Goal: Task Accomplishment & Management: Manage account settings

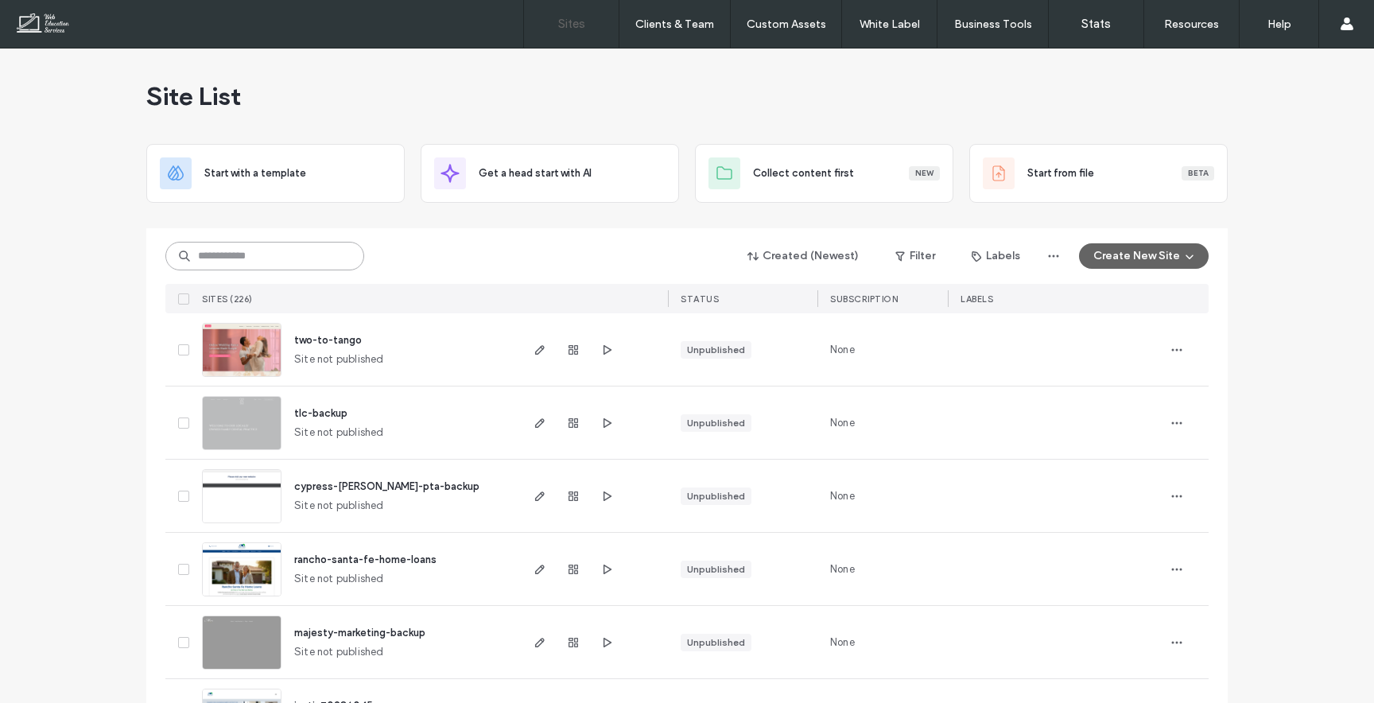
click at [294, 246] on input at bounding box center [264, 256] width 199 height 29
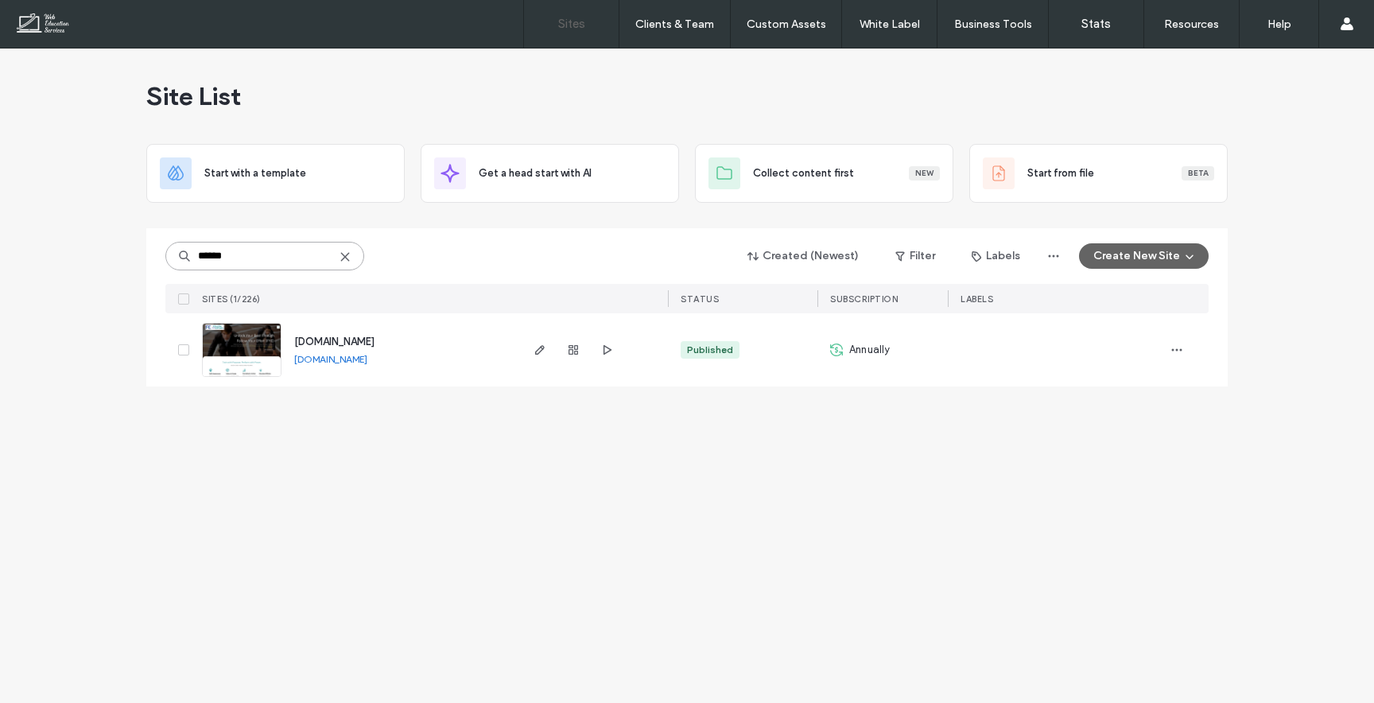
type input "******"
click at [537, 347] on icon "button" at bounding box center [540, 349] width 13 height 13
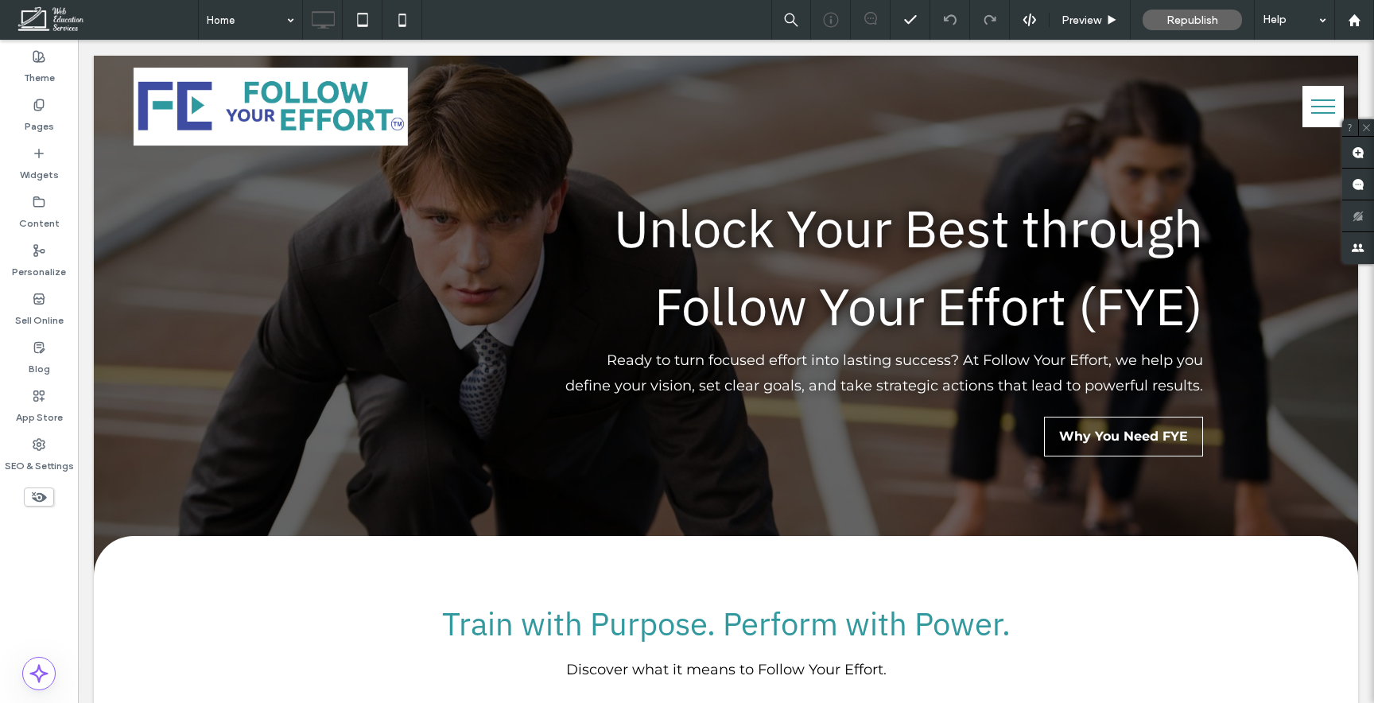
click at [830, 22] on use at bounding box center [830, 20] width 15 height 15
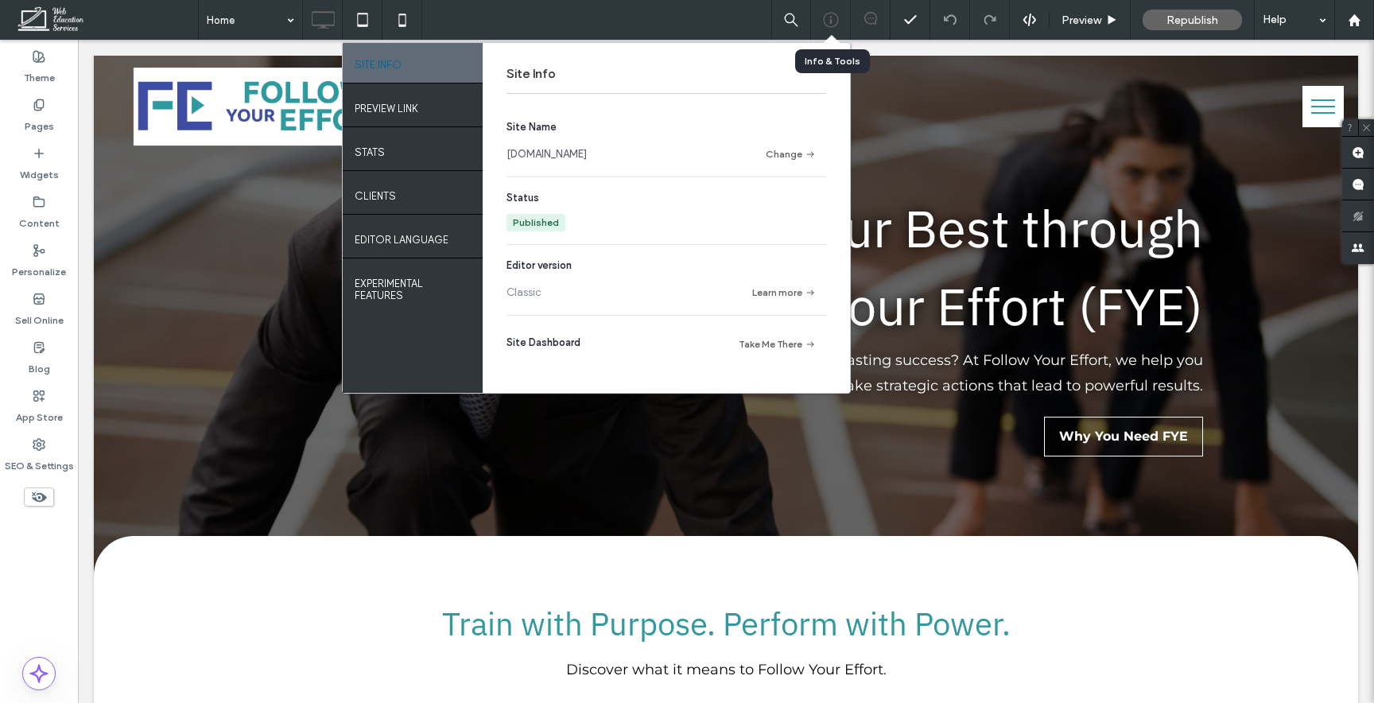
click at [830, 22] on use at bounding box center [830, 20] width 15 height 15
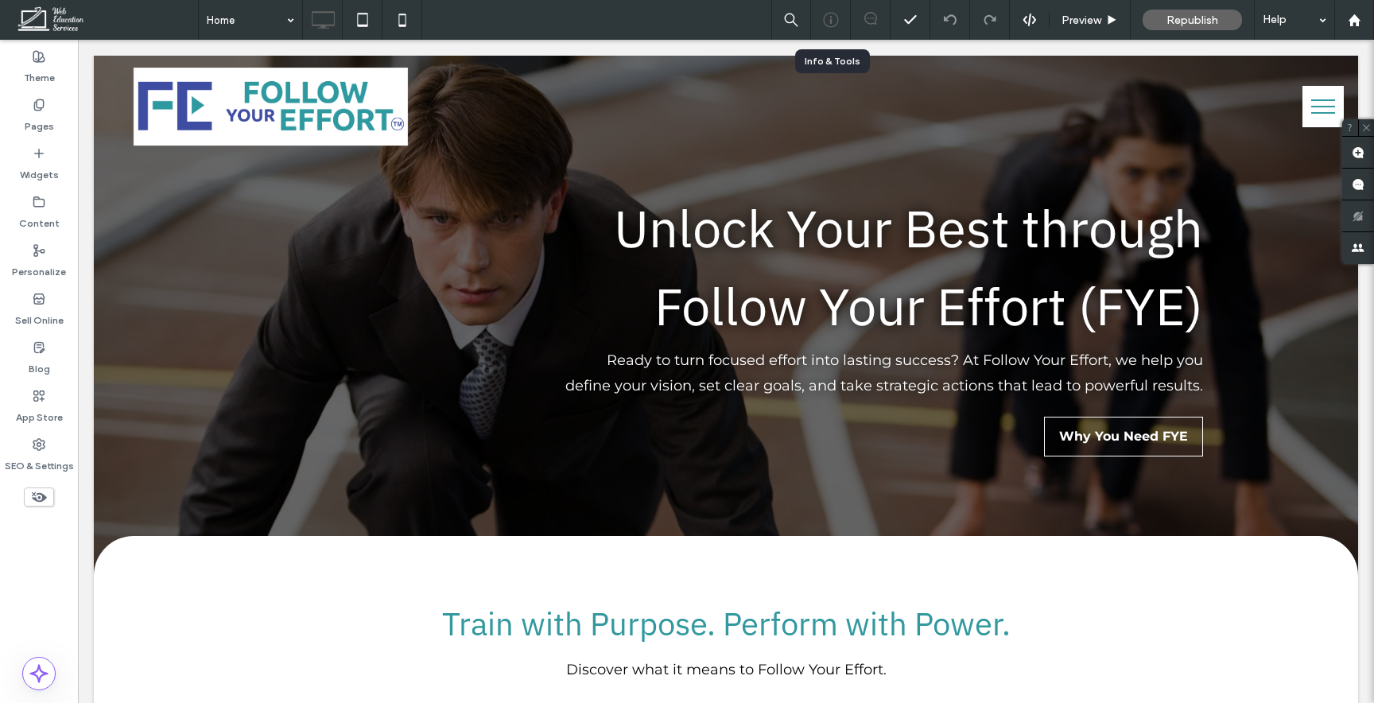
click at [834, 17] on icon at bounding box center [831, 20] width 16 height 16
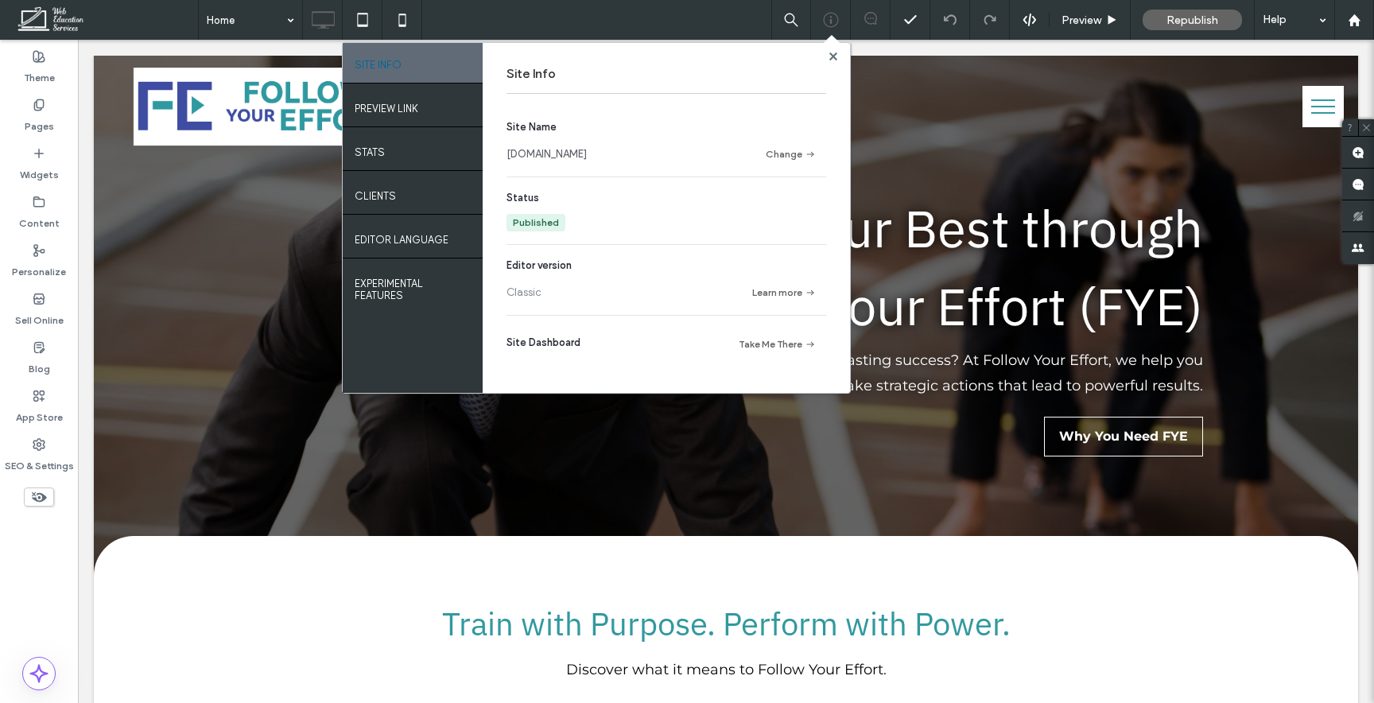
click at [568, 153] on link "[DOMAIN_NAME]" at bounding box center [546, 154] width 80 height 16
click at [827, 56] on div at bounding box center [833, 56] width 12 height 12
click at [832, 56] on use at bounding box center [832, 56] width 8 height 8
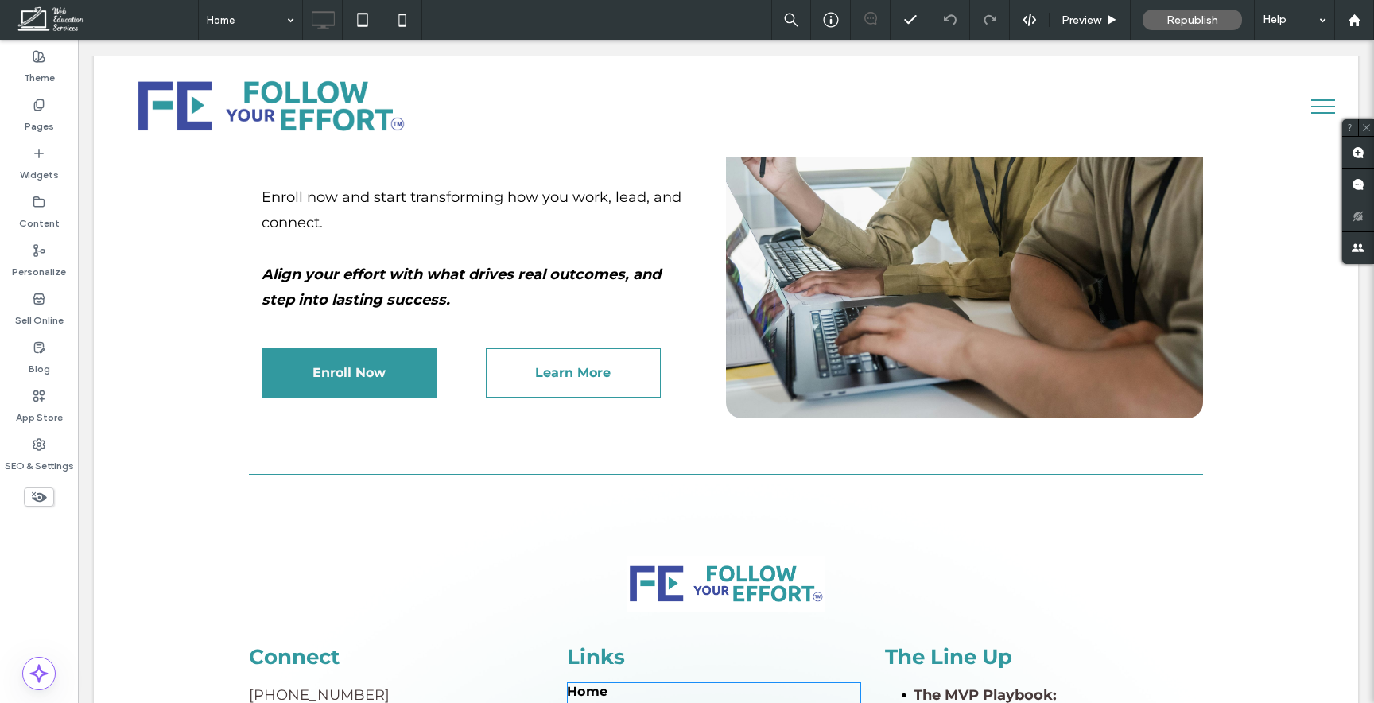
scroll to position [3723, 0]
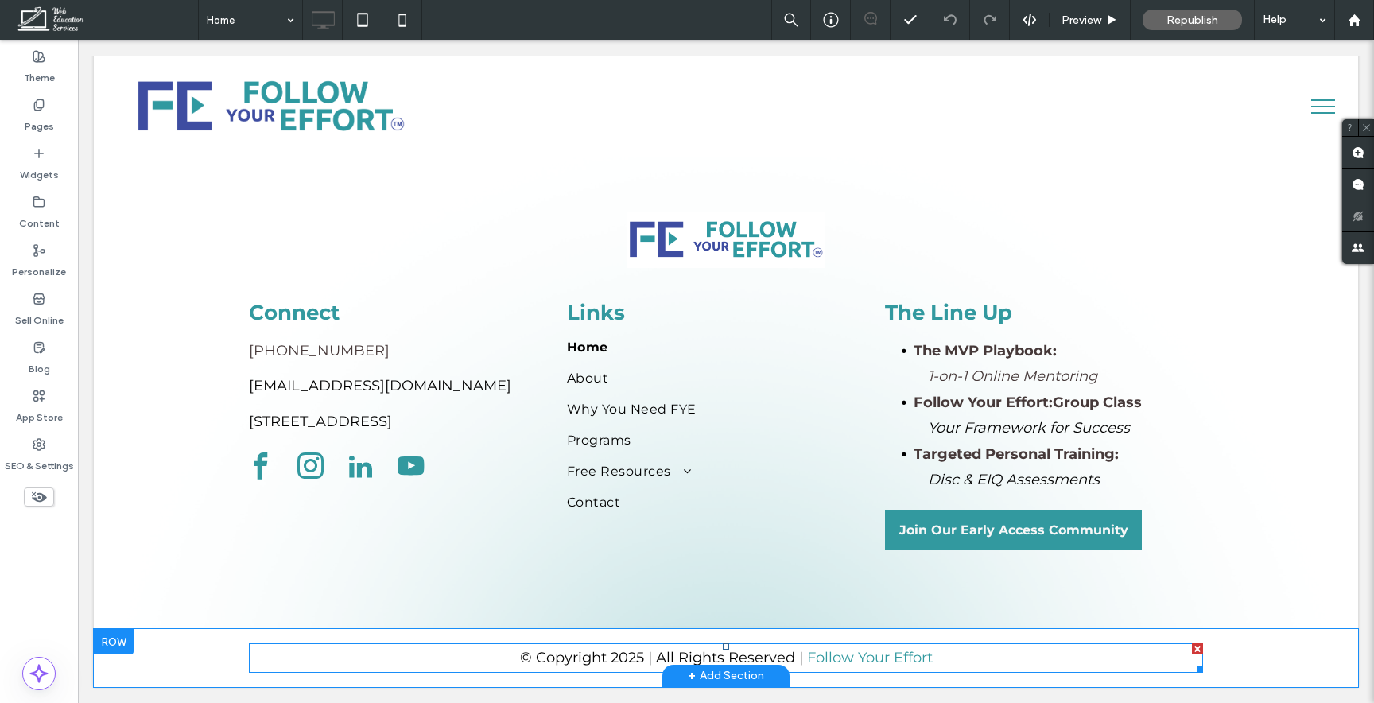
click at [978, 654] on p "© Copyright 2025 | All Rights Reserved | Follow Your Effort" at bounding box center [726, 657] width 954 height 25
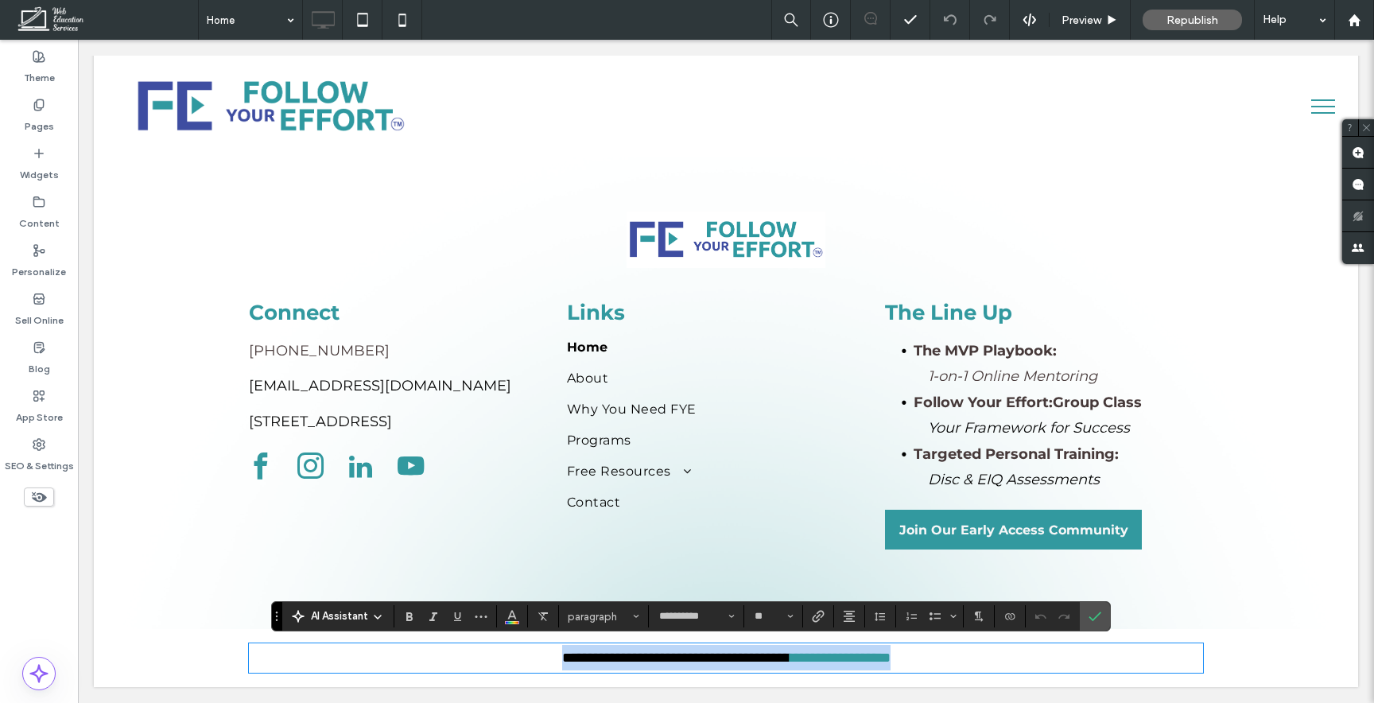
click at [989, 658] on p "**********" at bounding box center [726, 657] width 954 height 25
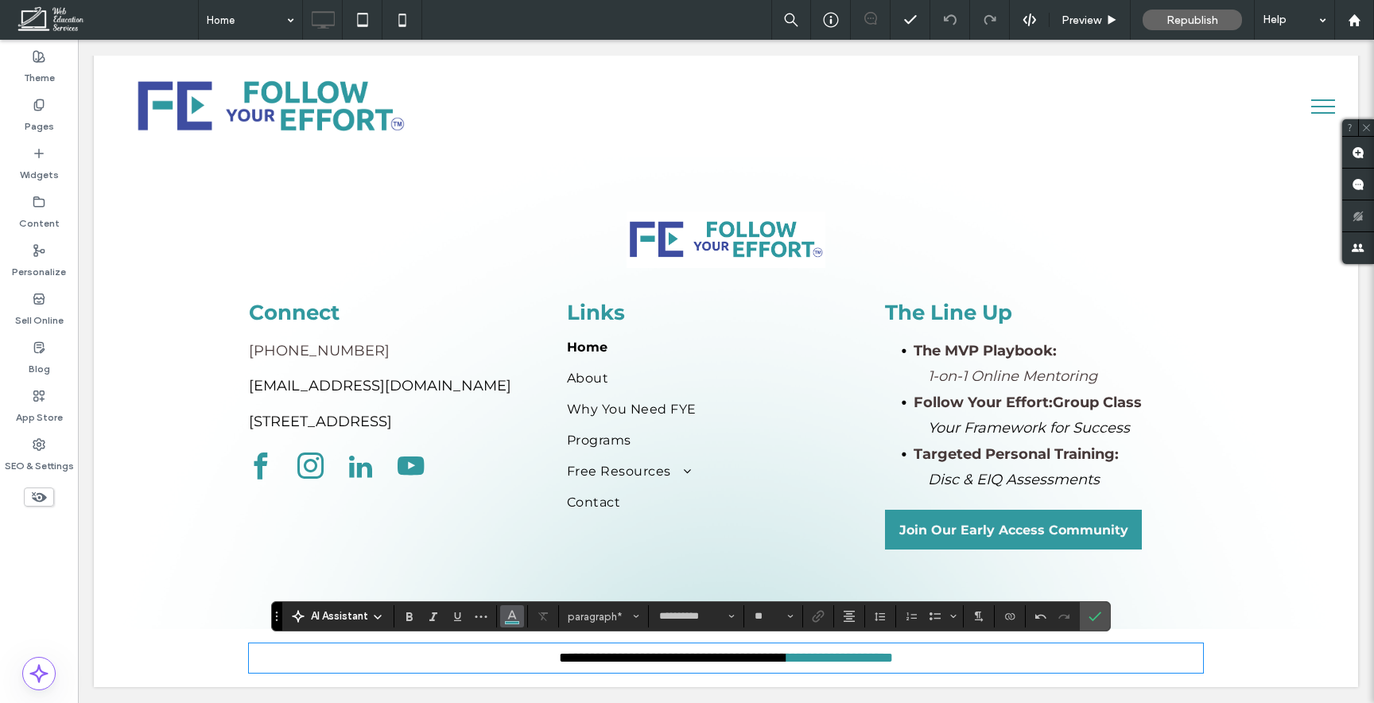
click at [502, 620] on button "Color" at bounding box center [512, 616] width 24 height 22
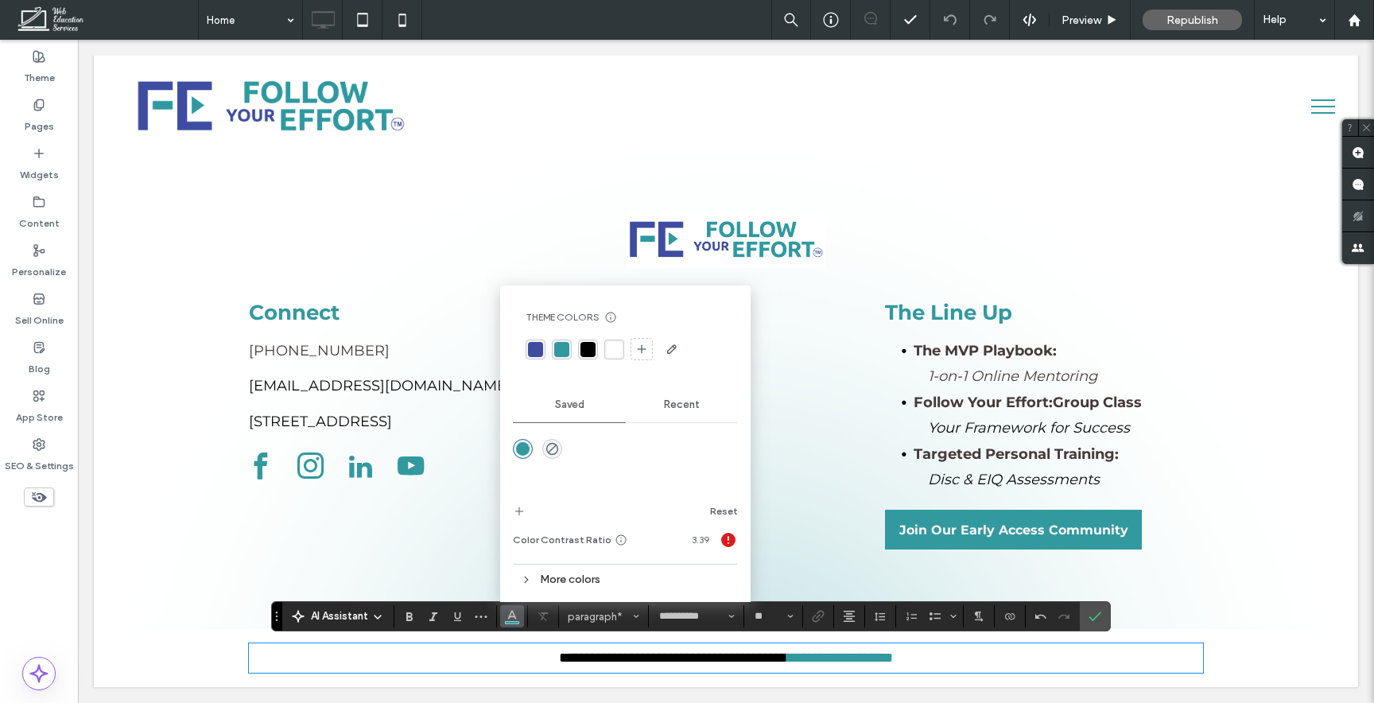
click at [590, 351] on div "rgba(0, 0, 0, 1)" at bounding box center [587, 349] width 15 height 15
click at [993, 658] on p "**********" at bounding box center [726, 657] width 954 height 25
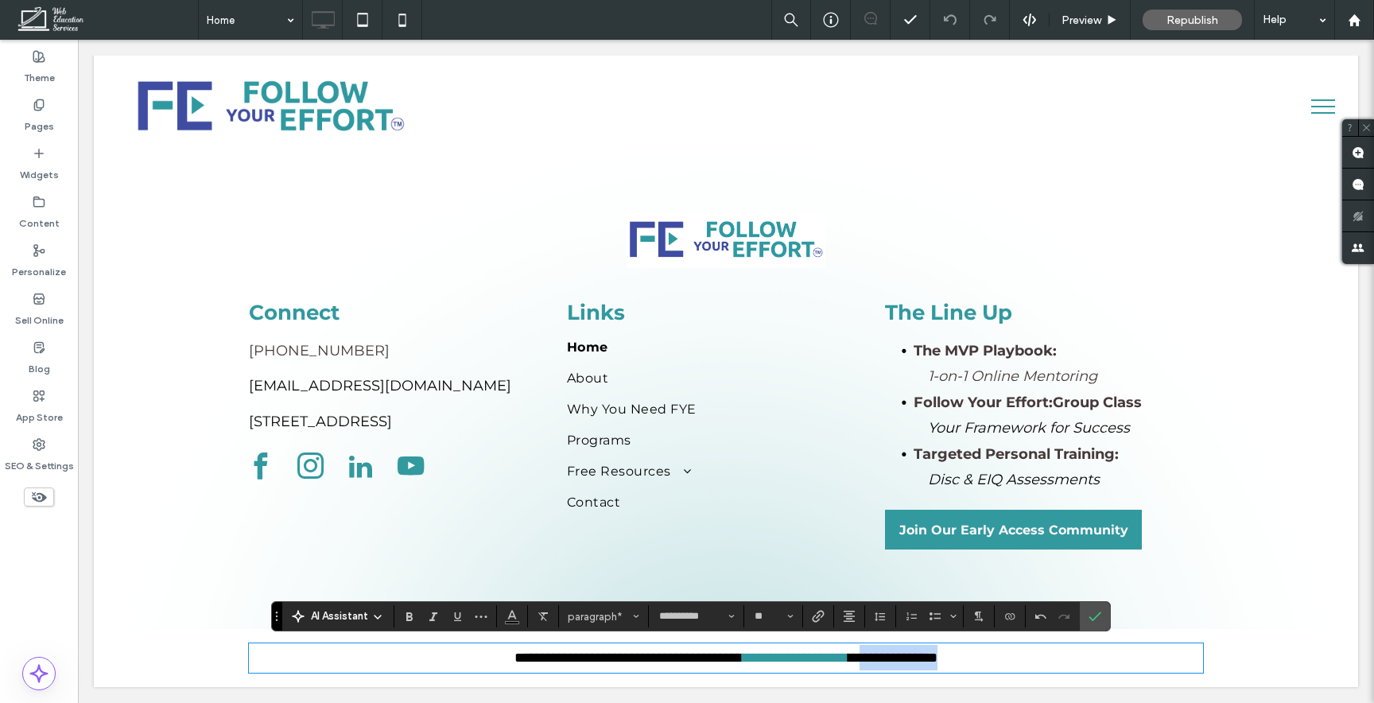
drag, startPoint x: 1007, startPoint y: 662, endPoint x: 891, endPoint y: 657, distance: 117.0
click at [891, 657] on p "**********" at bounding box center [726, 657] width 954 height 25
click at [821, 618] on icon "Link" at bounding box center [818, 616] width 13 height 13
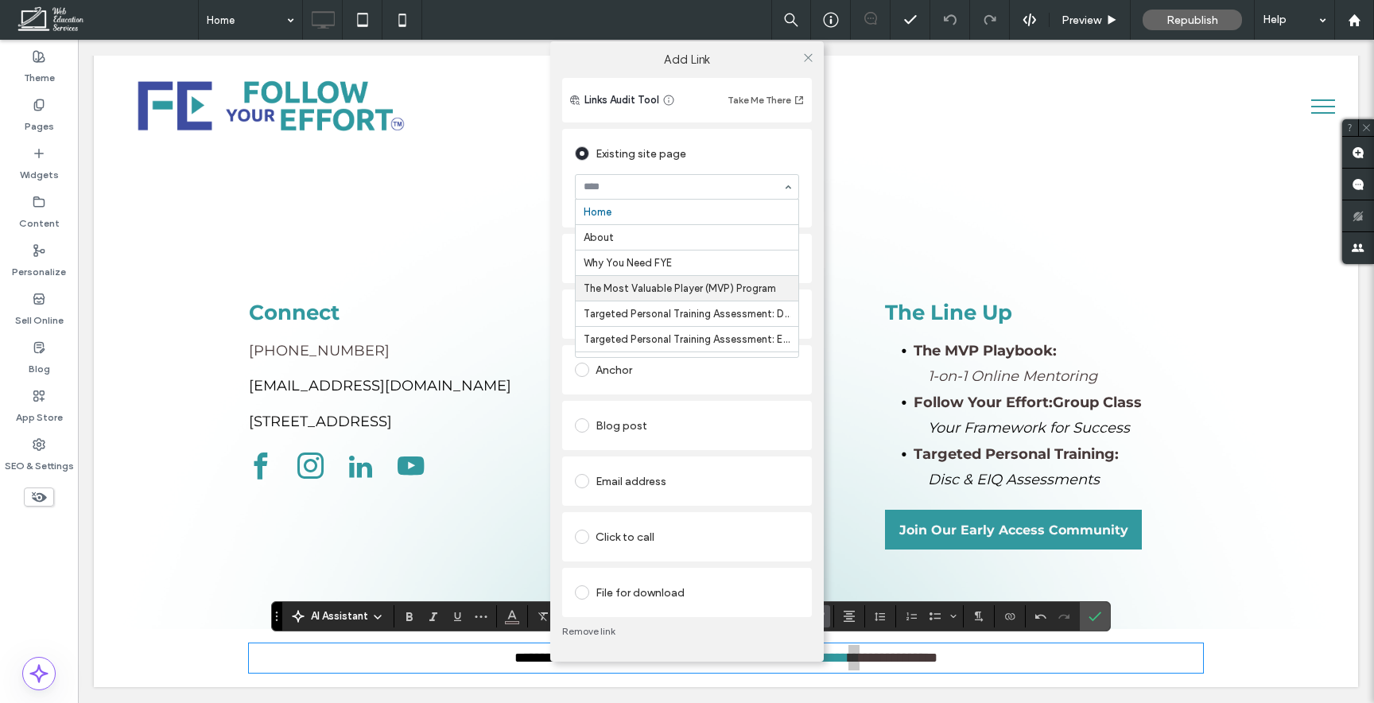
scroll to position [147, 0]
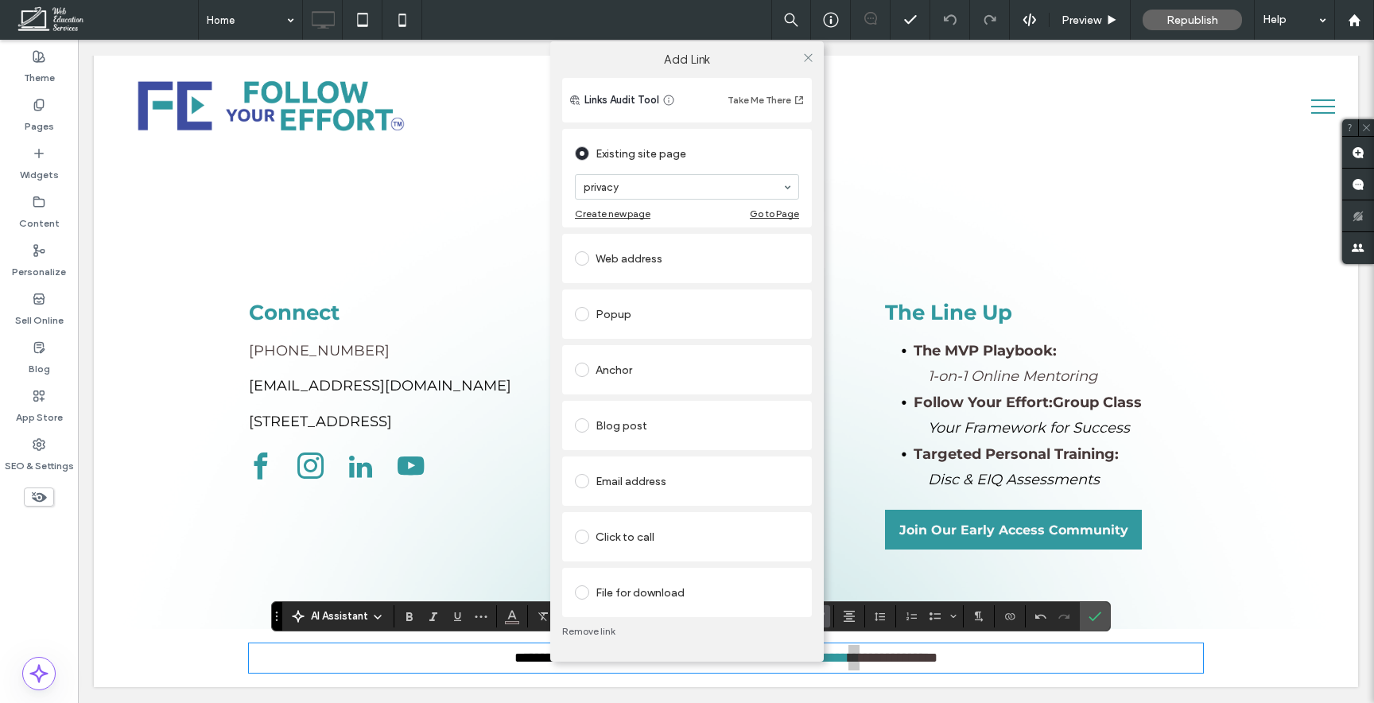
click at [797, 60] on div at bounding box center [808, 57] width 24 height 24
click at [803, 60] on icon at bounding box center [808, 58] width 12 height 12
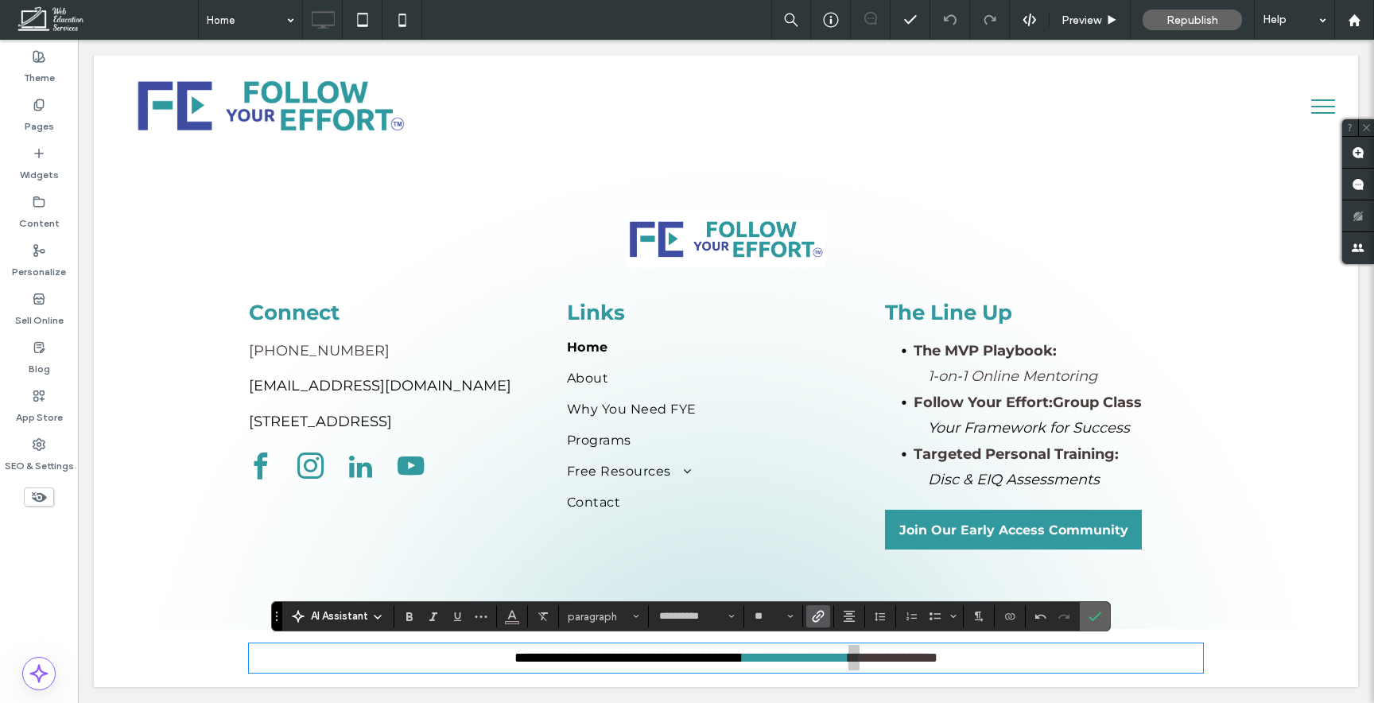
click at [1091, 607] on span "Confirm" at bounding box center [1091, 616] width 7 height 29
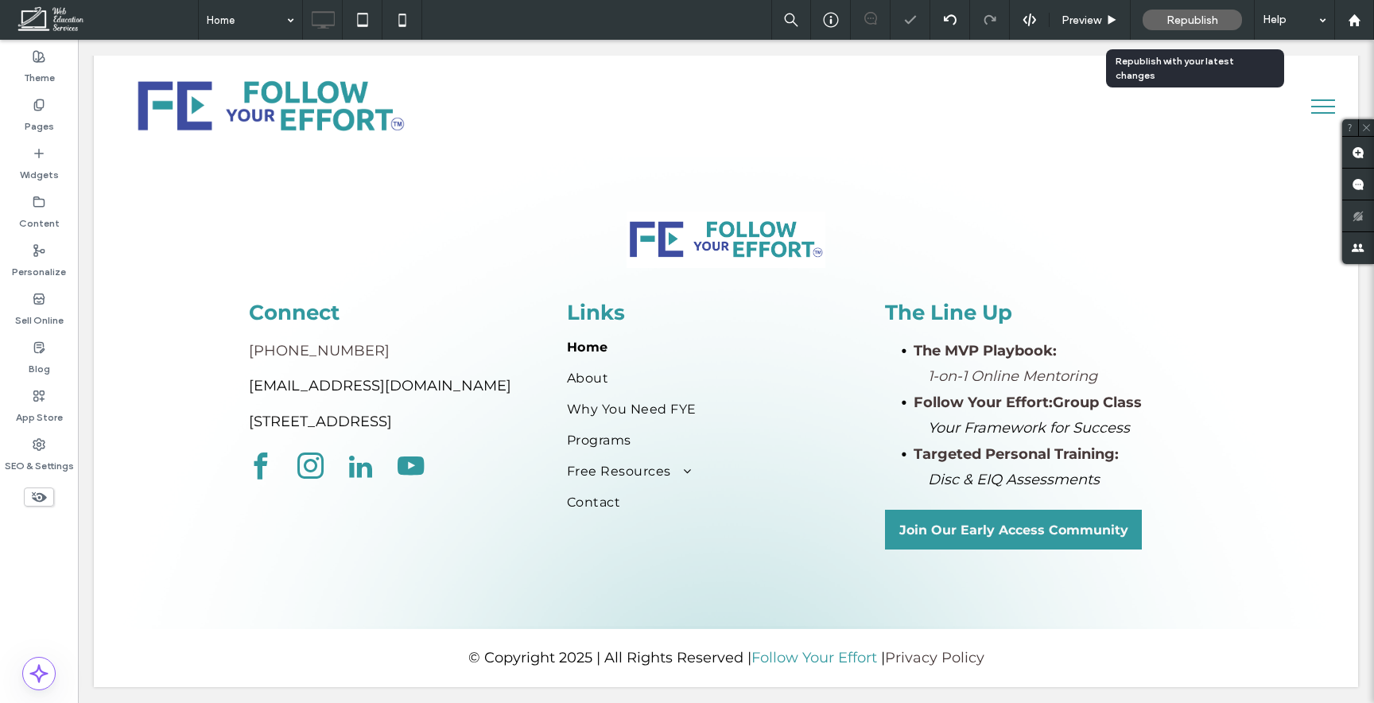
click at [1186, 17] on span "Republish" at bounding box center [1192, 21] width 52 height 14
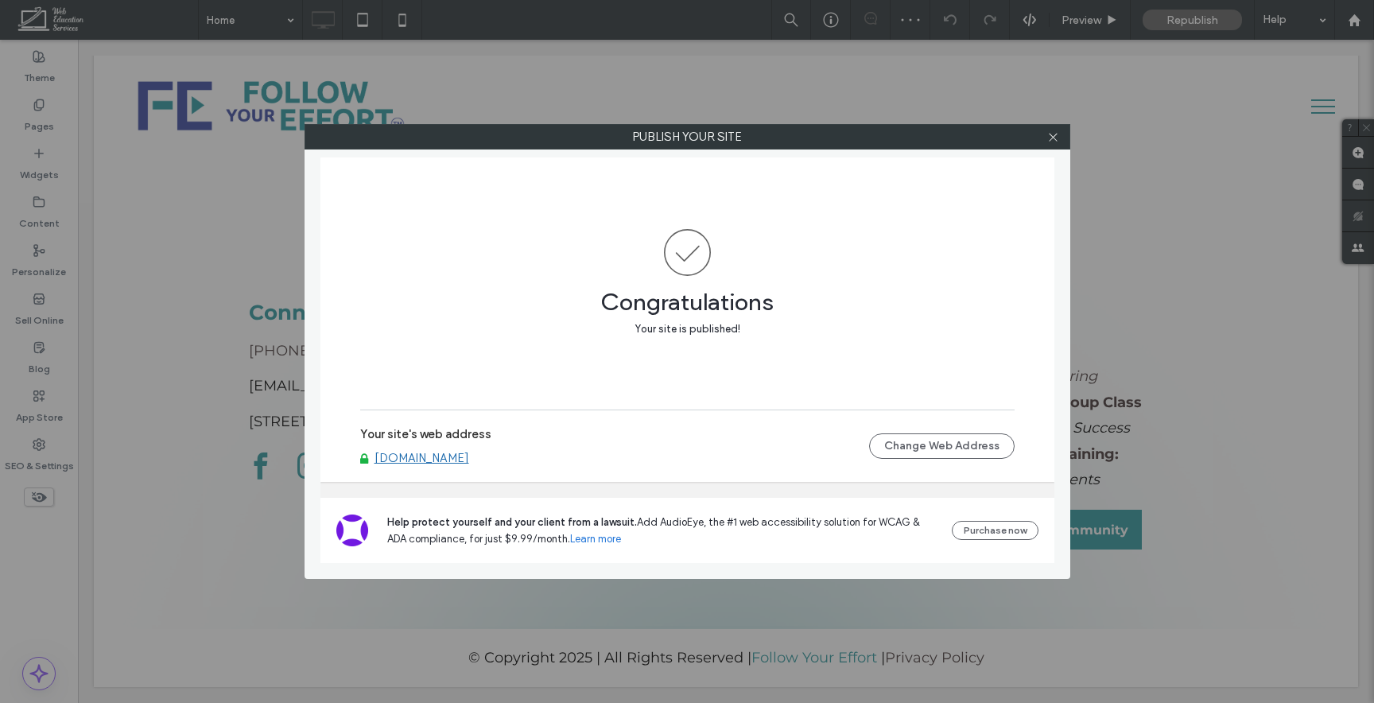
click at [968, 661] on div "Publish your site Congratulations Your site is published! Your site's web addre…" at bounding box center [687, 351] width 1374 height 703
click at [966, 655] on div "Publish your site Congratulations Your site is published! Your site's web addre…" at bounding box center [687, 351] width 1374 height 703
click at [1053, 138] on icon at bounding box center [1053, 137] width 12 height 12
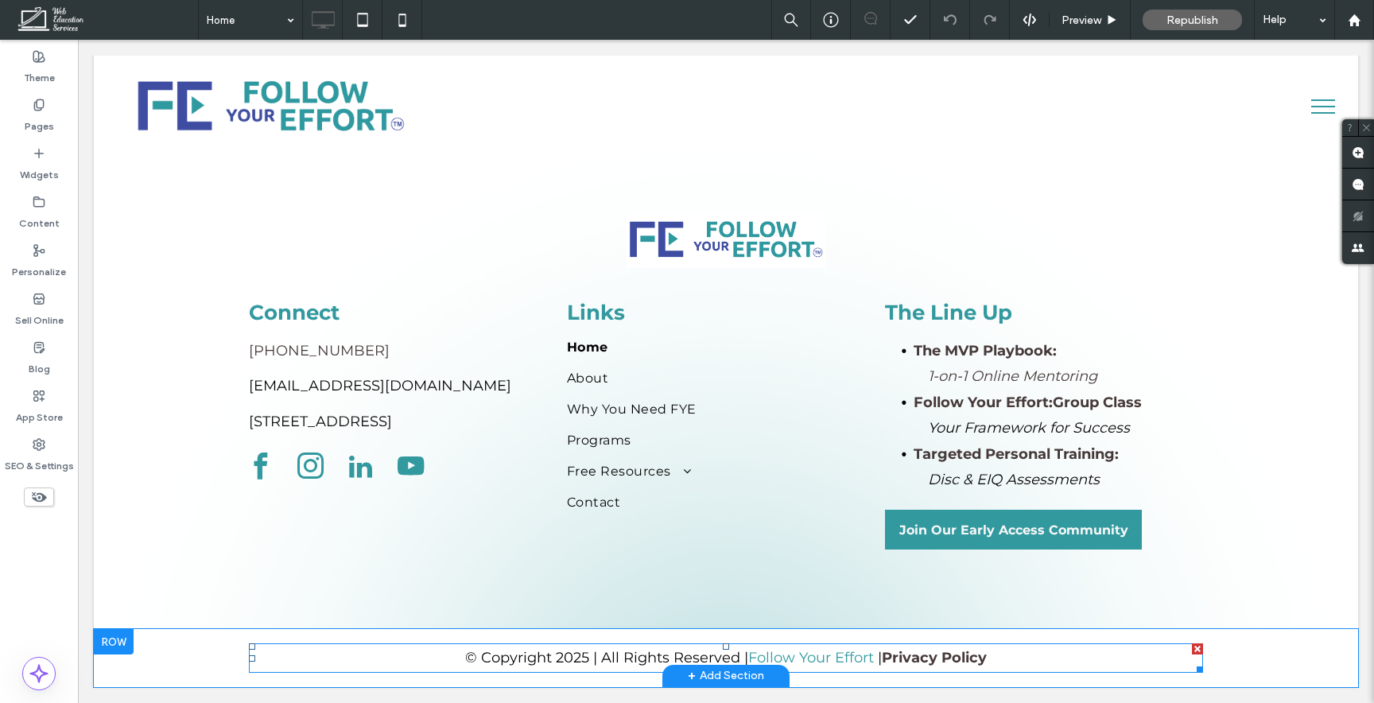
click at [929, 650] on link "Privacy Policy" at bounding box center [934, 657] width 105 height 17
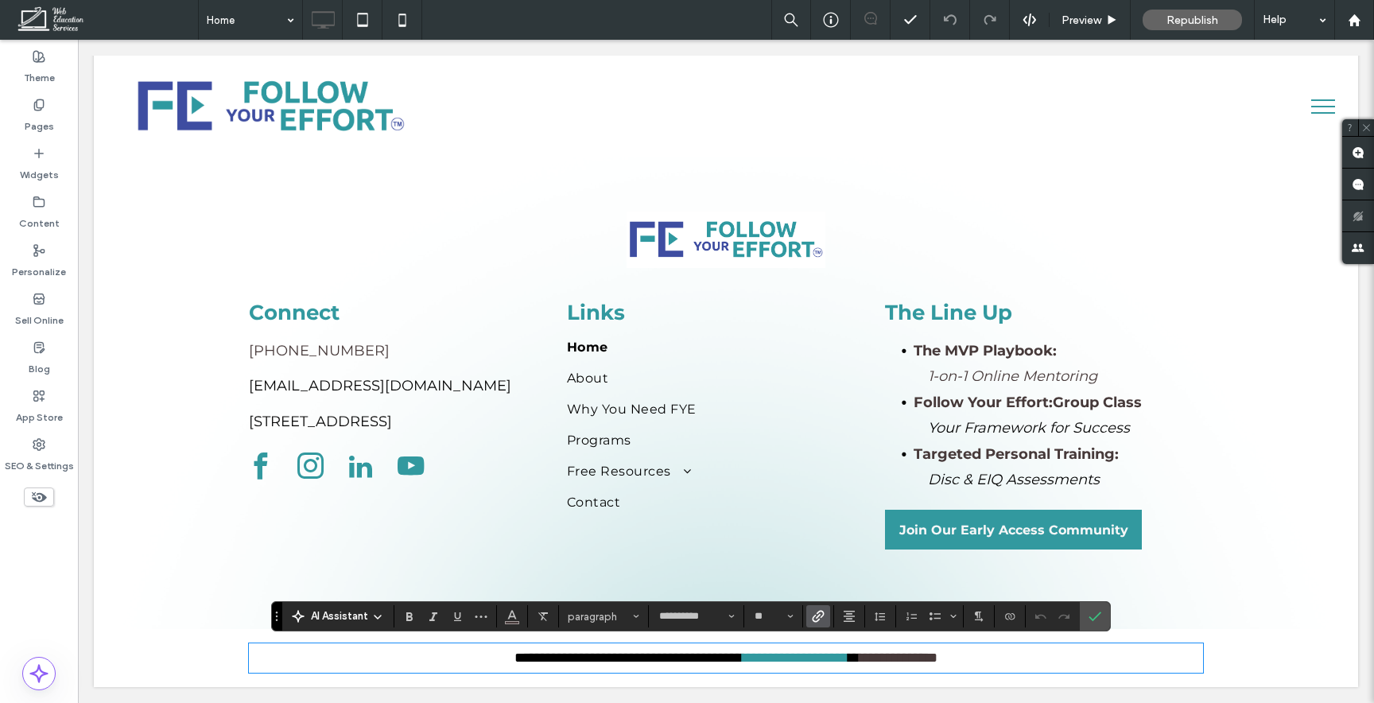
click at [929, 650] on link "**********" at bounding box center [898, 657] width 78 height 14
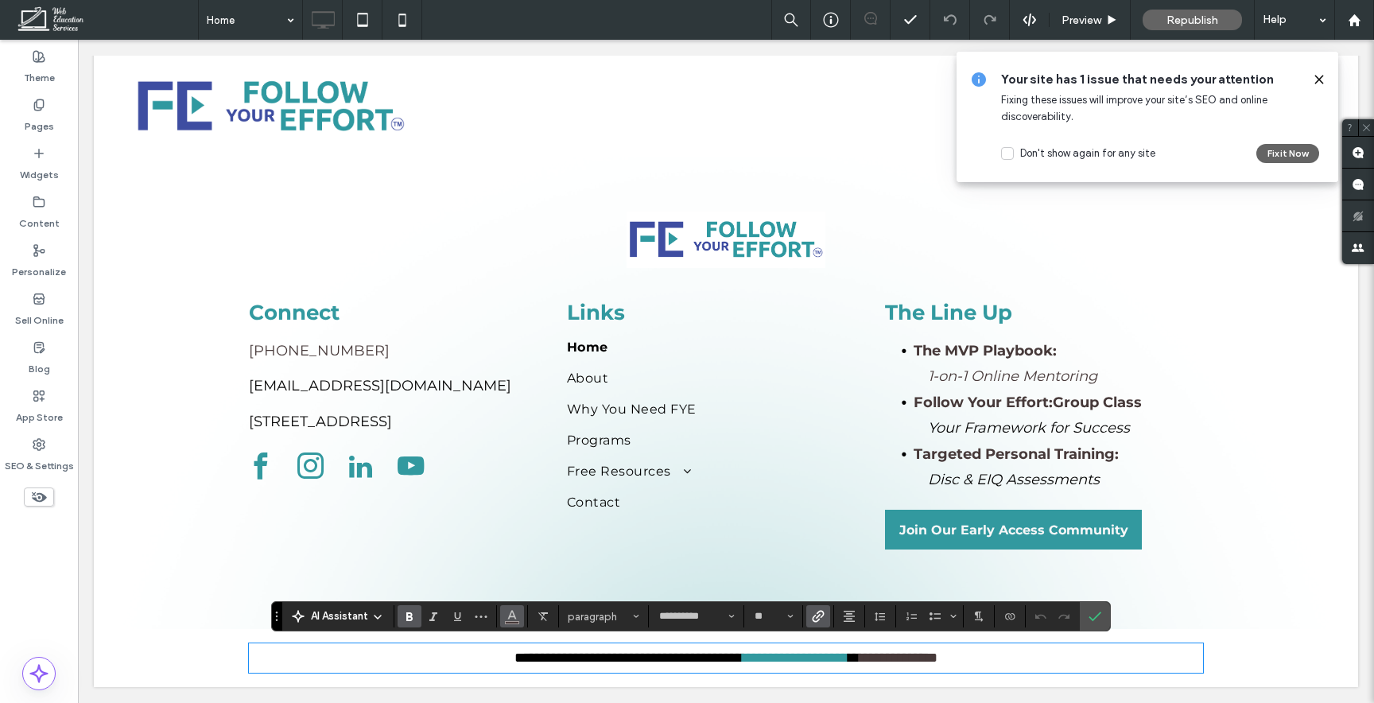
click at [510, 616] on use "Color" at bounding box center [512, 615] width 9 height 9
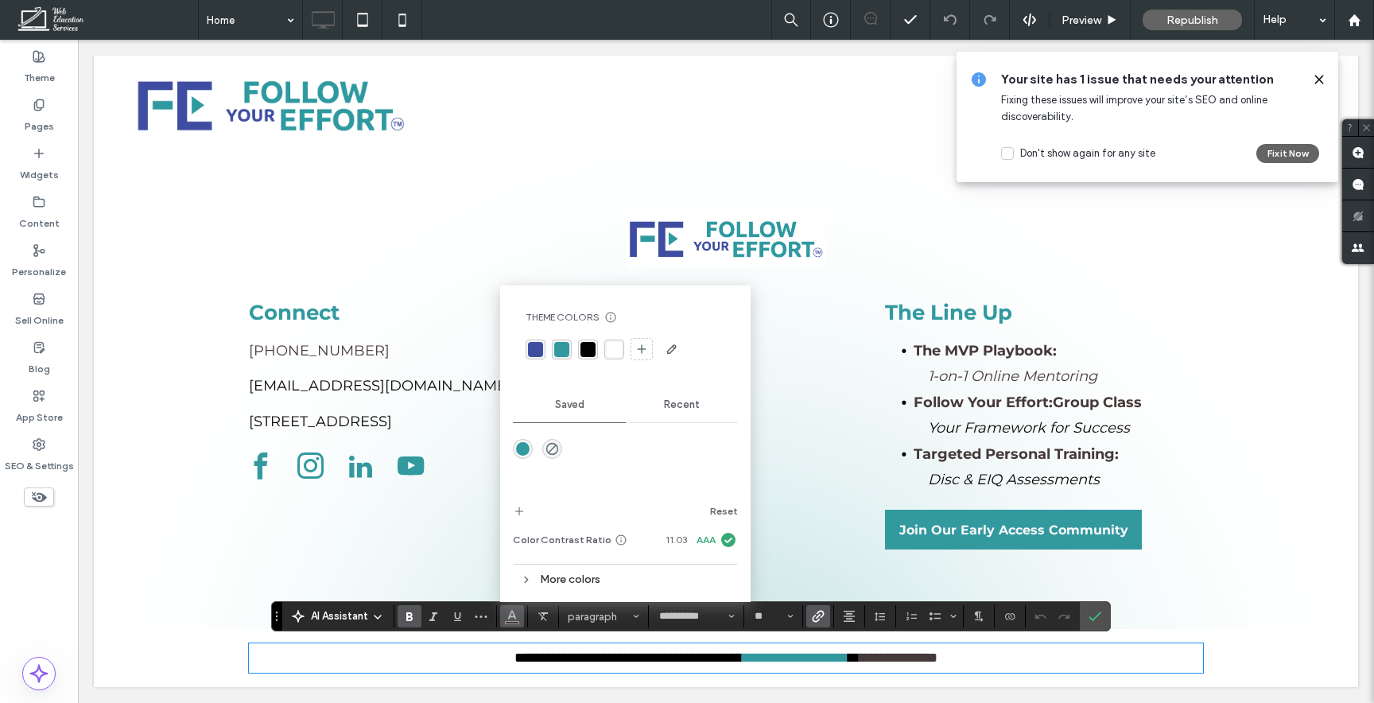
click at [568, 343] on div "rgba(50, 153, 159, 1)" at bounding box center [561, 349] width 15 height 15
click at [1088, 604] on span "Confirm" at bounding box center [1091, 616] width 7 height 29
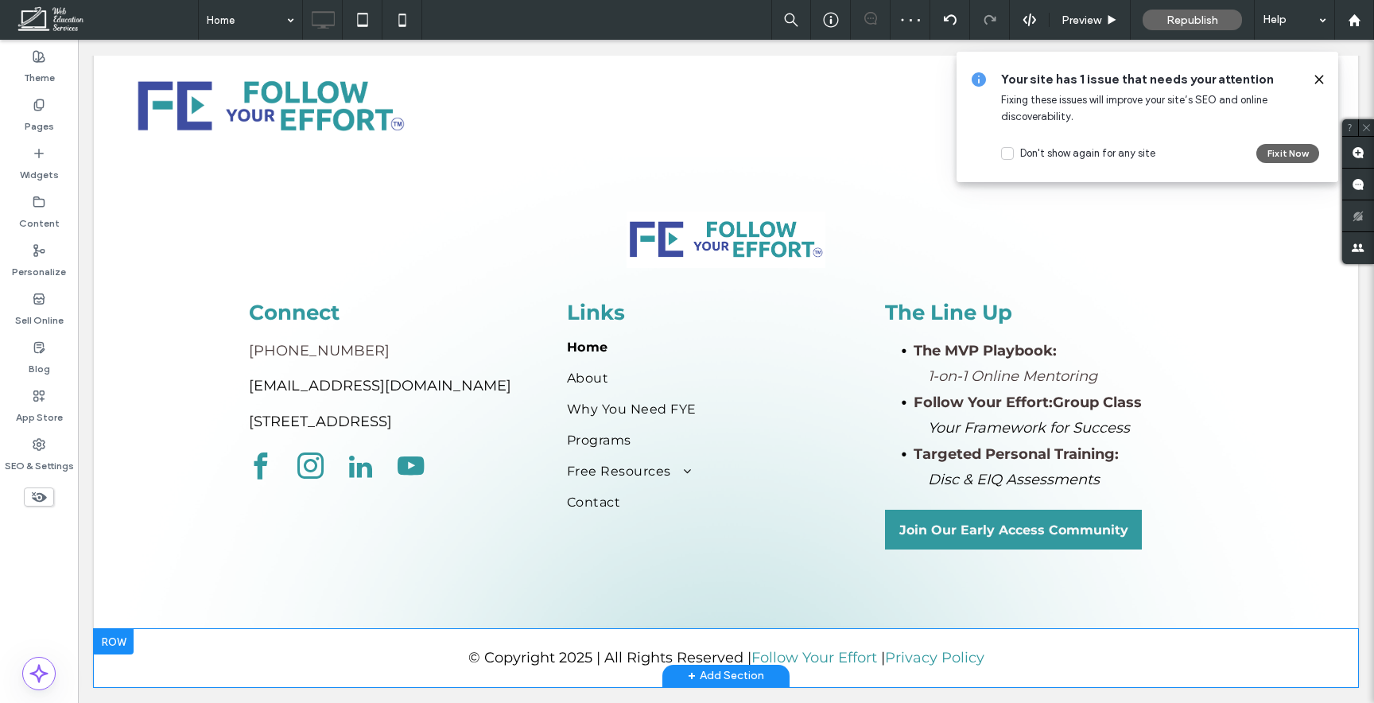
click at [1318, 79] on use at bounding box center [1318, 79] width 7 height 7
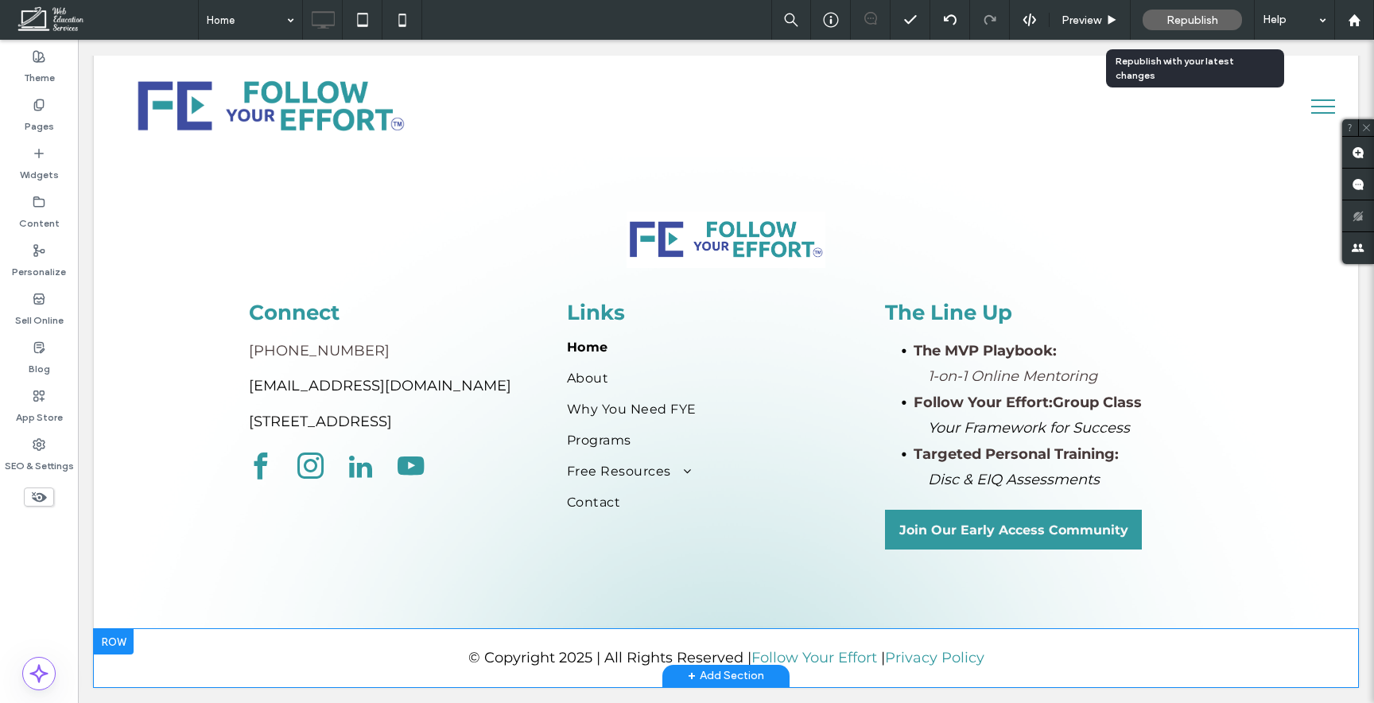
click at [1203, 16] on span "Republish" at bounding box center [1192, 21] width 52 height 14
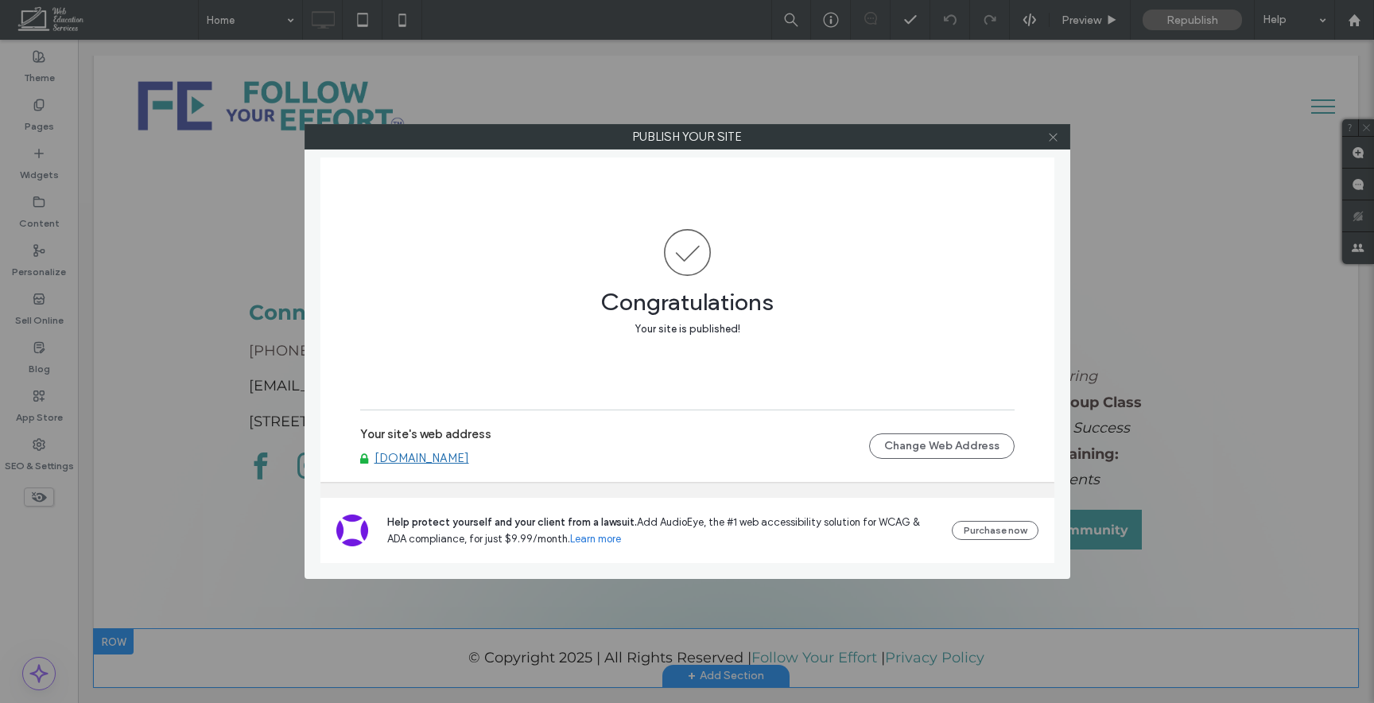
click at [1056, 134] on use at bounding box center [1053, 137] width 8 height 8
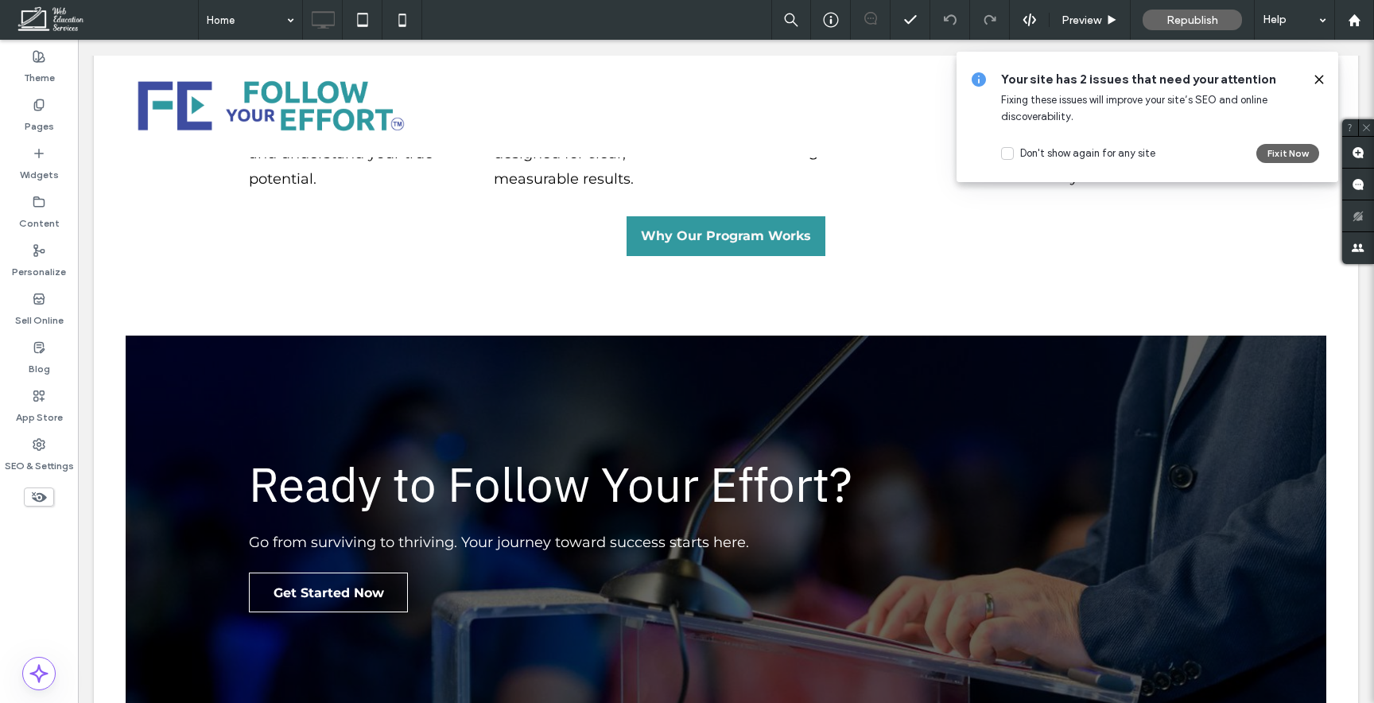
scroll to position [0, 0]
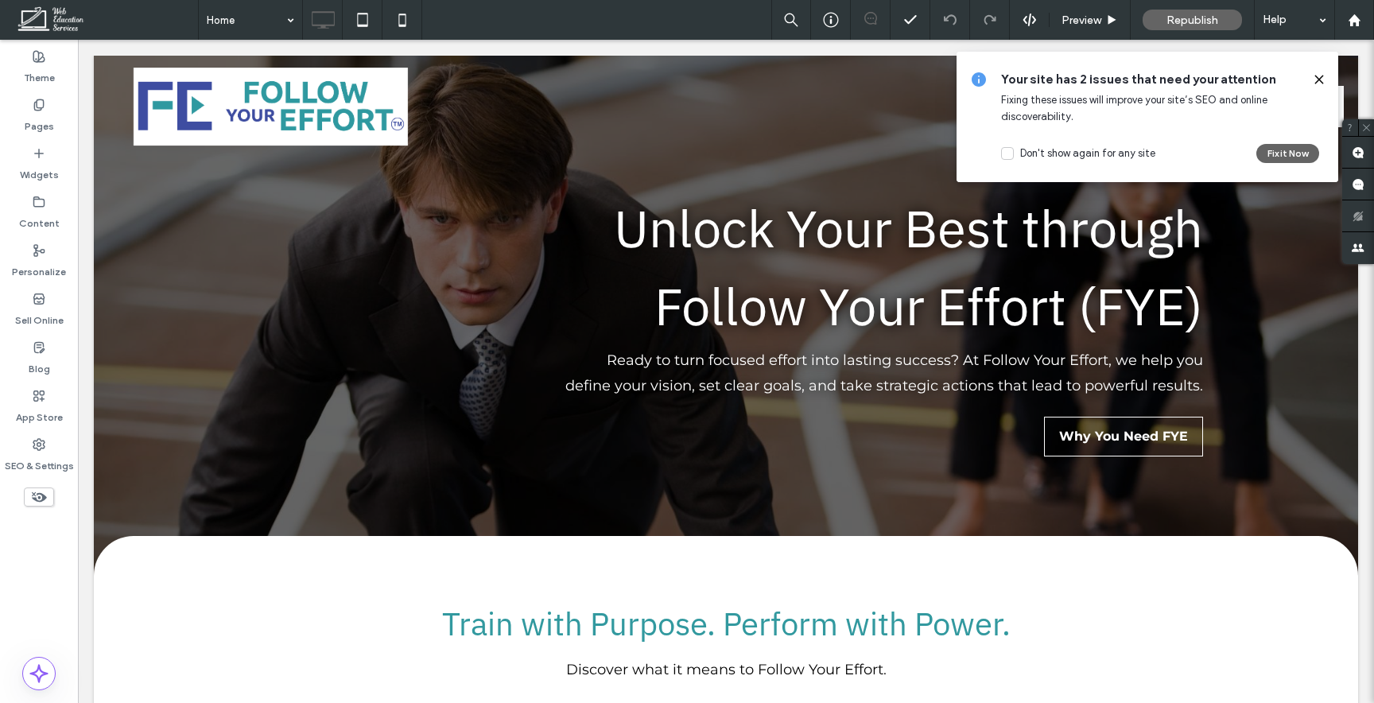
click at [1324, 85] on icon at bounding box center [1319, 79] width 13 height 13
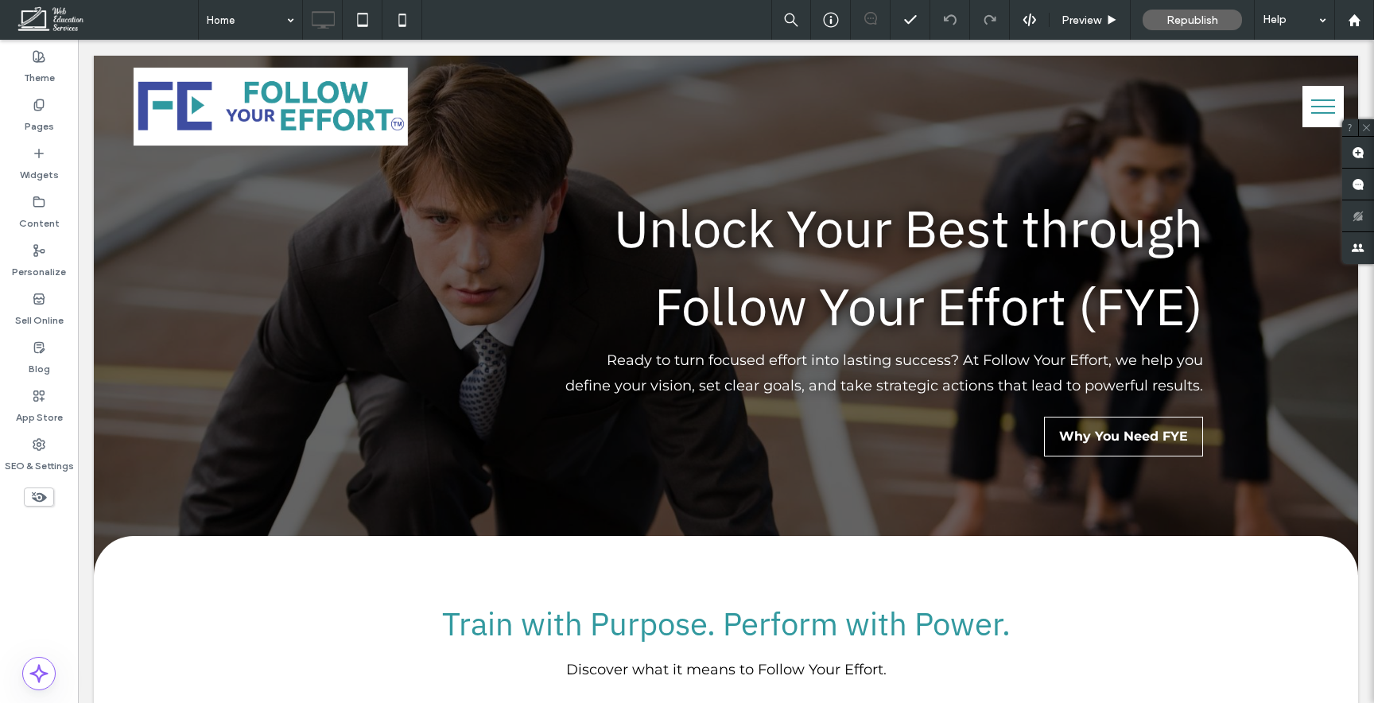
click at [1324, 85] on div "Click To Paste Click To Paste Click To Paste" at bounding box center [726, 107] width 1264 height 102
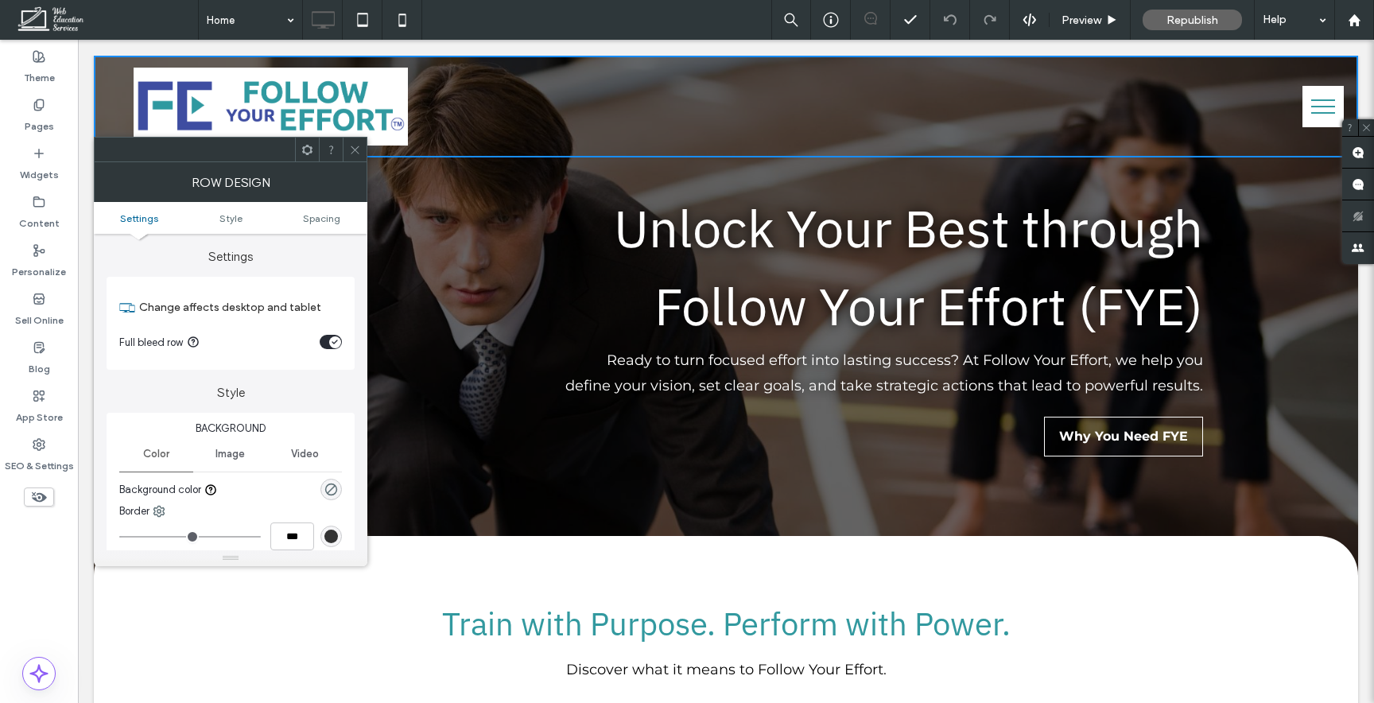
click at [355, 148] on icon at bounding box center [355, 150] width 12 height 12
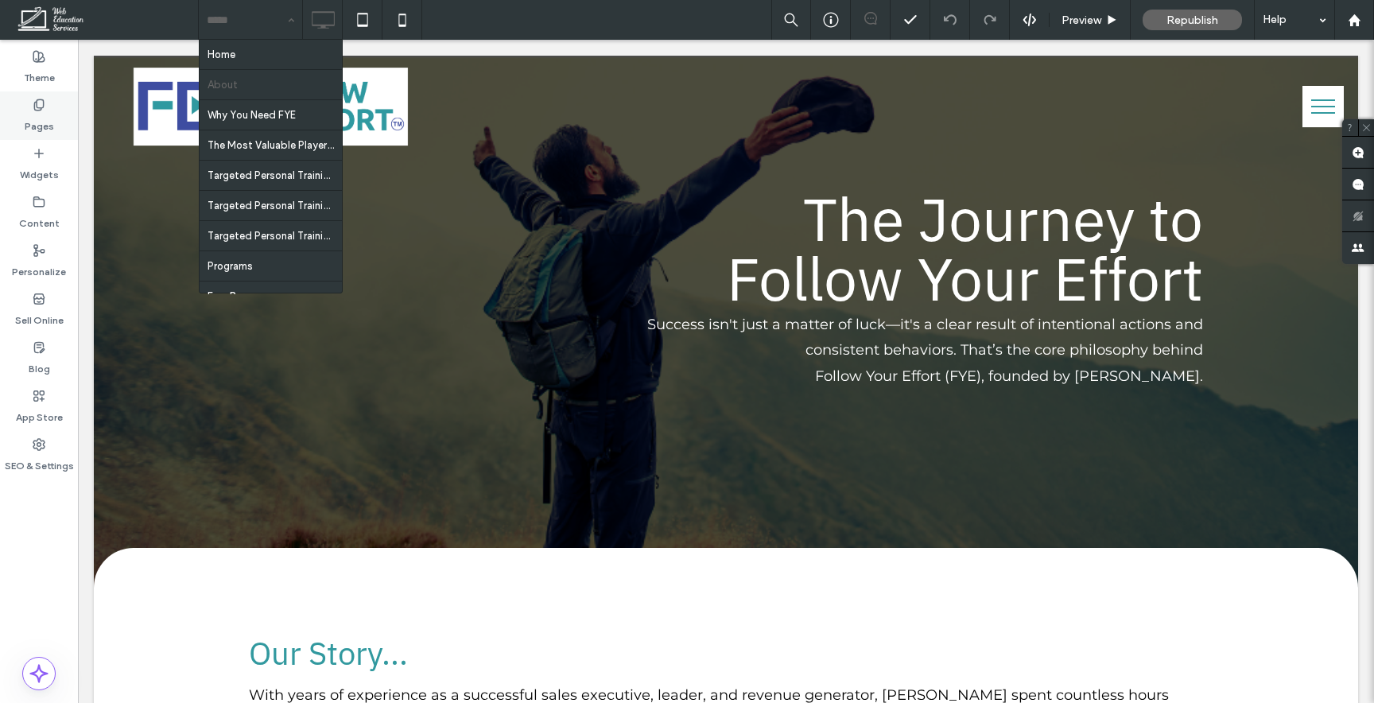
click at [37, 111] on icon at bounding box center [39, 105] width 13 height 13
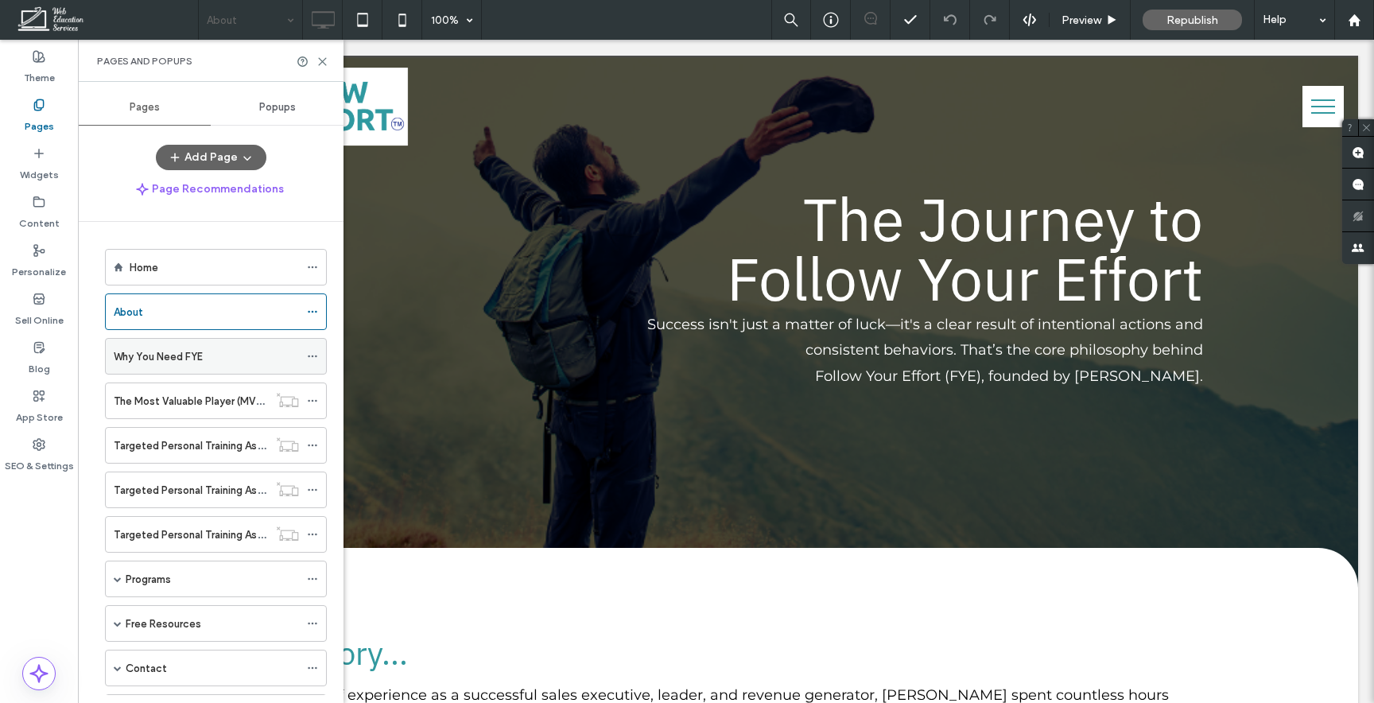
scroll to position [76, 0]
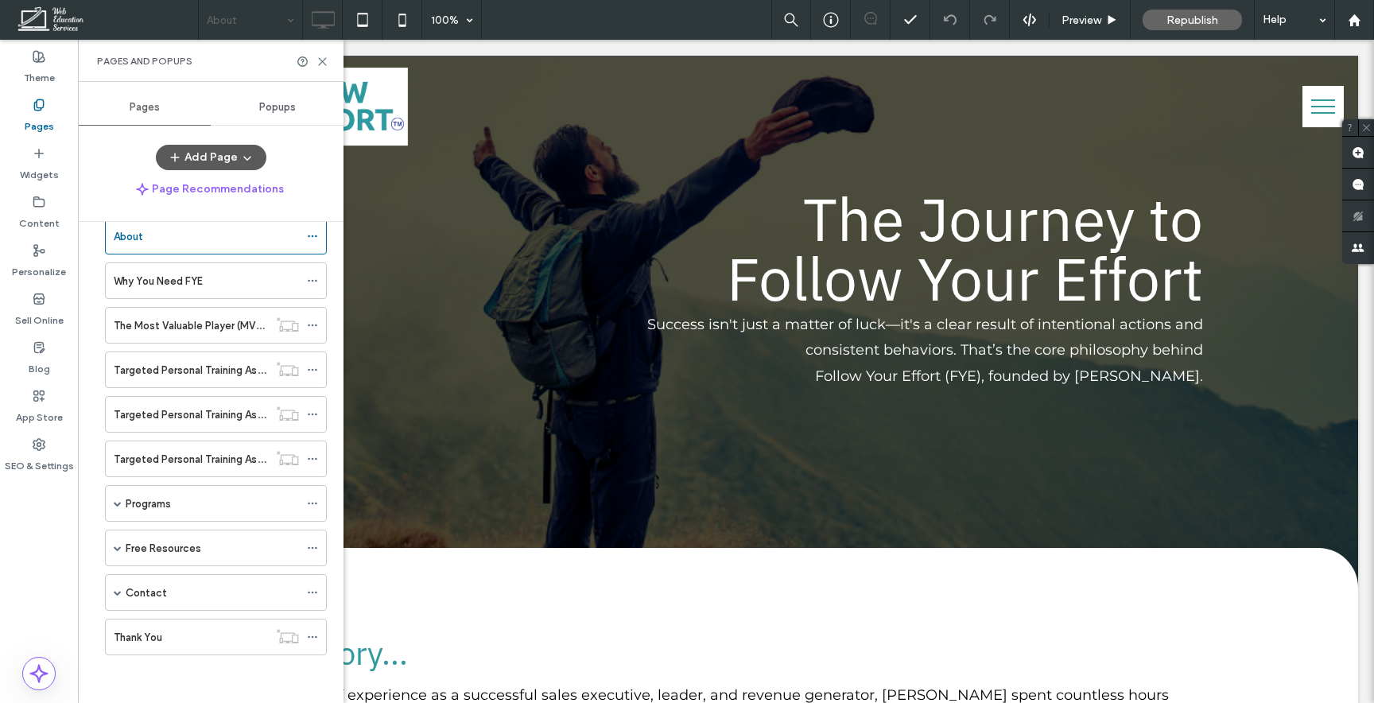
click at [233, 161] on button "Add Page" at bounding box center [211, 157] width 111 height 25
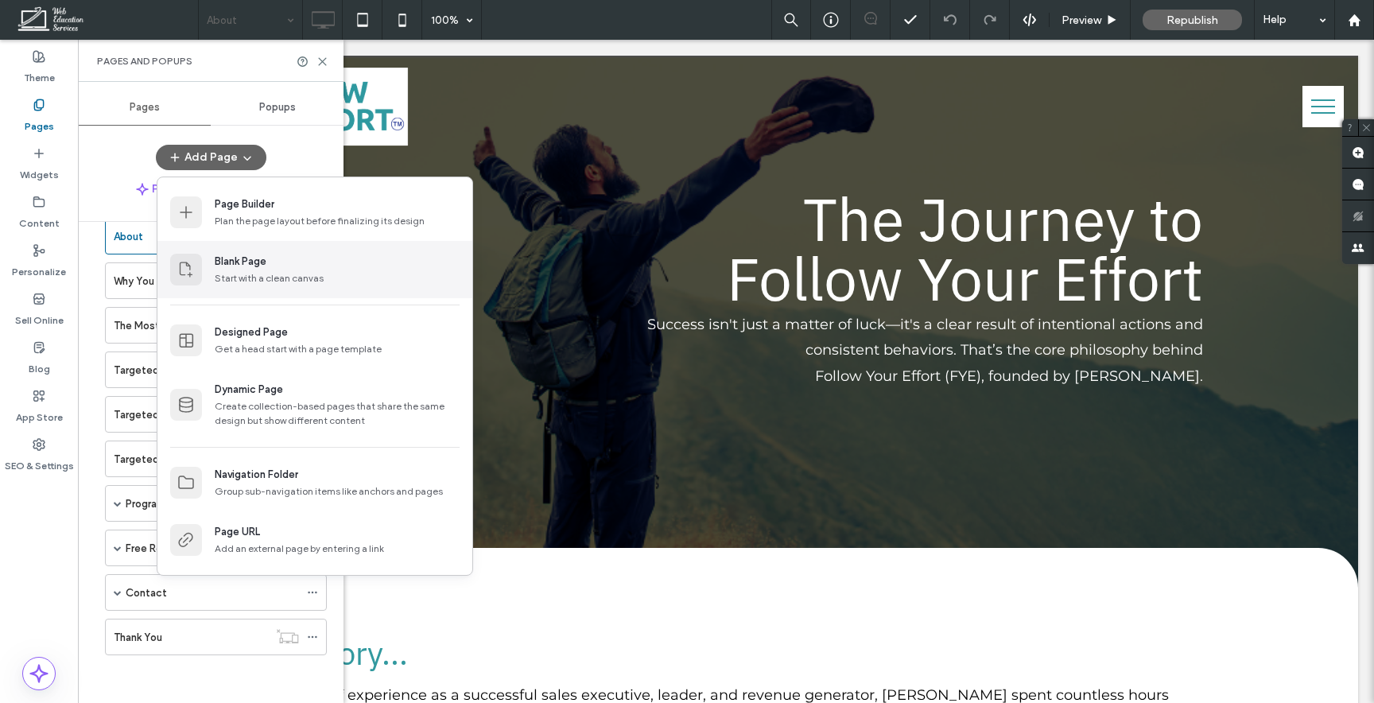
click at [227, 274] on div "Start with a clean canvas" at bounding box center [337, 278] width 245 height 14
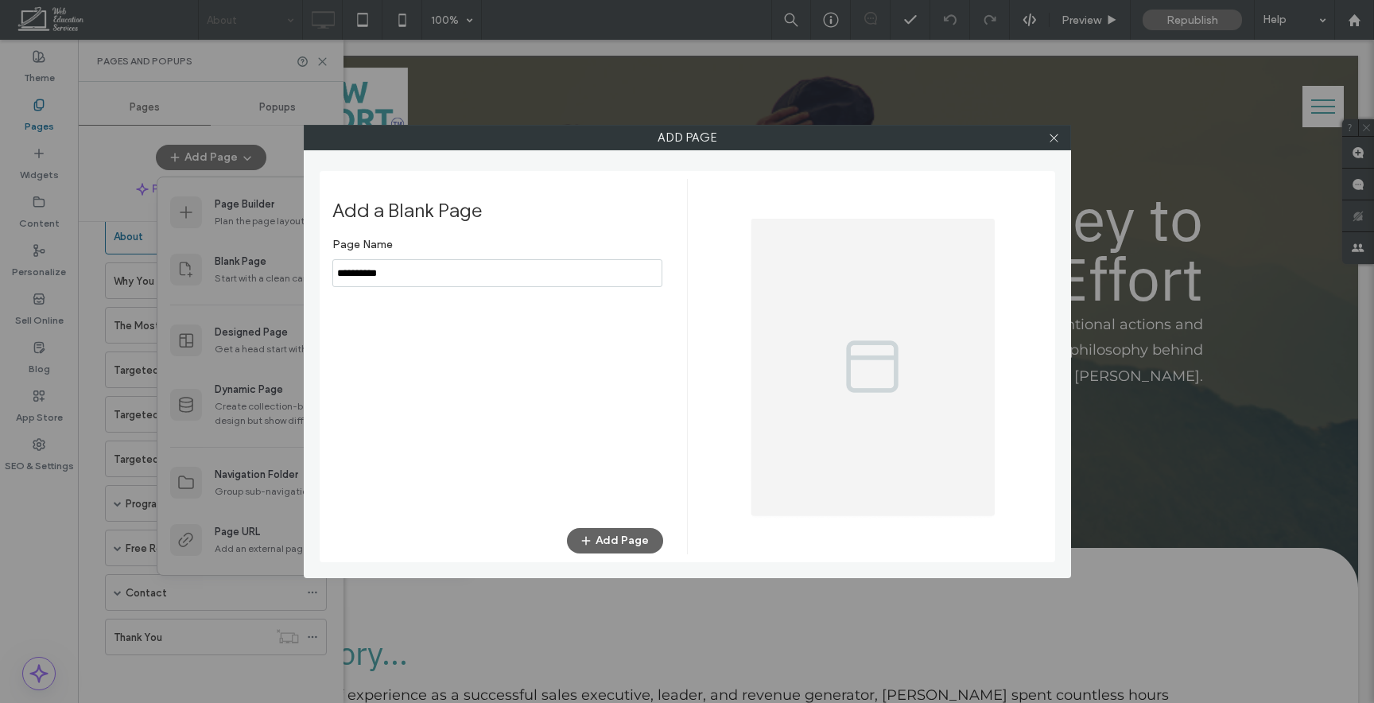
click at [421, 286] on input "notEmpty" at bounding box center [497, 273] width 330 height 28
click at [421, 284] on input "notEmpty" at bounding box center [497, 273] width 330 height 28
type input "*****"
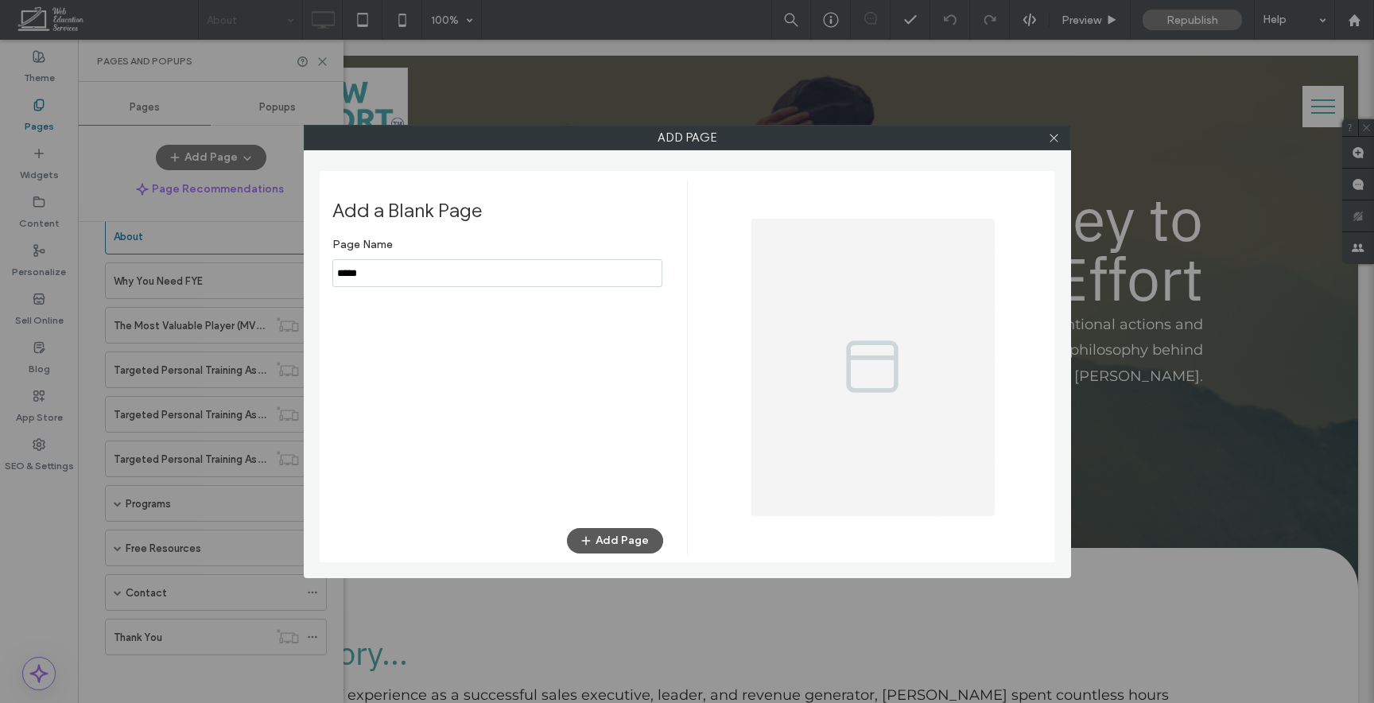
click at [632, 540] on button "Add Page" at bounding box center [615, 540] width 96 height 25
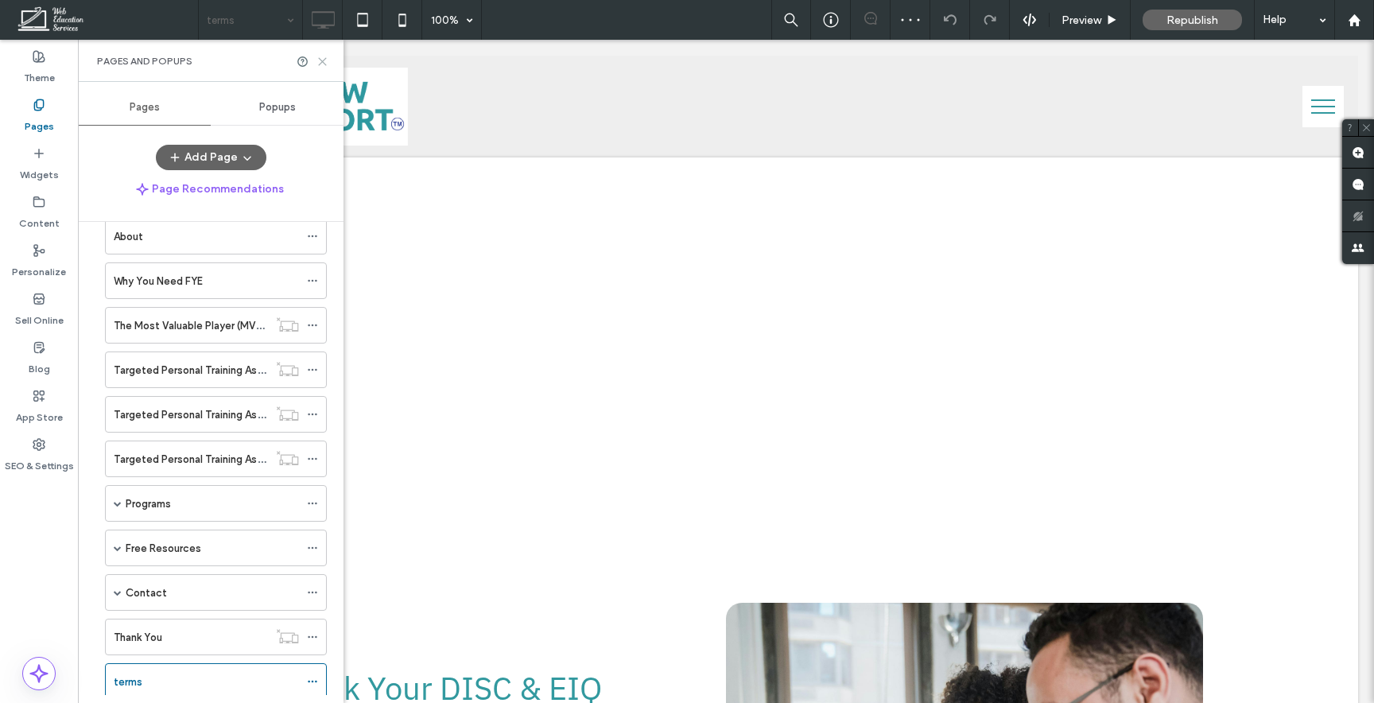
click at [323, 61] on icon at bounding box center [322, 62] width 12 height 12
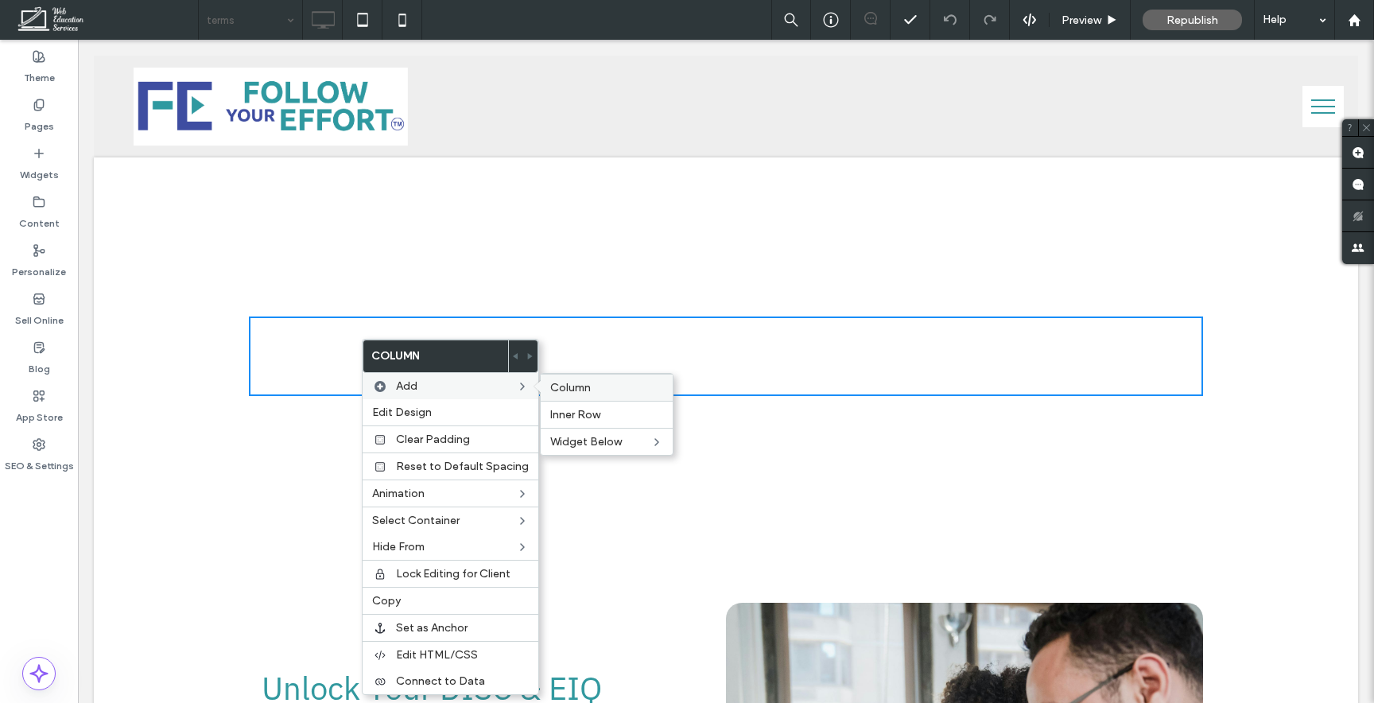
click at [548, 398] on div "Column" at bounding box center [607, 387] width 132 height 27
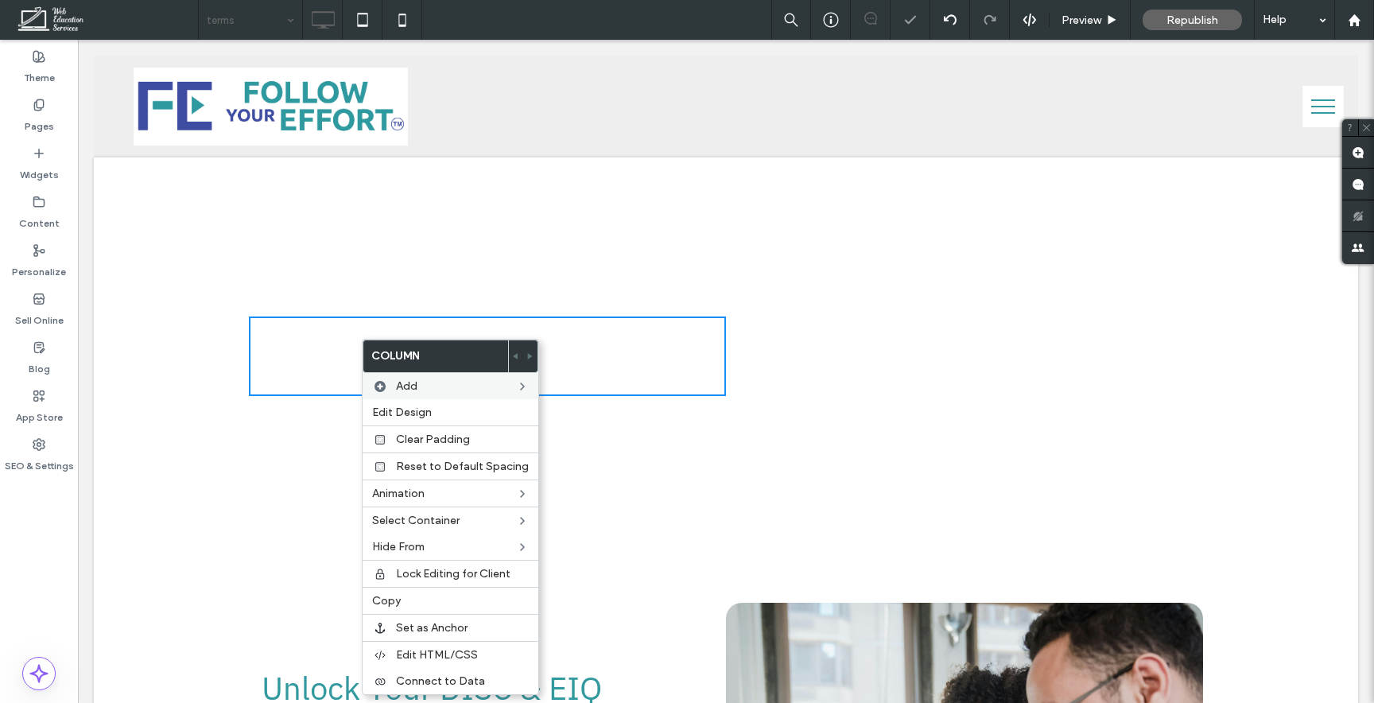
click at [592, 352] on div "Click To Paste" at bounding box center [487, 356] width 477 height 80
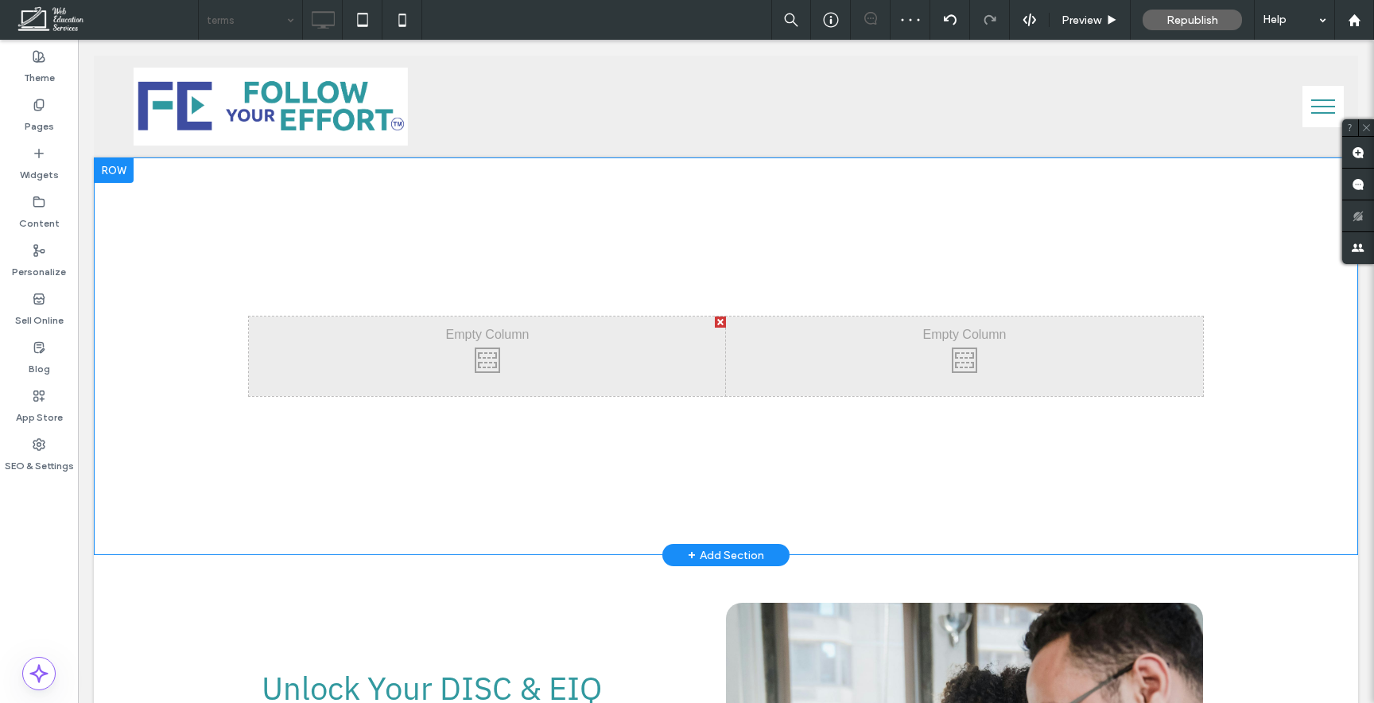
click at [720, 324] on div at bounding box center [720, 321] width 11 height 11
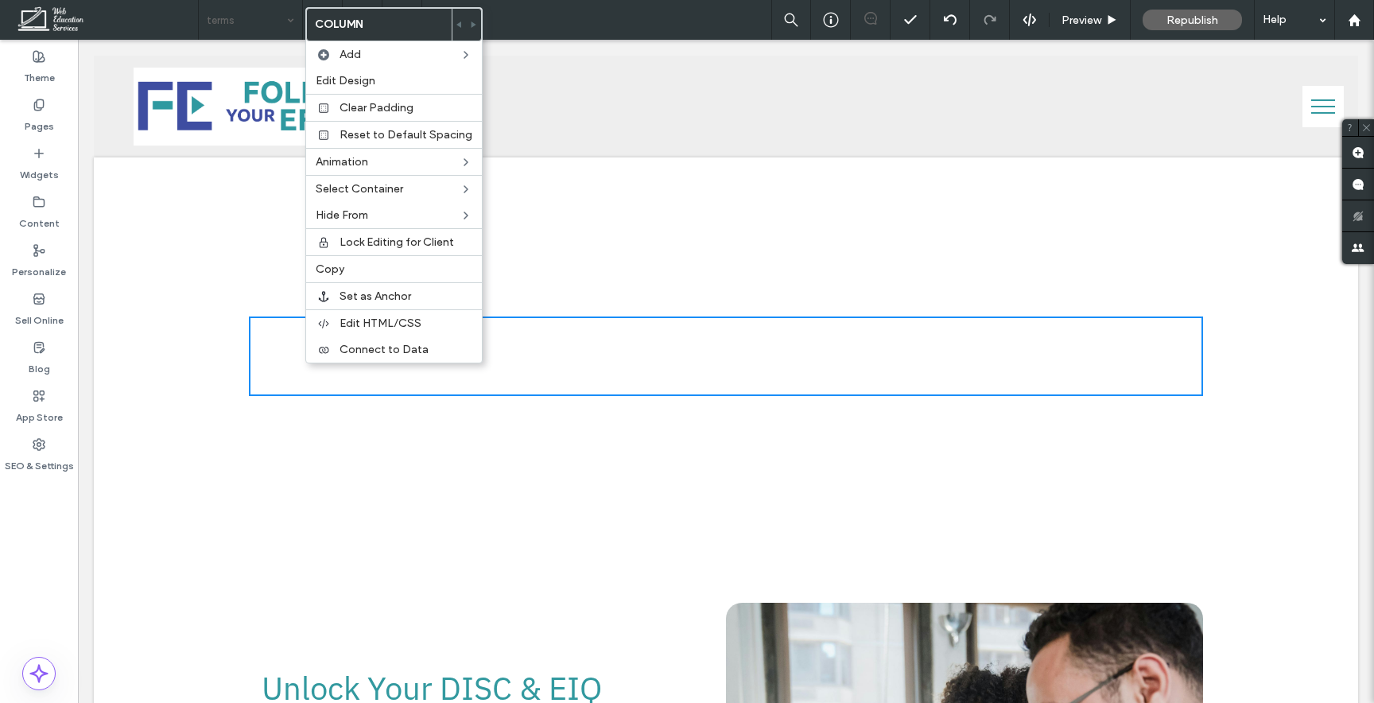
click at [242, 200] on div "Click To Paste Click To Paste Row + Add Section" at bounding box center [726, 356] width 1264 height 398
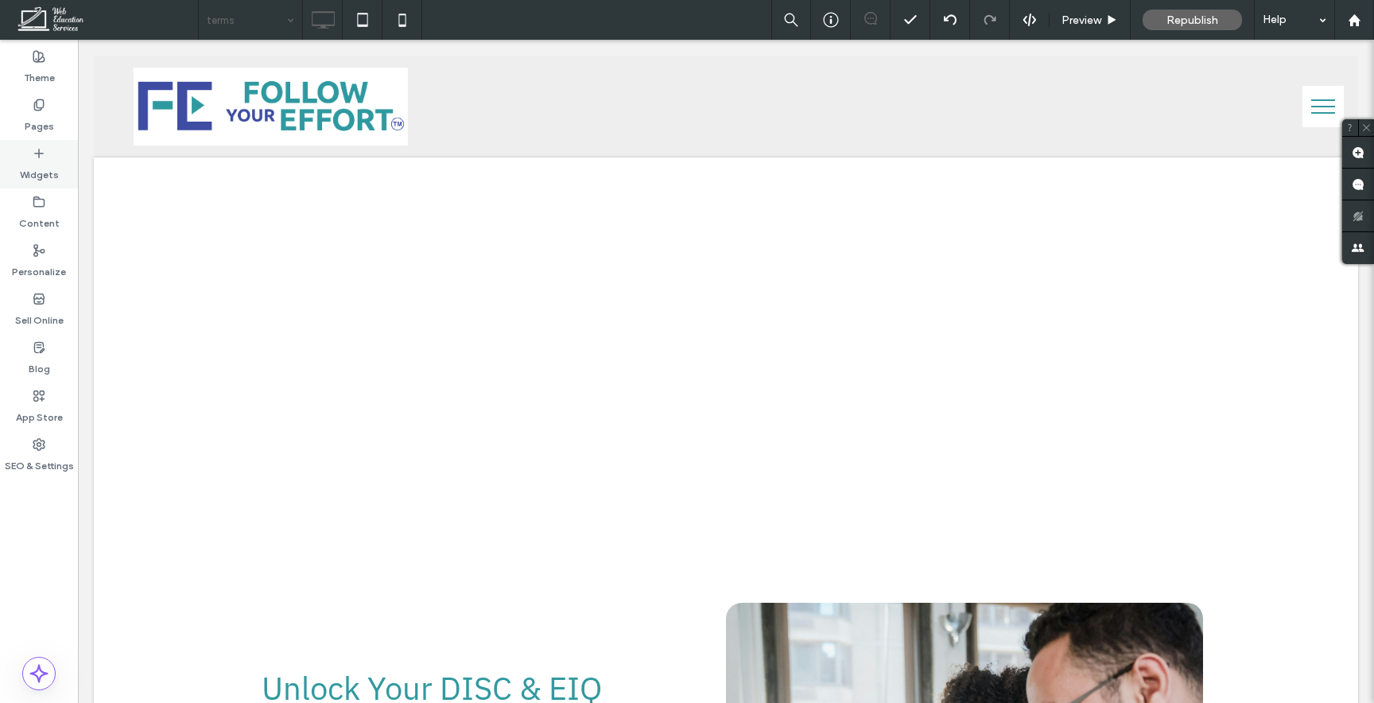
click at [35, 158] on icon at bounding box center [39, 153] width 13 height 13
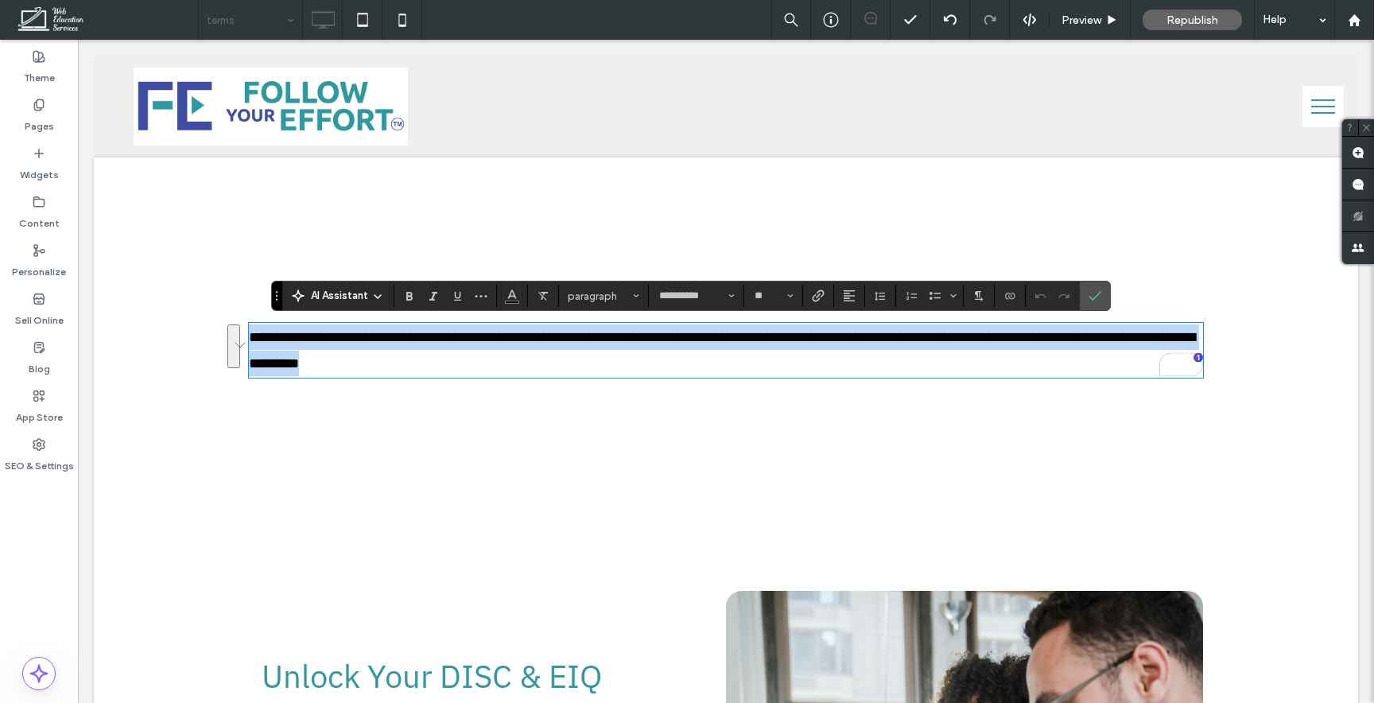
click at [588, 330] on span "**********" at bounding box center [722, 350] width 946 height 40
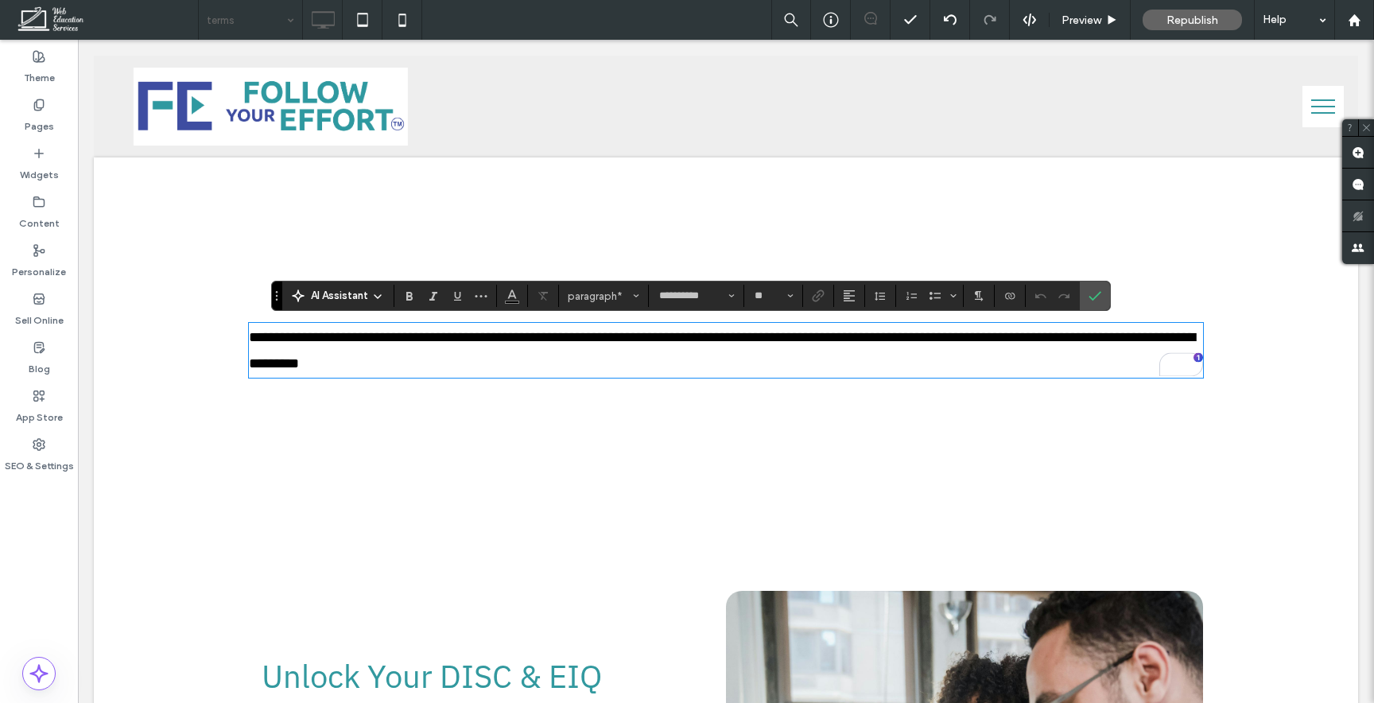
click at [584, 352] on p "**********" at bounding box center [726, 350] width 954 height 52
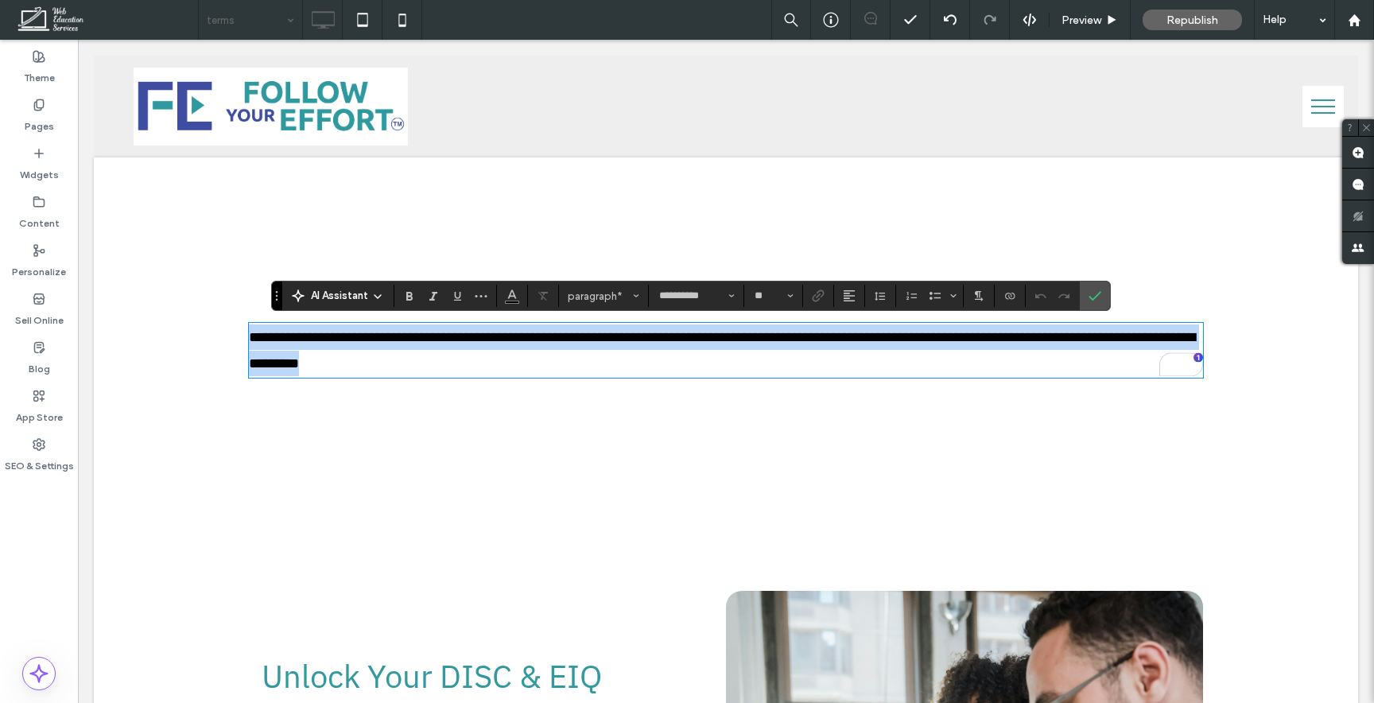
click at [584, 352] on p "**********" at bounding box center [726, 350] width 954 height 52
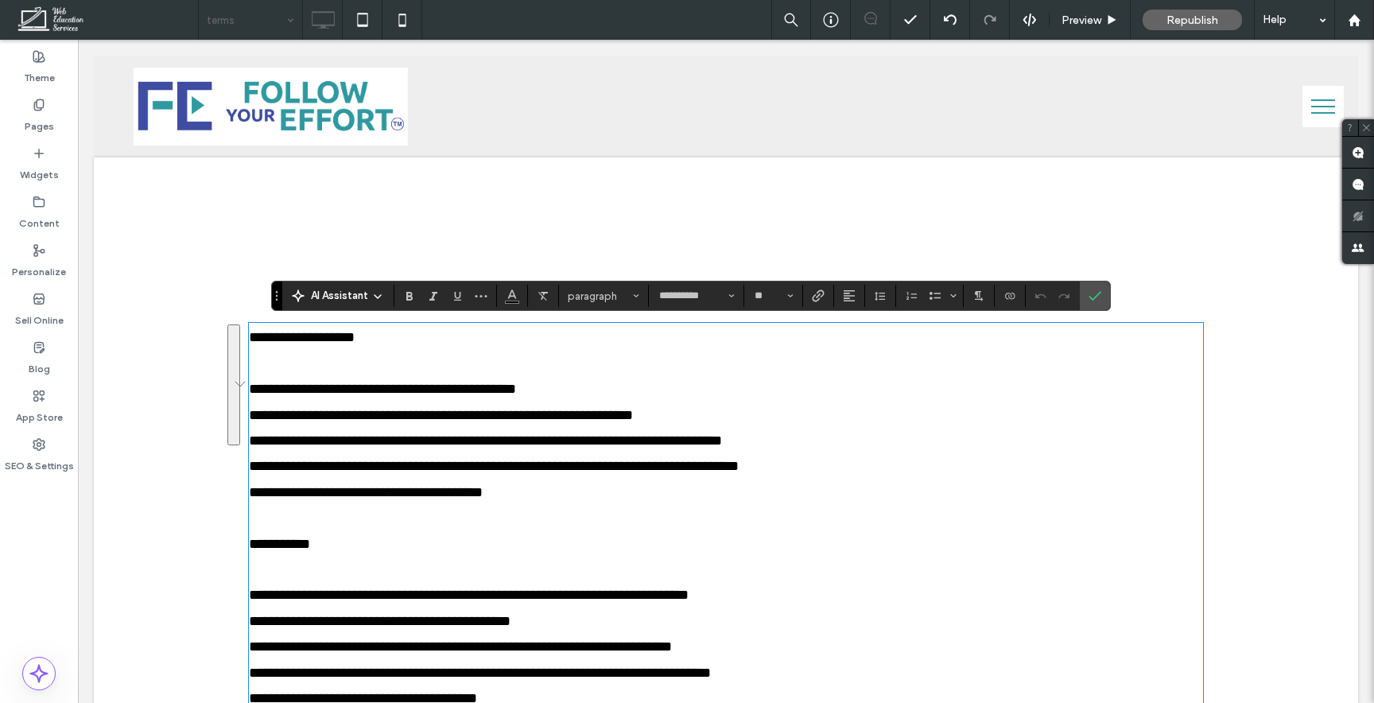
scroll to position [2846, 0]
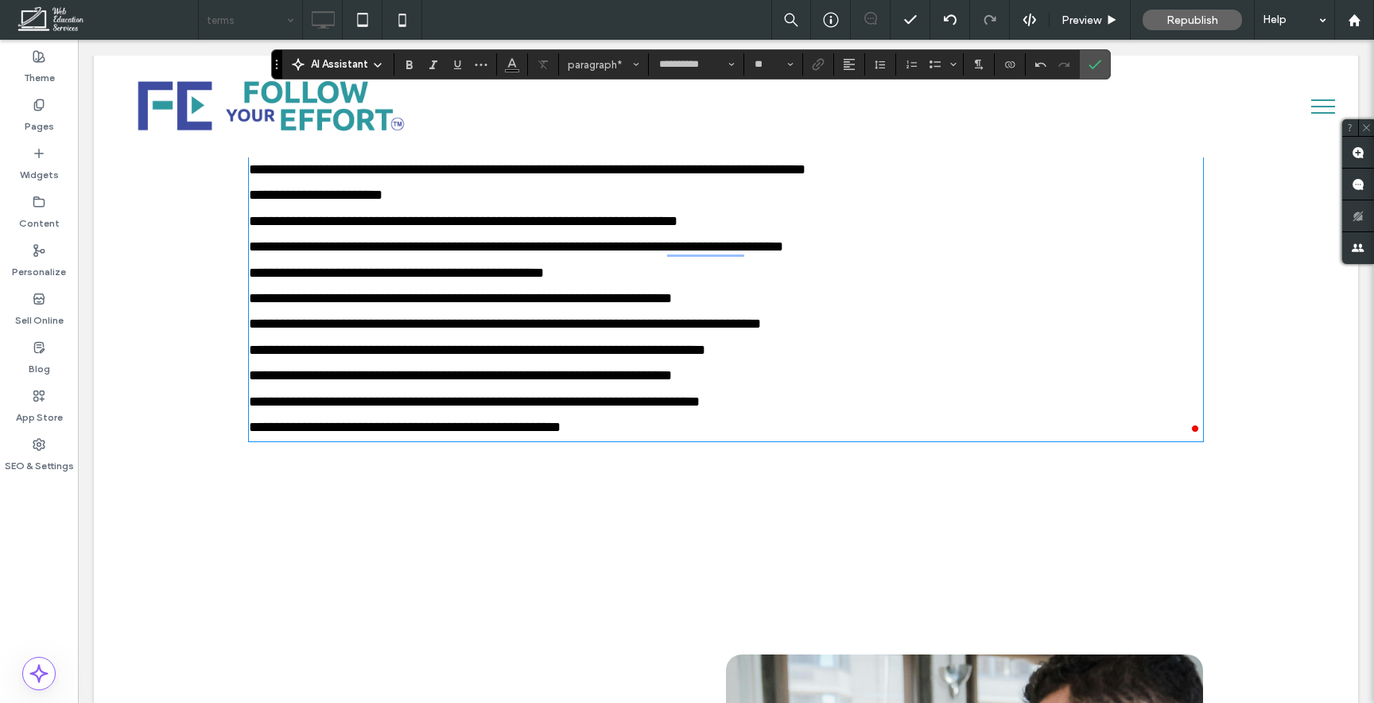
click at [839, 374] on p "**********" at bounding box center [726, 375] width 954 height 25
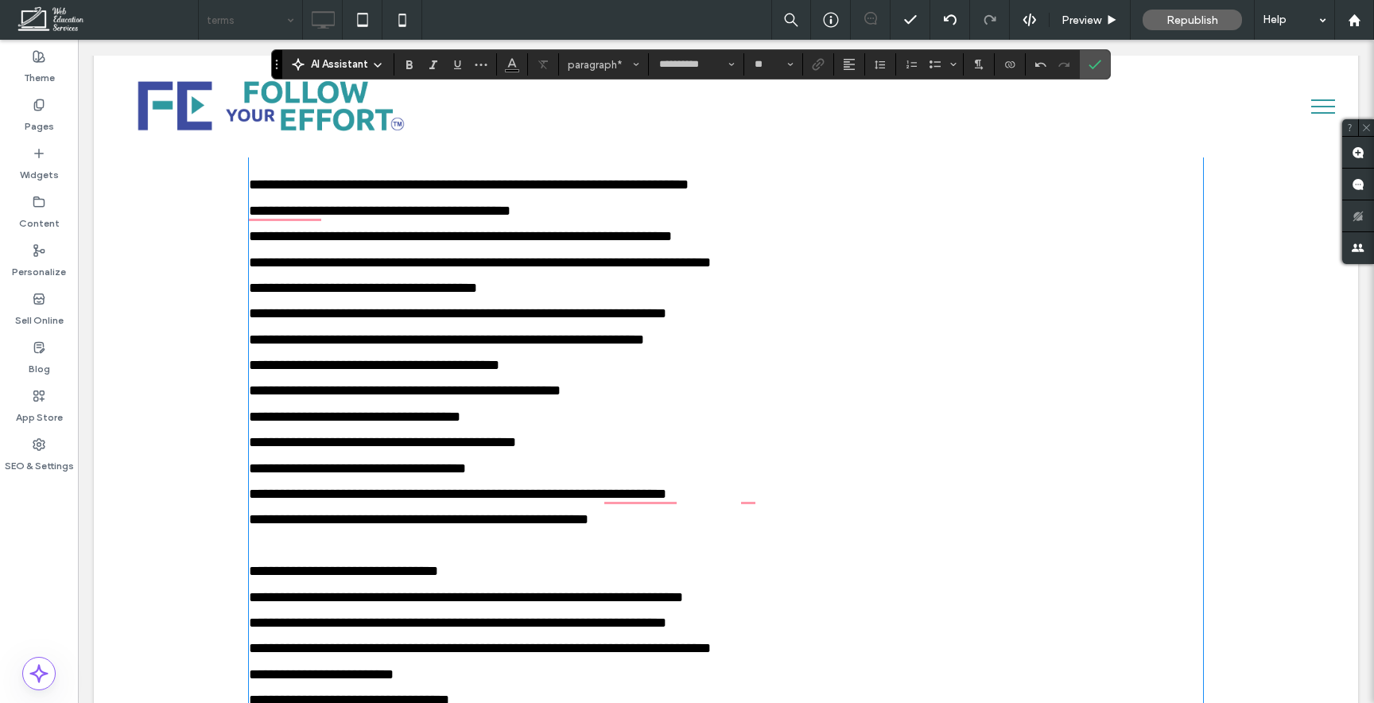
scroll to position [0, 0]
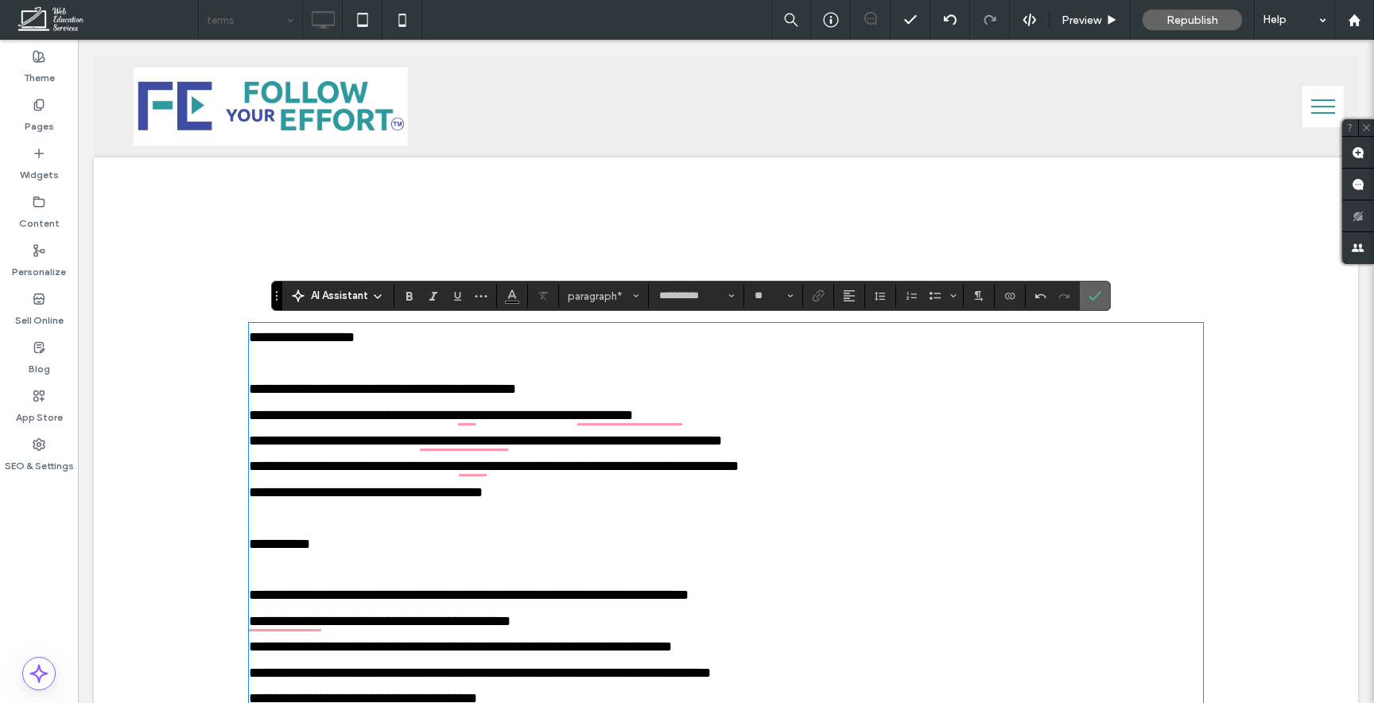
click at [1098, 297] on icon "Confirm" at bounding box center [1094, 295] width 13 height 13
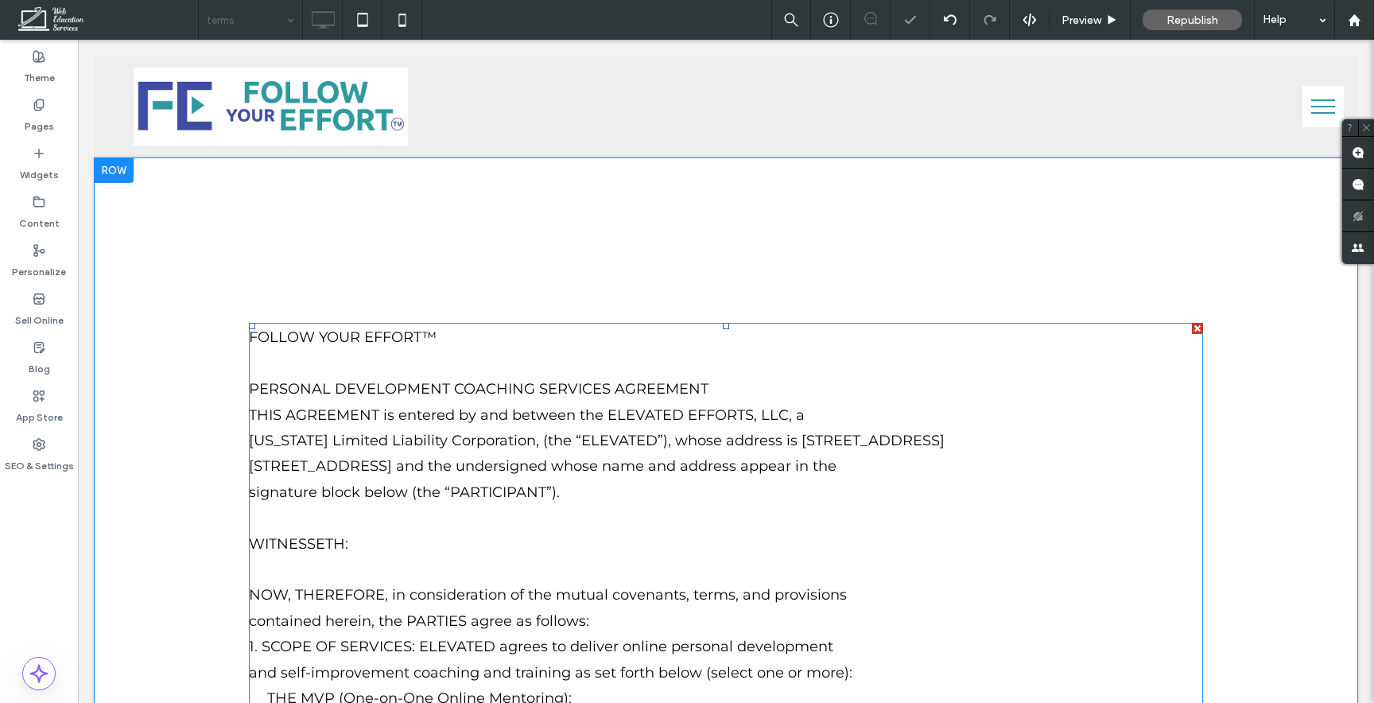
click at [414, 324] on p "FOLLOW YOUR EFFORT™" at bounding box center [726, 336] width 954 height 25
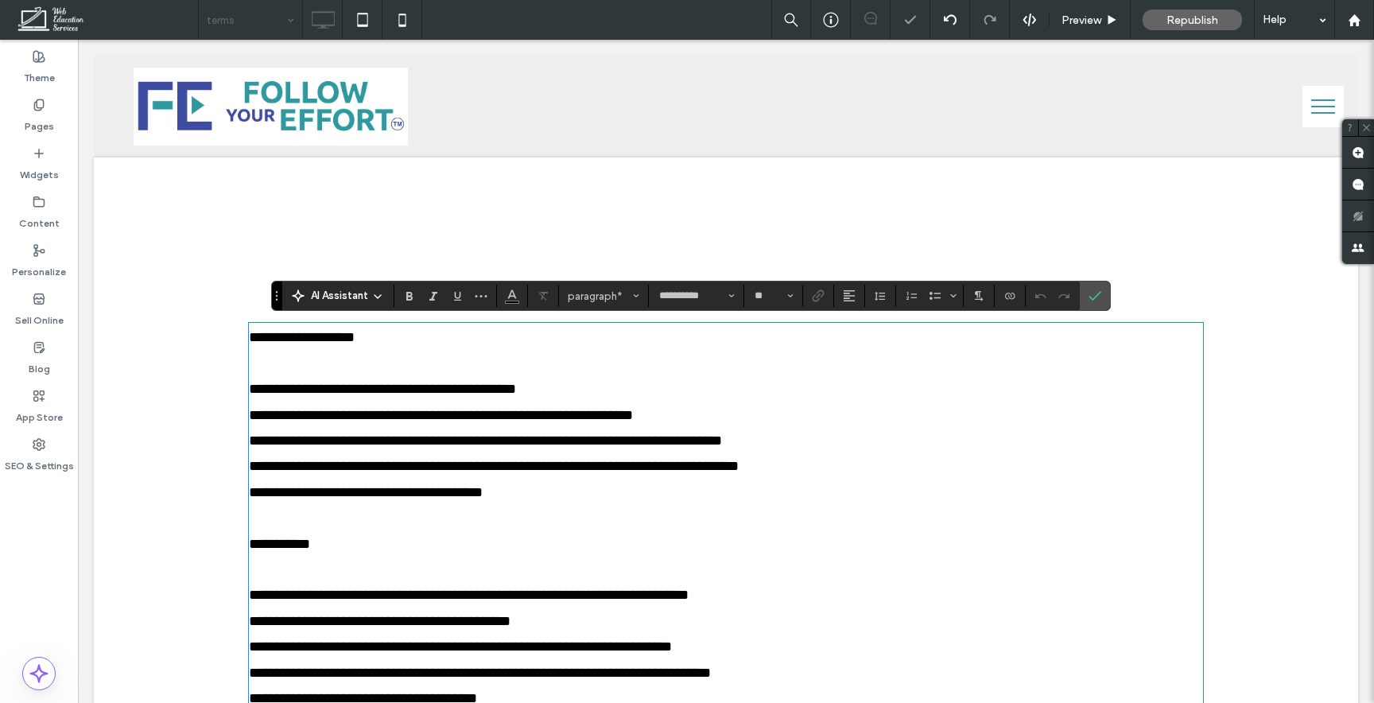
click at [355, 336] on span "**********" at bounding box center [302, 337] width 106 height 14
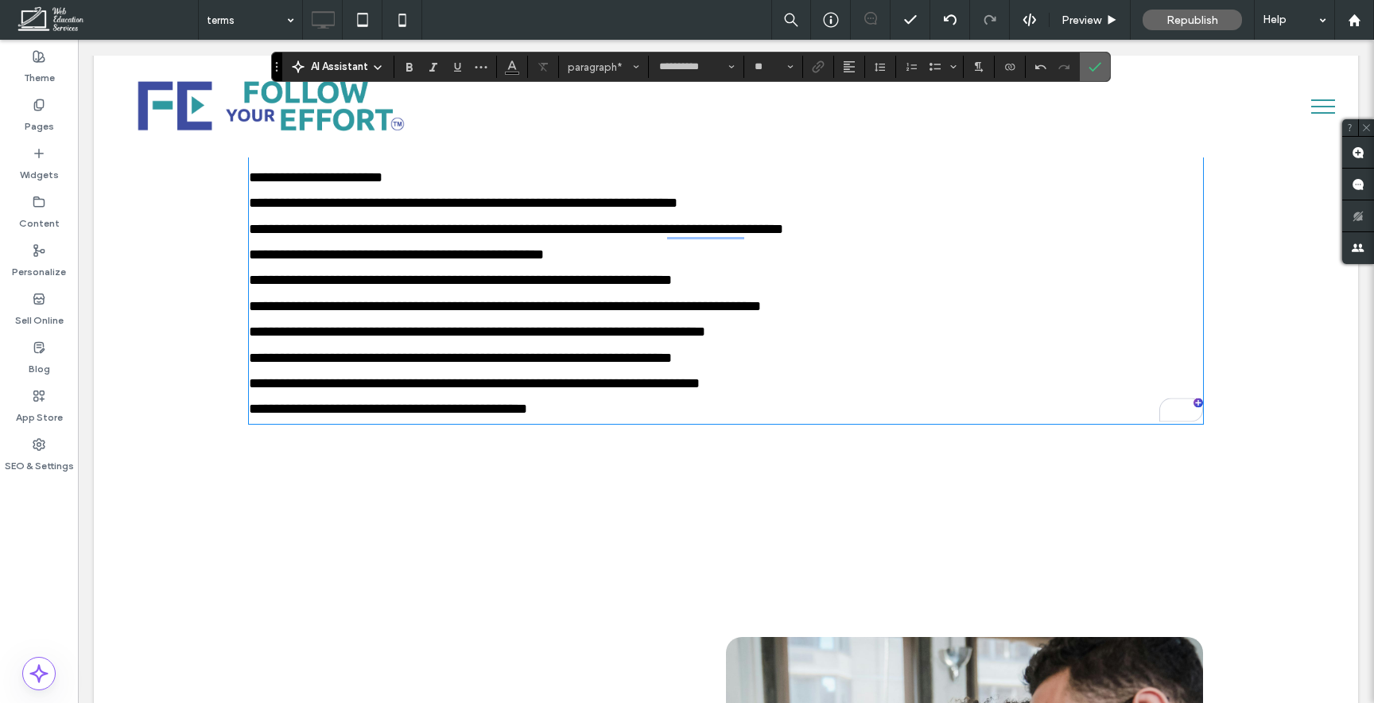
click at [1094, 69] on icon "Confirm" at bounding box center [1094, 66] width 13 height 13
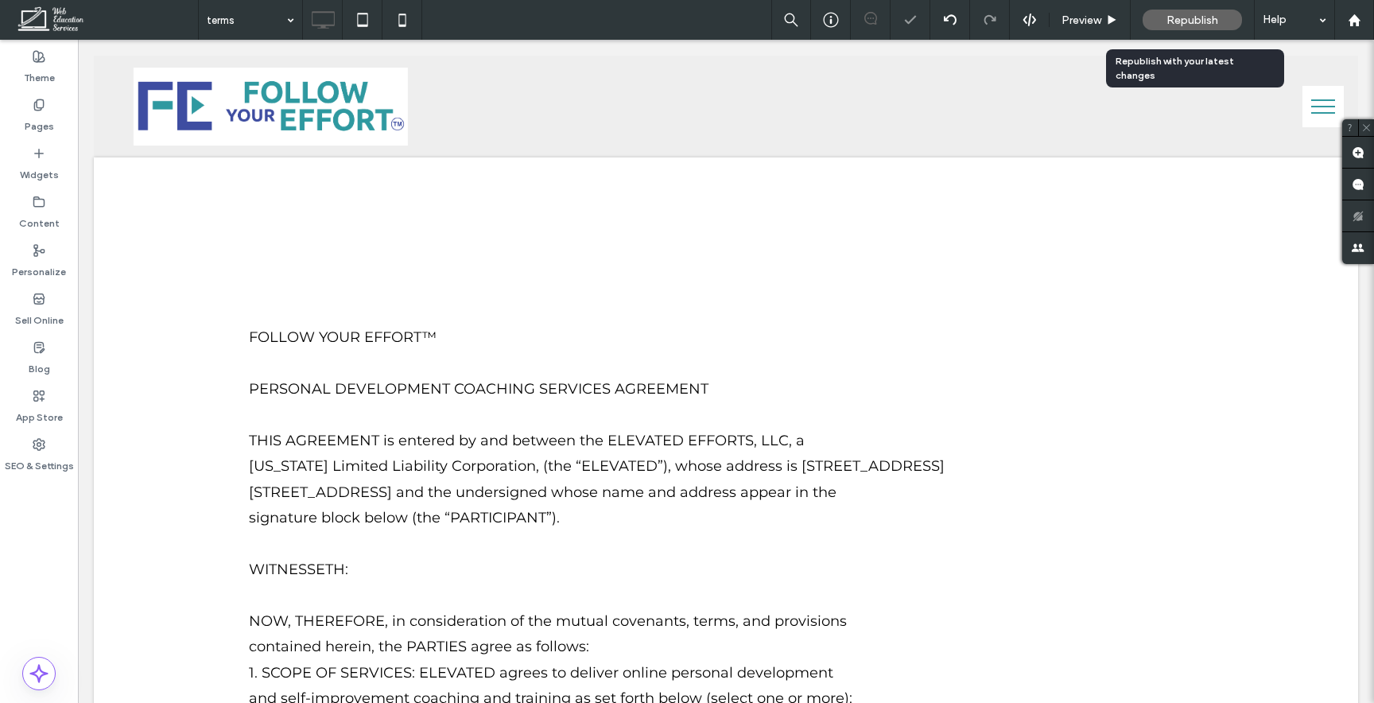
click at [1174, 21] on span "Republish" at bounding box center [1192, 21] width 52 height 14
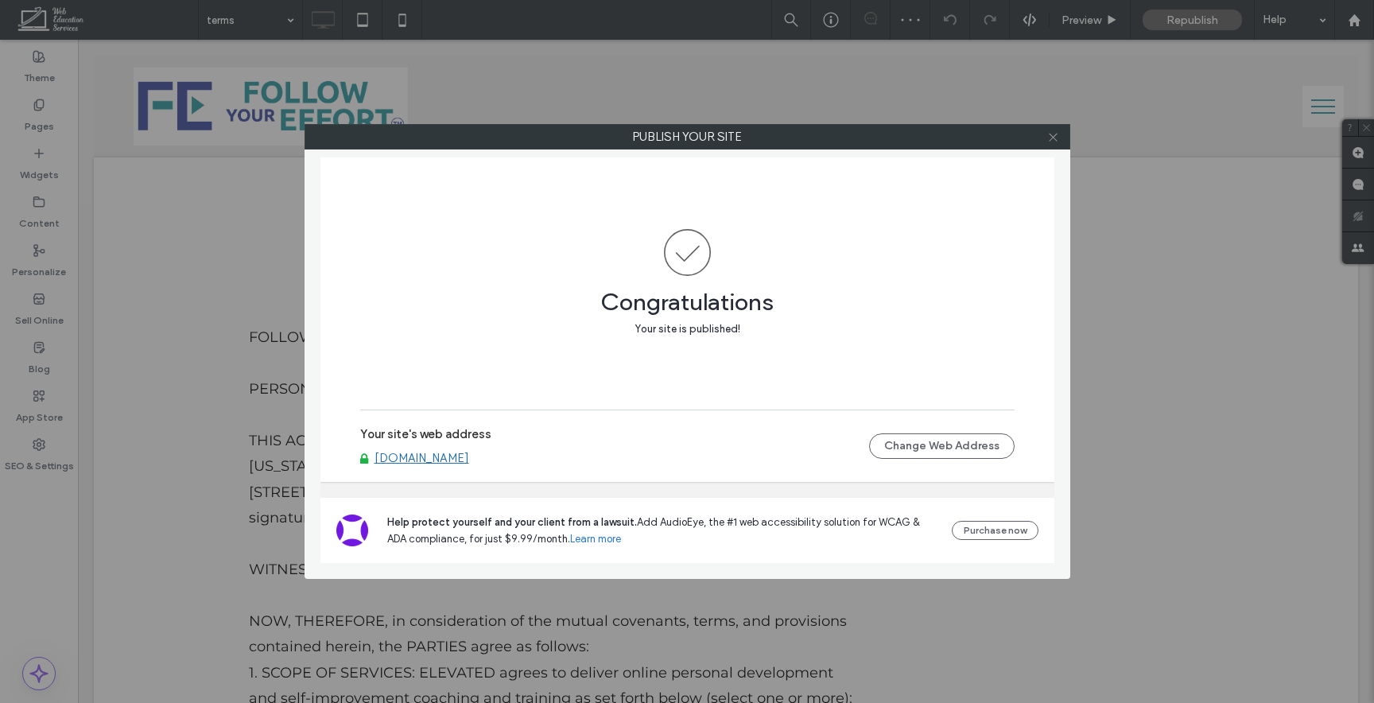
click at [1057, 134] on icon at bounding box center [1053, 137] width 12 height 12
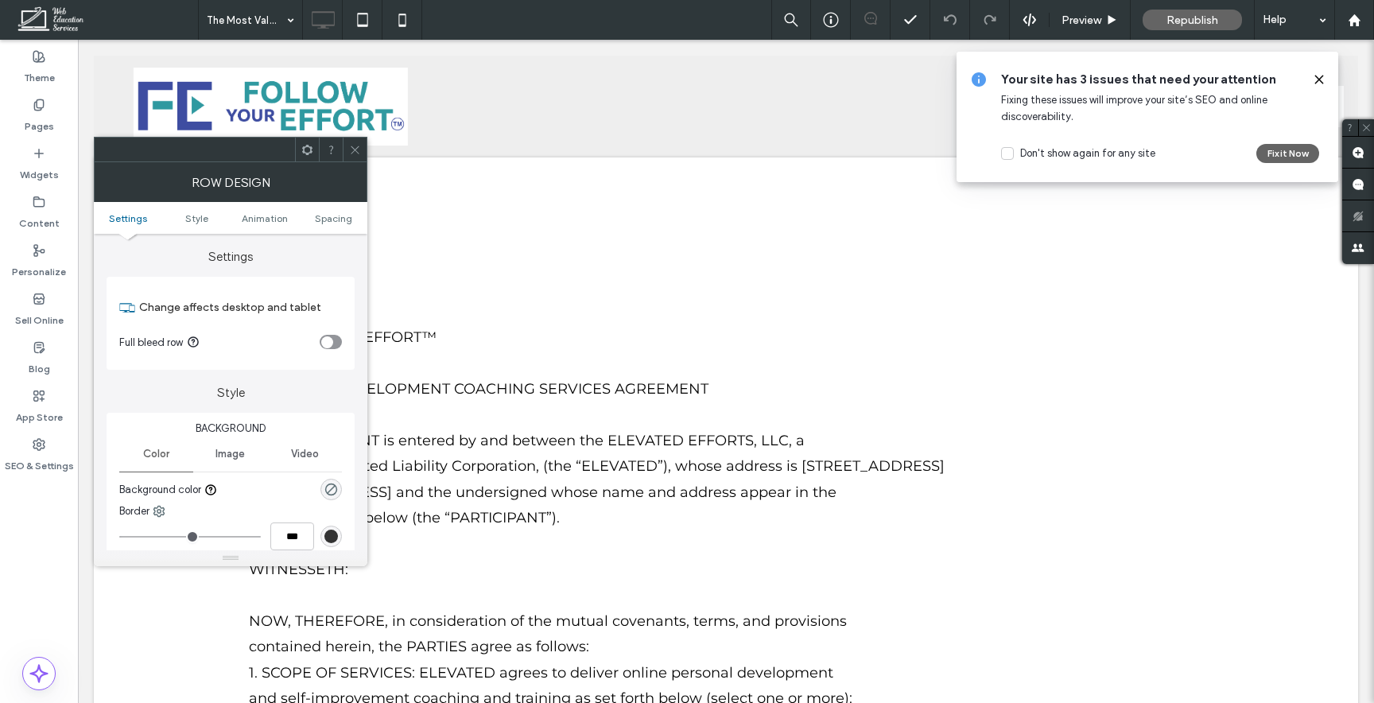
click at [349, 153] on icon at bounding box center [355, 150] width 12 height 12
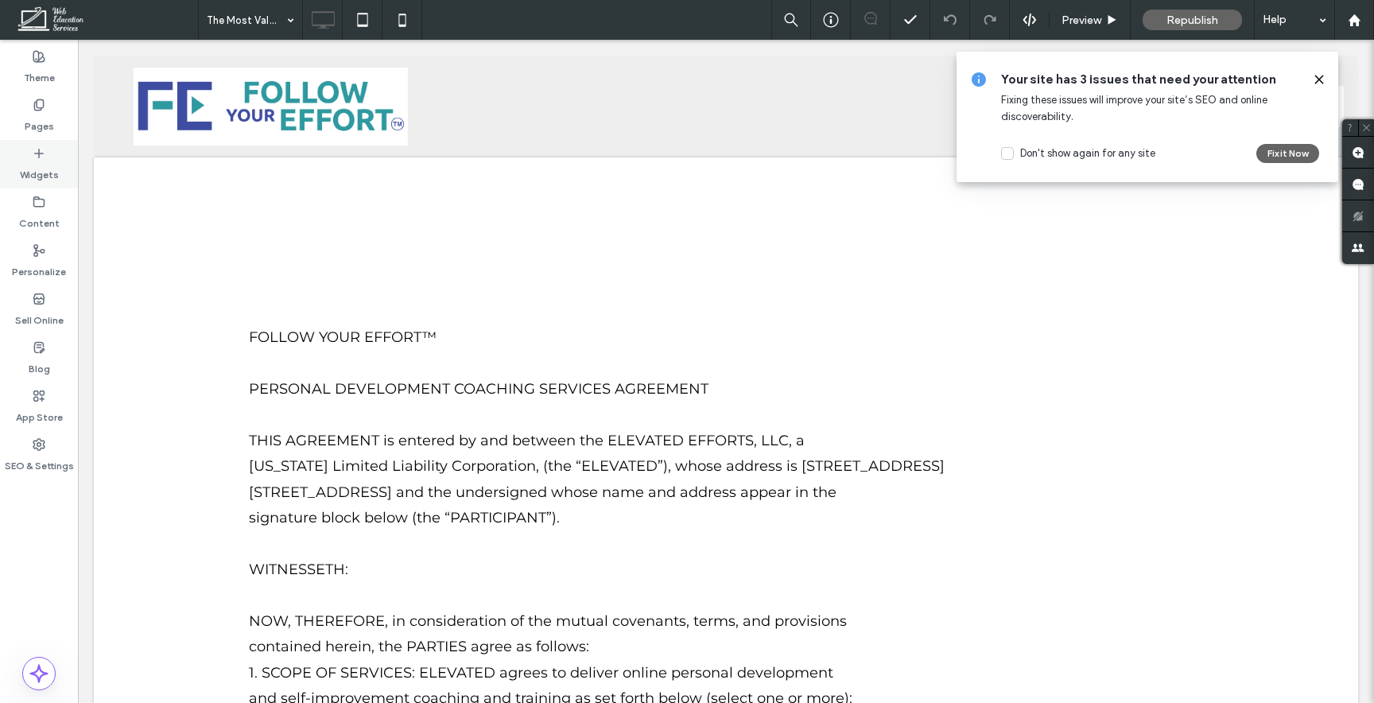
click at [43, 164] on label "Widgets" at bounding box center [39, 171] width 39 height 22
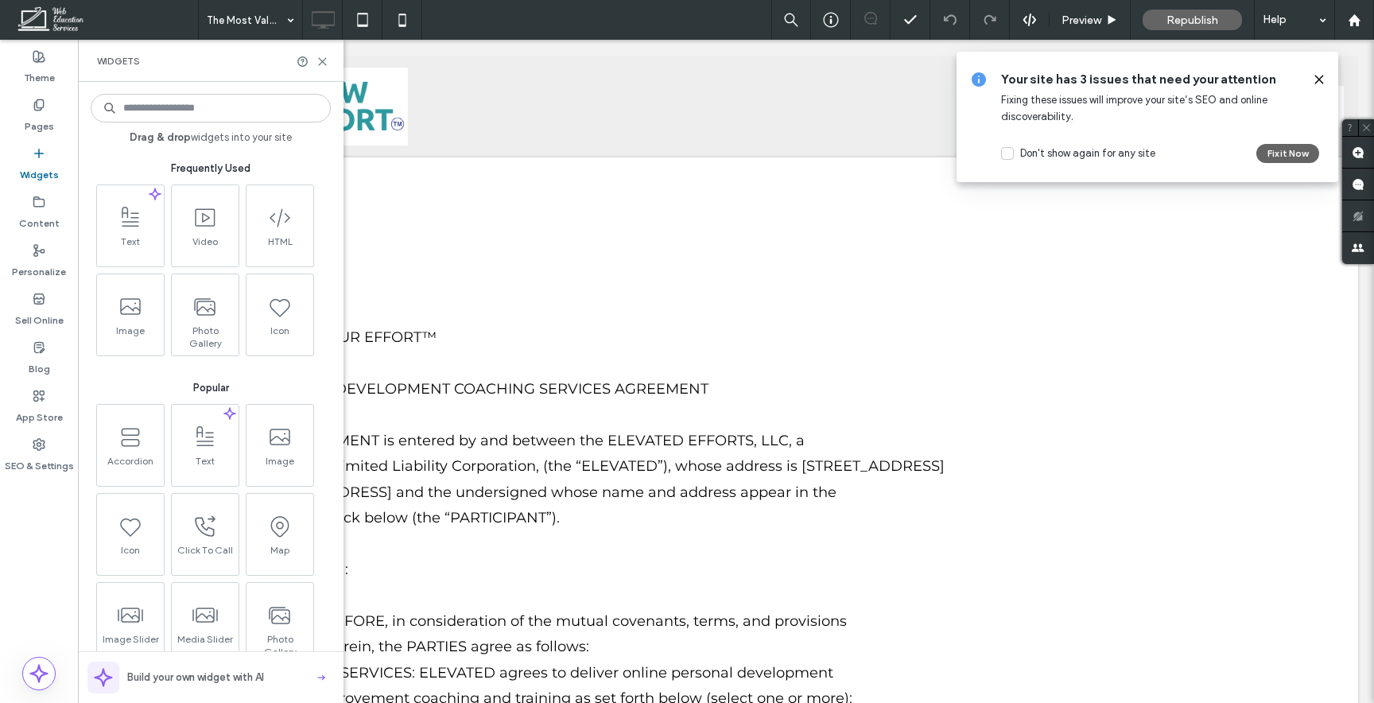
click at [214, 102] on input at bounding box center [211, 108] width 240 height 29
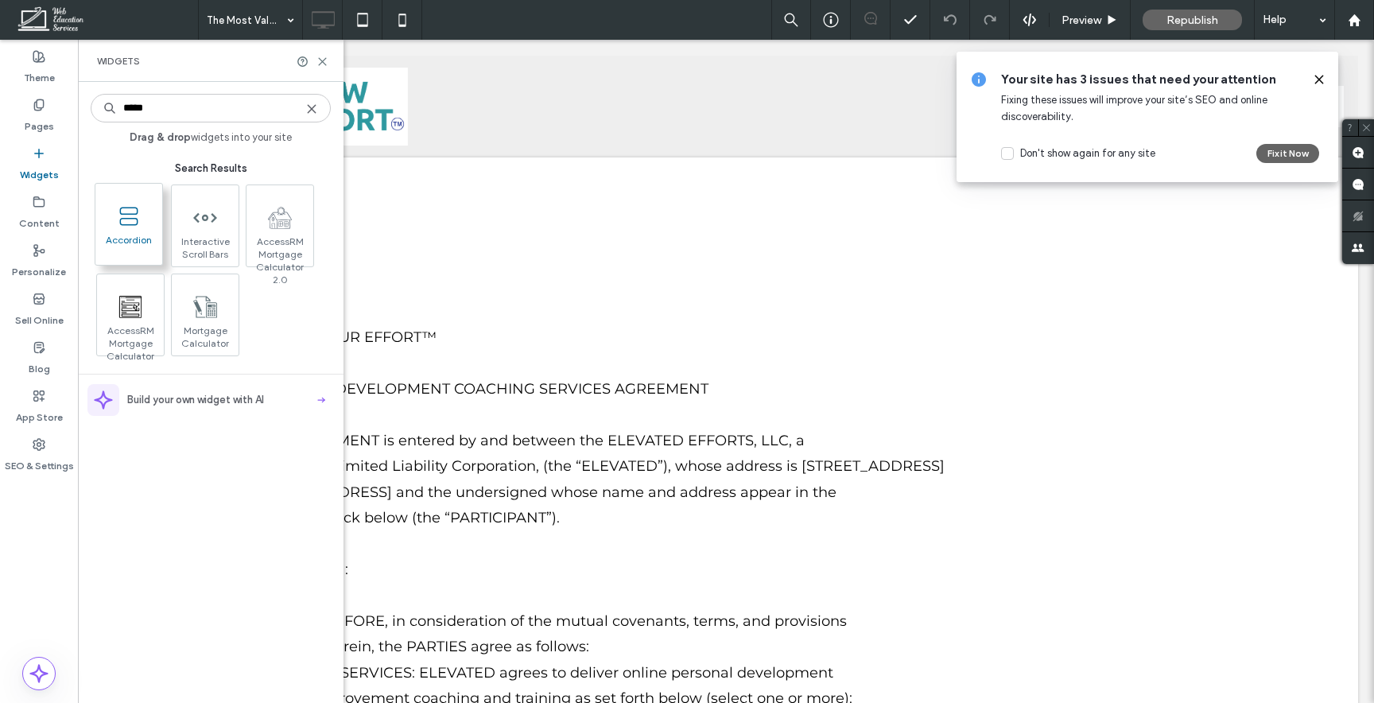
type input "*****"
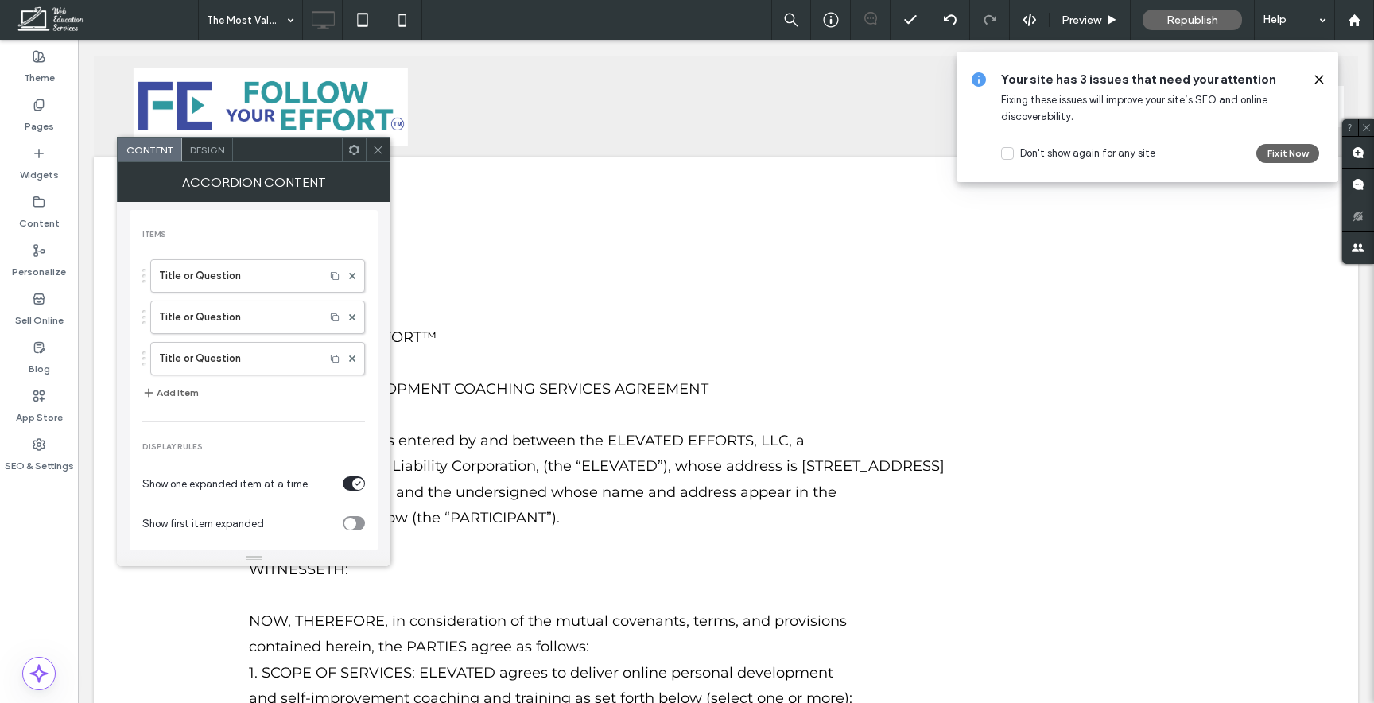
click at [379, 149] on icon at bounding box center [378, 150] width 12 height 12
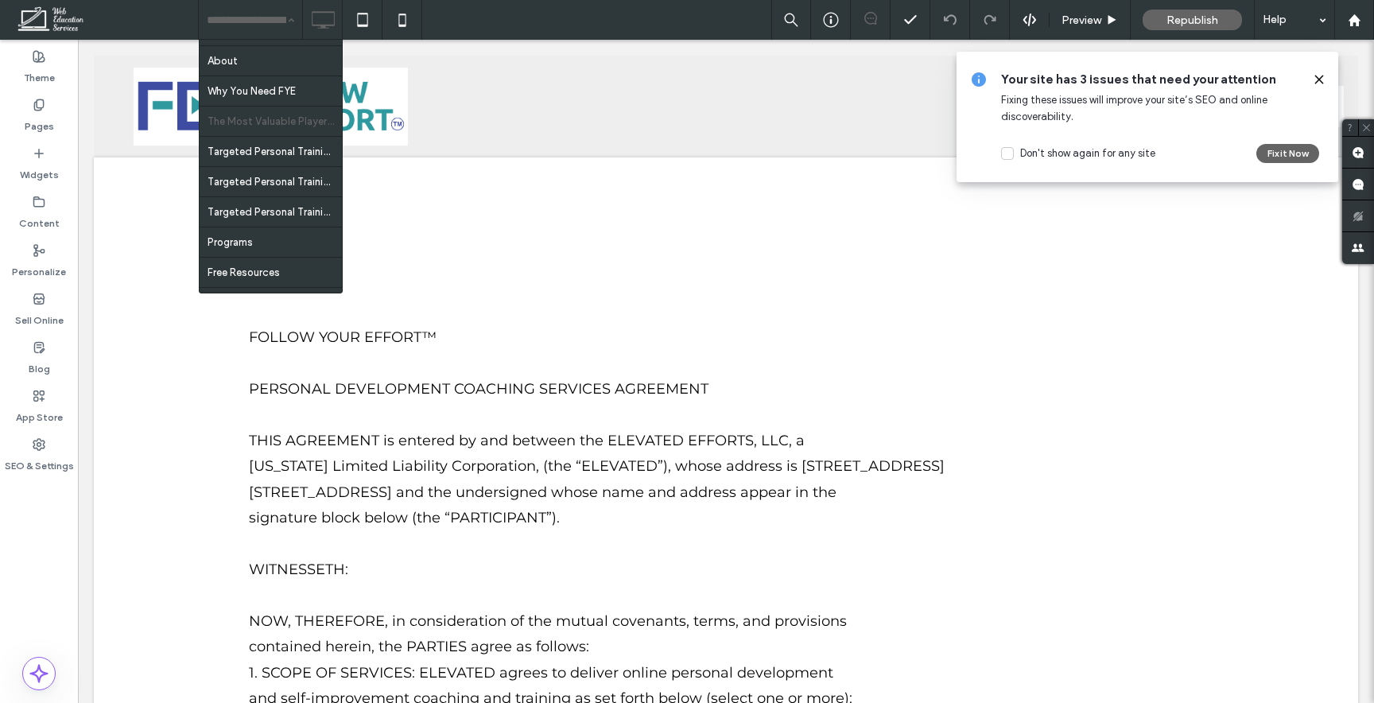
scroll to position [25, 0]
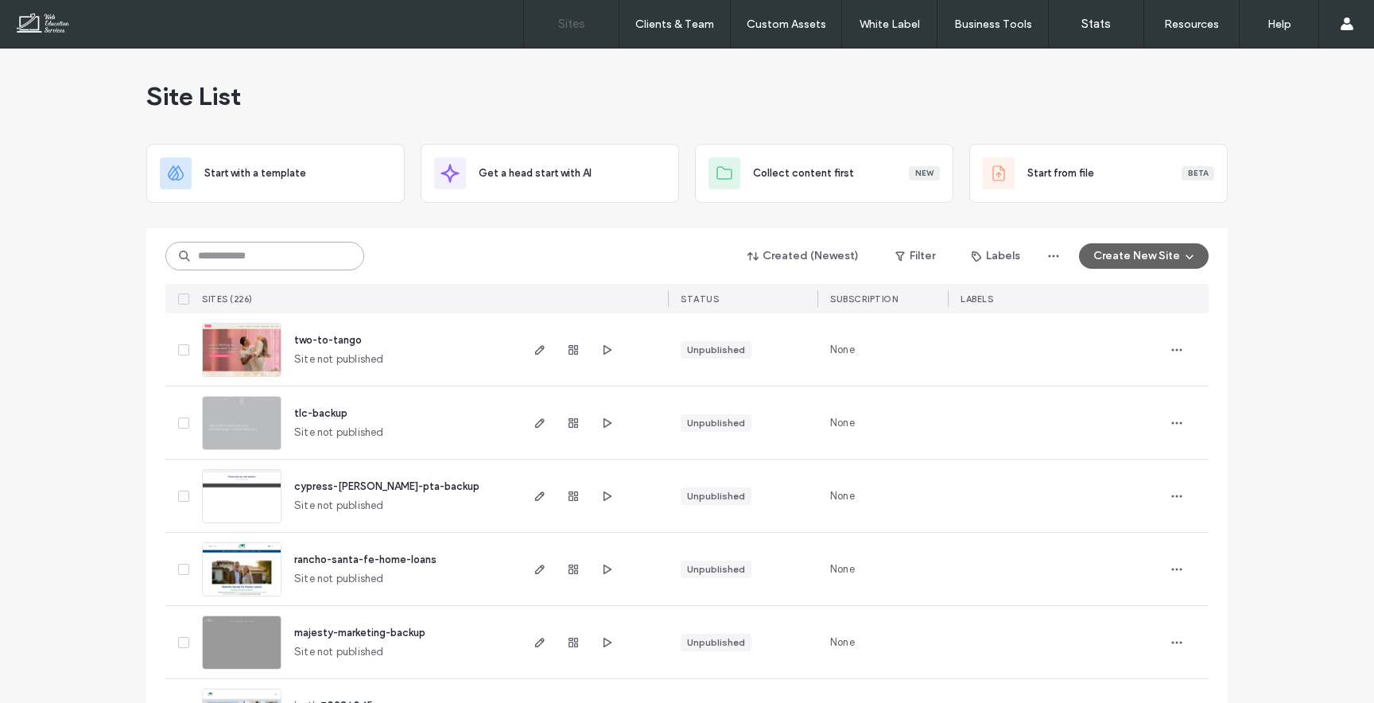
click at [289, 246] on input at bounding box center [264, 256] width 199 height 29
type input "******"
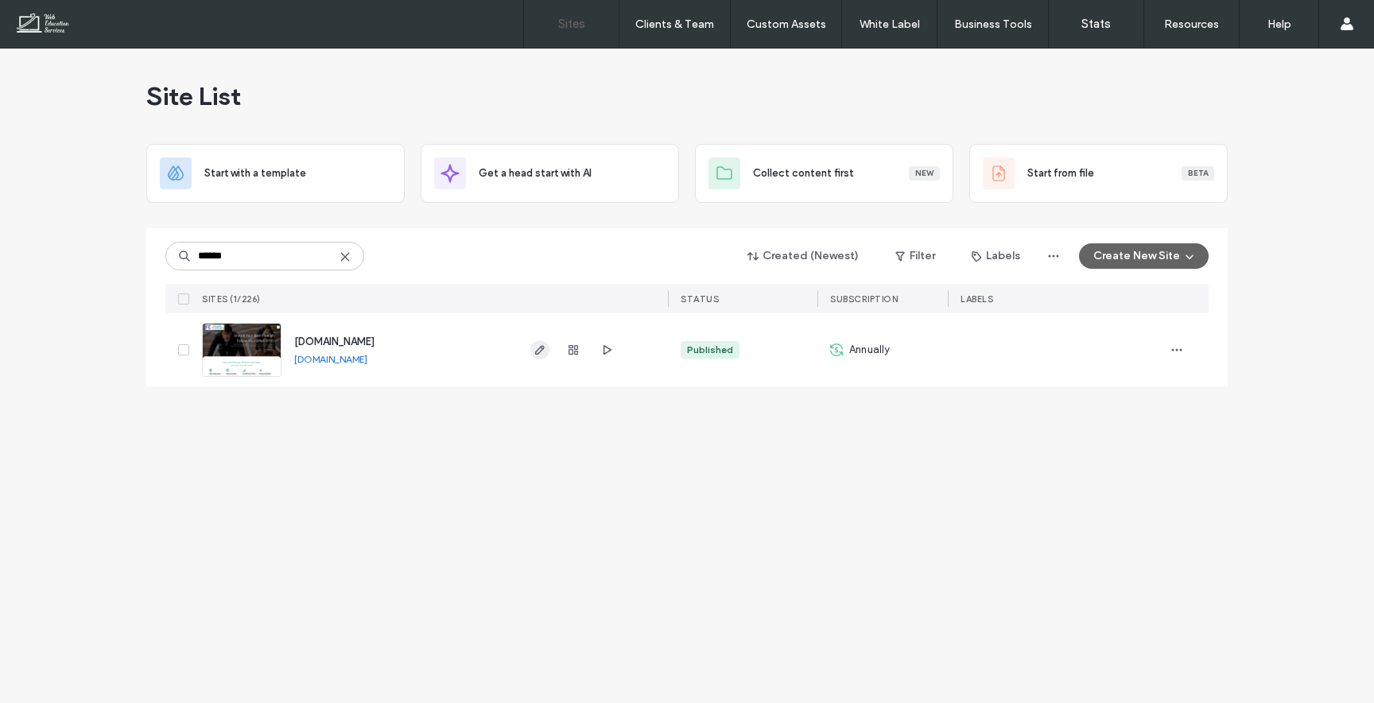
click at [543, 347] on use "button" at bounding box center [540, 350] width 10 height 10
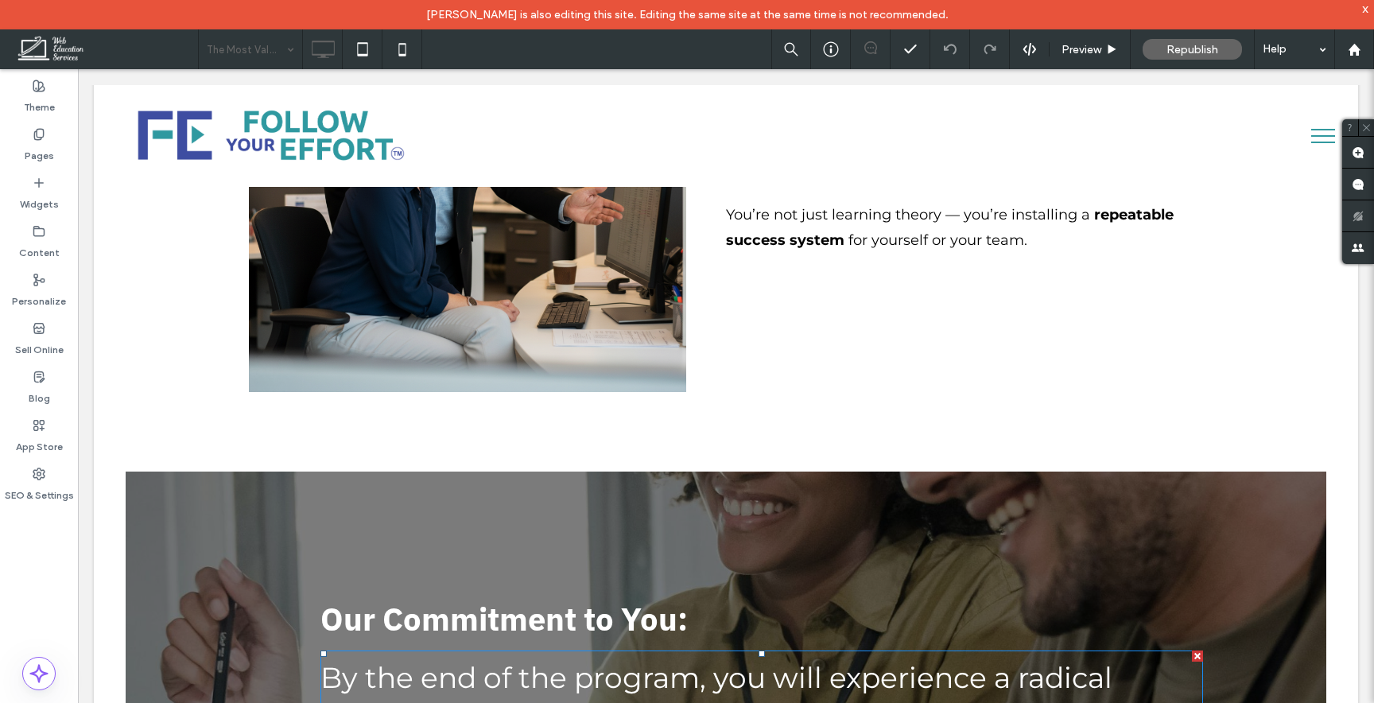
scroll to position [4361, 0]
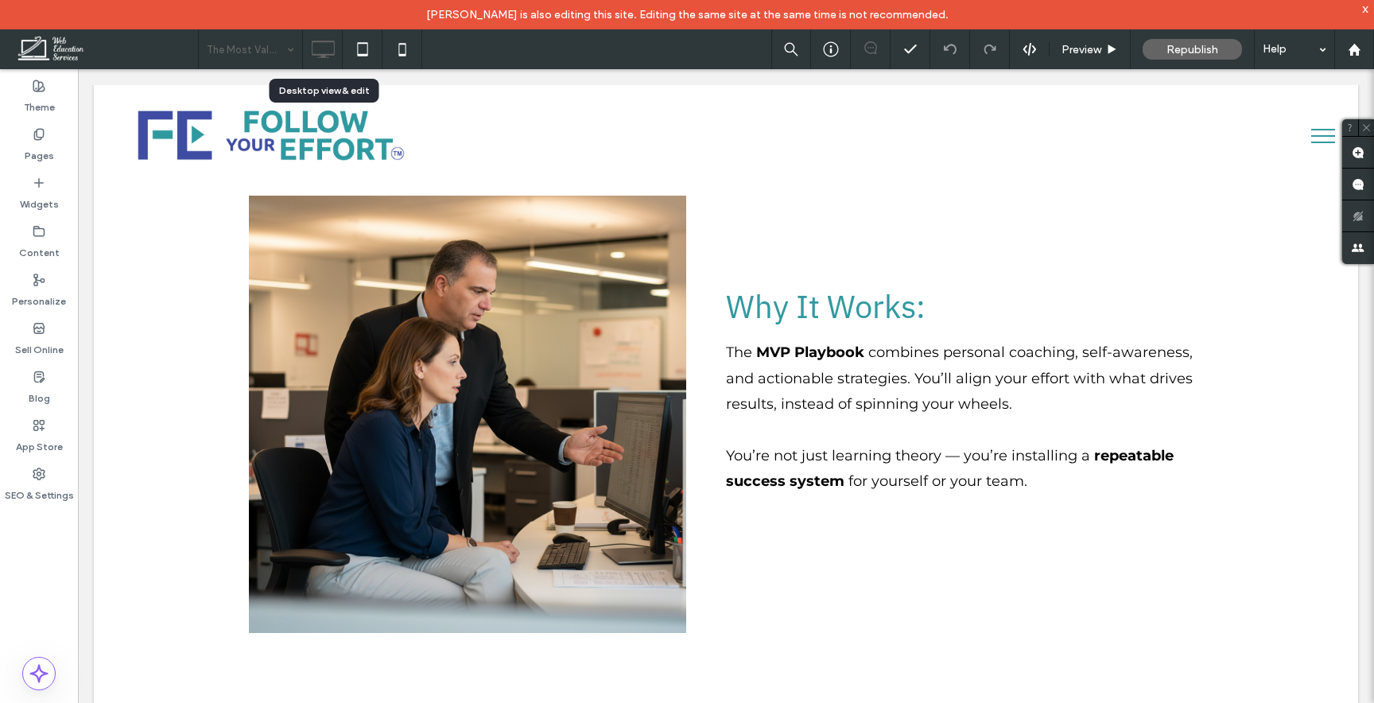
click at [297, 60] on div "The Most Valuable Player (MVP) Program" at bounding box center [250, 49] width 103 height 40
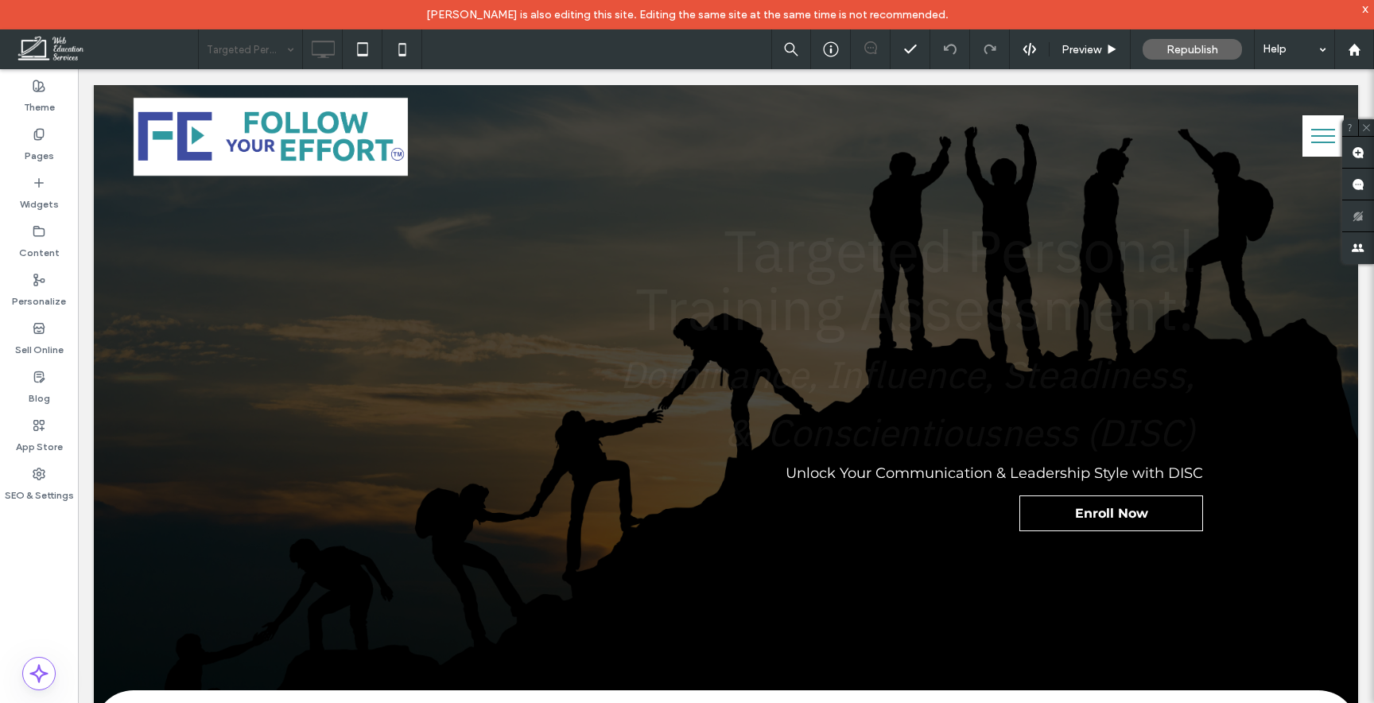
scroll to position [0, 0]
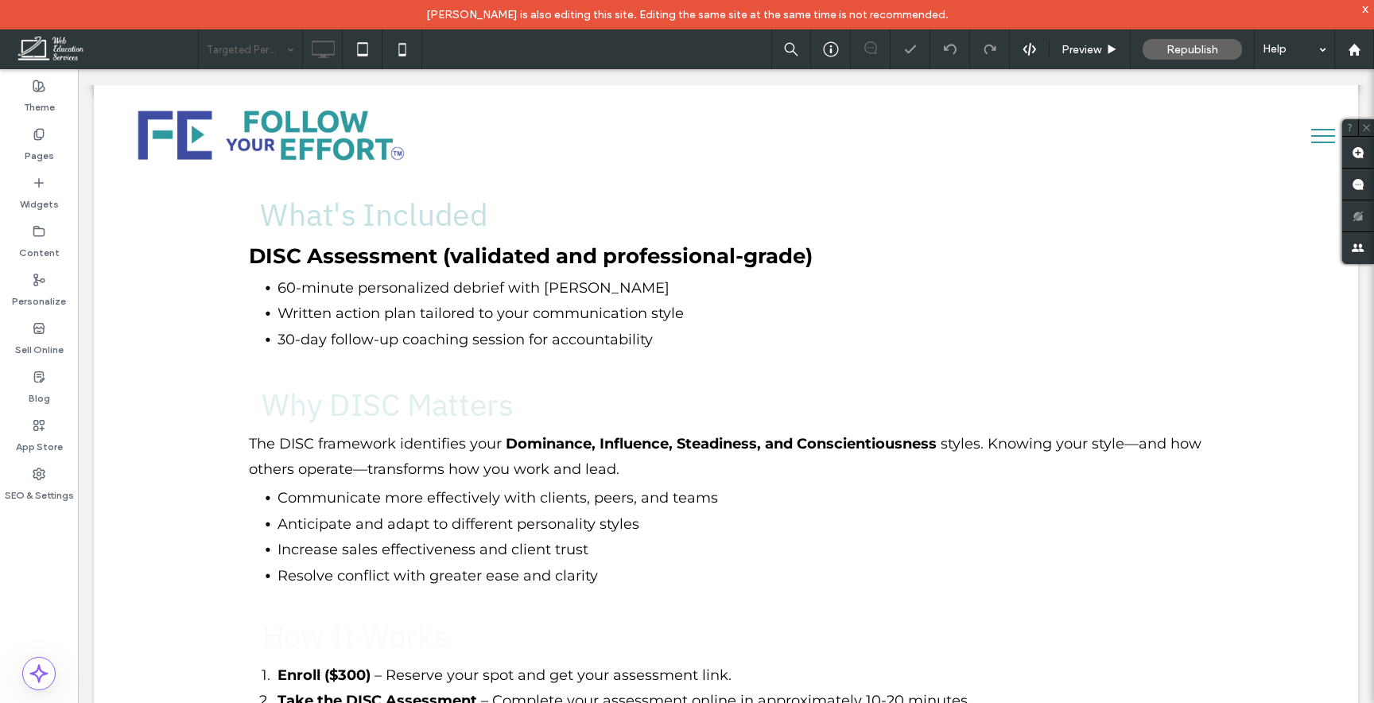
scroll to position [1633, 0]
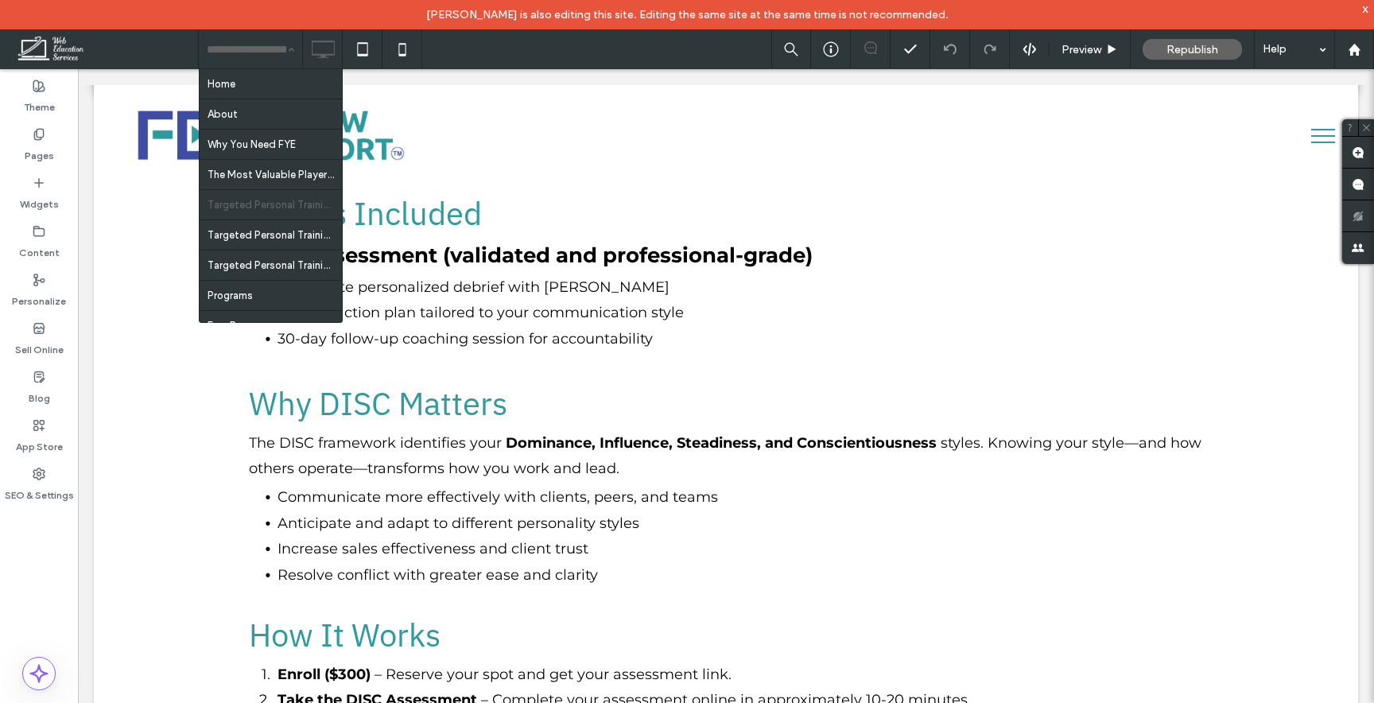
click at [262, 48] on input at bounding box center [247, 49] width 80 height 40
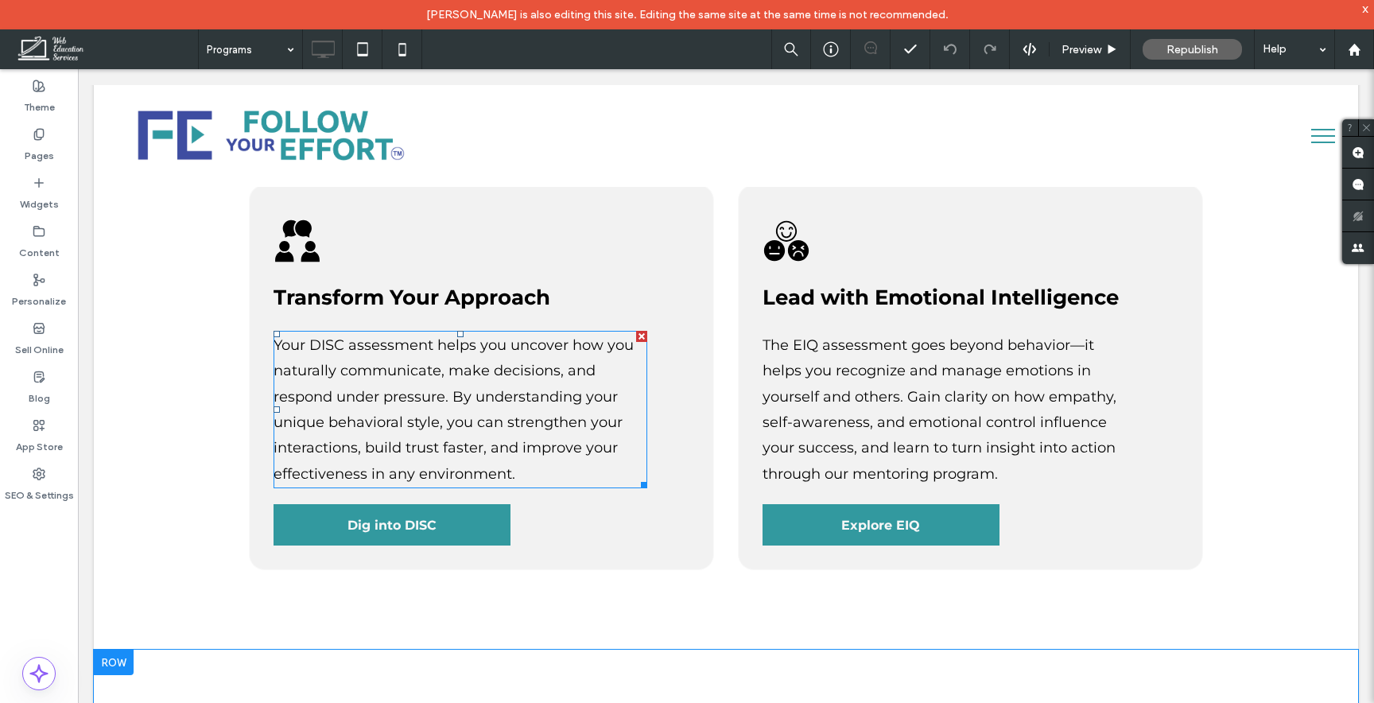
scroll to position [3203, 0]
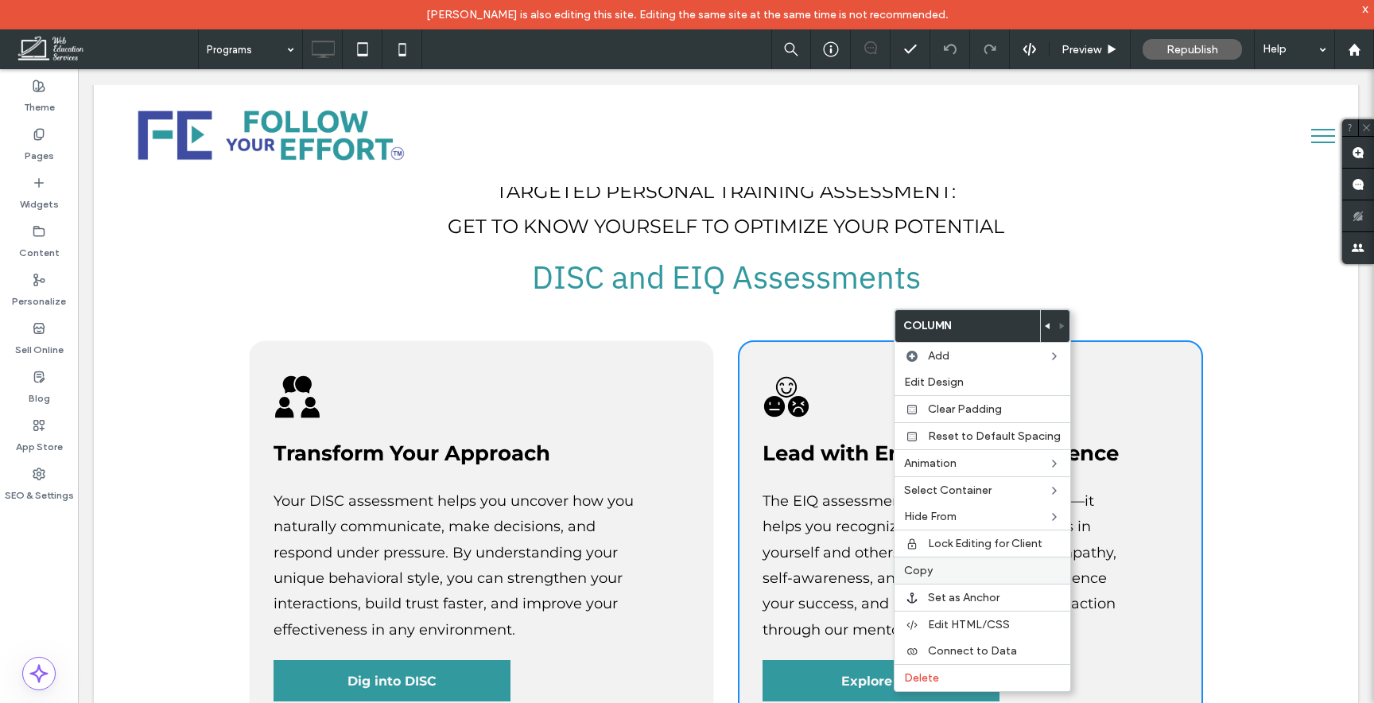
click at [920, 570] on span "Copy" at bounding box center [918, 571] width 29 height 14
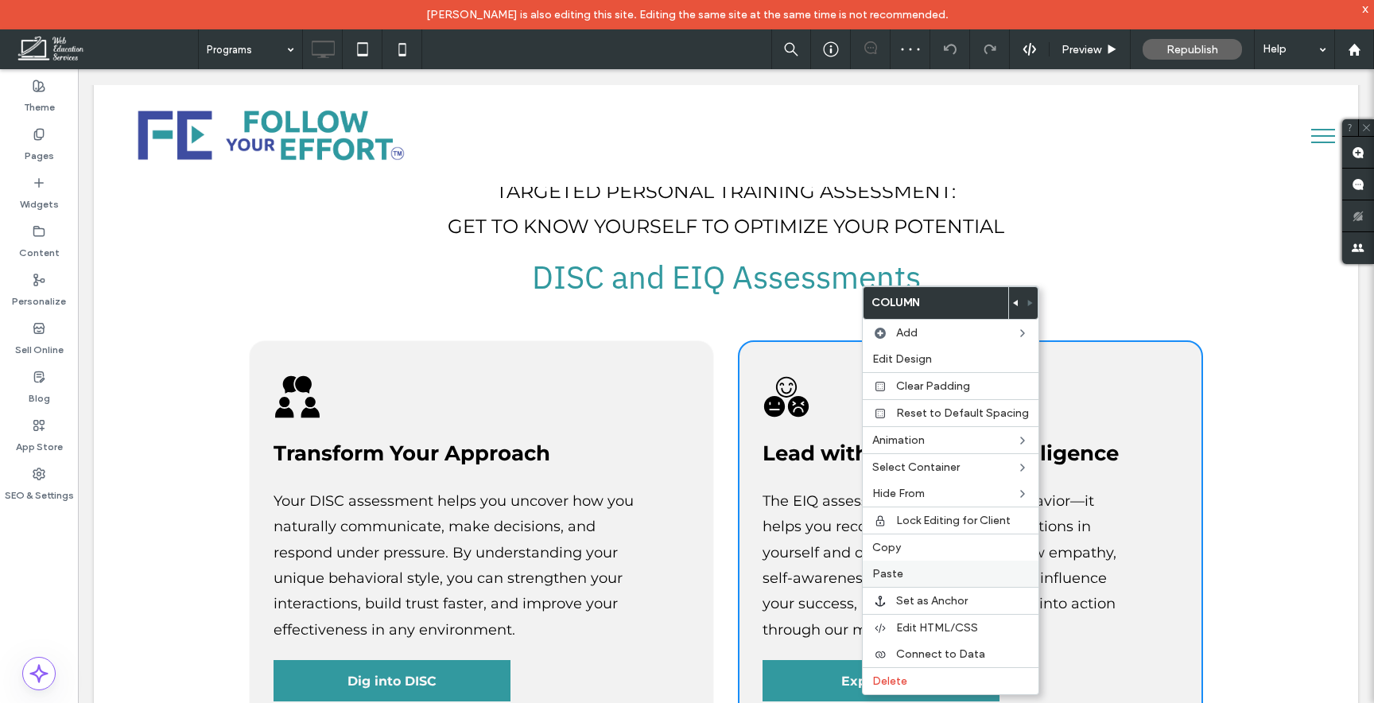
click at [883, 578] on span "Paste" at bounding box center [887, 574] width 31 height 14
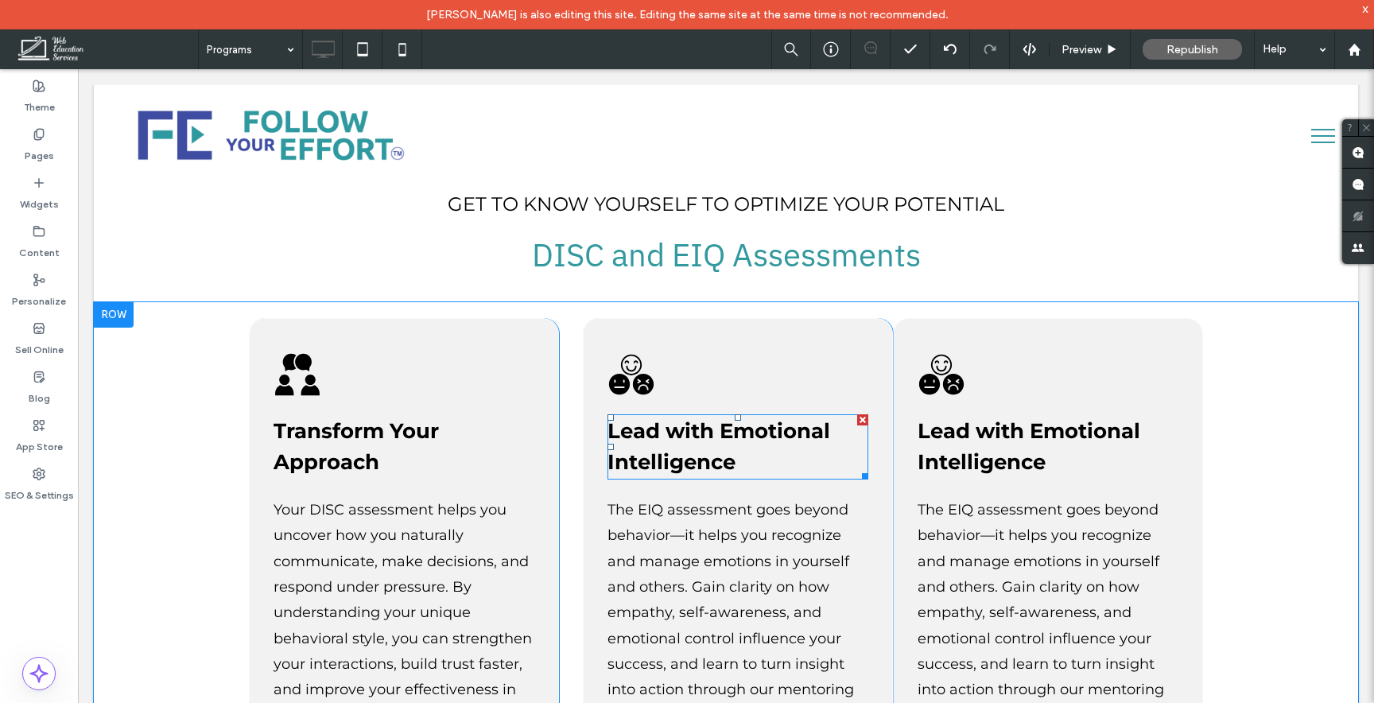
scroll to position [3221, 0]
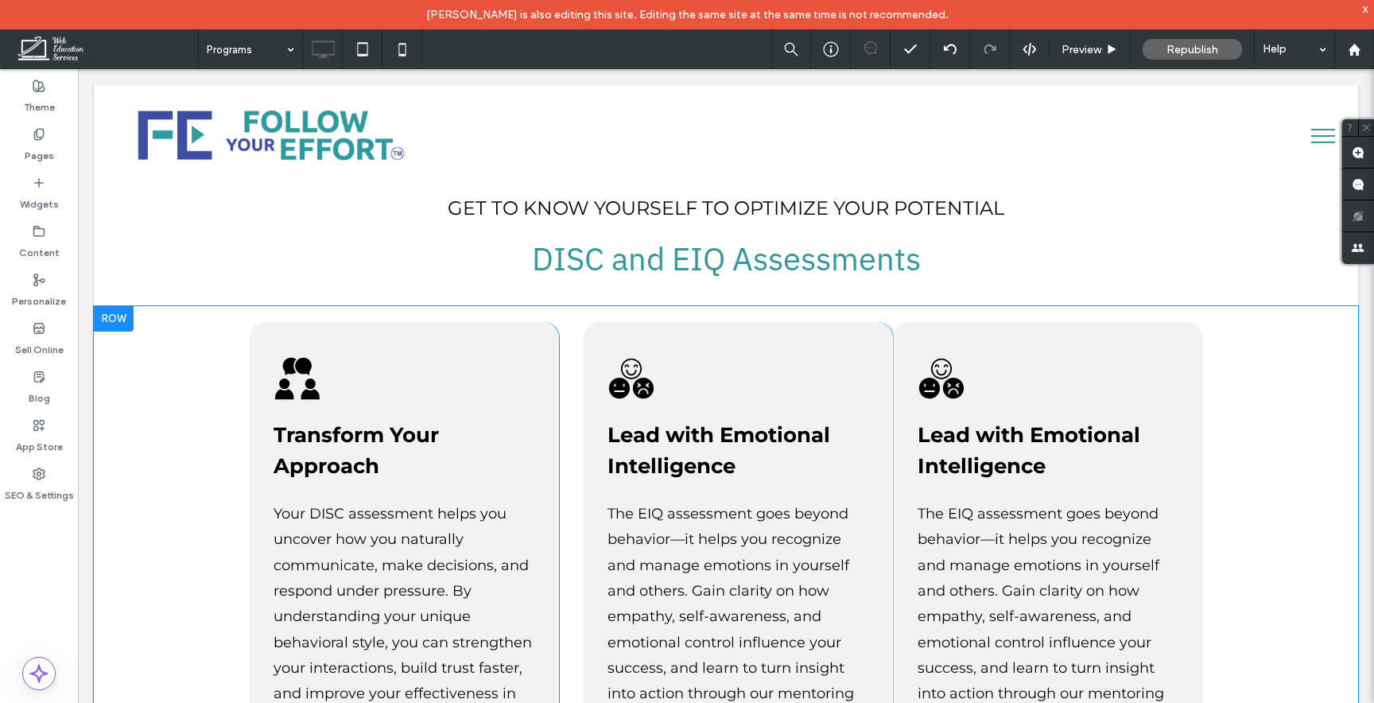
click at [568, 368] on div "Transform Your Approach Your DISC assessment helps you uncover how you naturall…" at bounding box center [726, 569] width 954 height 495
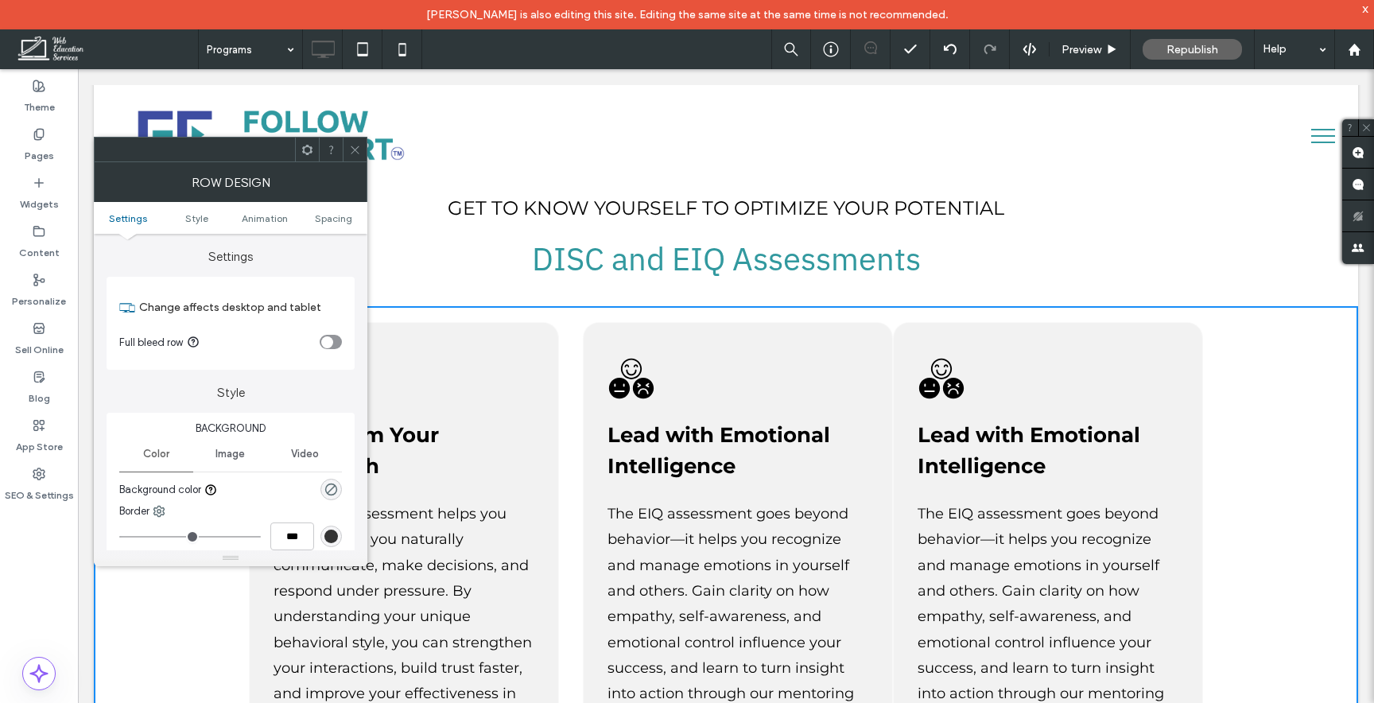
click at [896, 322] on div "Lead with Emotional Intelligence The EIQ assessment goes beyond behavior—it hel…" at bounding box center [1048, 569] width 310 height 495
click at [916, 322] on div "Lead with Emotional Intelligence The EIQ assessment goes beyond behavior—it hel…" at bounding box center [1048, 569] width 310 height 495
click at [349, 148] on icon at bounding box center [355, 150] width 12 height 12
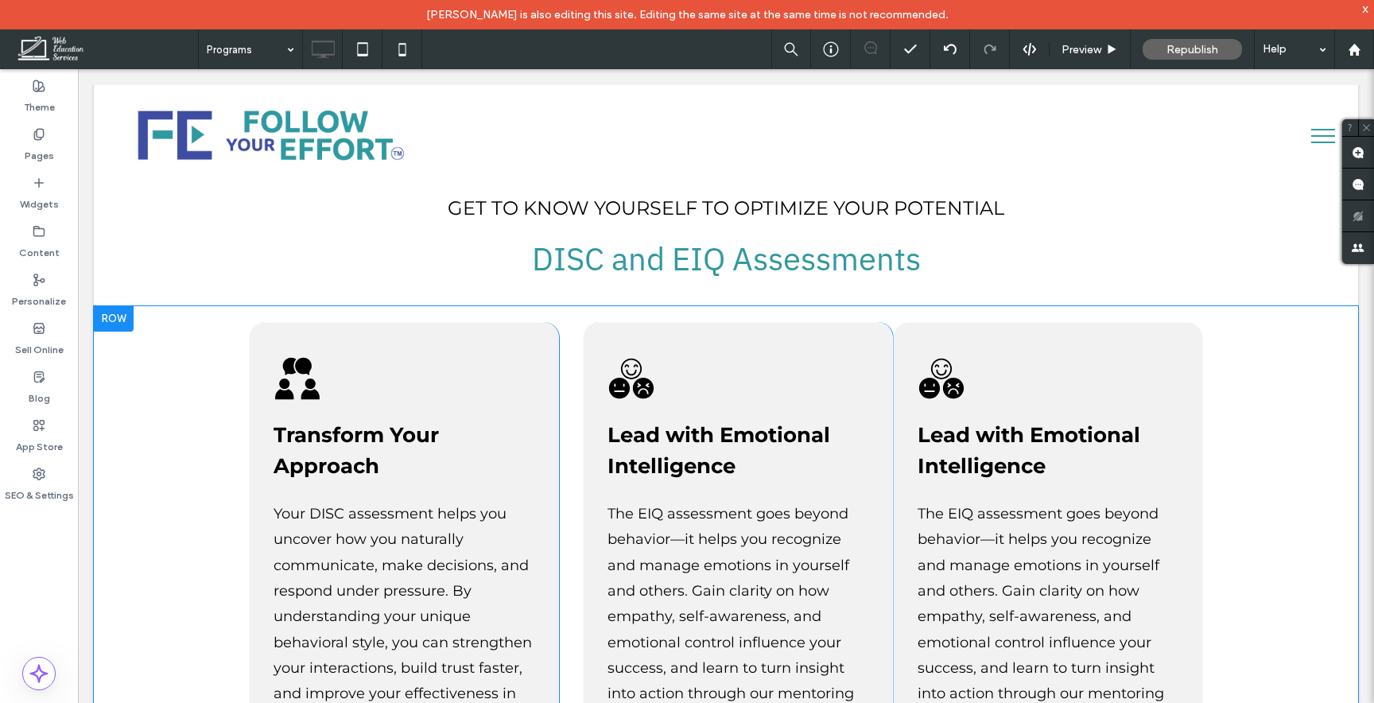
click at [915, 322] on div "Lead with Emotional Intelligence The EIQ assessment goes beyond behavior—it hel…" at bounding box center [1048, 569] width 310 height 495
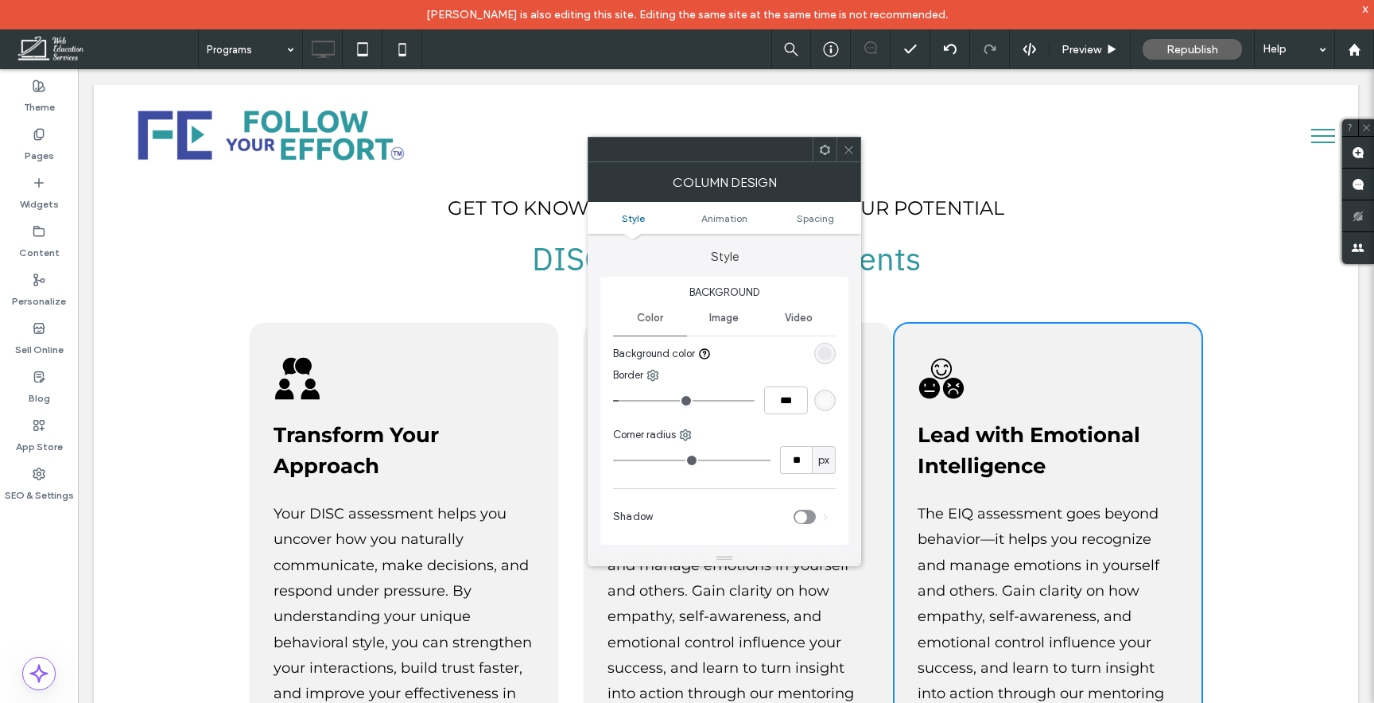
click at [821, 226] on ul "Style Animation Spacing" at bounding box center [725, 218] width 274 height 32
click at [821, 214] on span "Spacing" at bounding box center [815, 218] width 37 height 12
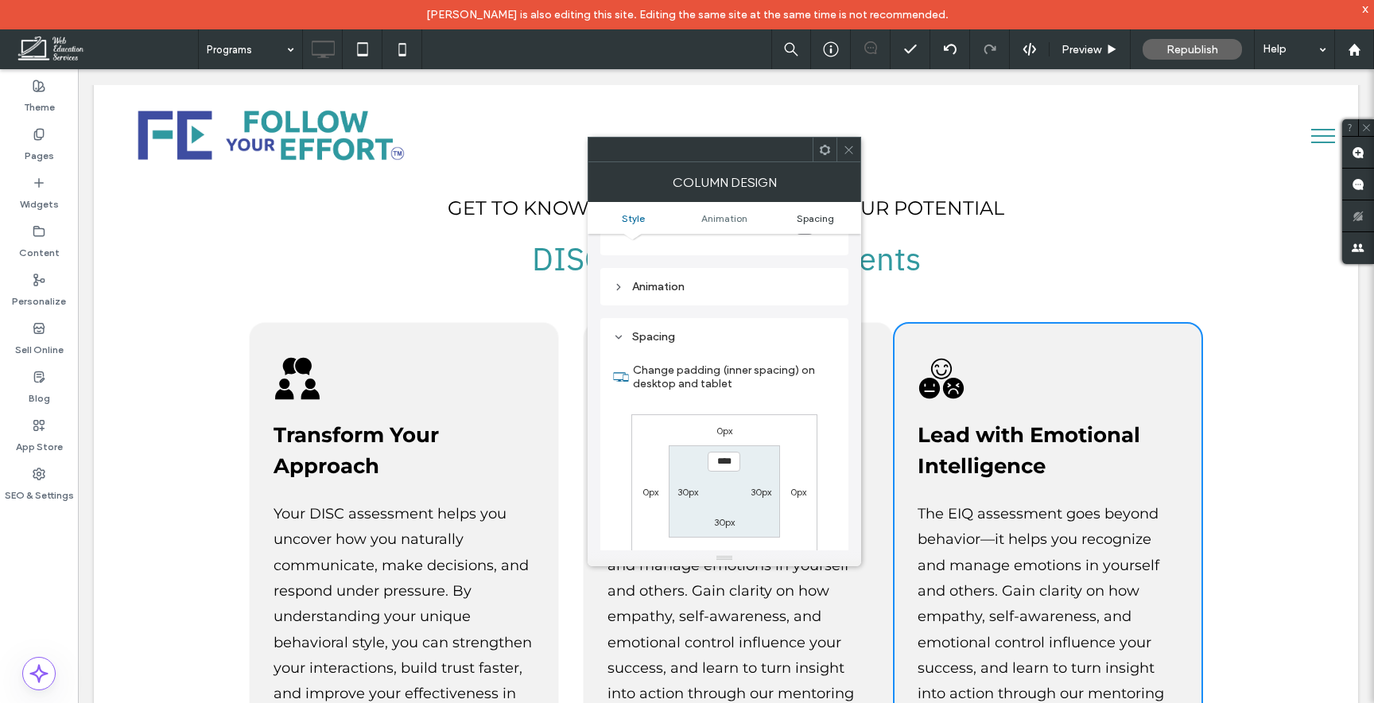
scroll to position [362, 0]
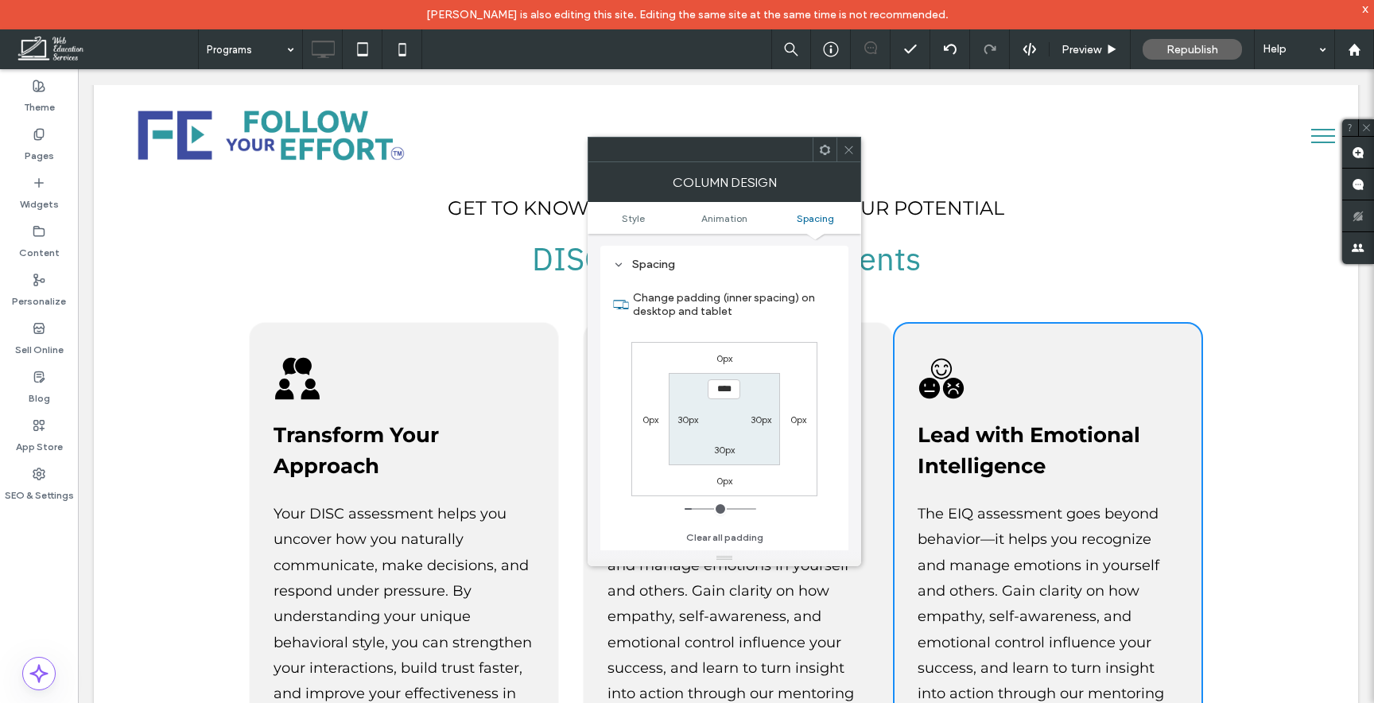
click at [852, 146] on icon at bounding box center [849, 150] width 12 height 12
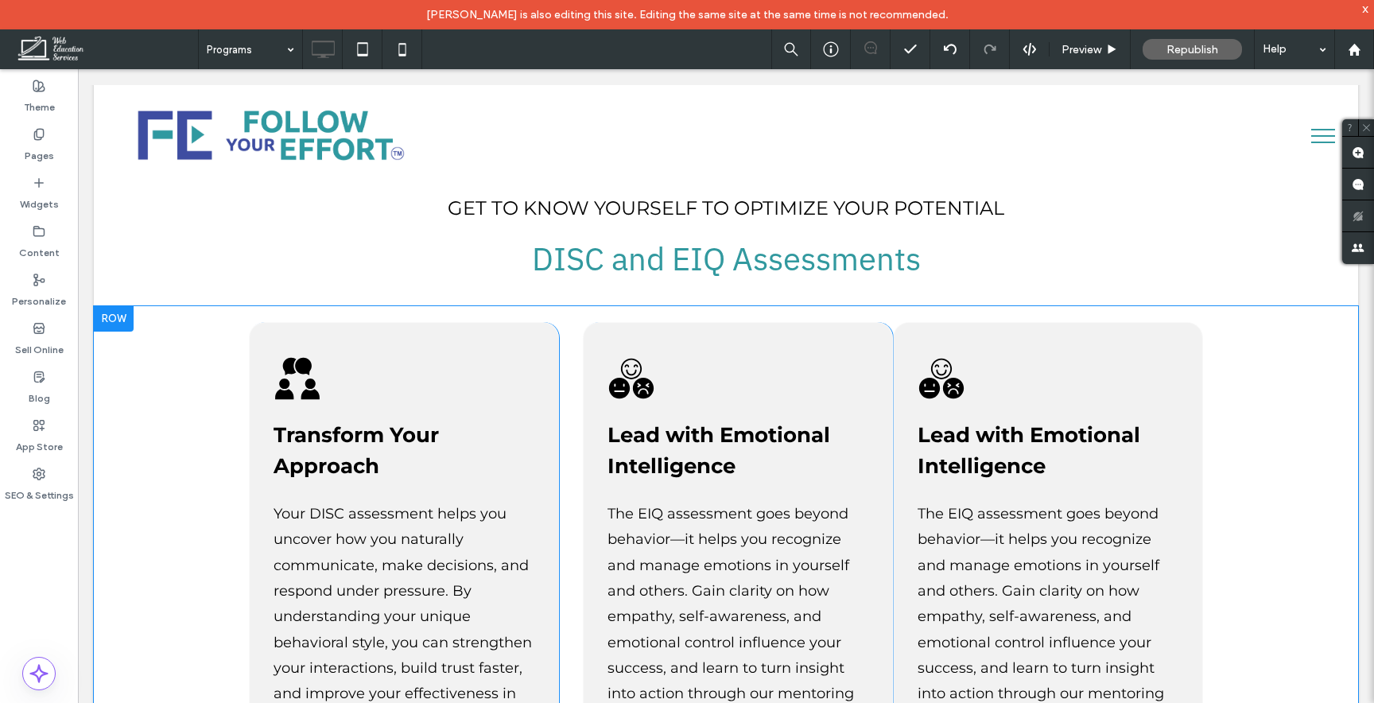
click at [689, 322] on div "Lead with Emotional Intelligence The EIQ assessment goes beyond behavior—it hel…" at bounding box center [738, 569] width 310 height 495
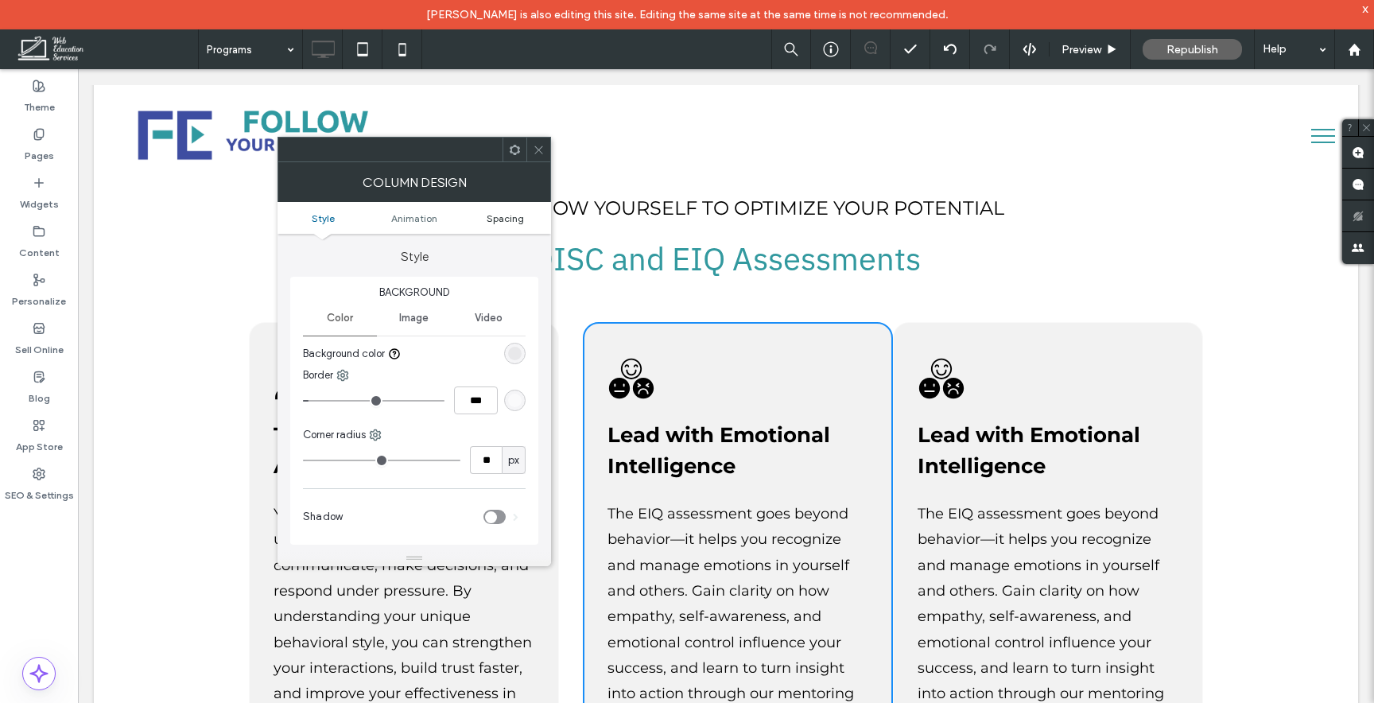
click at [502, 219] on span "Spacing" at bounding box center [505, 218] width 37 height 12
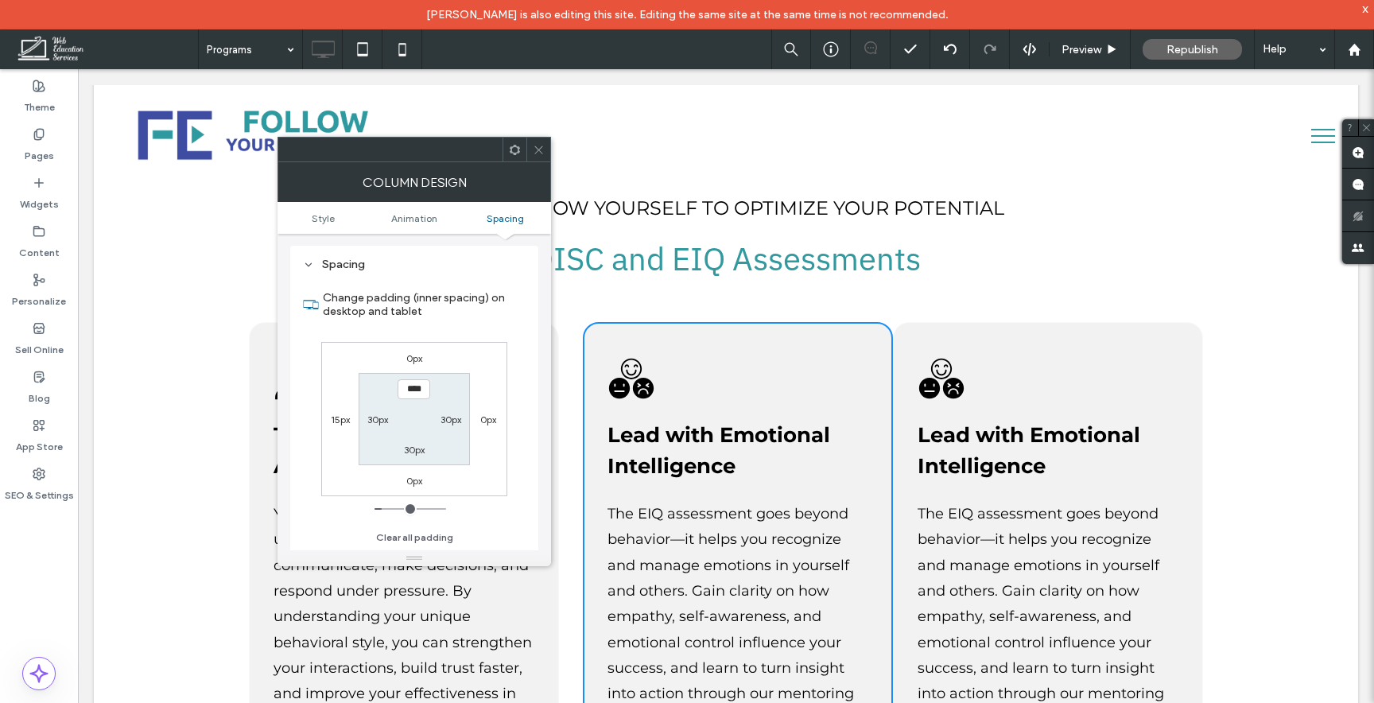
click at [538, 141] on span at bounding box center [539, 150] width 12 height 24
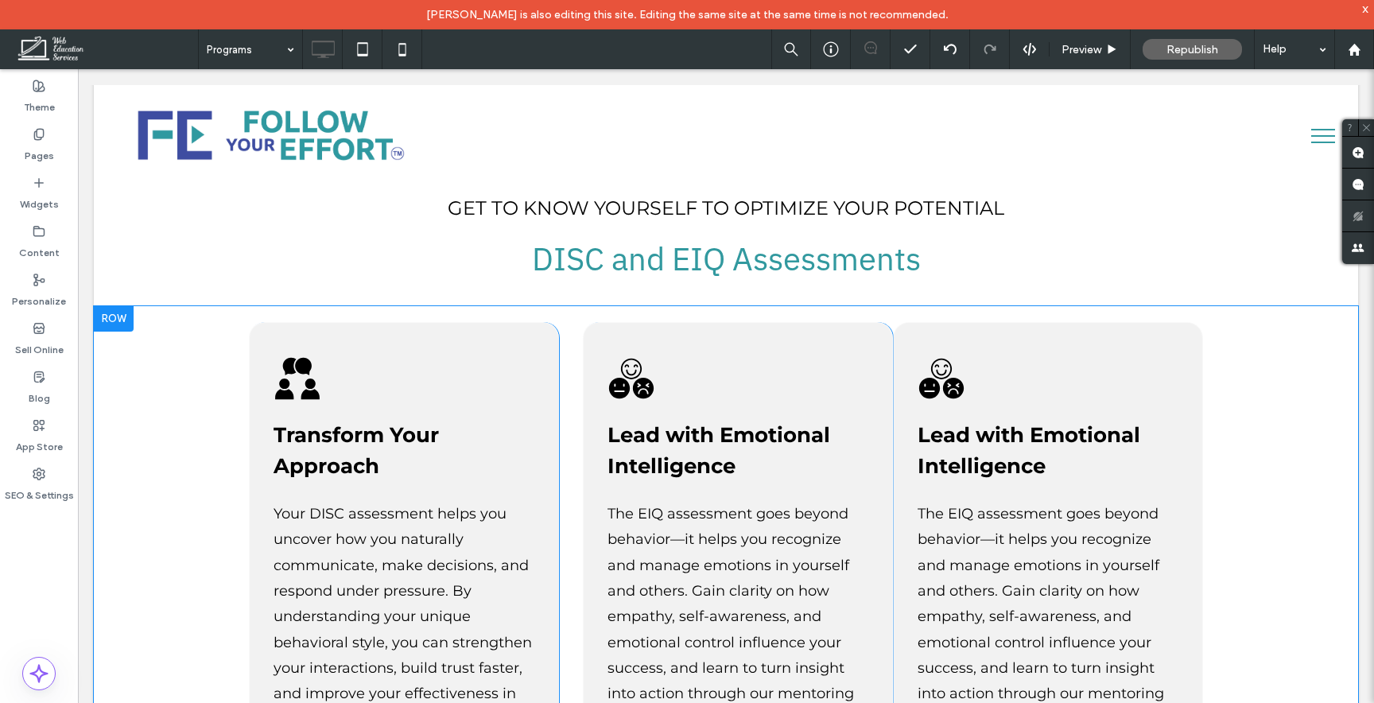
click at [531, 324] on div "Transform Your Approach Your DISC assessment helps you uncover how you naturall…" at bounding box center [404, 569] width 310 height 495
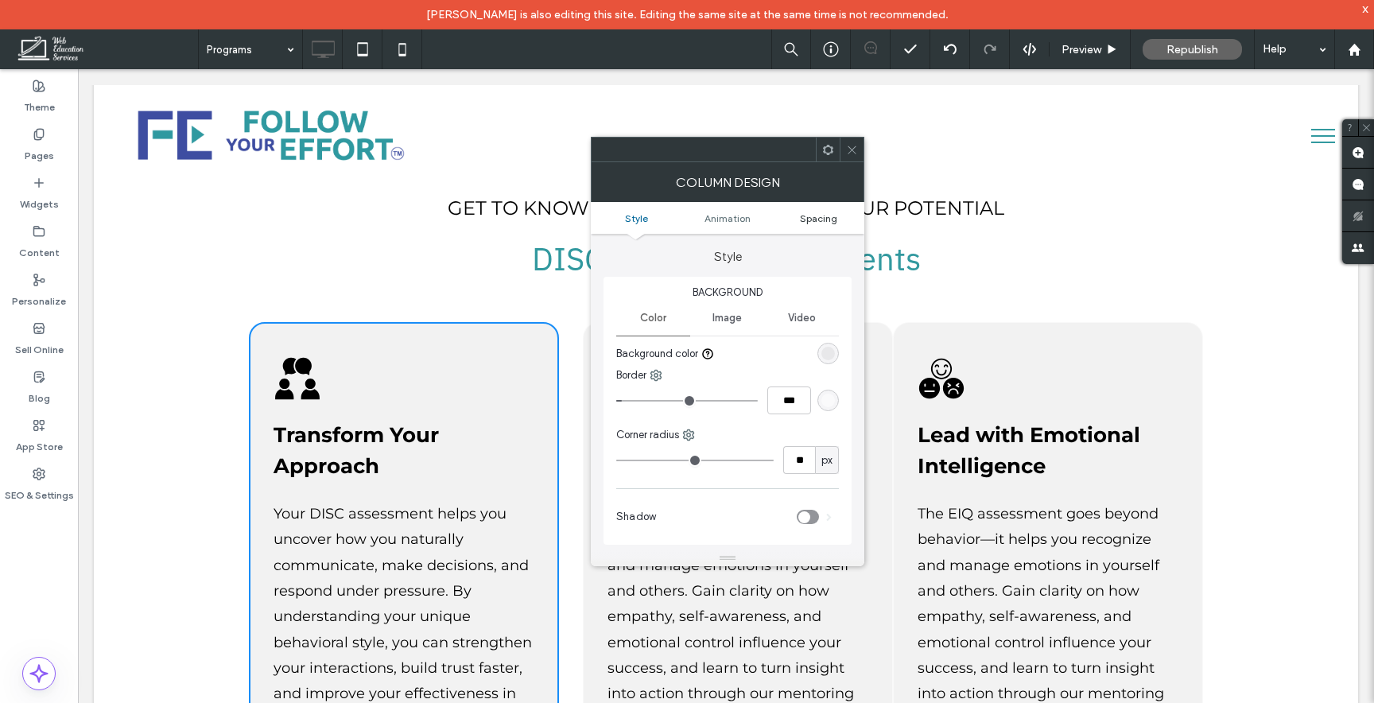
click at [821, 219] on span "Spacing" at bounding box center [818, 218] width 37 height 12
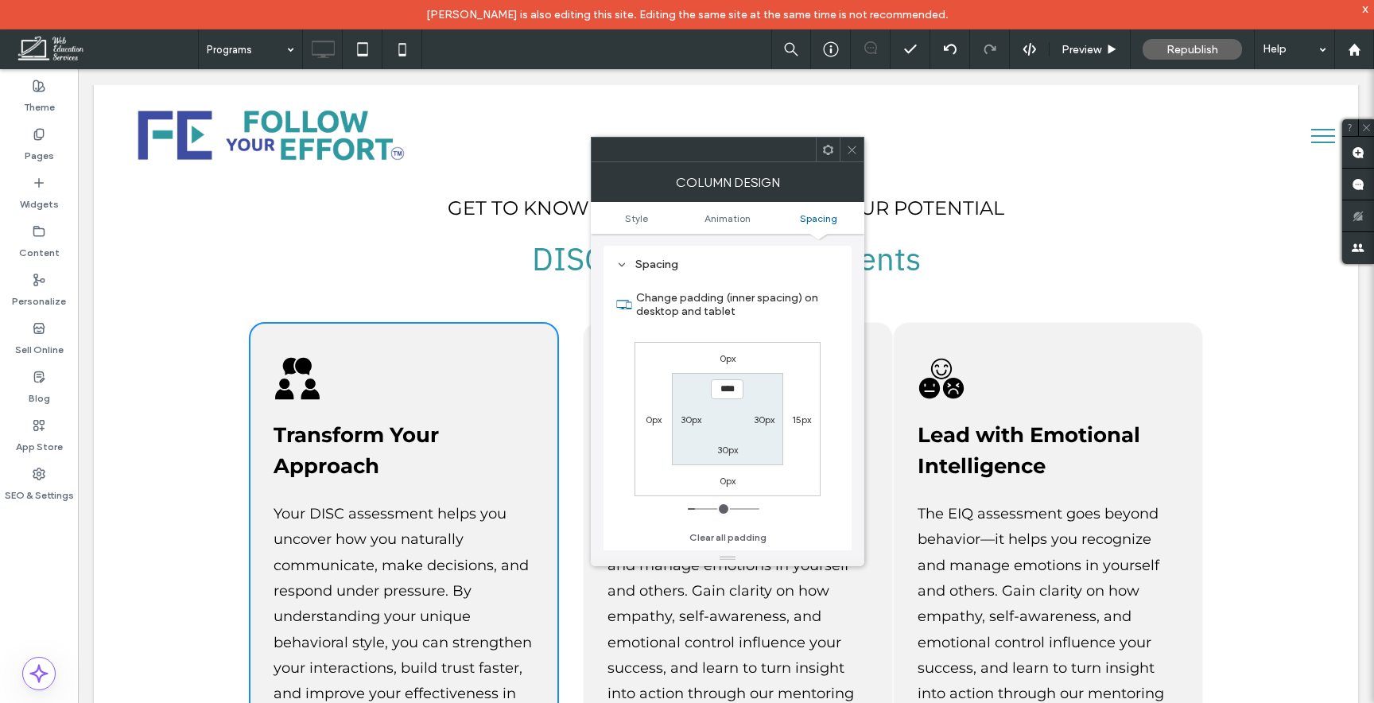
click at [848, 154] on icon at bounding box center [852, 150] width 12 height 12
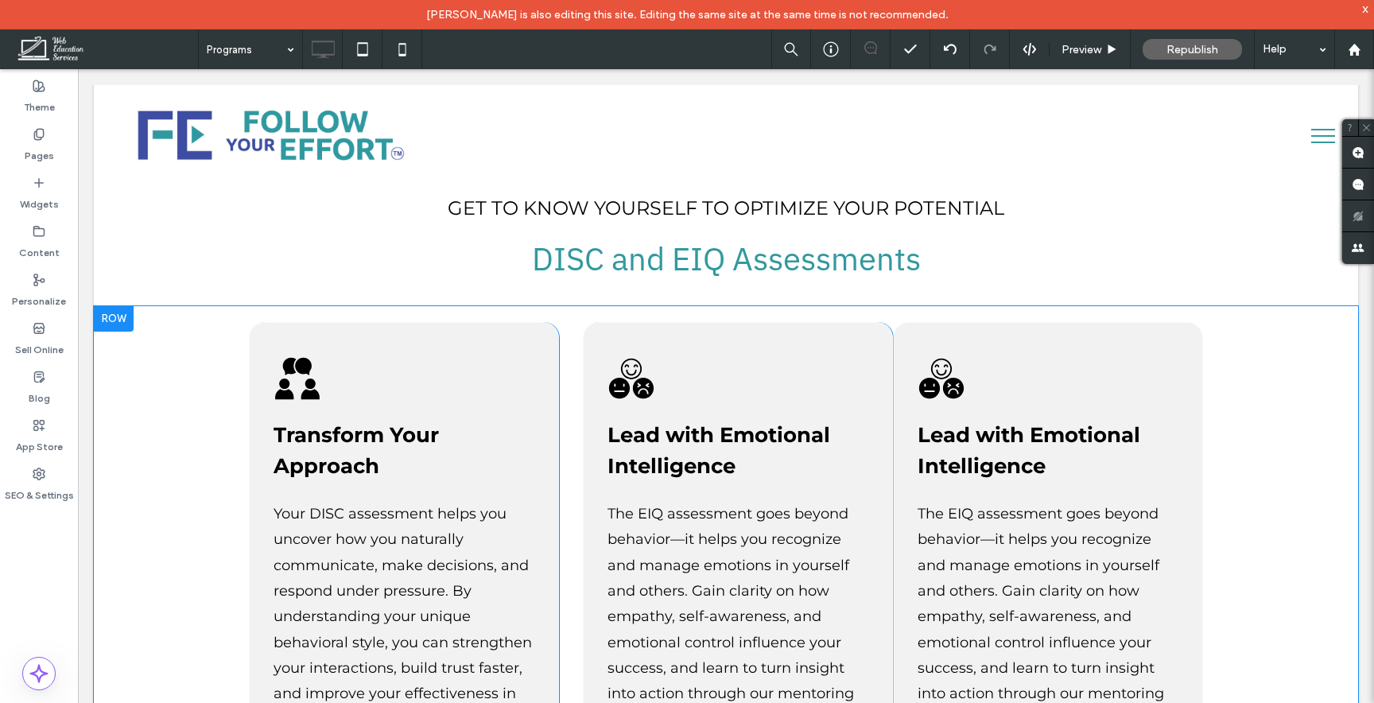
click at [962, 322] on div "Lead with Emotional Intelligence The EIQ assessment goes beyond behavior—it hel…" at bounding box center [1048, 569] width 310 height 495
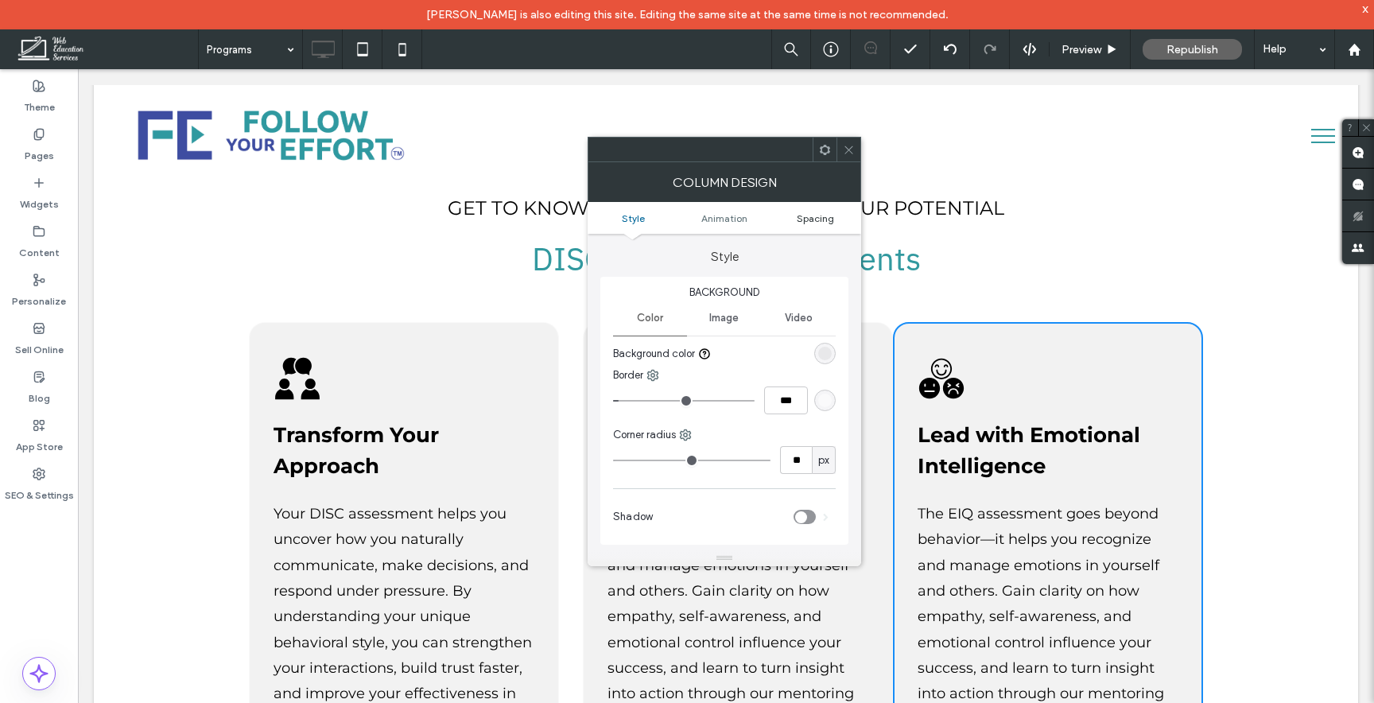
click at [821, 213] on span "Spacing" at bounding box center [815, 218] width 37 height 12
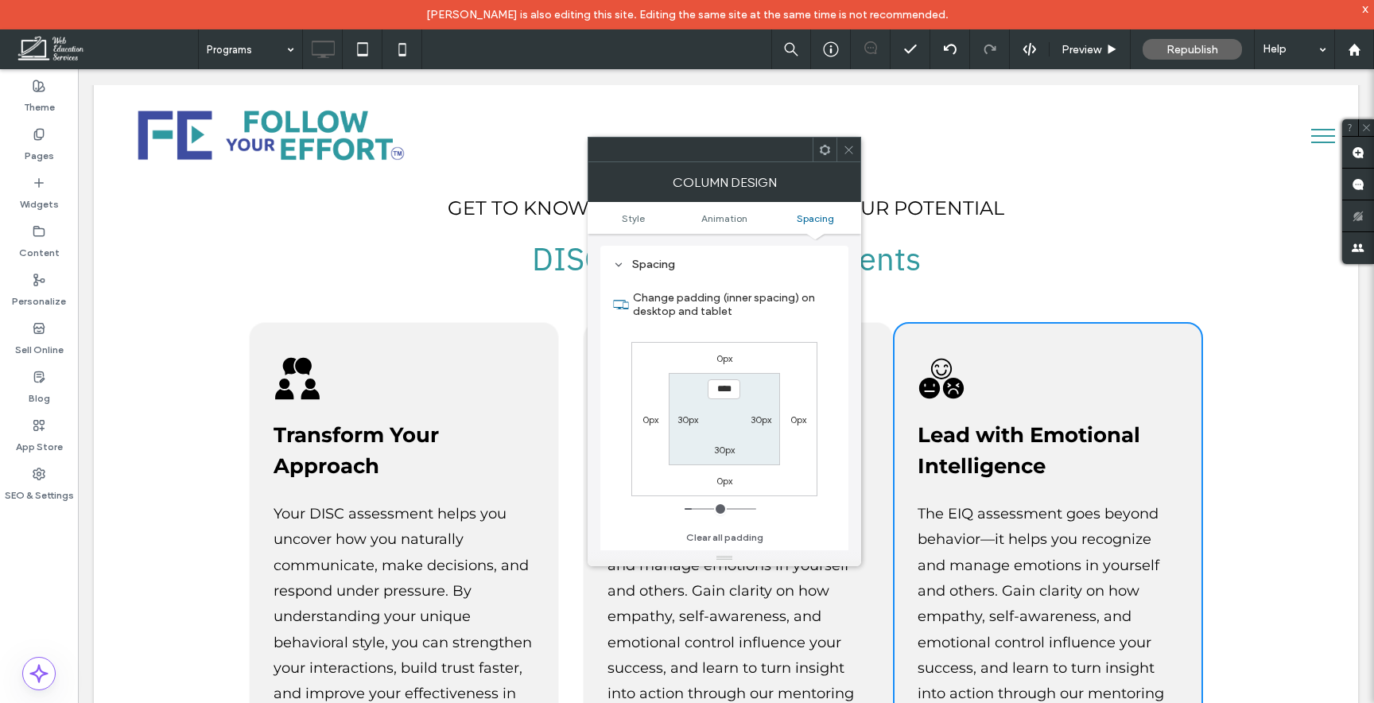
click at [638, 424] on div "0px" at bounding box center [650, 419] width 37 height 16
click at [645, 423] on label "0px" at bounding box center [650, 419] width 16 height 12
type input "*"
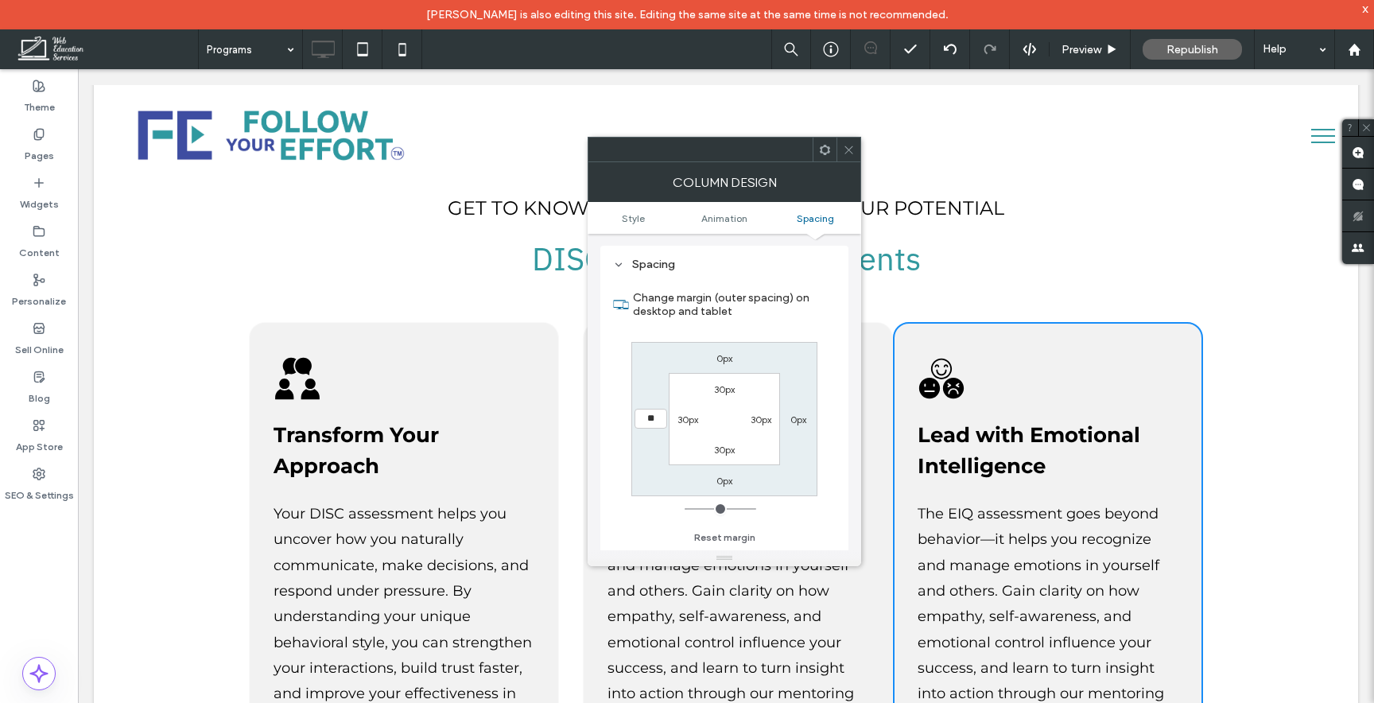
type input "**"
type input "****"
click at [844, 141] on span at bounding box center [849, 150] width 12 height 24
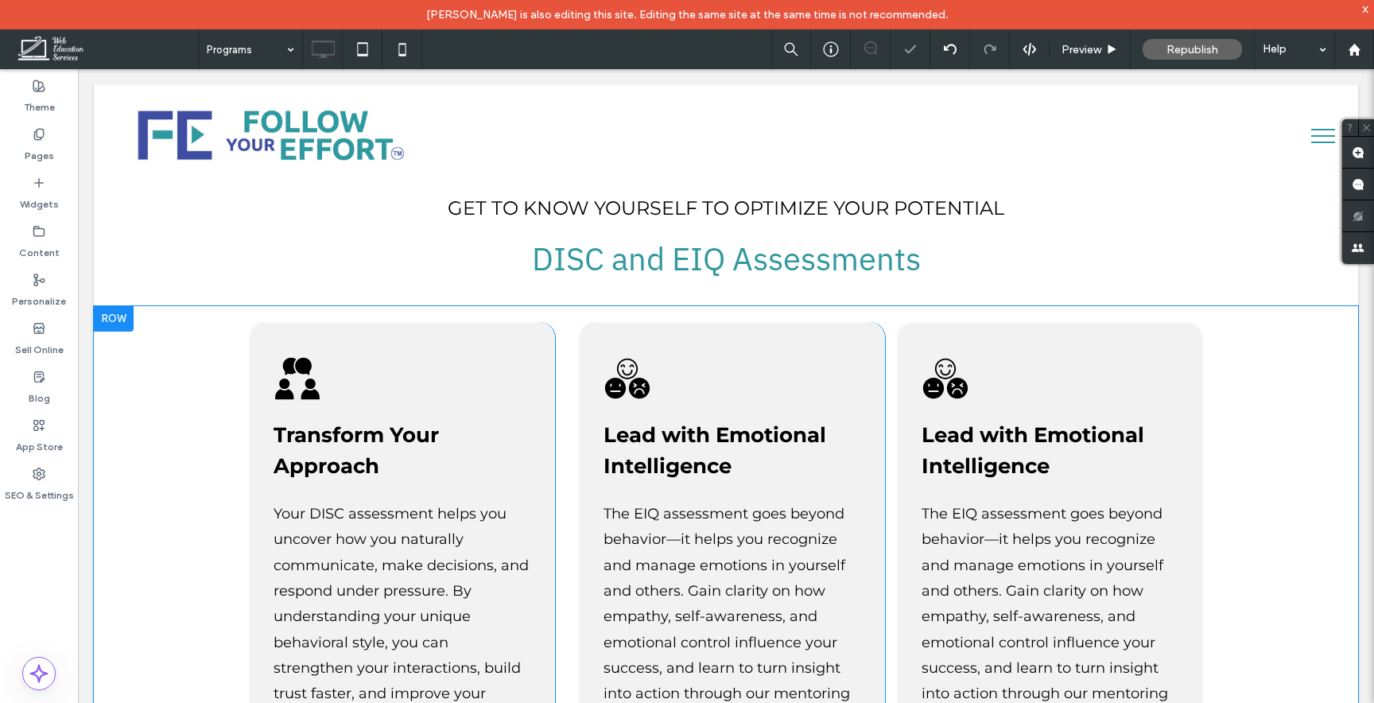
click at [871, 322] on div "Lead with Emotional Intelligence The EIQ assessment goes beyond behavior—it hel…" at bounding box center [732, 569] width 306 height 495
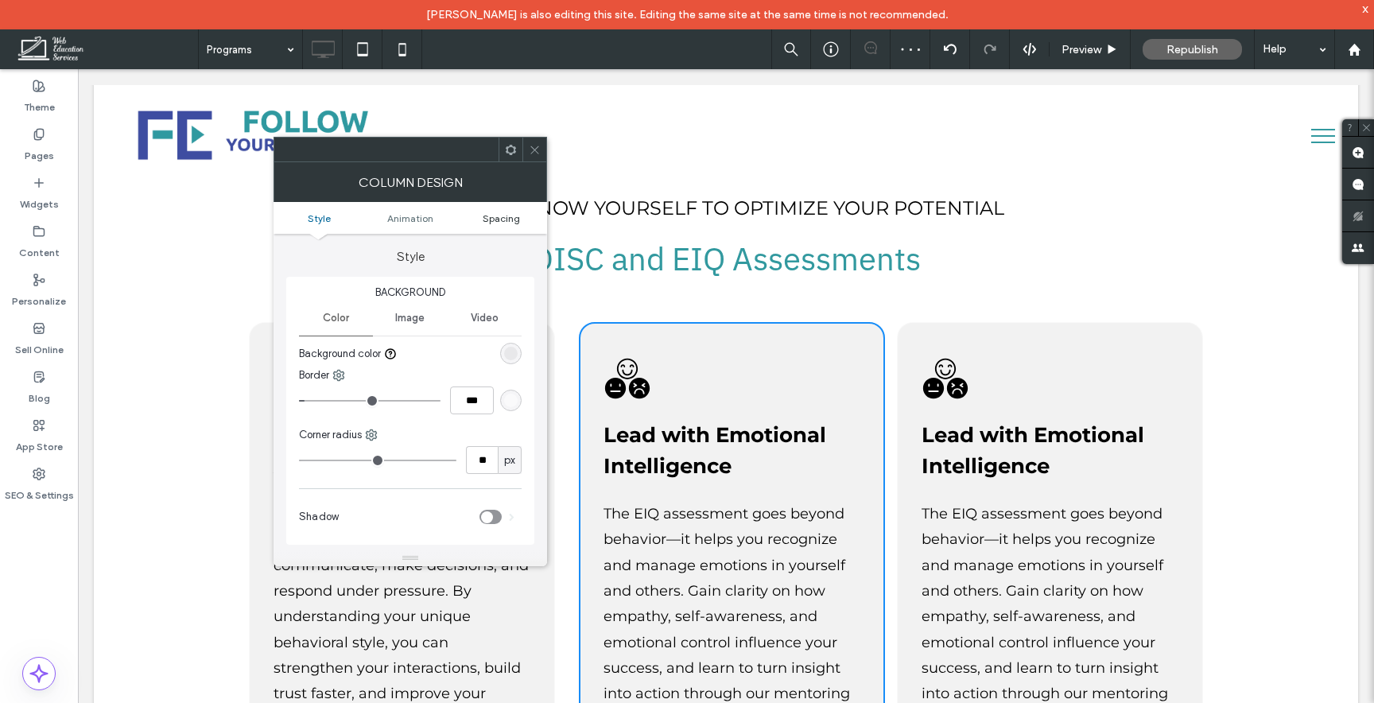
click at [510, 220] on span "Spacing" at bounding box center [501, 218] width 37 height 12
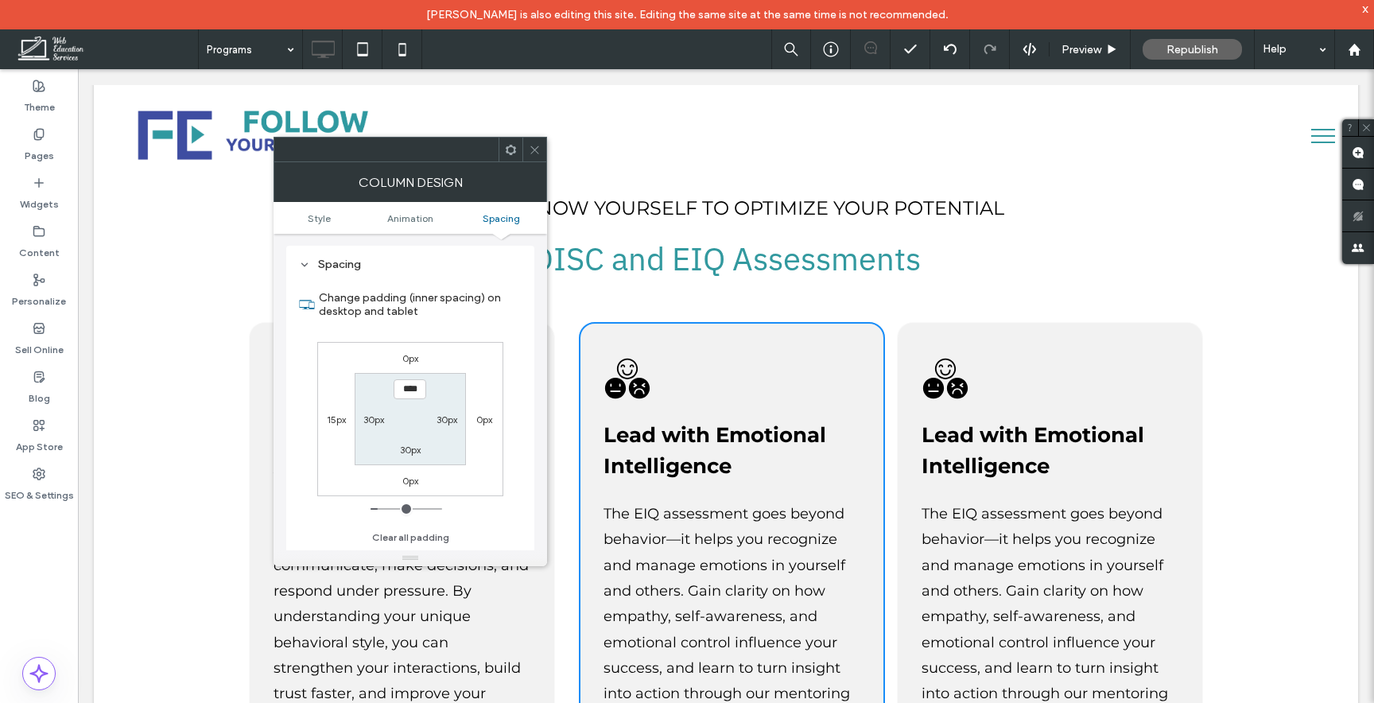
click at [476, 420] on label "0px" at bounding box center [484, 419] width 16 height 12
type input "*"
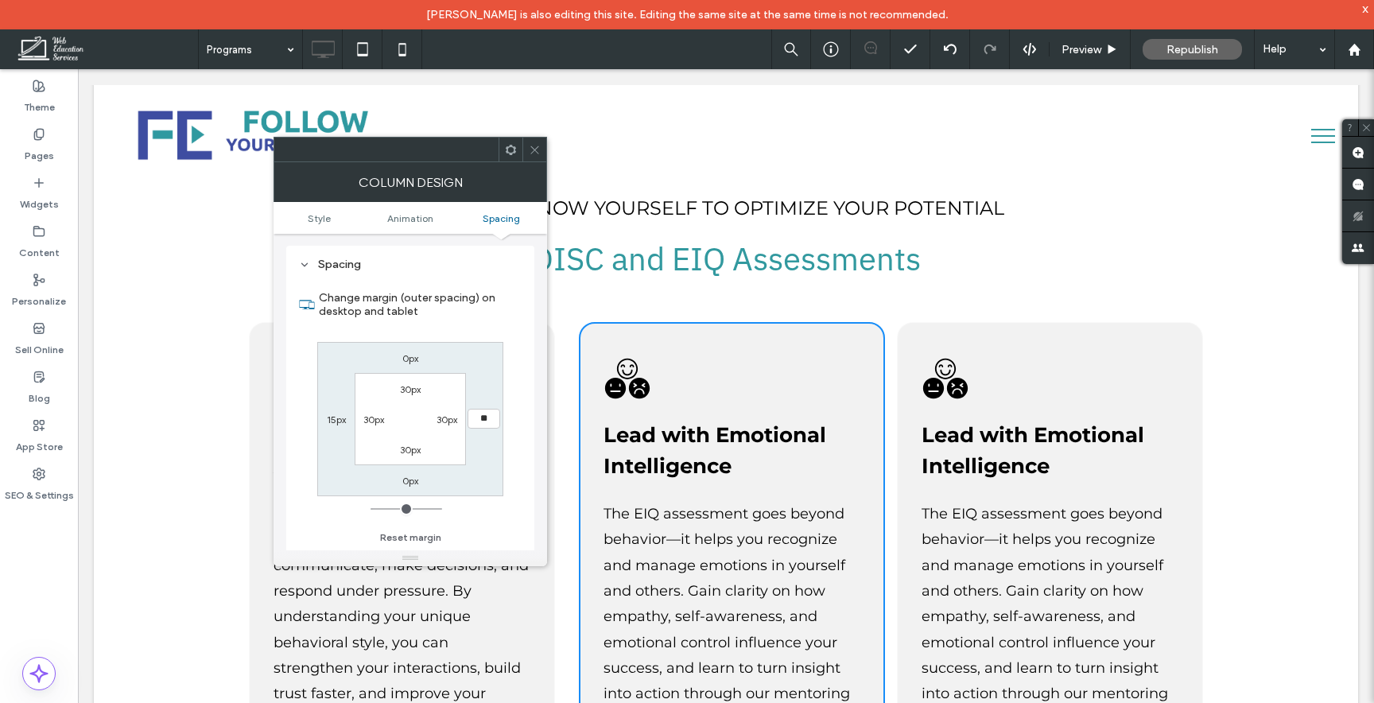
type input "**"
type input "****"
click at [468, 458] on div "0px **** 0px 15px 30px 30px 30px 30px" at bounding box center [410, 419] width 186 height 154
click at [537, 146] on icon at bounding box center [535, 150] width 12 height 12
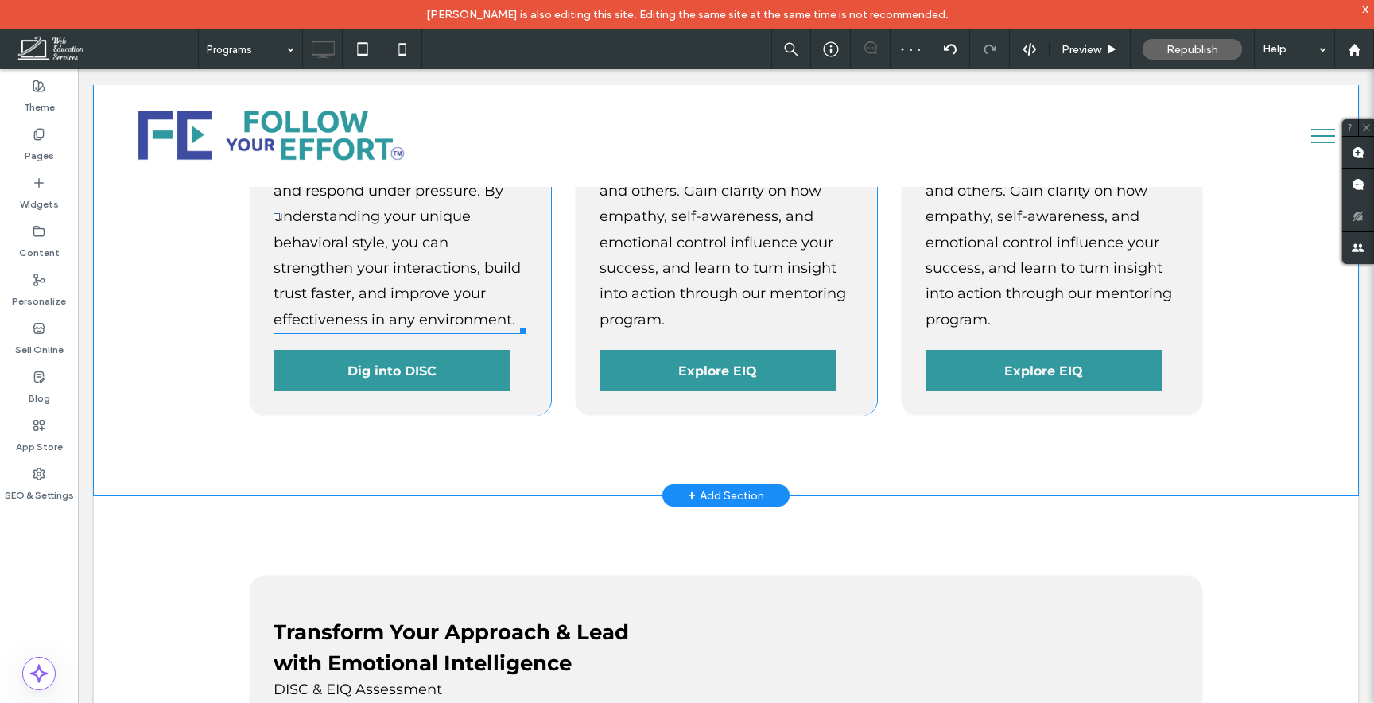
scroll to position [3811, 0]
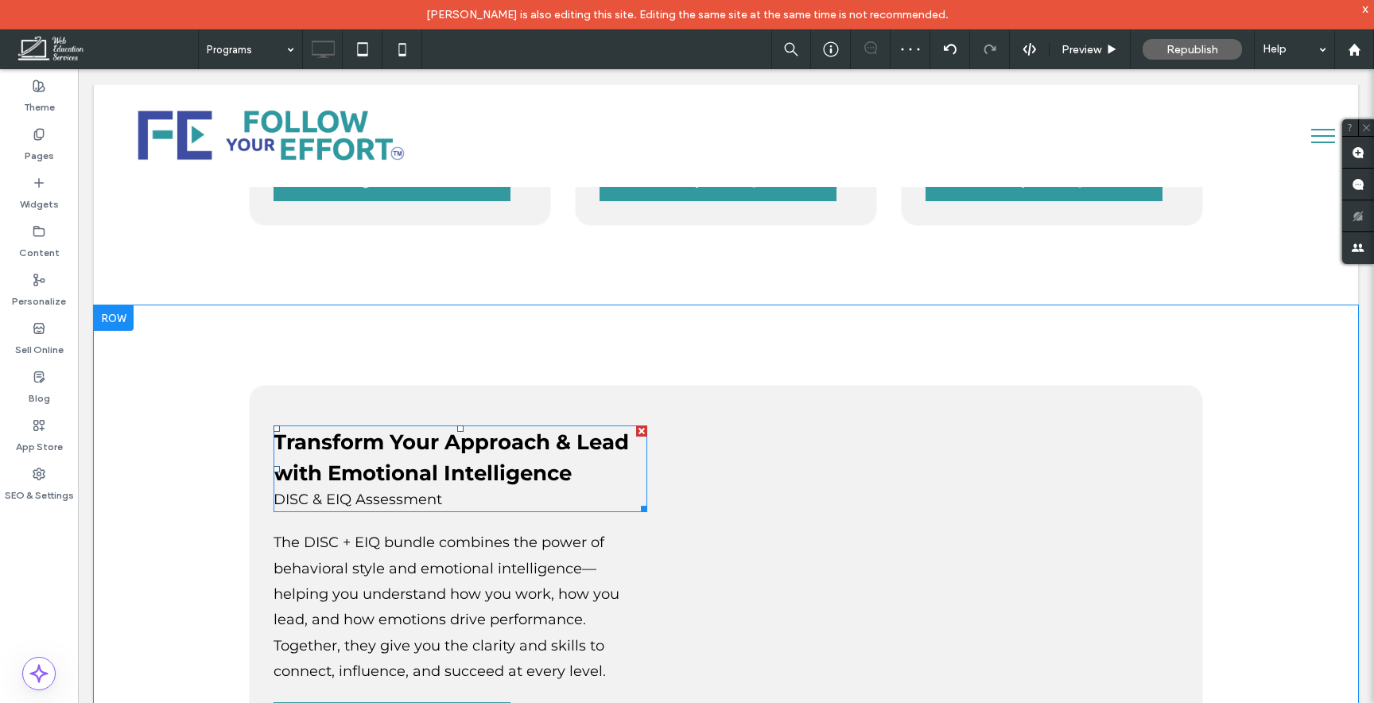
click at [413, 429] on span "Transform Your Approach & Lead with Emotional Intelligence" at bounding box center [451, 457] width 355 height 56
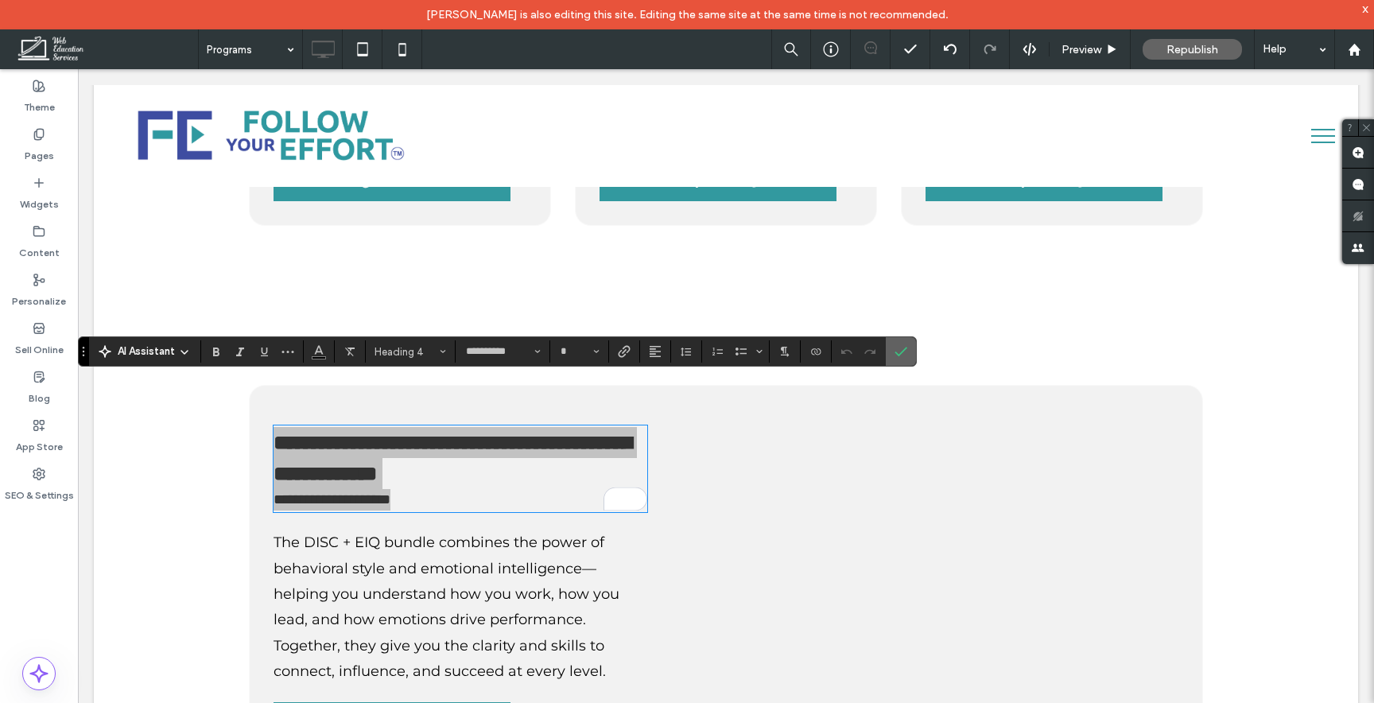
click at [902, 351] on use "Confirm" at bounding box center [901, 352] width 13 height 10
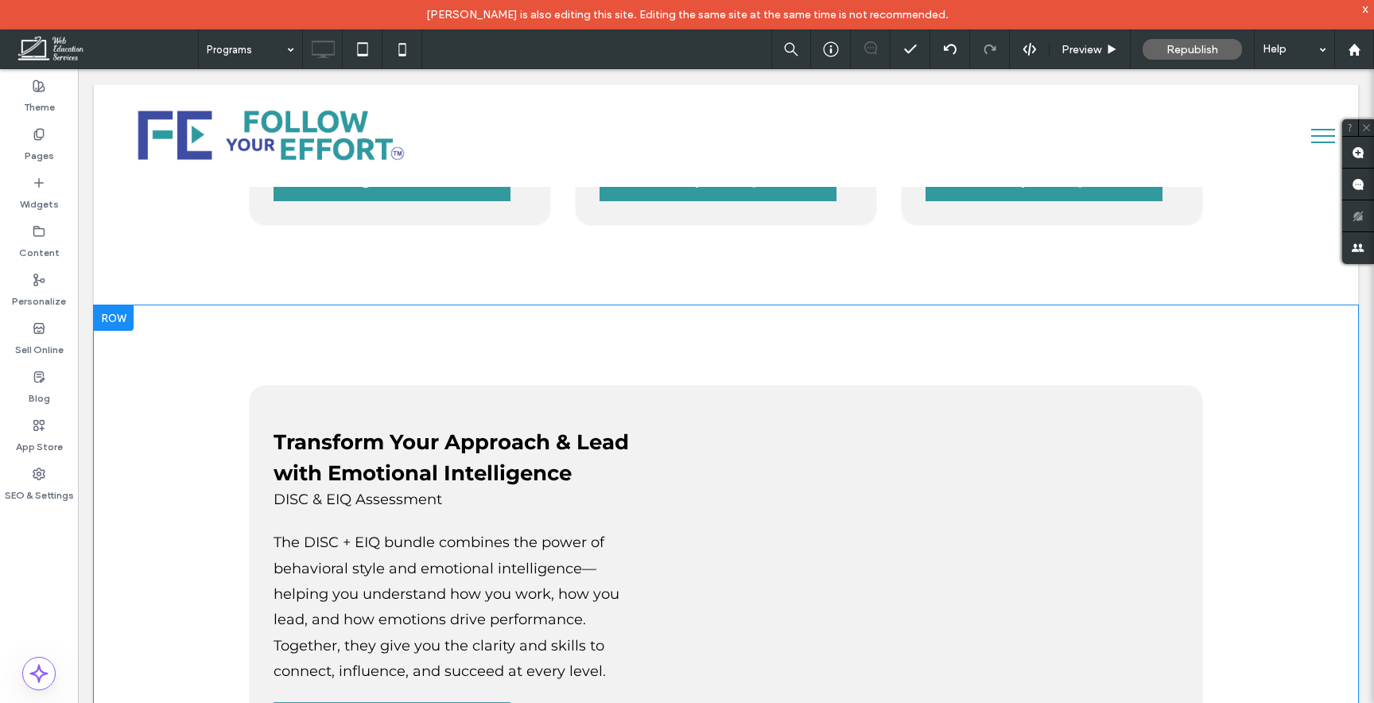
scroll to position [3285, 0]
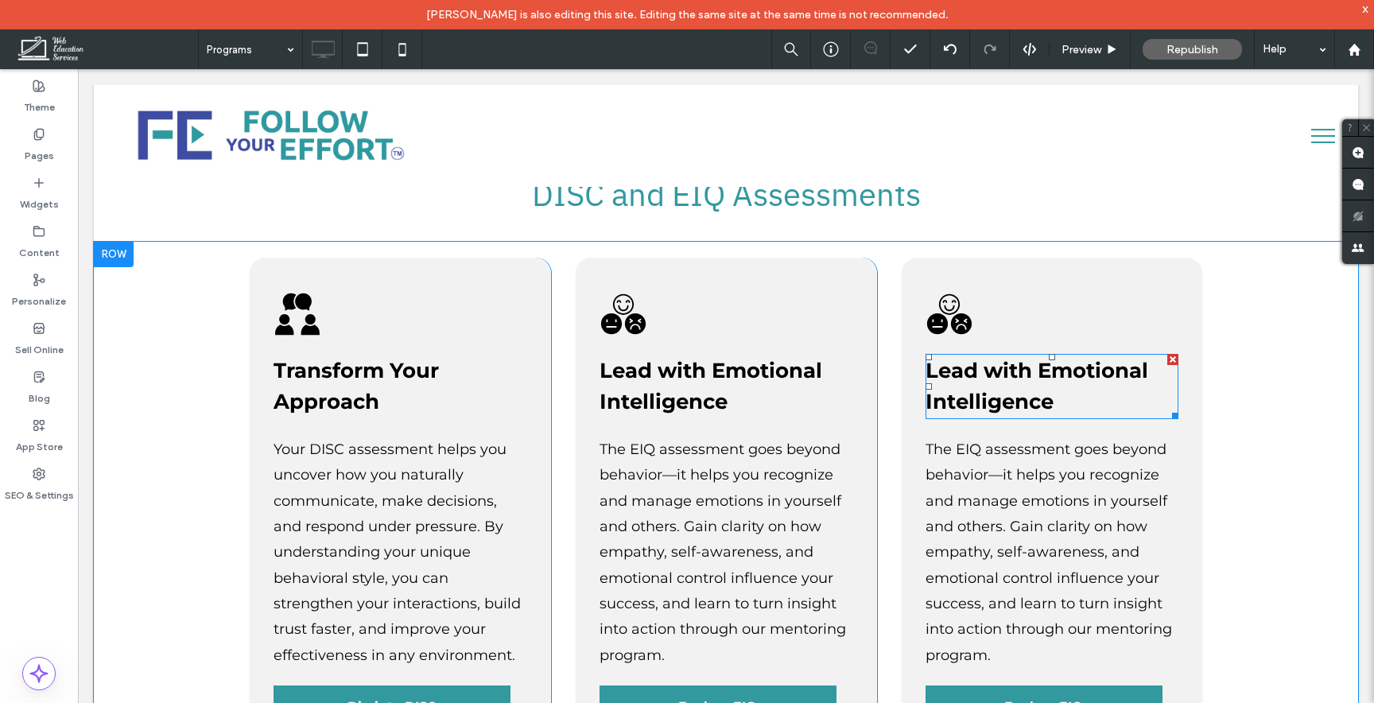
click at [996, 358] on span "Lead with Emotional Intelligence" at bounding box center [1036, 386] width 223 height 56
type input "**********"
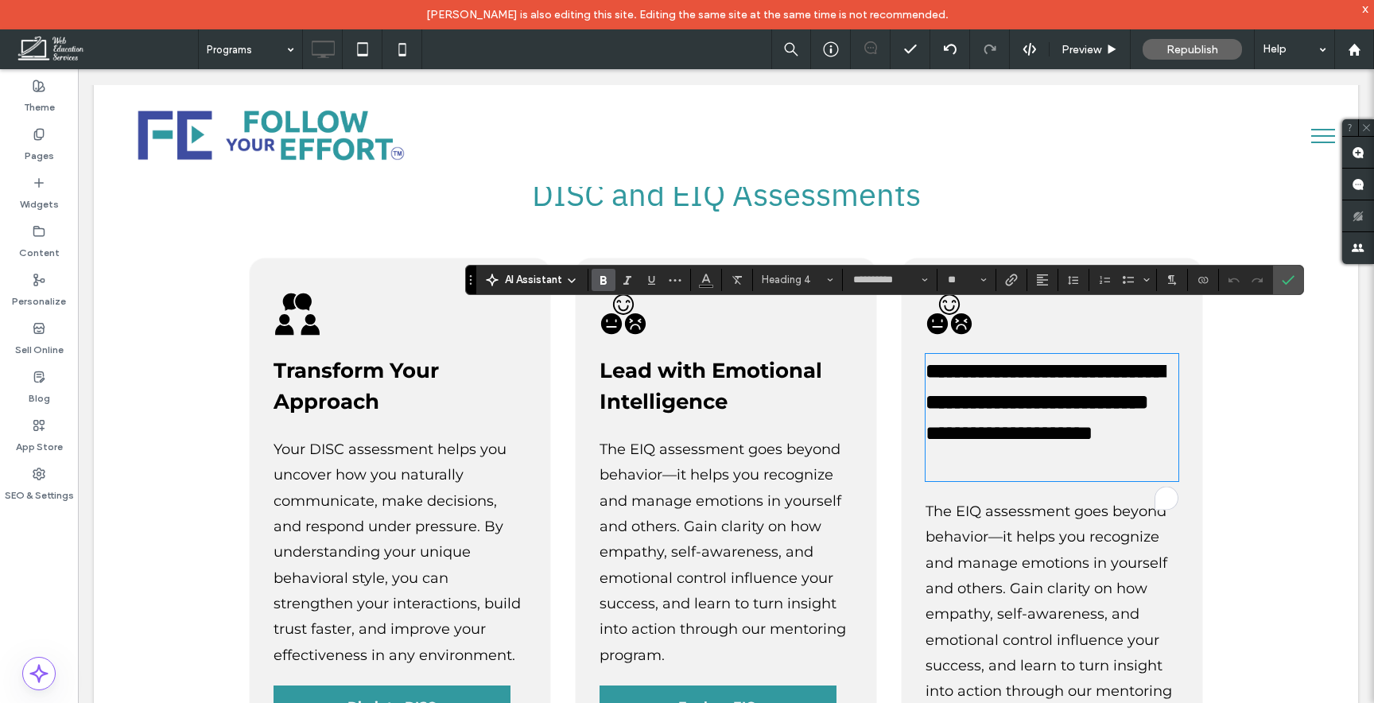
scroll to position [0, 0]
type input "**"
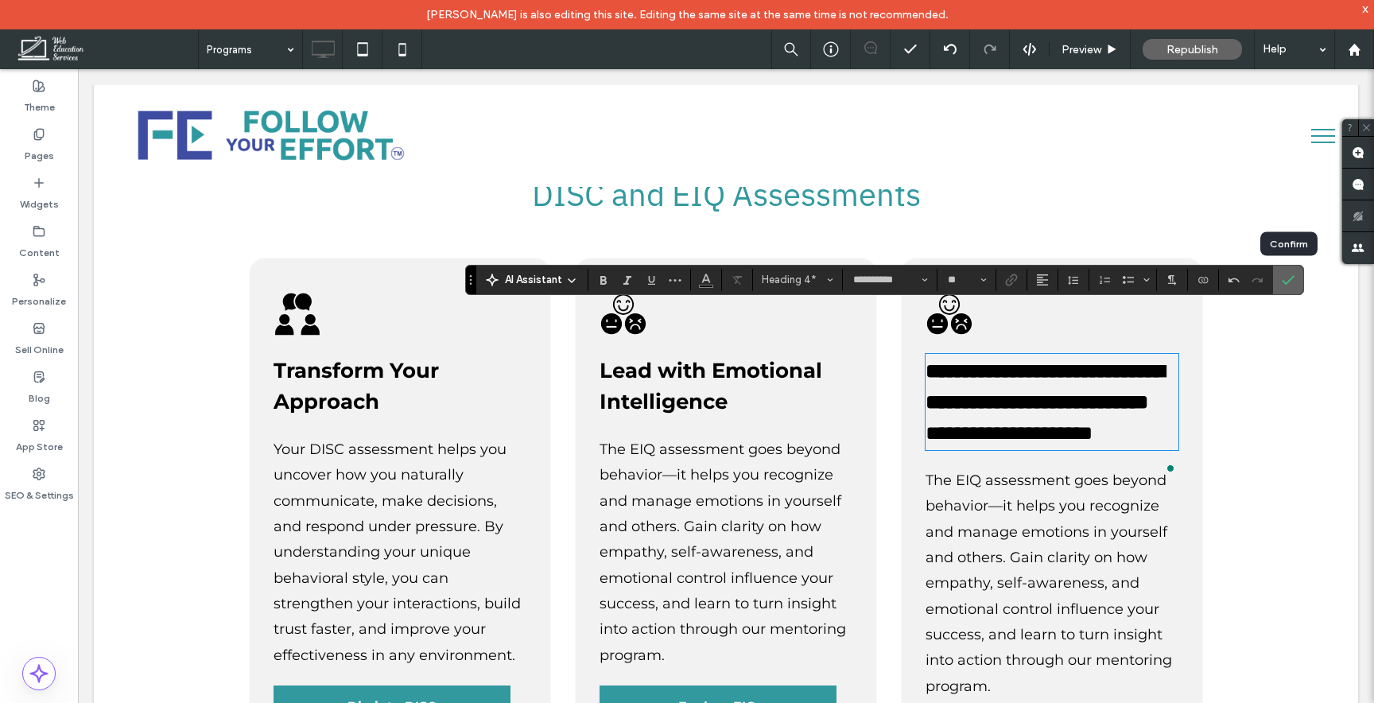
click at [1279, 280] on label "Confirm" at bounding box center [1288, 280] width 24 height 29
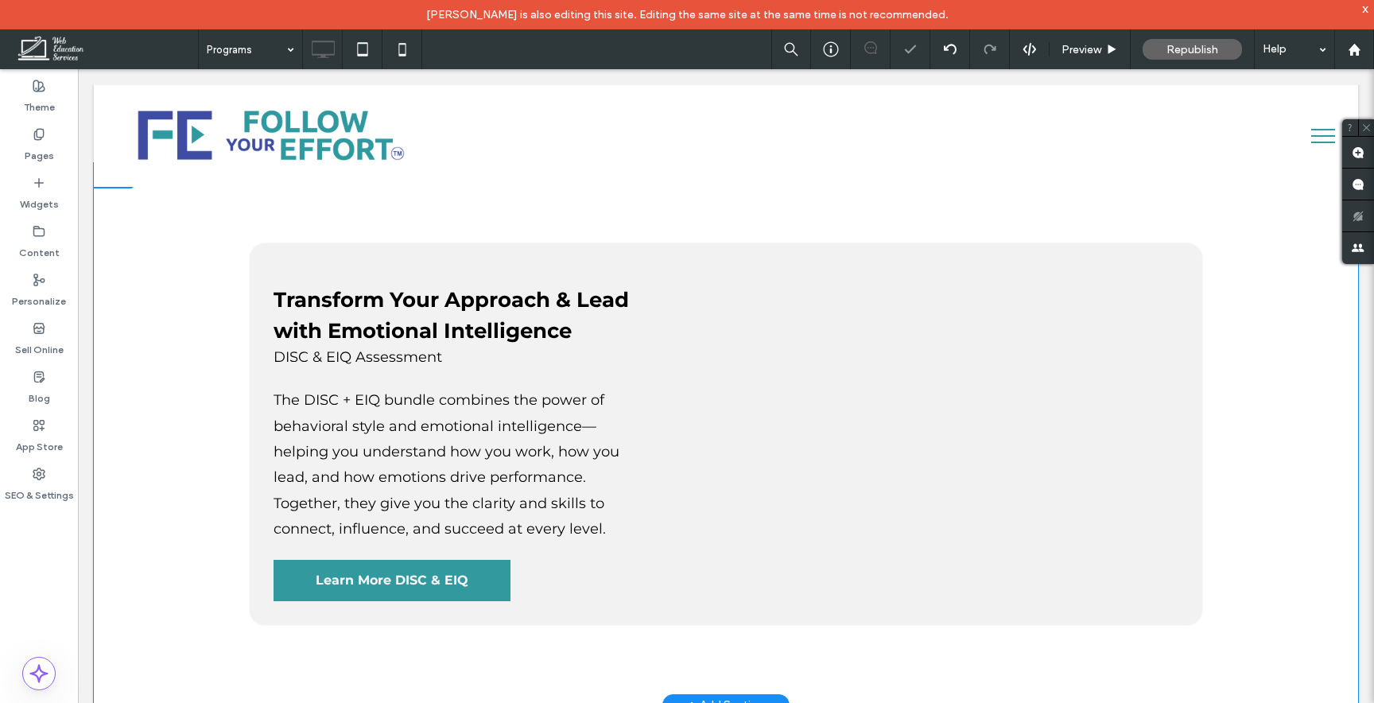
scroll to position [4057, 0]
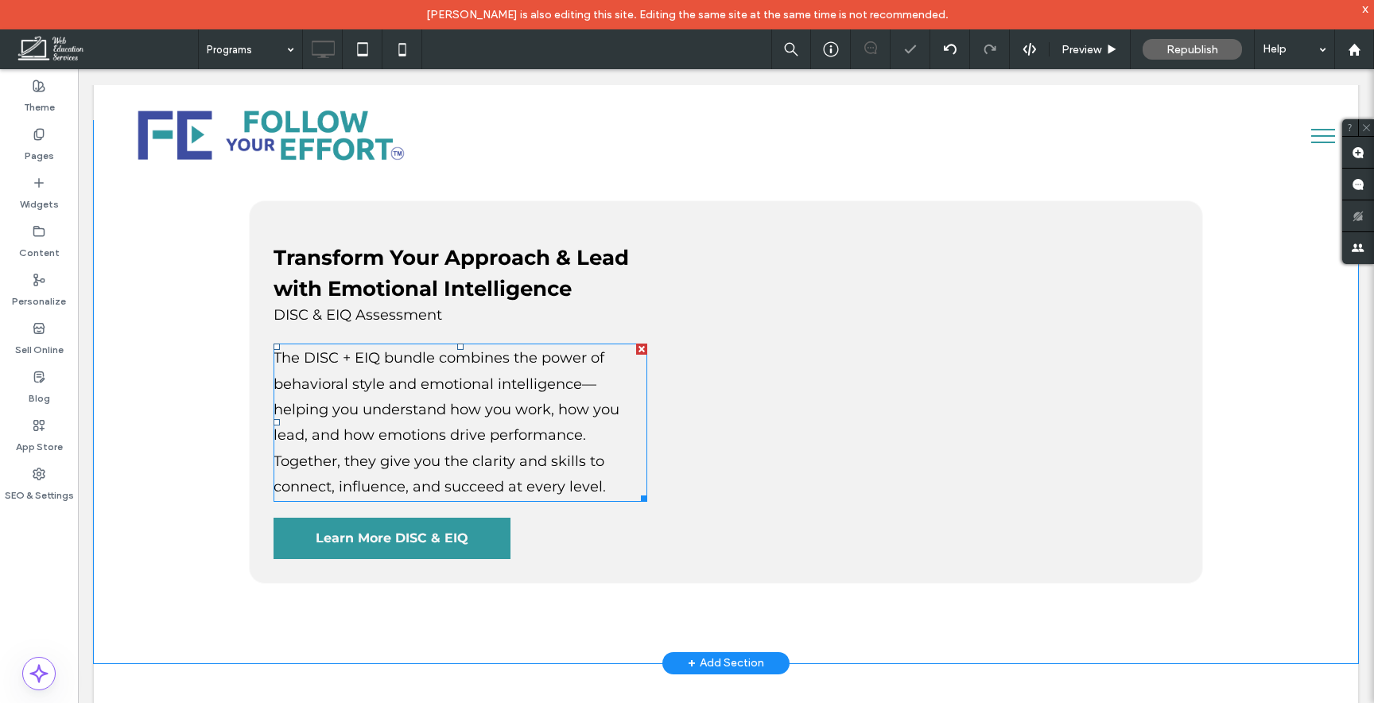
click at [491, 361] on span "The DISC + EIQ bundle combines the power of behavioral style and emotional inte…" at bounding box center [447, 422] width 346 height 146
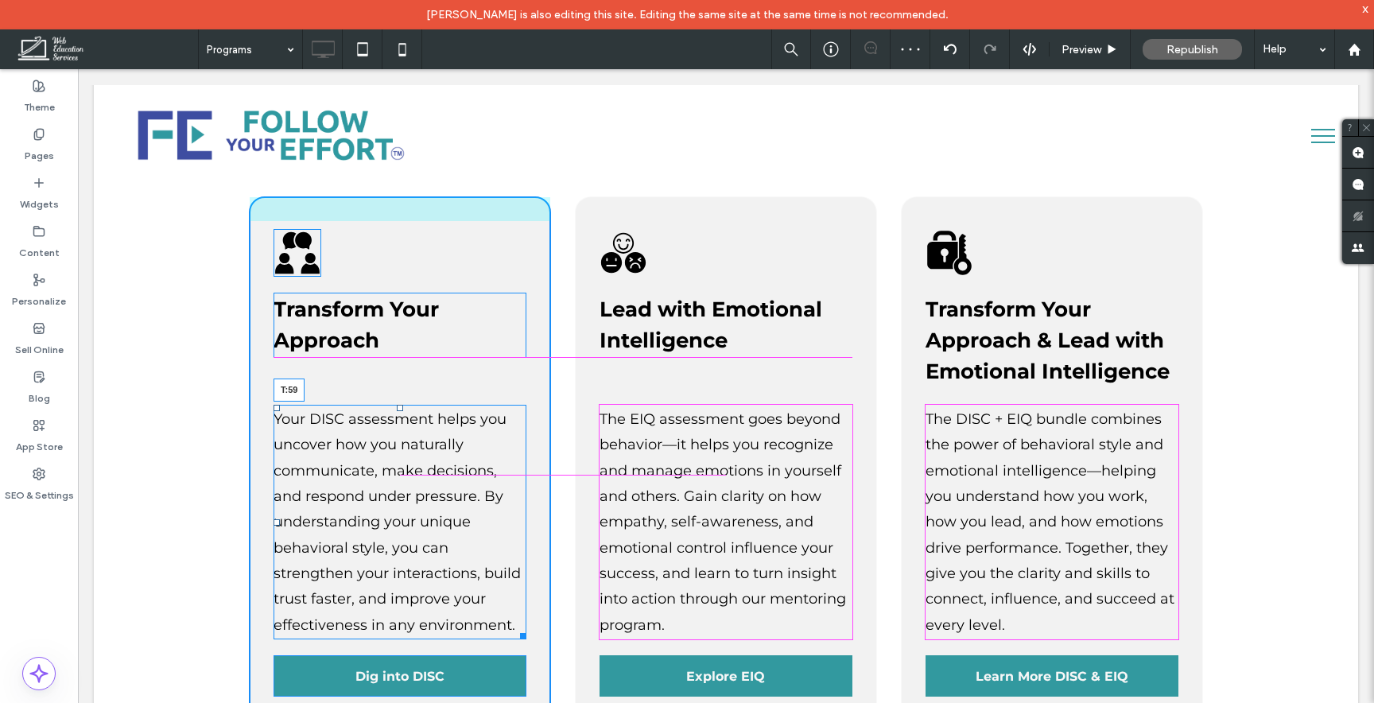
click at [398, 405] on div at bounding box center [400, 408] width 6 height 6
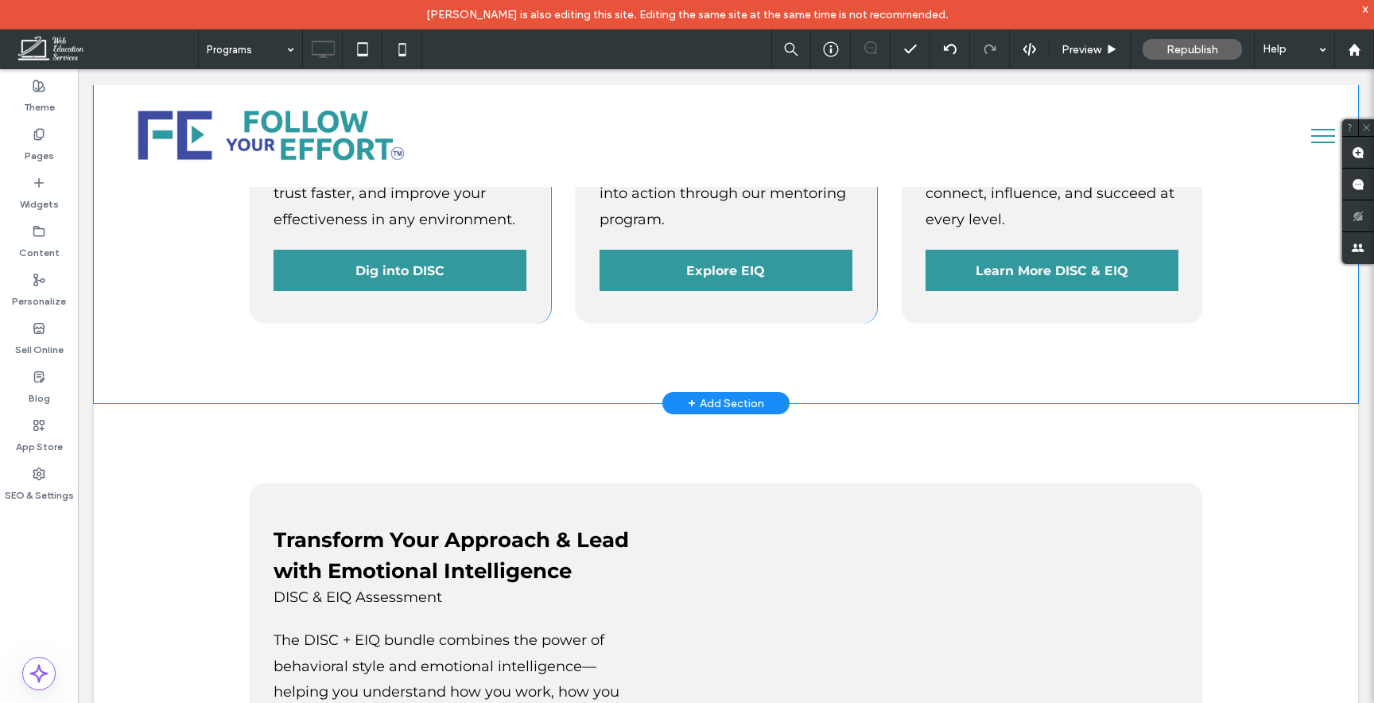
scroll to position [3763, 0]
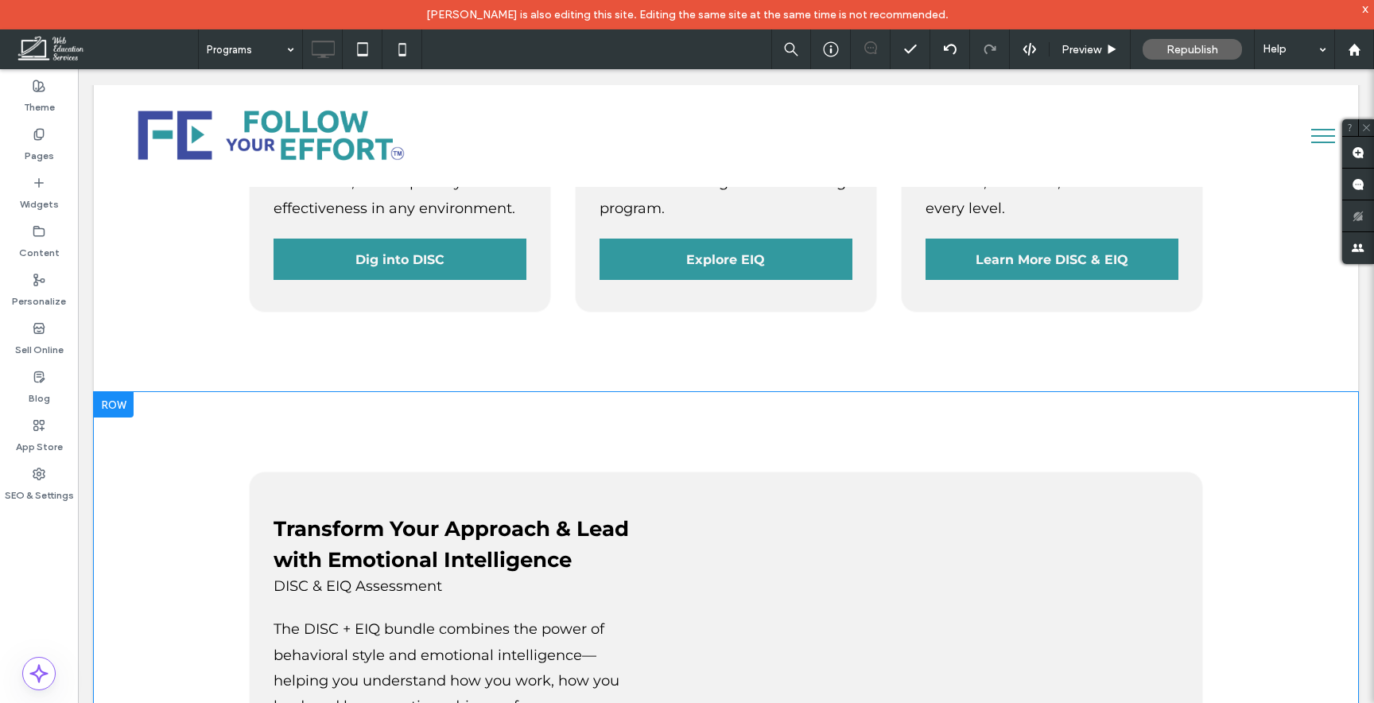
click at [118, 392] on div at bounding box center [114, 404] width 40 height 25
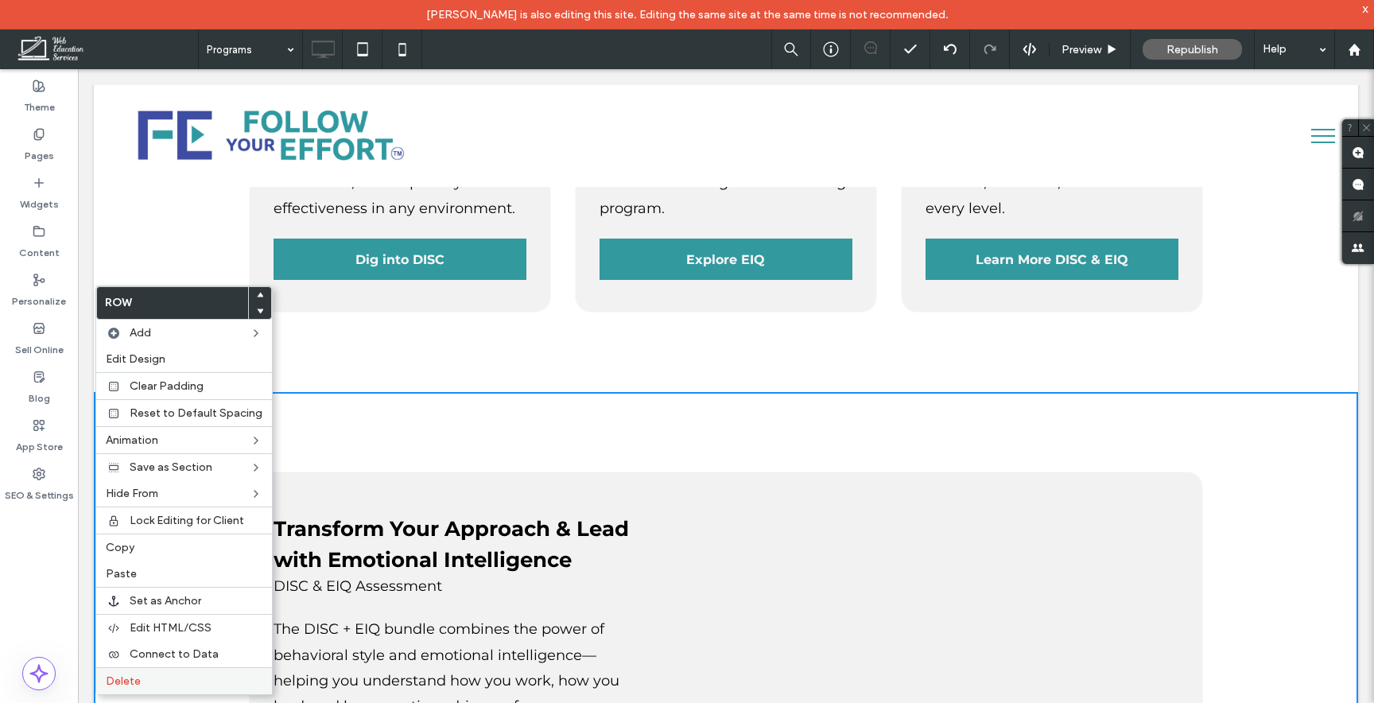
click at [160, 681] on label "Delete" at bounding box center [184, 681] width 157 height 14
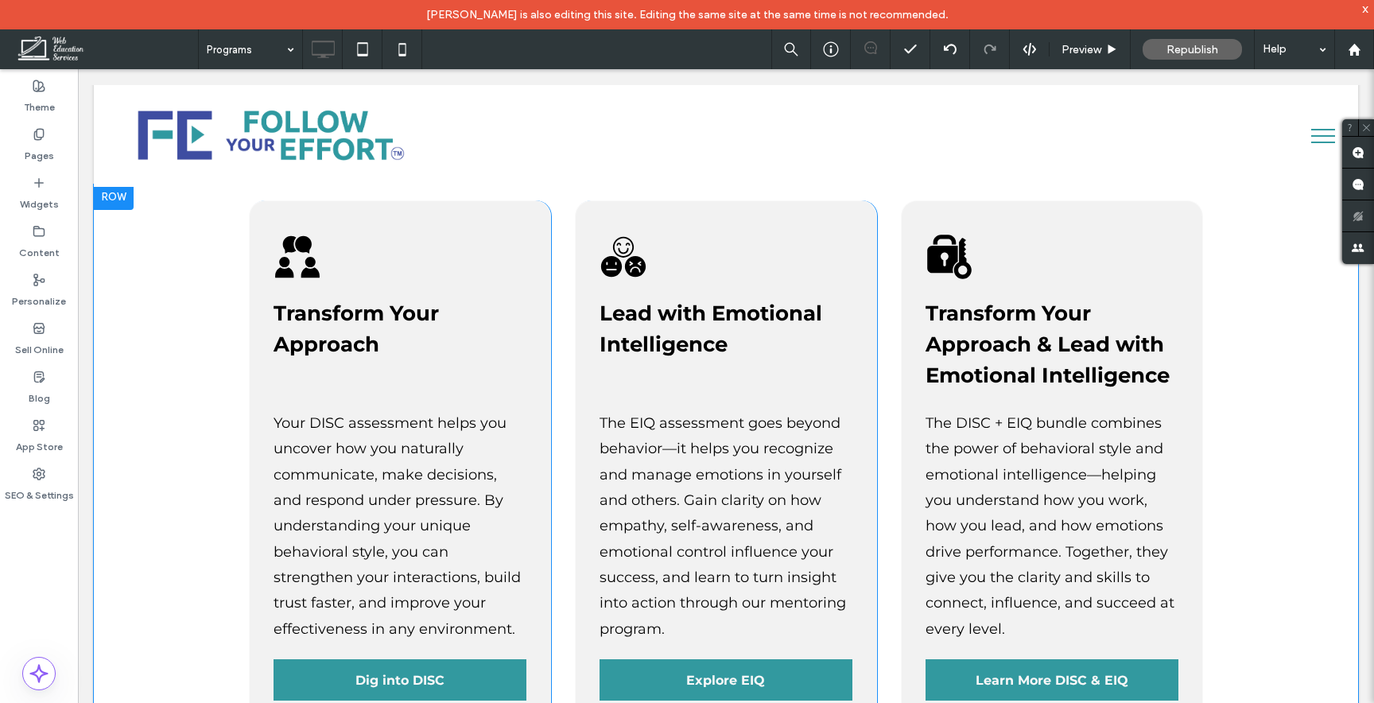
scroll to position [3328, 0]
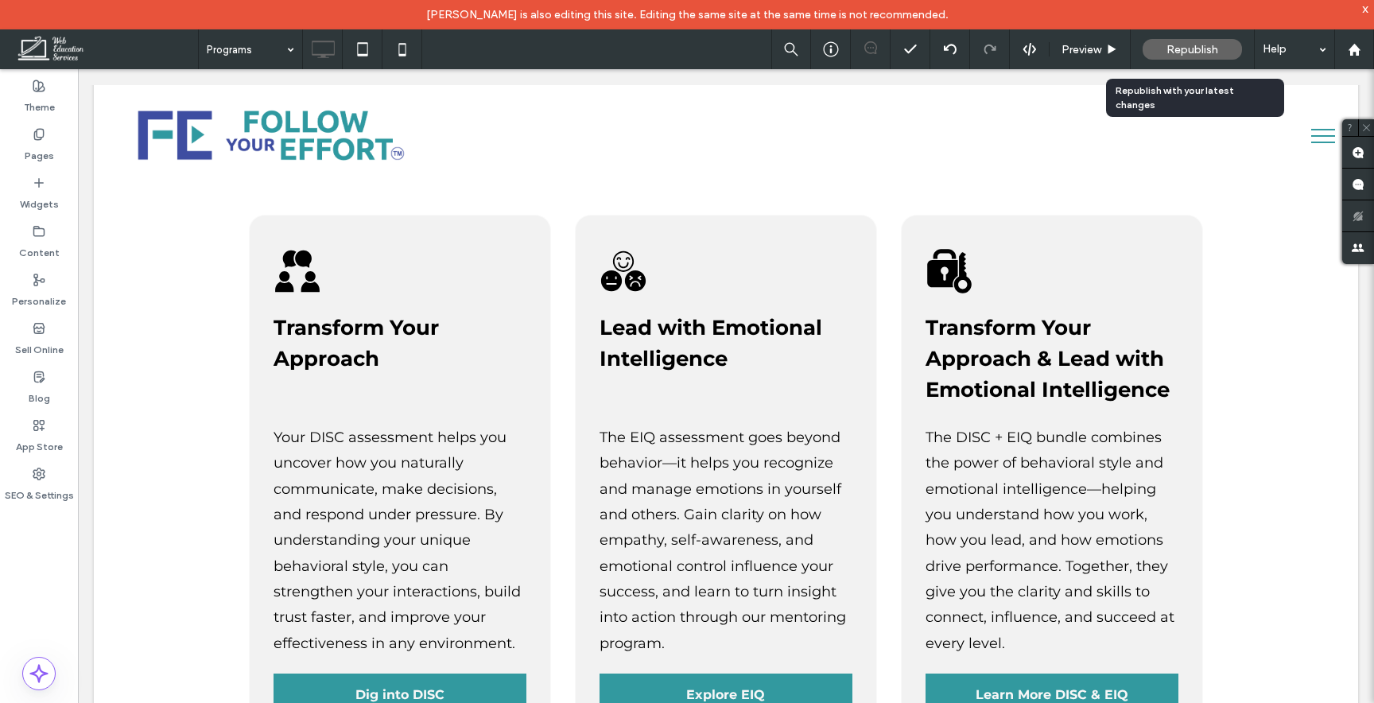
click at [1161, 49] on div "Republish" at bounding box center [1192, 49] width 99 height 21
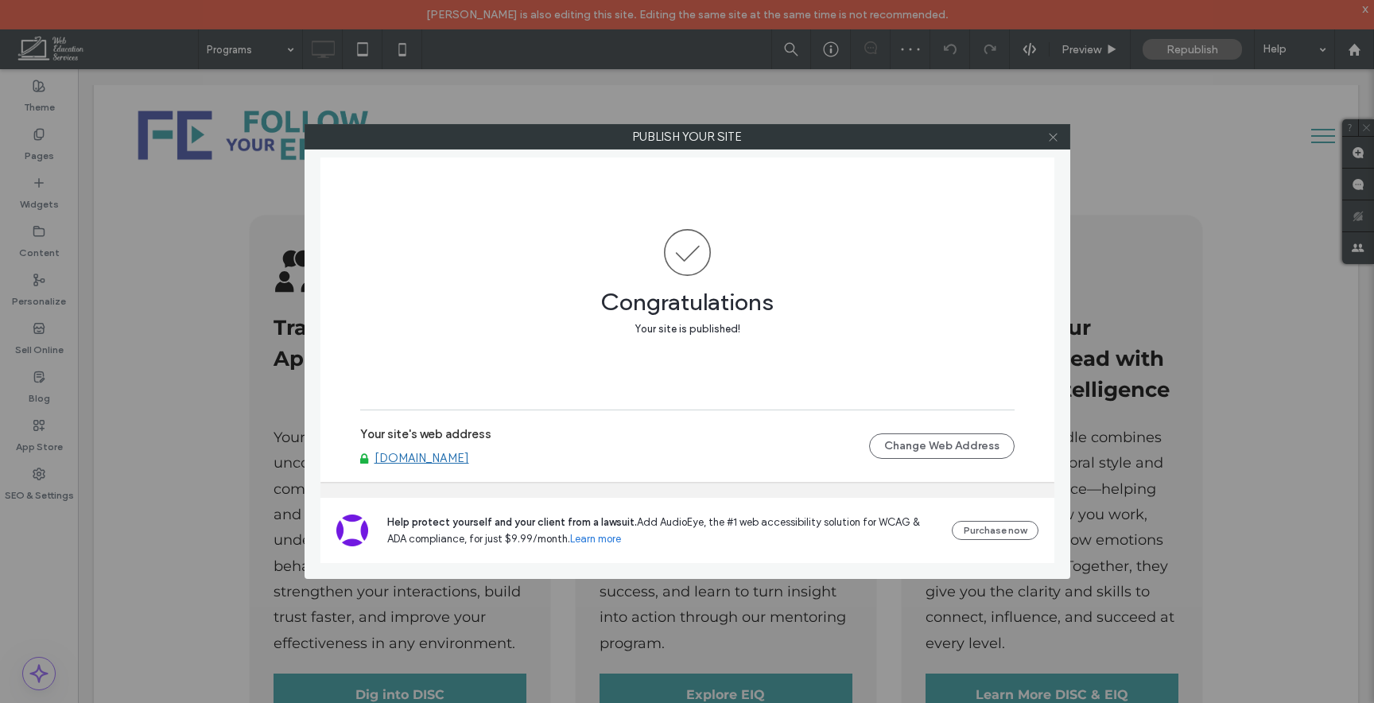
click at [1050, 135] on icon at bounding box center [1053, 137] width 12 height 12
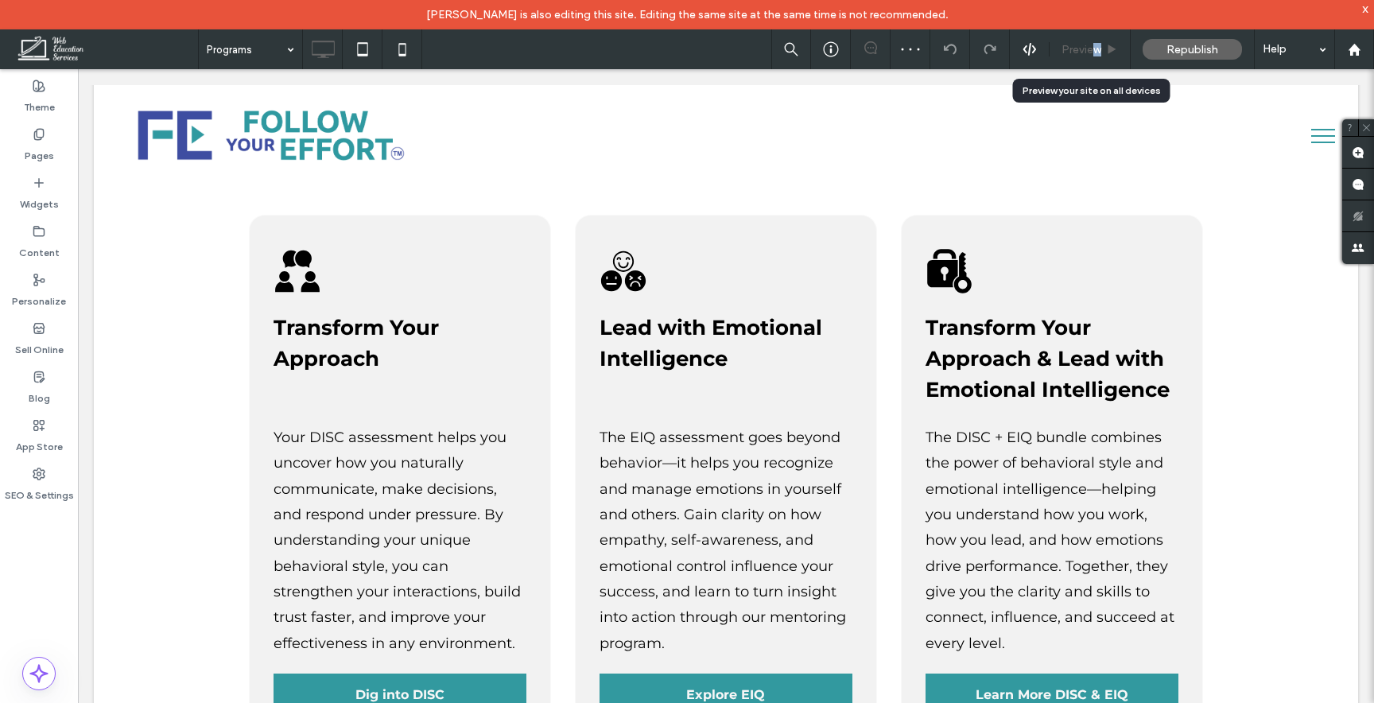
click at [1096, 56] on div "Preview" at bounding box center [1090, 49] width 81 height 40
click at [1081, 49] on span "Preview" at bounding box center [1081, 50] width 40 height 14
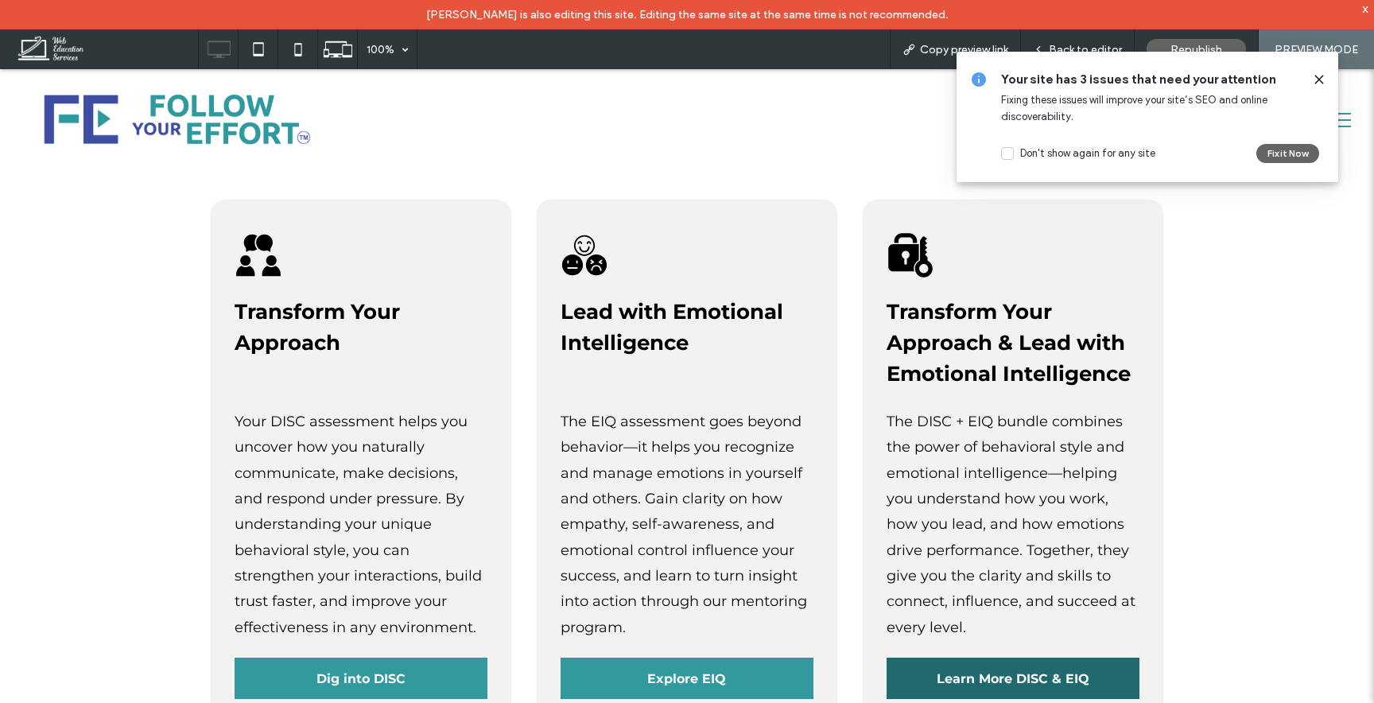
click at [975, 663] on span "Learn More DISC & EIQ" at bounding box center [1013, 678] width 164 height 31
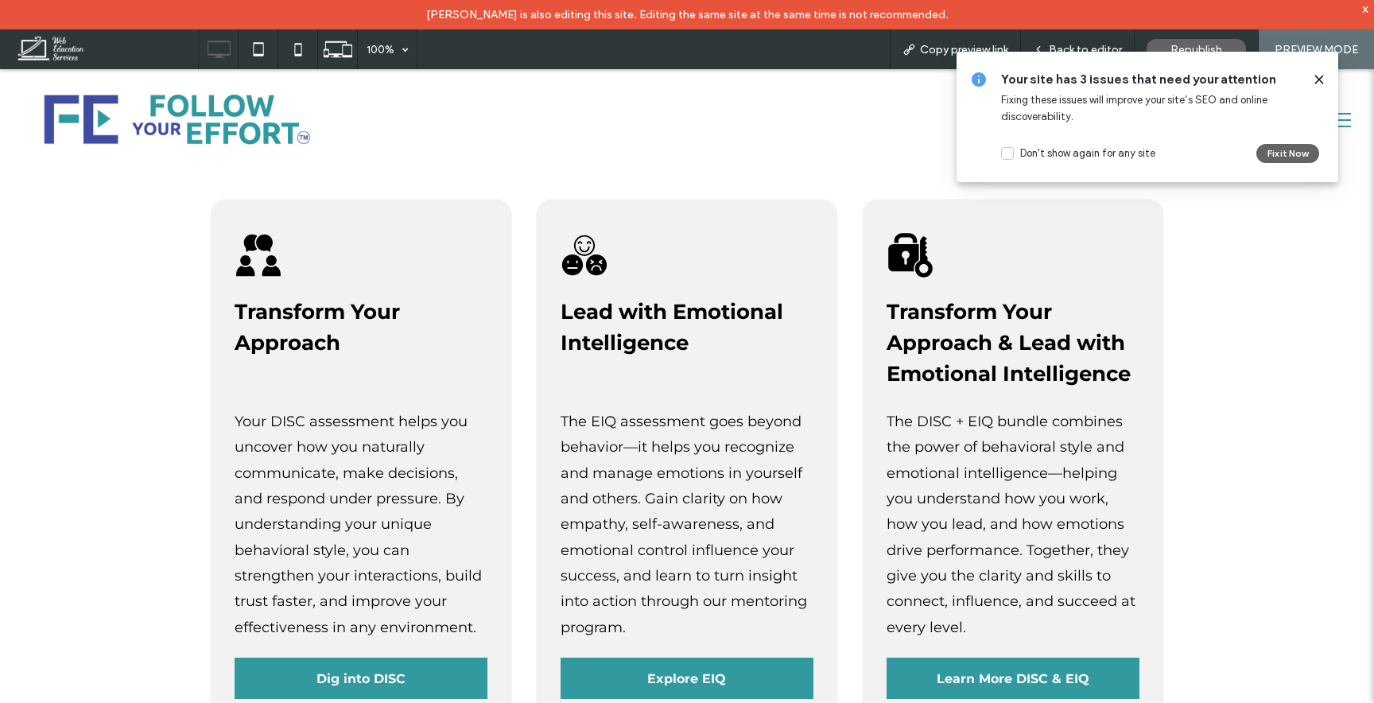
click at [1311, 72] on div at bounding box center [1312, 79] width 25 height 17
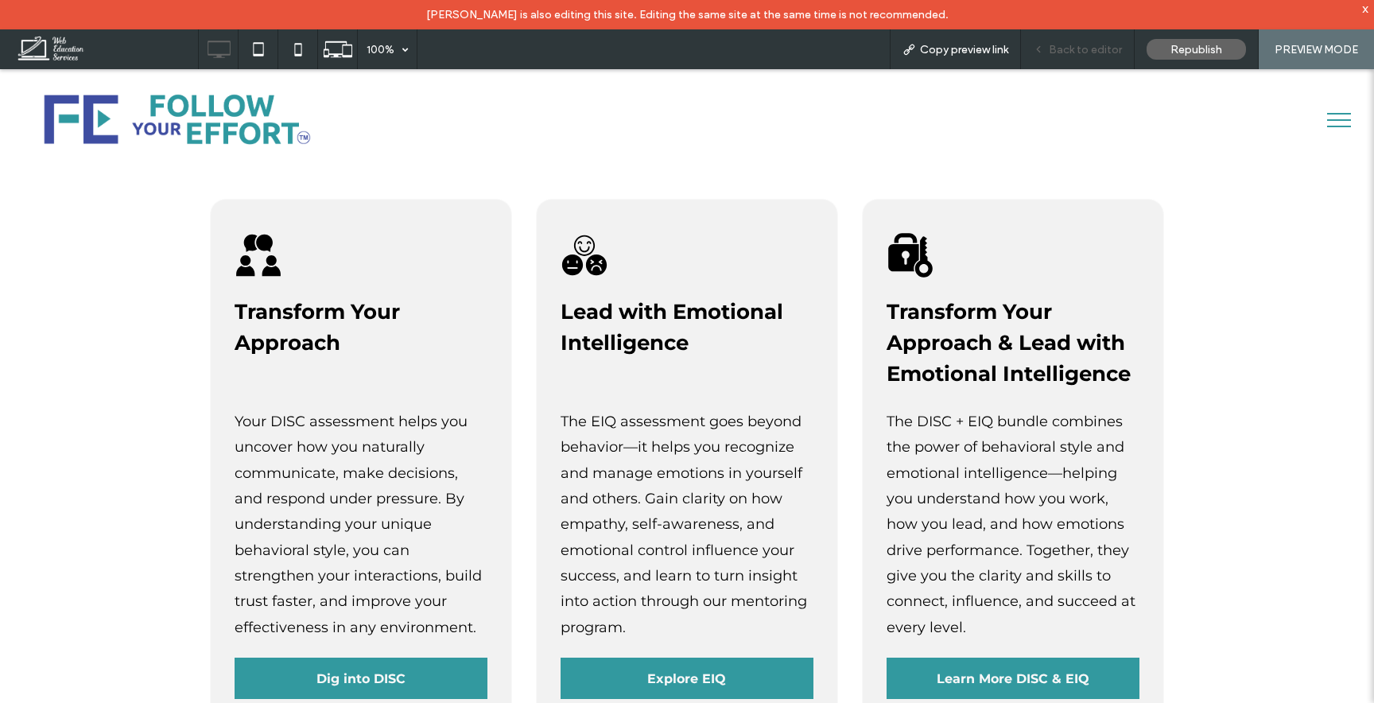
click at [1079, 54] on span "Back to editor" at bounding box center [1085, 50] width 73 height 14
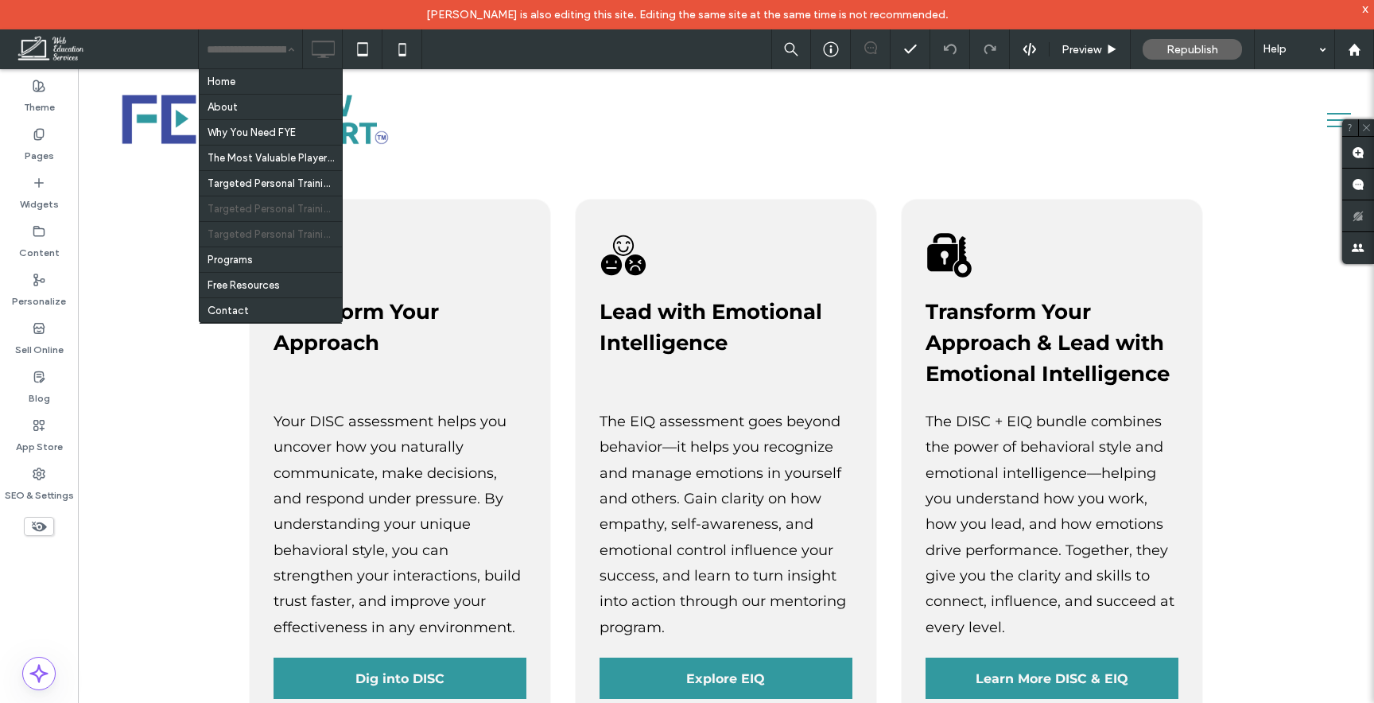
scroll to position [60, 0]
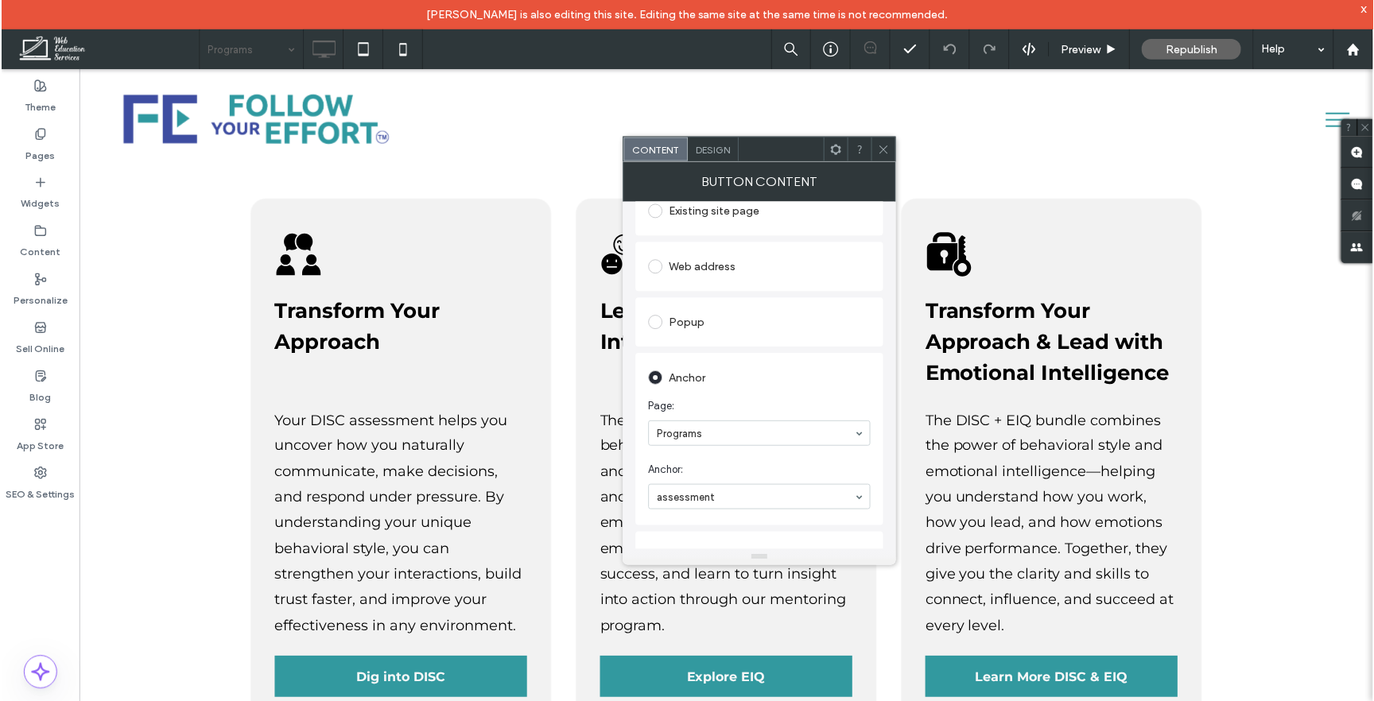
scroll to position [208, 0]
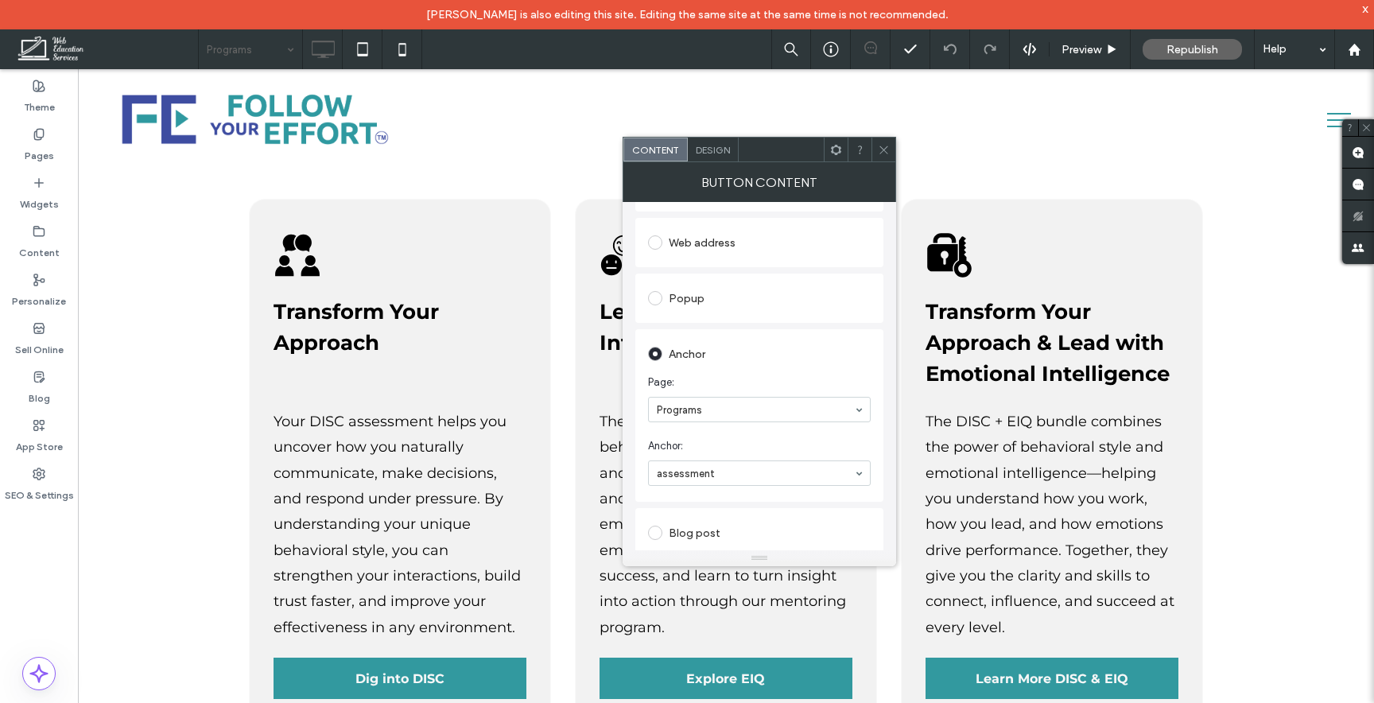
click at [878, 153] on icon at bounding box center [884, 150] width 12 height 12
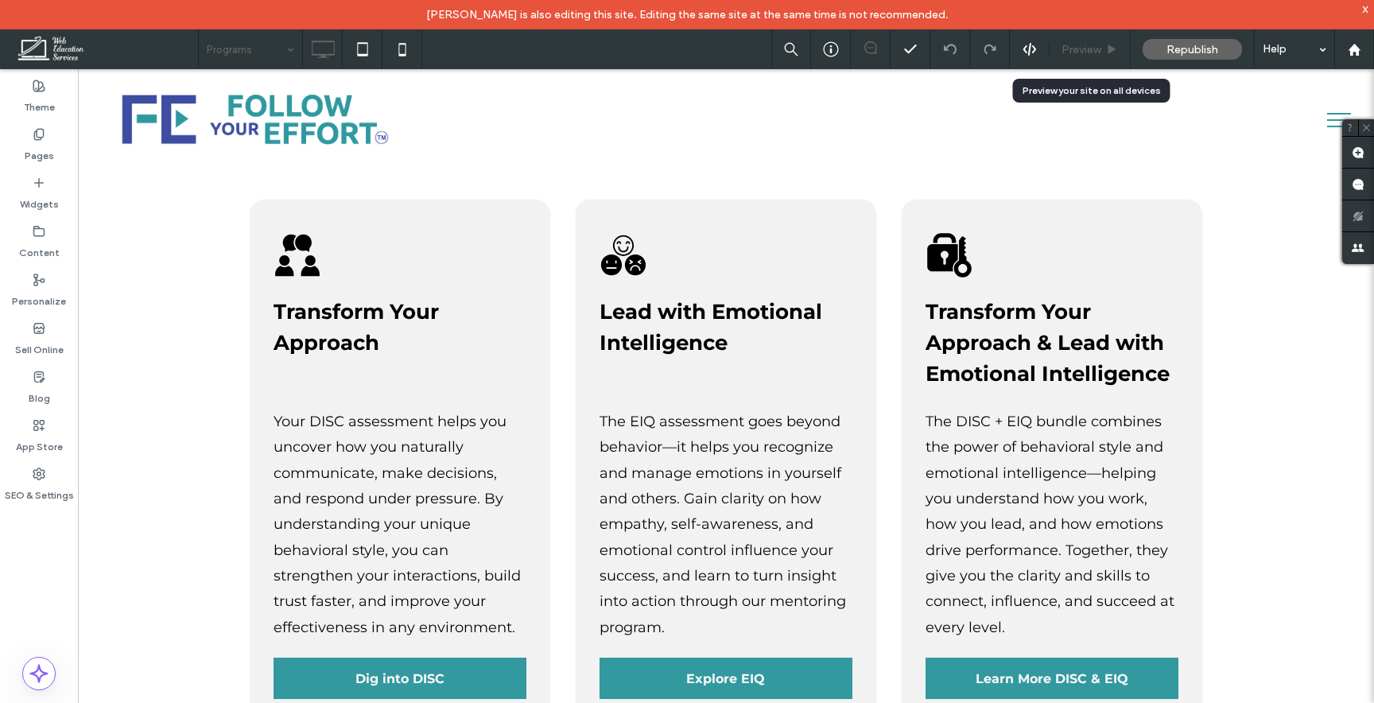
click at [1108, 45] on use at bounding box center [1112, 49] width 8 height 9
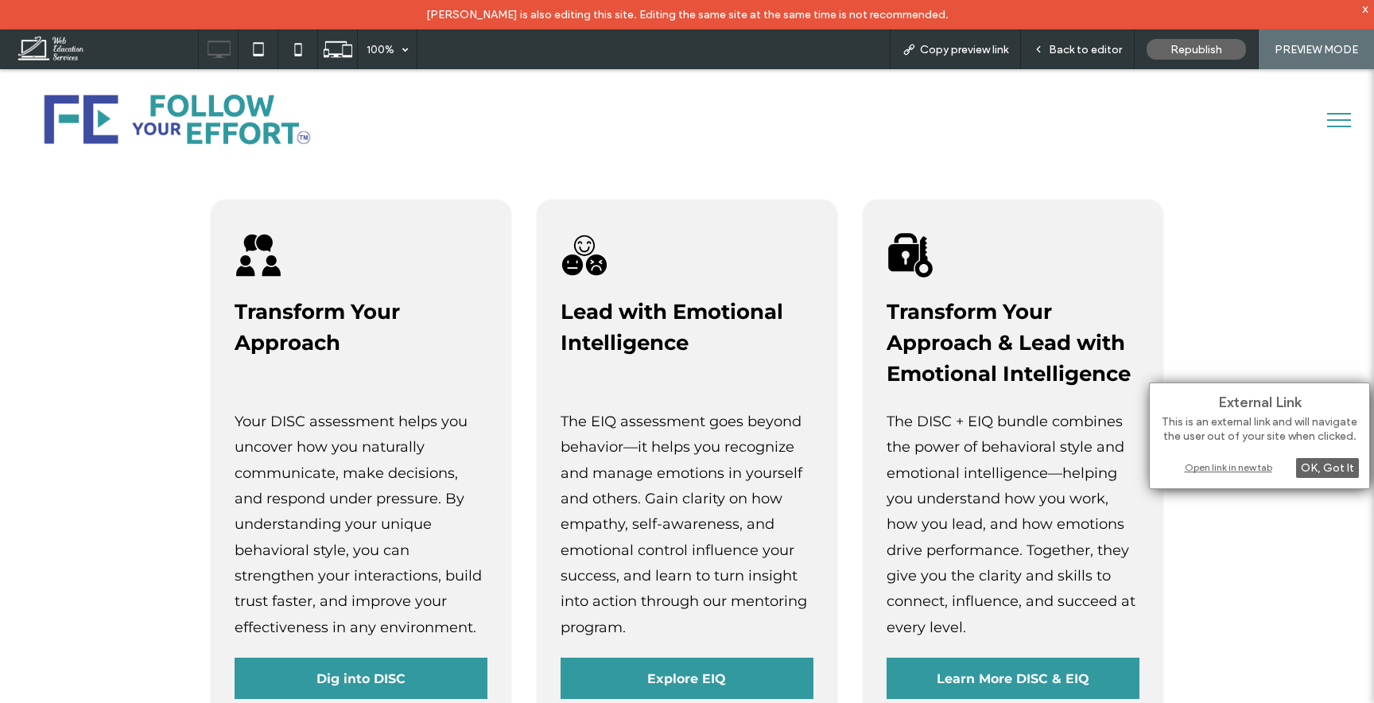
click at [1228, 461] on div "Open link in new tab" at bounding box center [1259, 467] width 199 height 17
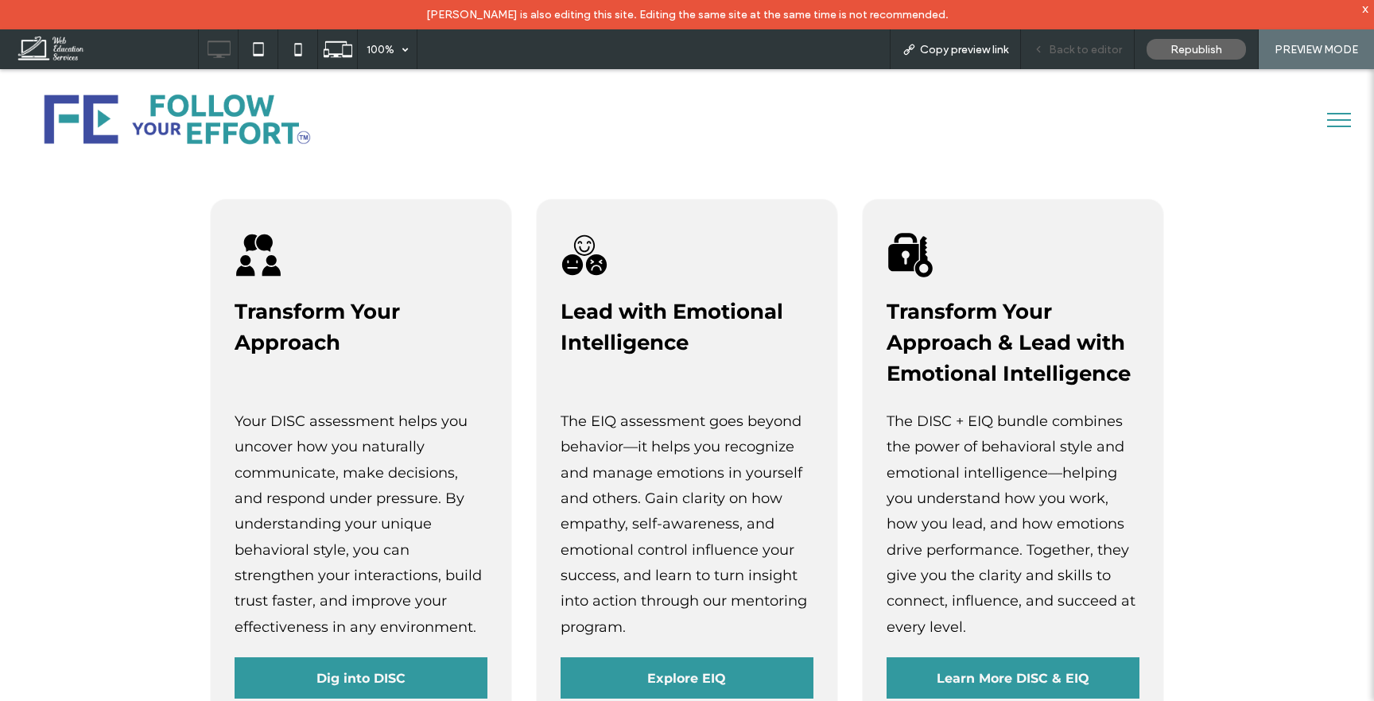
click at [1073, 54] on span "Back to editor" at bounding box center [1085, 50] width 73 height 14
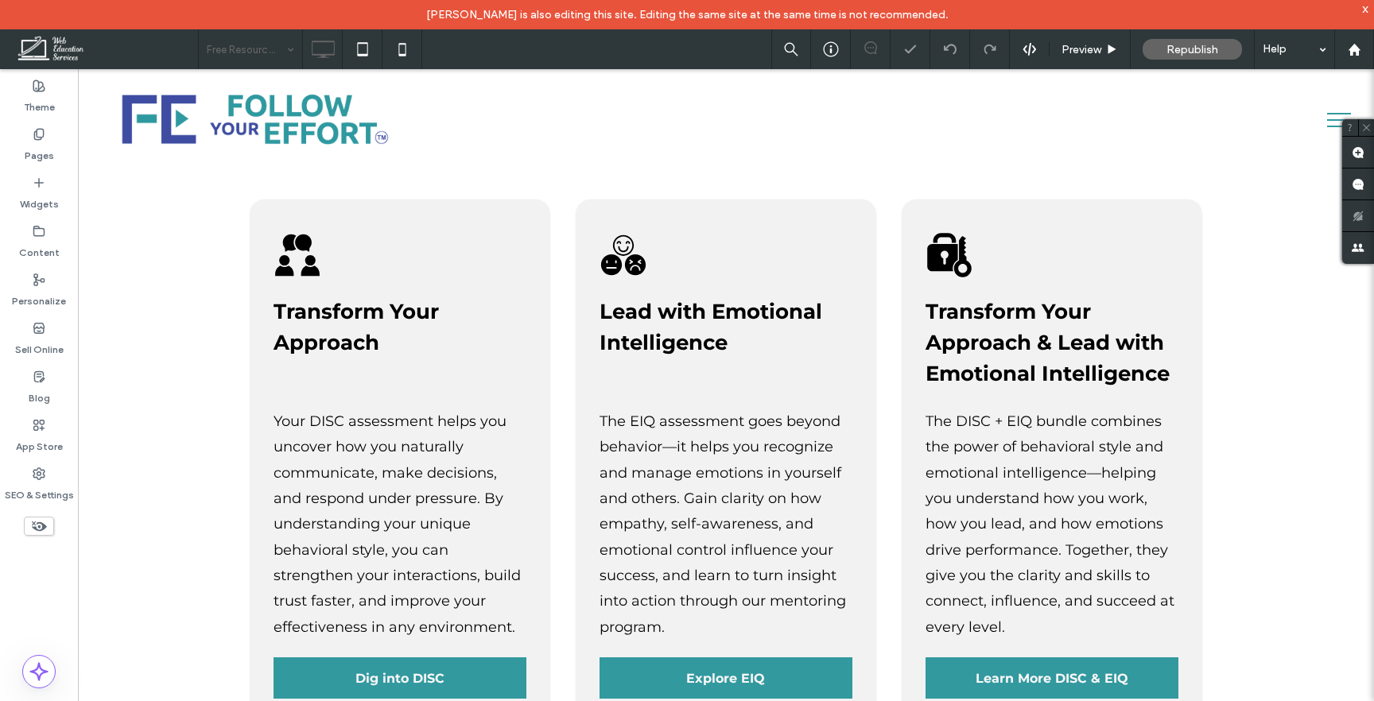
click at [40, 518] on icon at bounding box center [38, 526] width 17 height 17
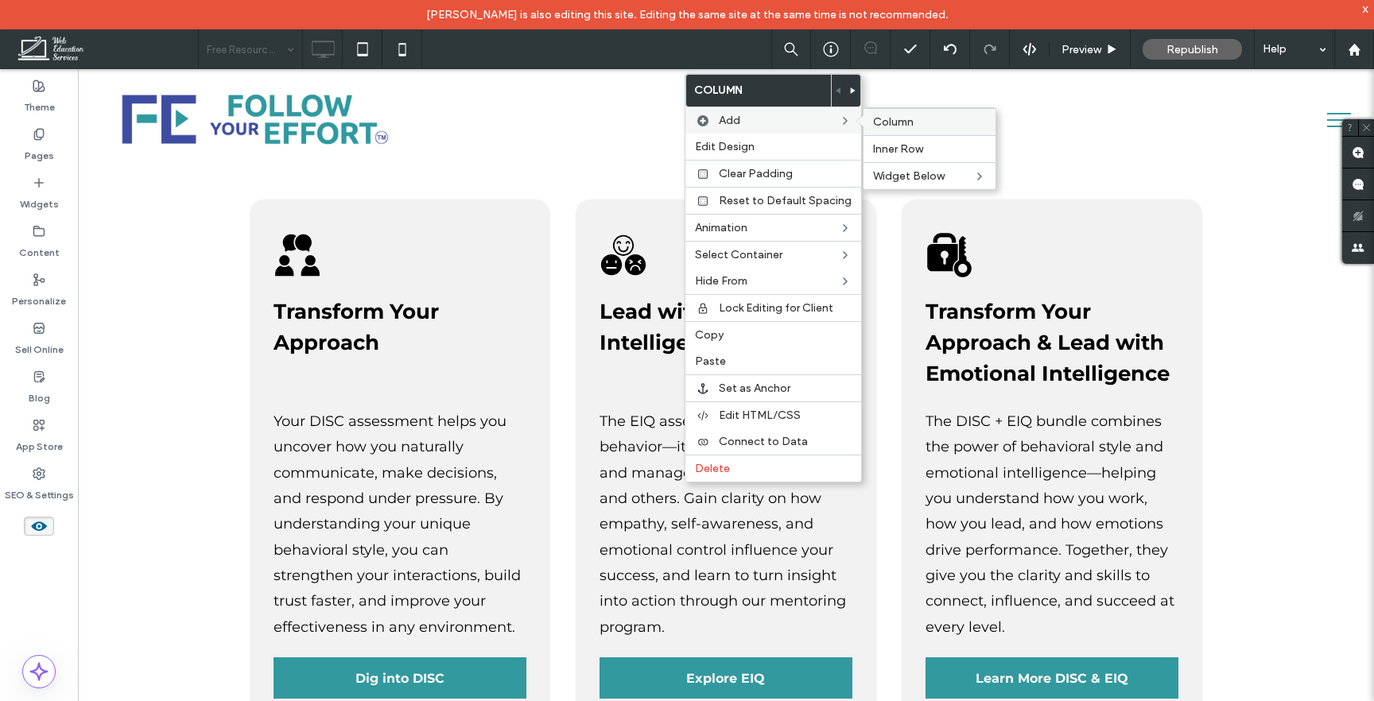
click at [876, 118] on span "Column" at bounding box center [893, 122] width 41 height 14
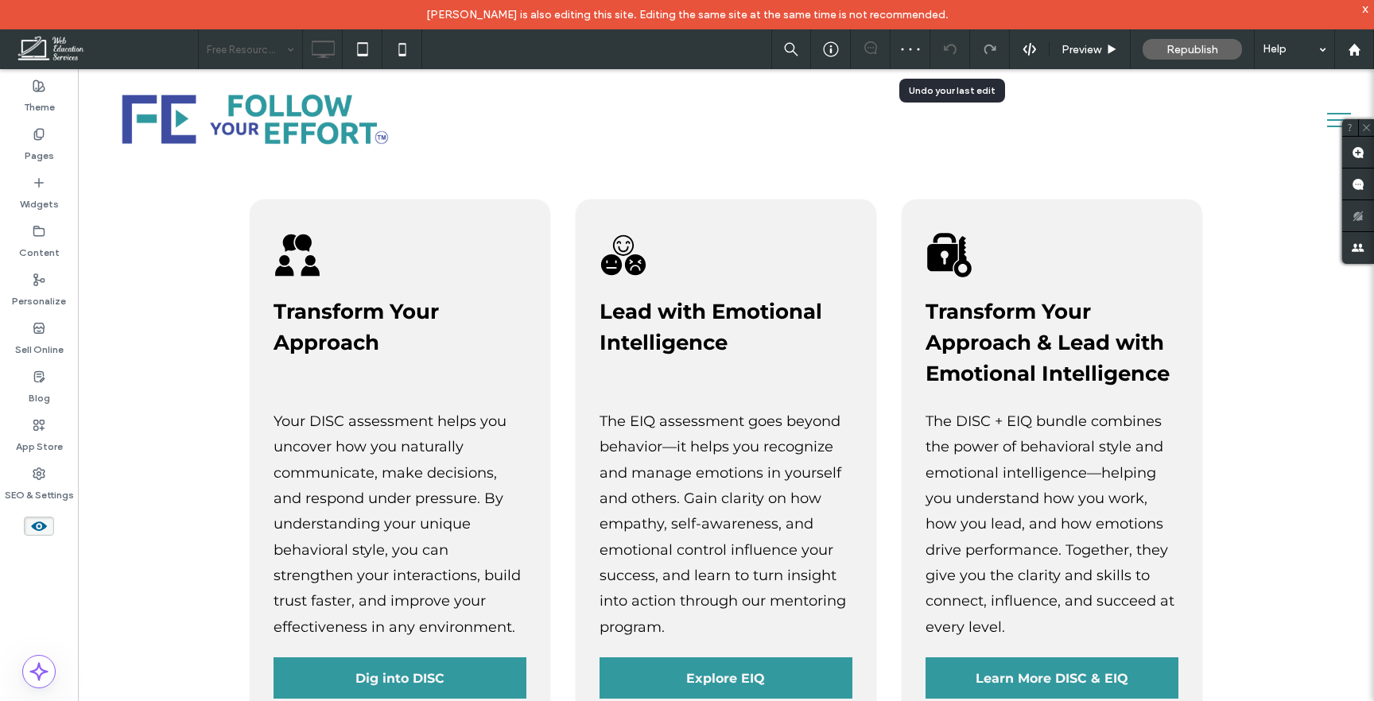
click at [953, 54] on use at bounding box center [949, 49] width 13 height 10
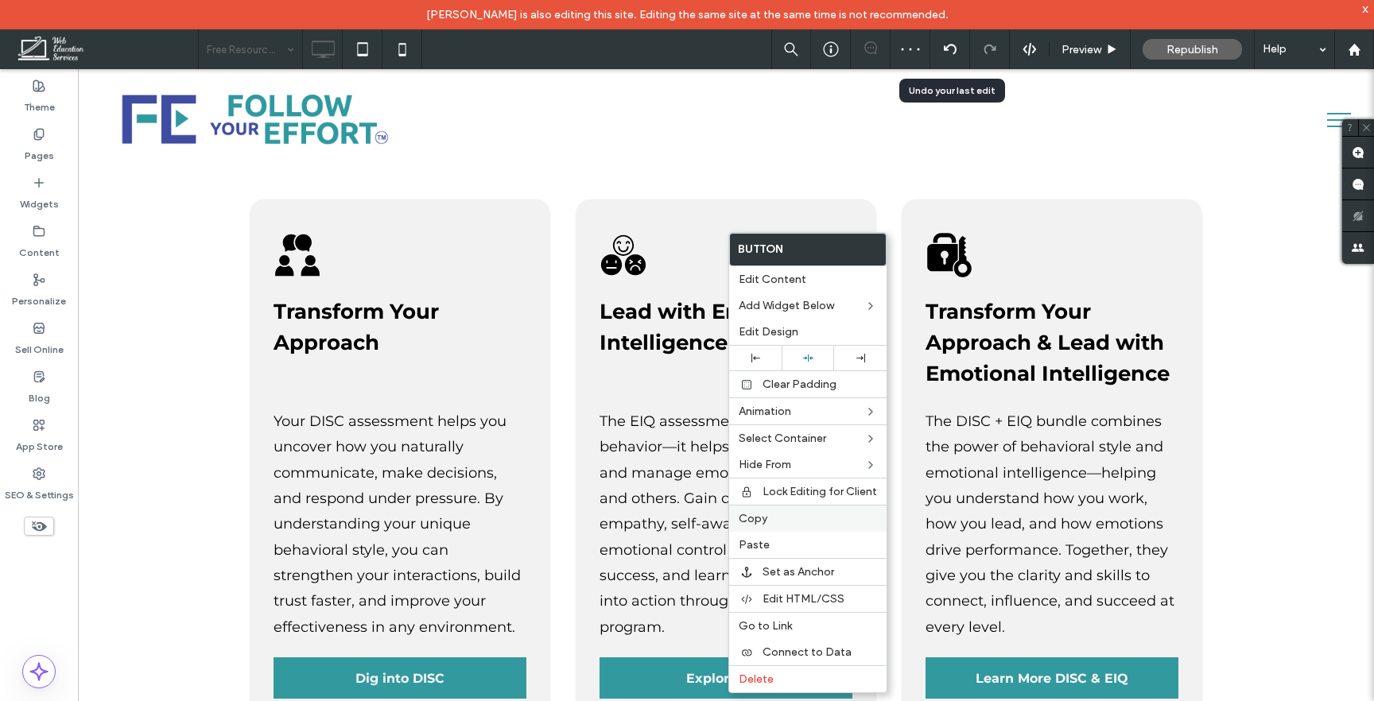
click at [768, 516] on label "Copy" at bounding box center [808, 519] width 138 height 14
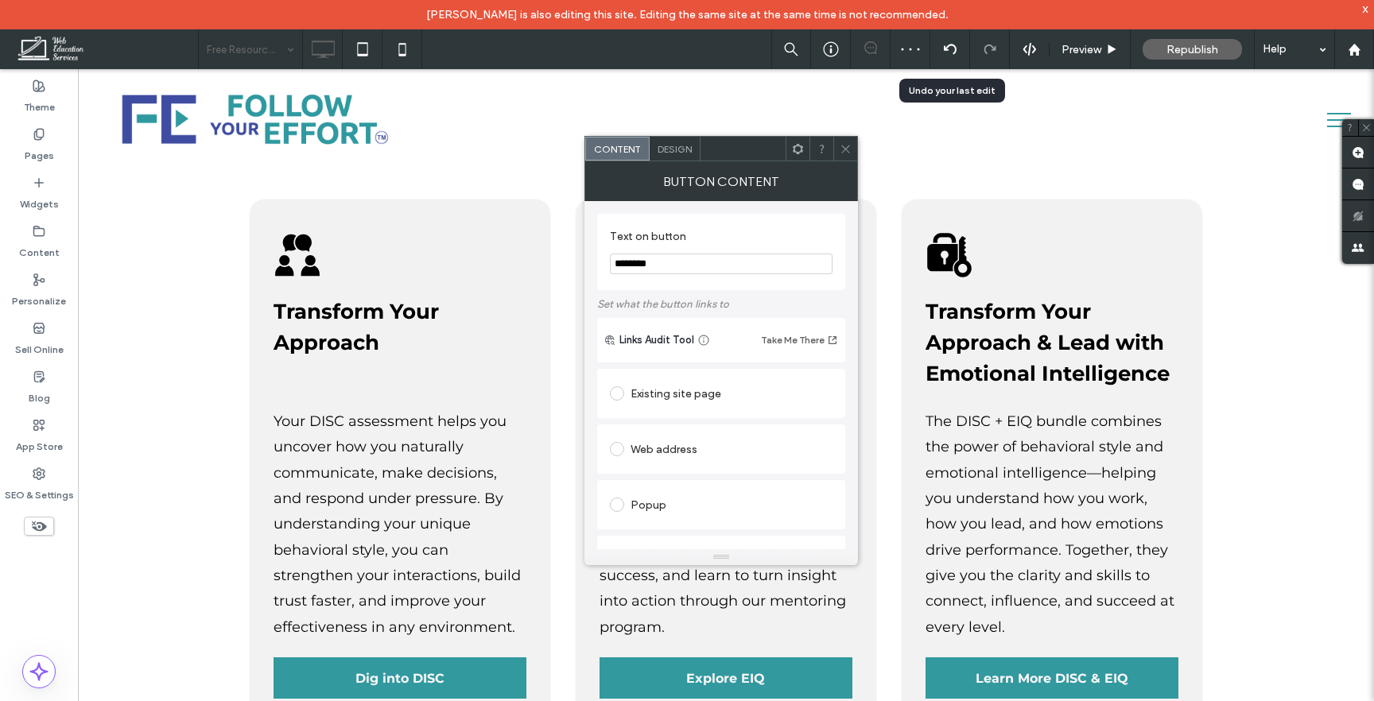
click at [648, 267] on input "********" at bounding box center [721, 264] width 223 height 21
type input "******"
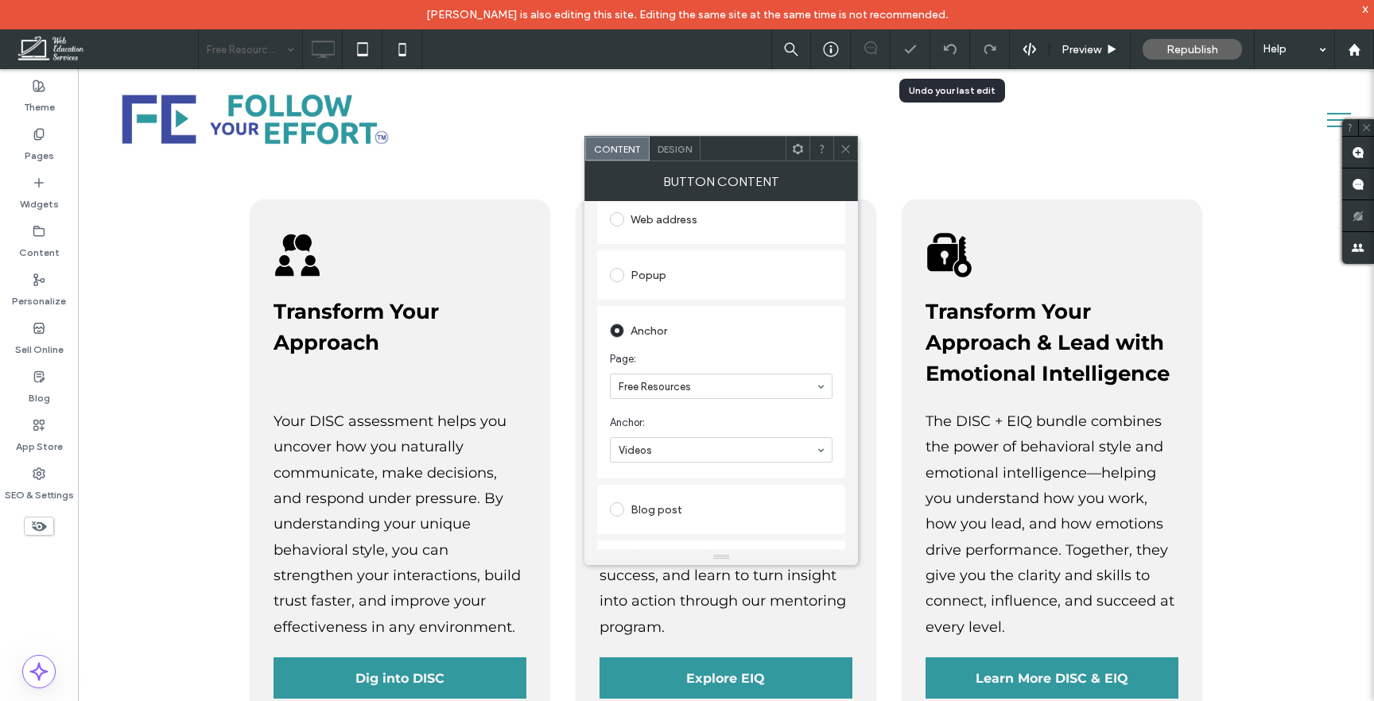
click at [844, 158] on span at bounding box center [846, 149] width 12 height 24
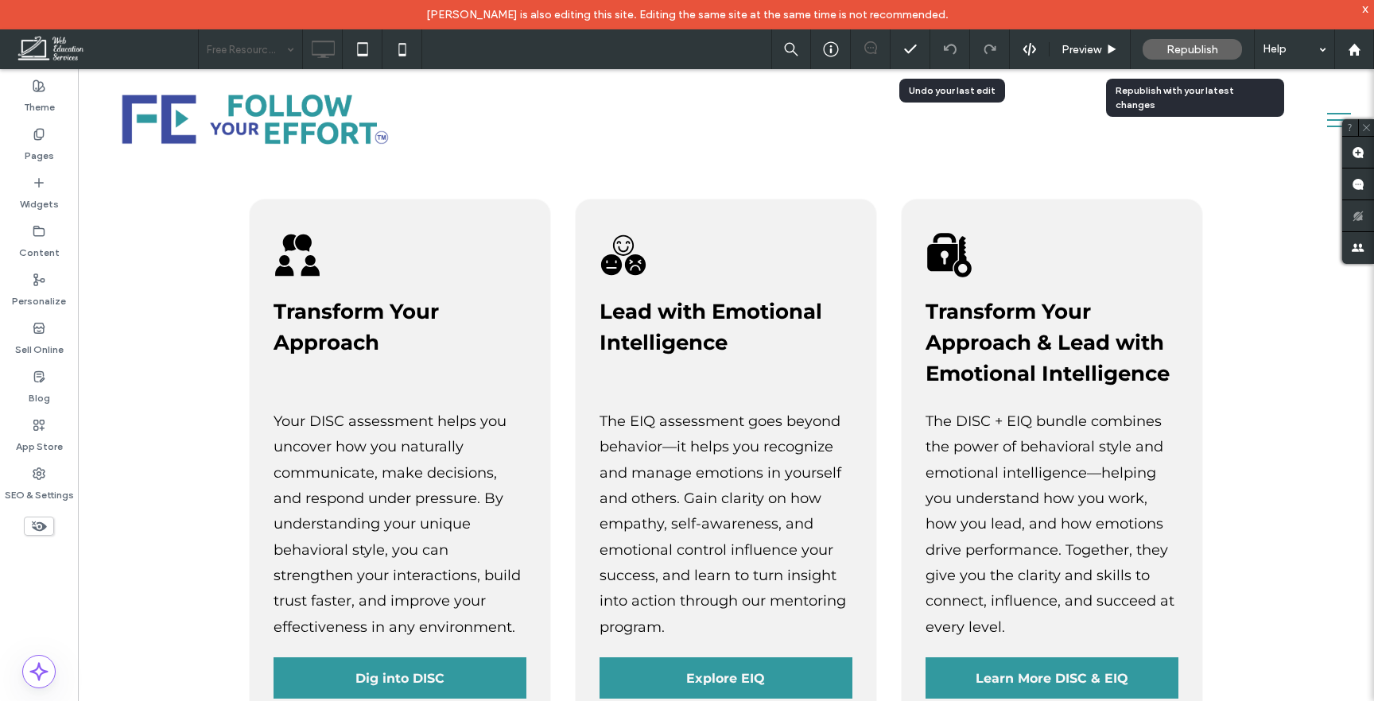
click at [1230, 54] on div "Republish" at bounding box center [1192, 49] width 99 height 21
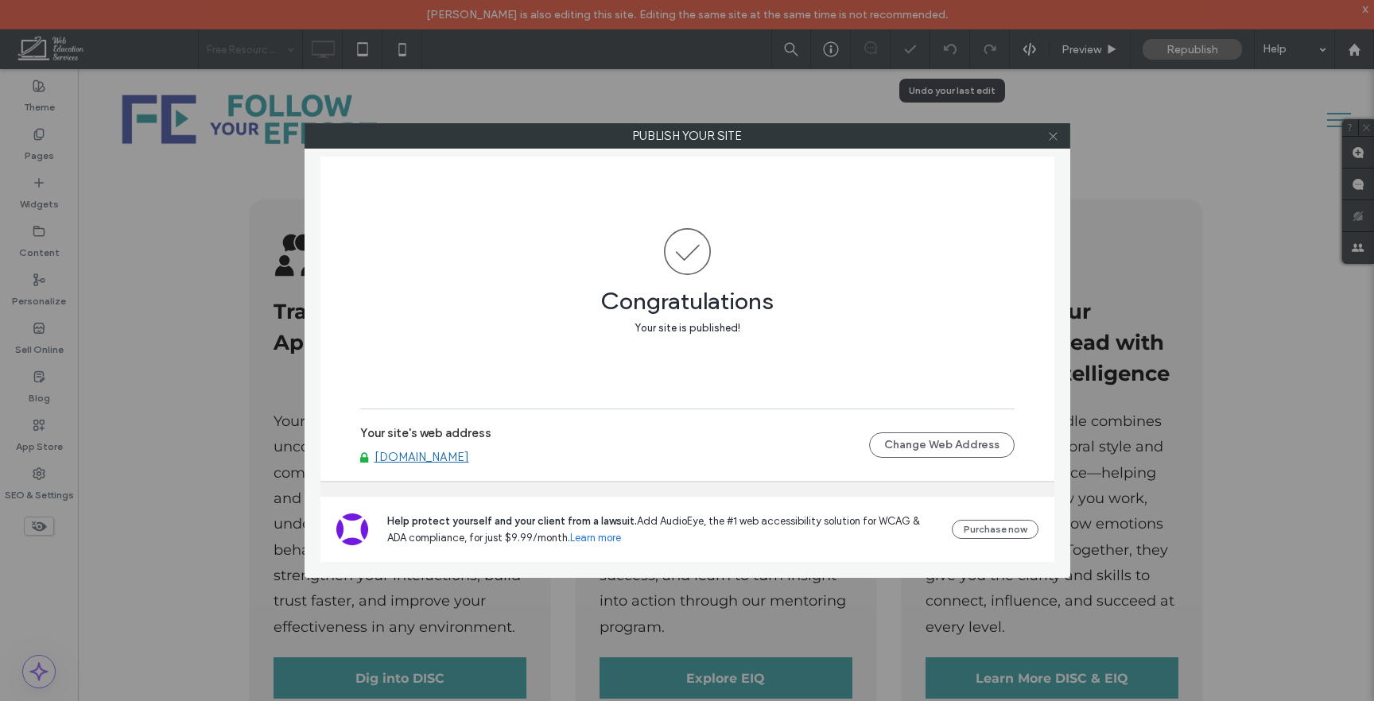
click at [1054, 138] on icon at bounding box center [1053, 136] width 12 height 12
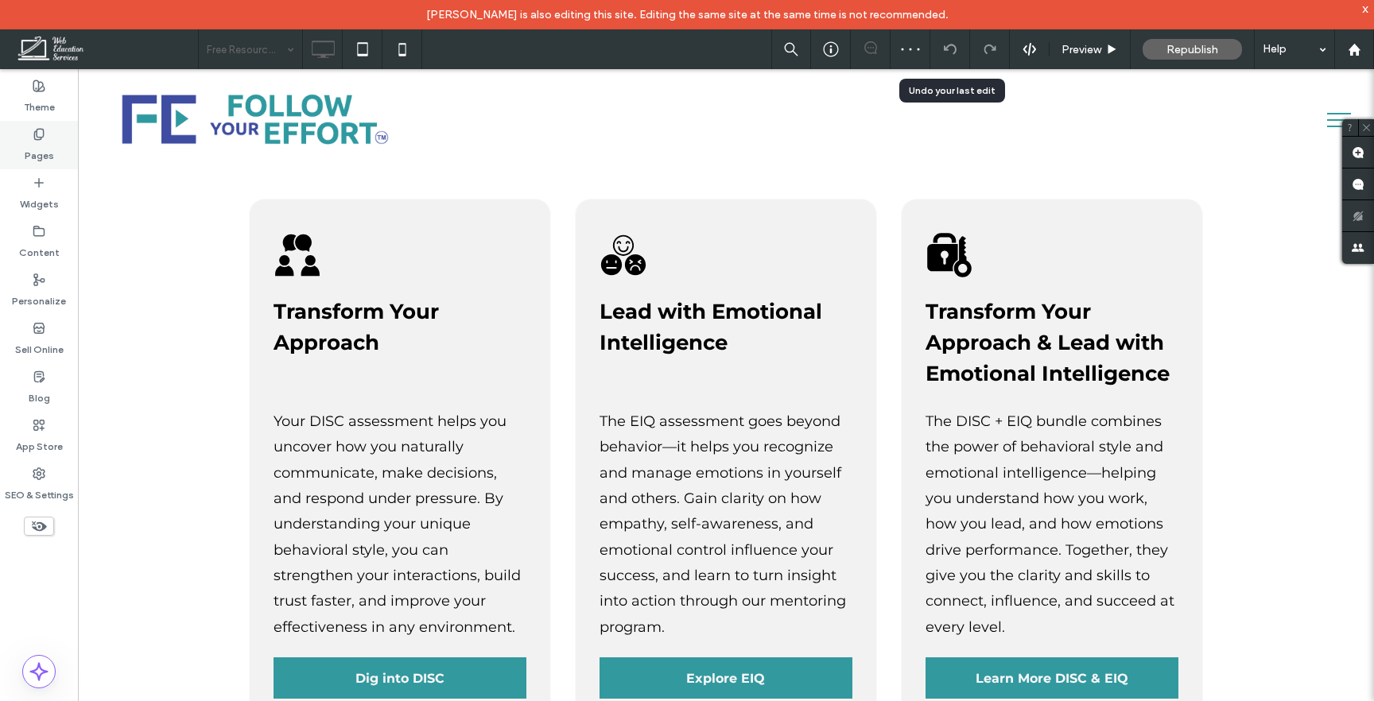
click at [45, 144] on label "Pages" at bounding box center [39, 152] width 29 height 22
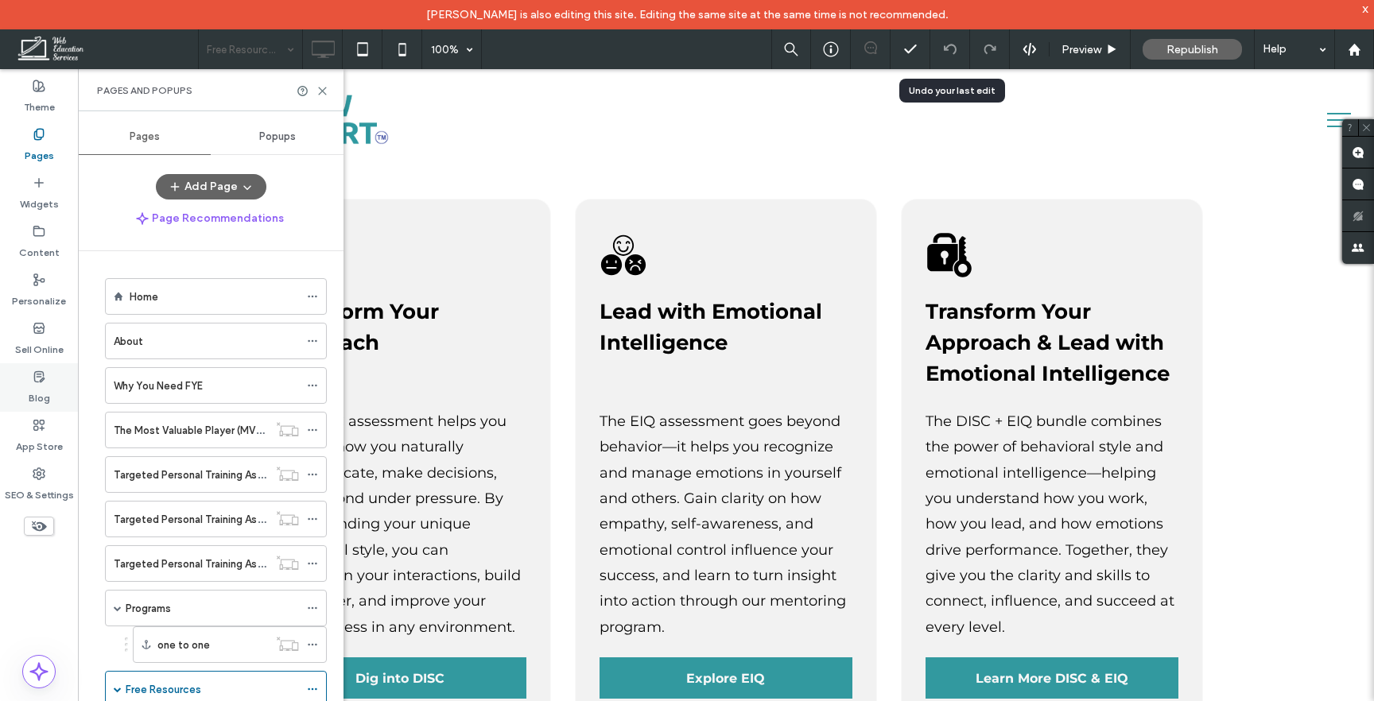
click at [41, 377] on icon at bounding box center [39, 377] width 13 height 13
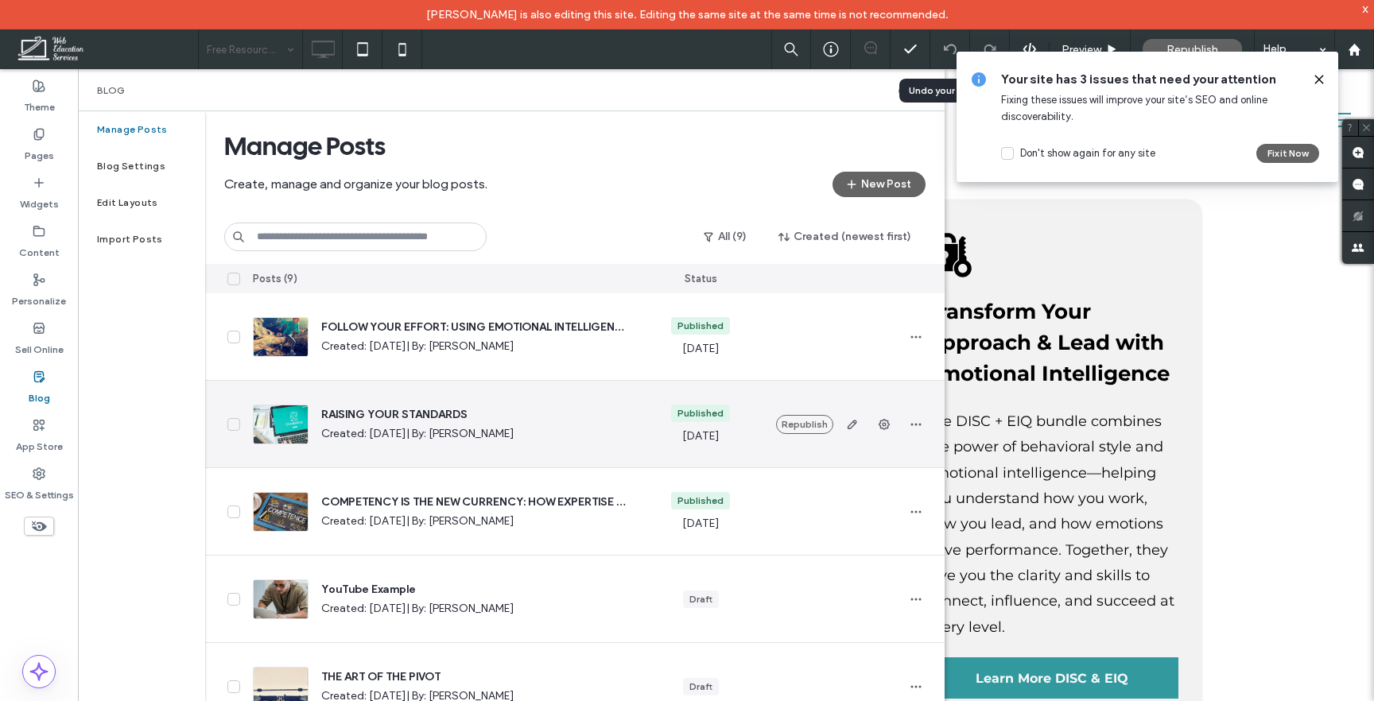
click at [437, 401] on div "RAISING YOUR STANDARDS Created: Oct 3, 2025 | By: George Klimis" at bounding box center [441, 424] width 402 height 87
click at [852, 423] on icon "button" at bounding box center [852, 424] width 13 height 13
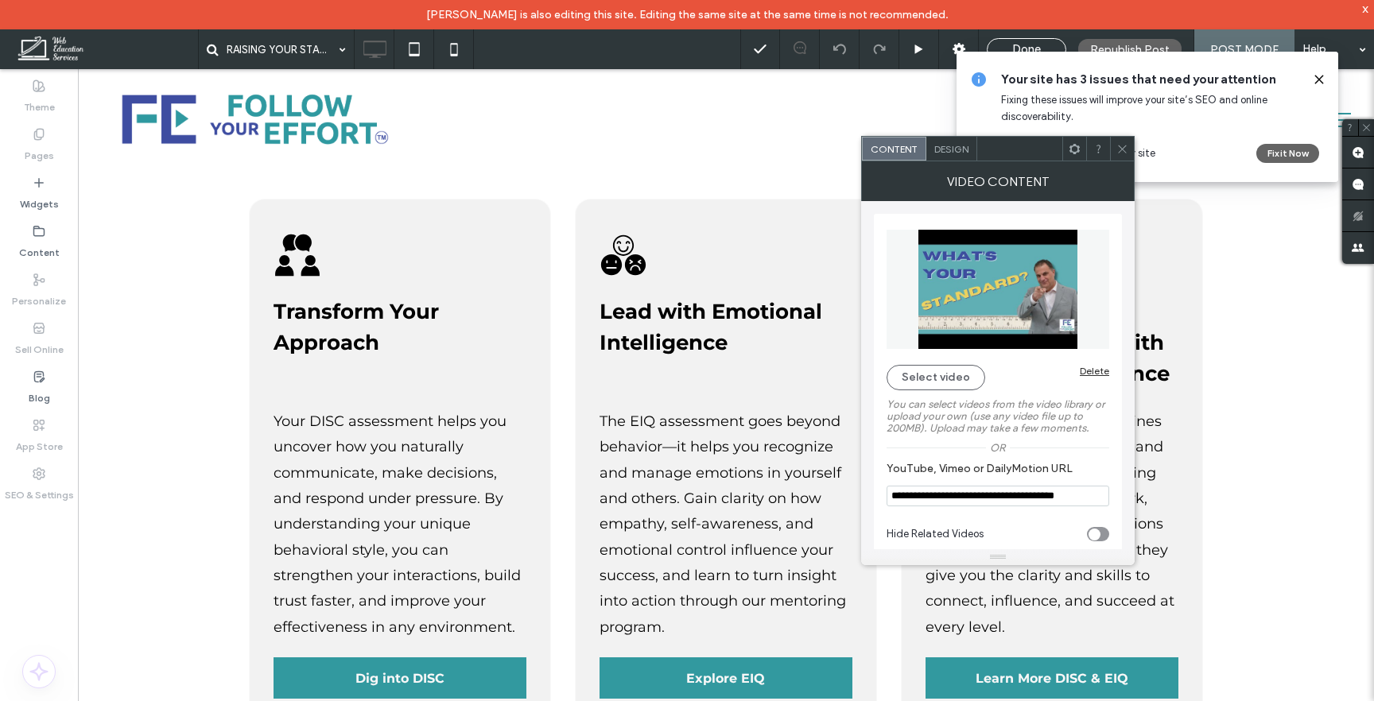
scroll to position [17, 0]
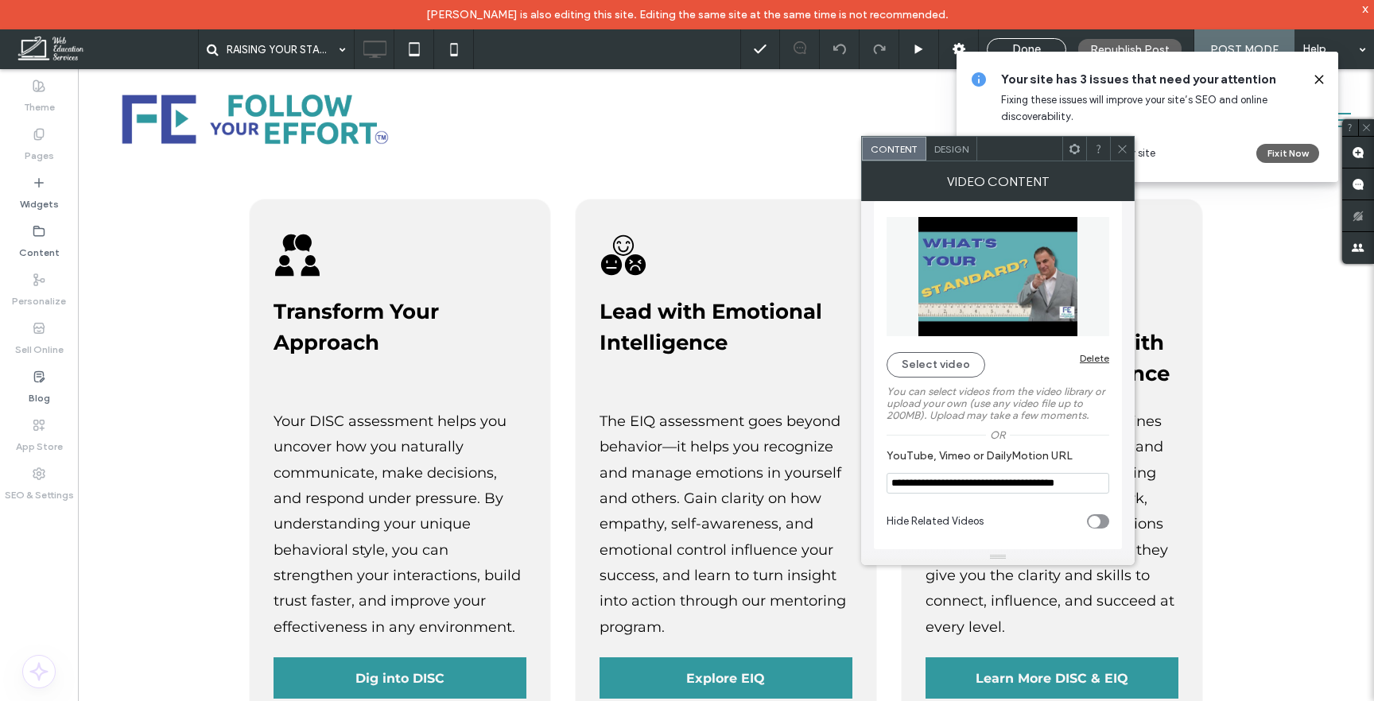
click at [949, 484] on input "**********" at bounding box center [998, 483] width 223 height 21
click at [1113, 157] on div at bounding box center [1122, 149] width 24 height 24
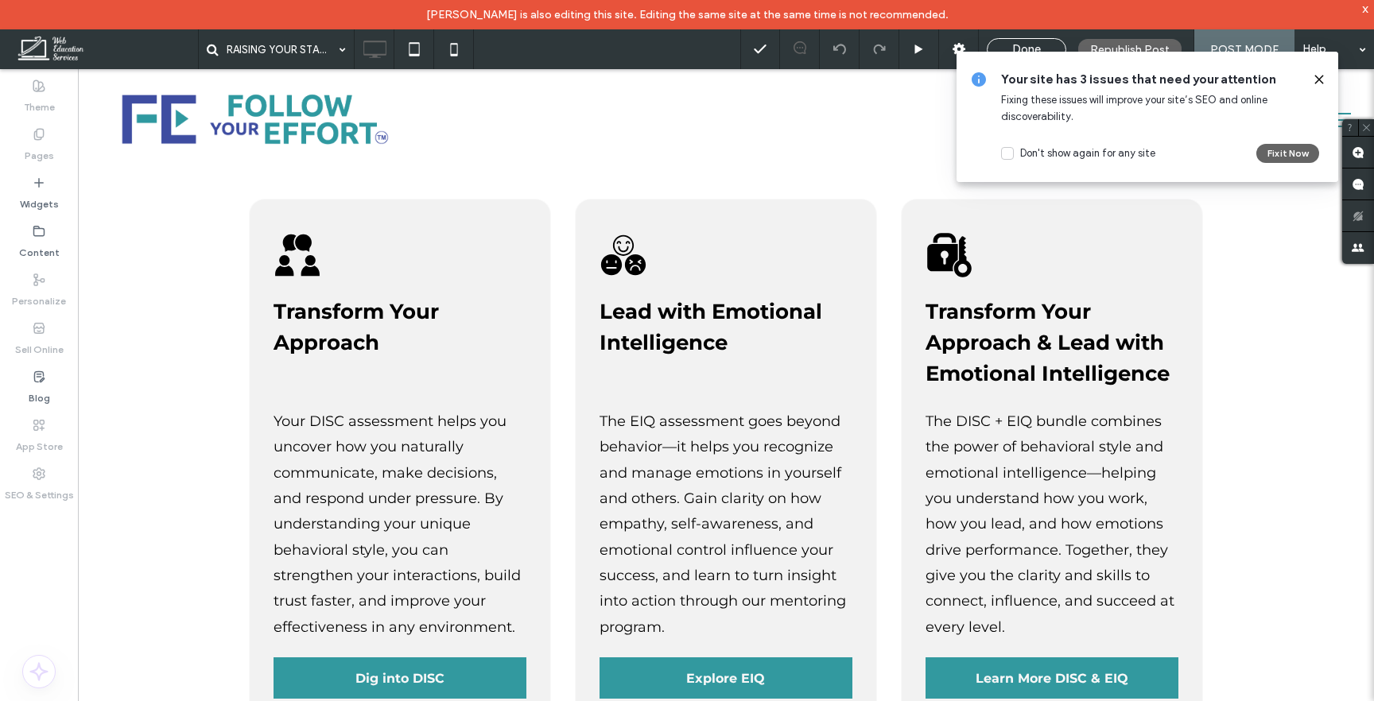
click at [1320, 78] on use at bounding box center [1318, 79] width 7 height 7
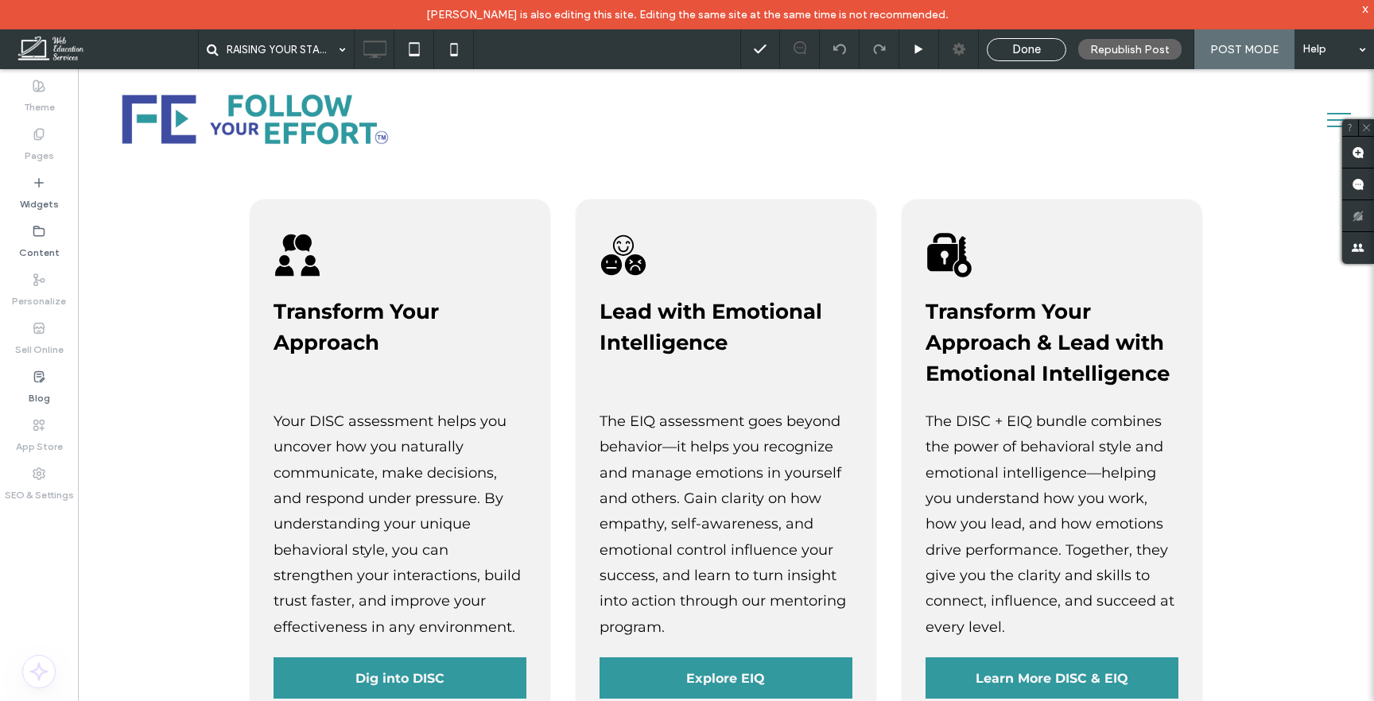
click at [966, 56] on icon at bounding box center [959, 49] width 16 height 16
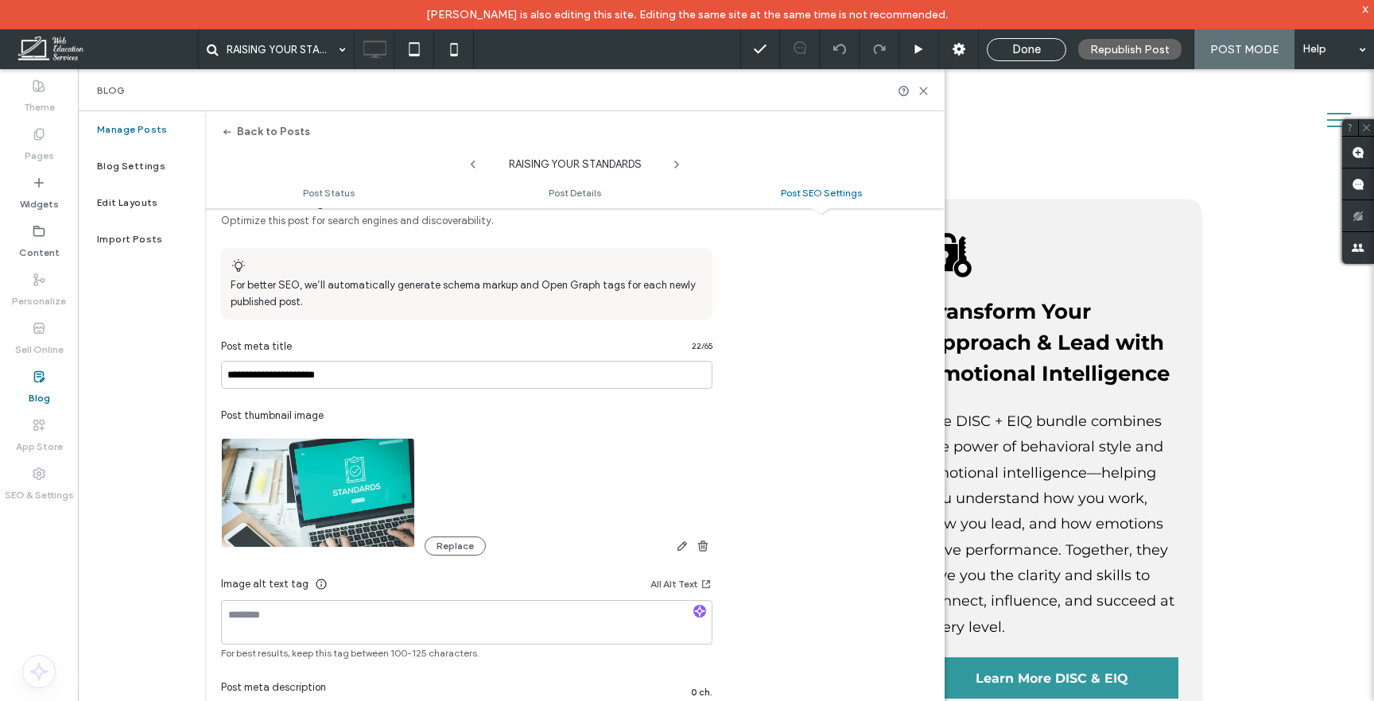
scroll to position [820, 0]
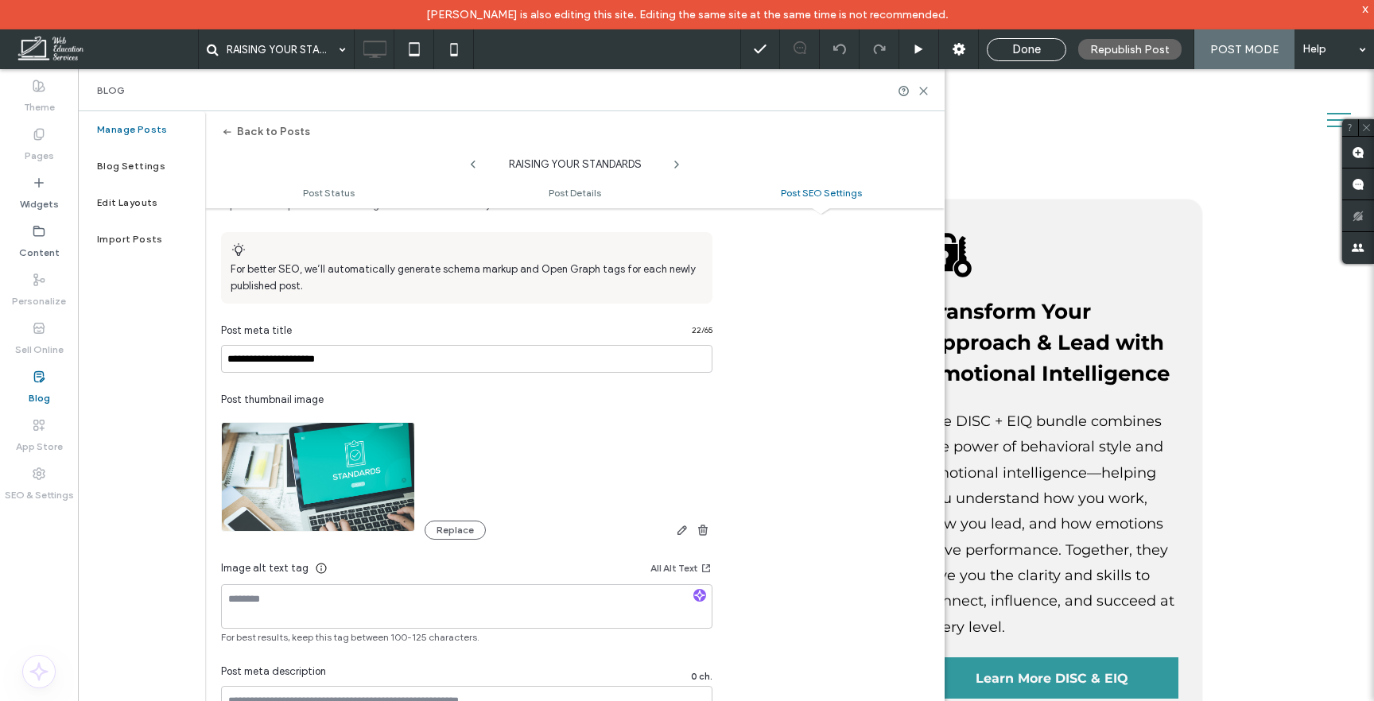
click at [245, 398] on span "Post thumbnail image" at bounding box center [272, 400] width 103 height 16
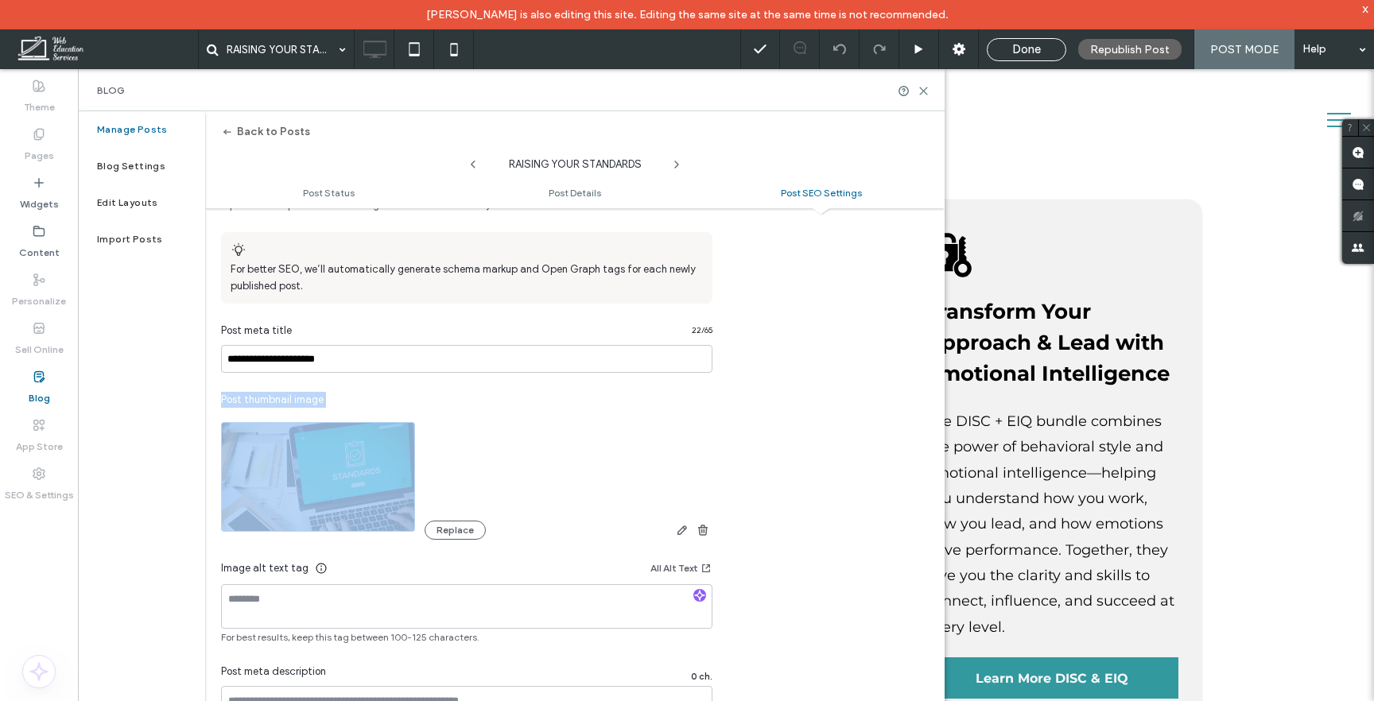
click at [245, 398] on span "Post thumbnail image" at bounding box center [272, 400] width 103 height 16
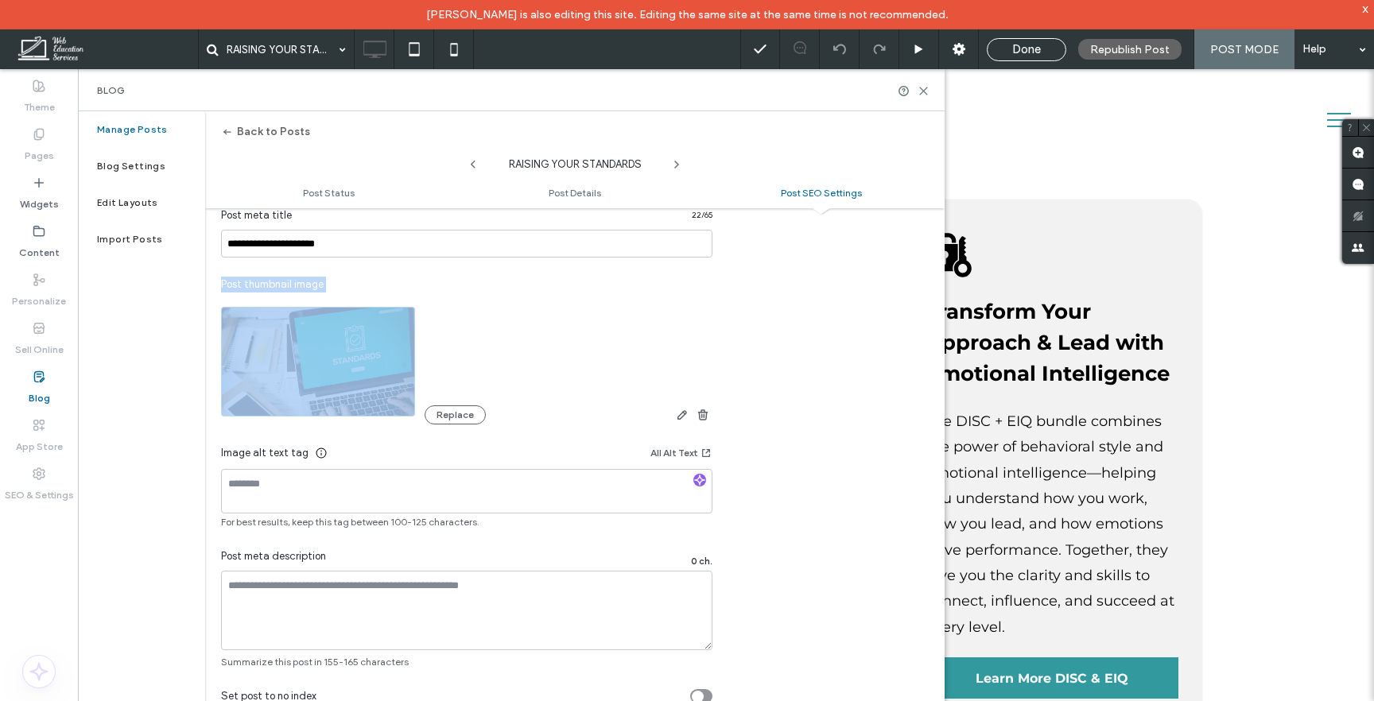
scroll to position [930, 0]
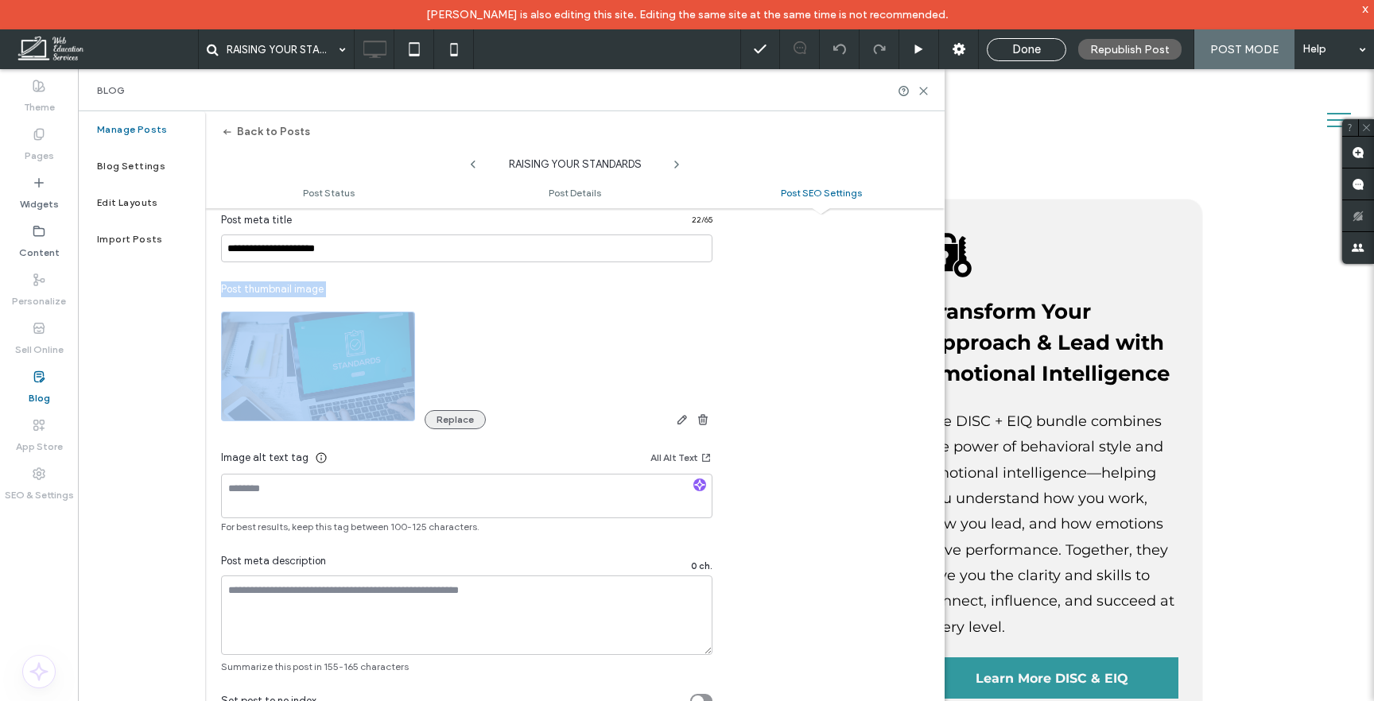
click at [471, 416] on button "Replace" at bounding box center [455, 419] width 61 height 19
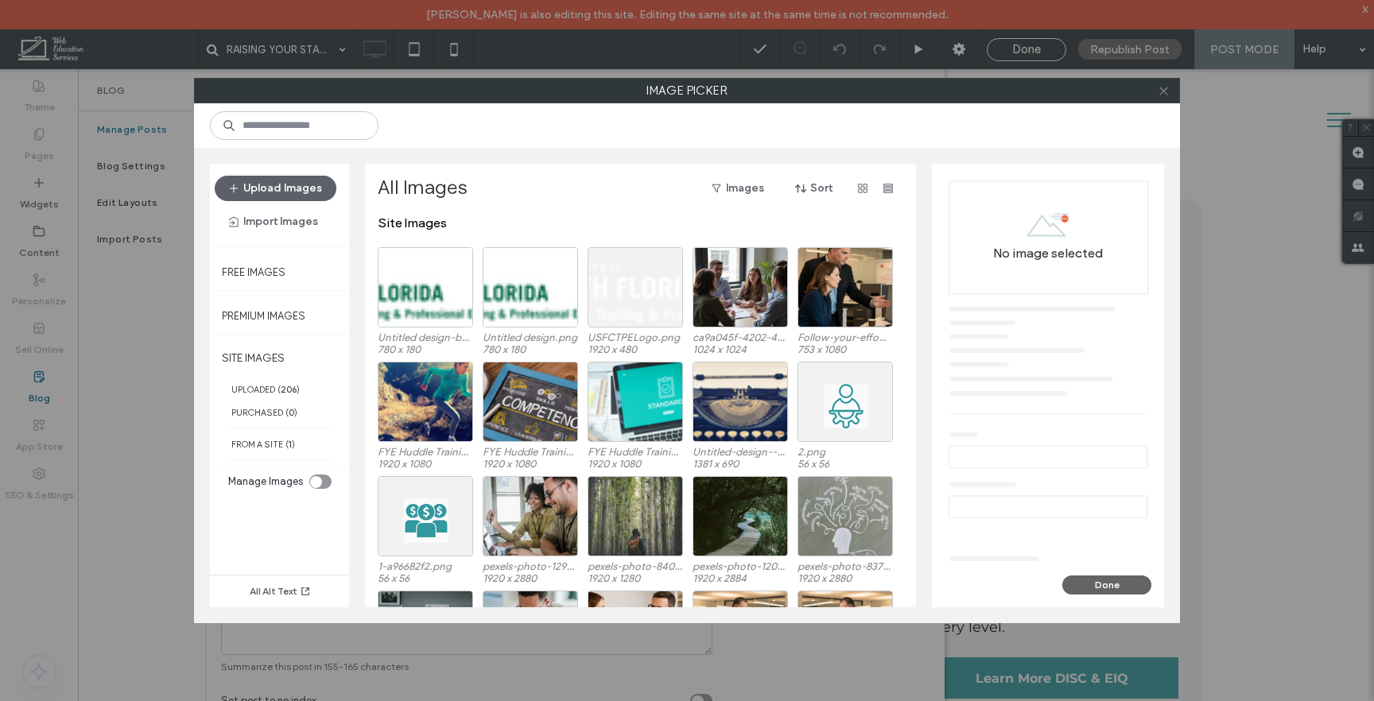
click at [1166, 88] on use at bounding box center [1163, 91] width 8 height 8
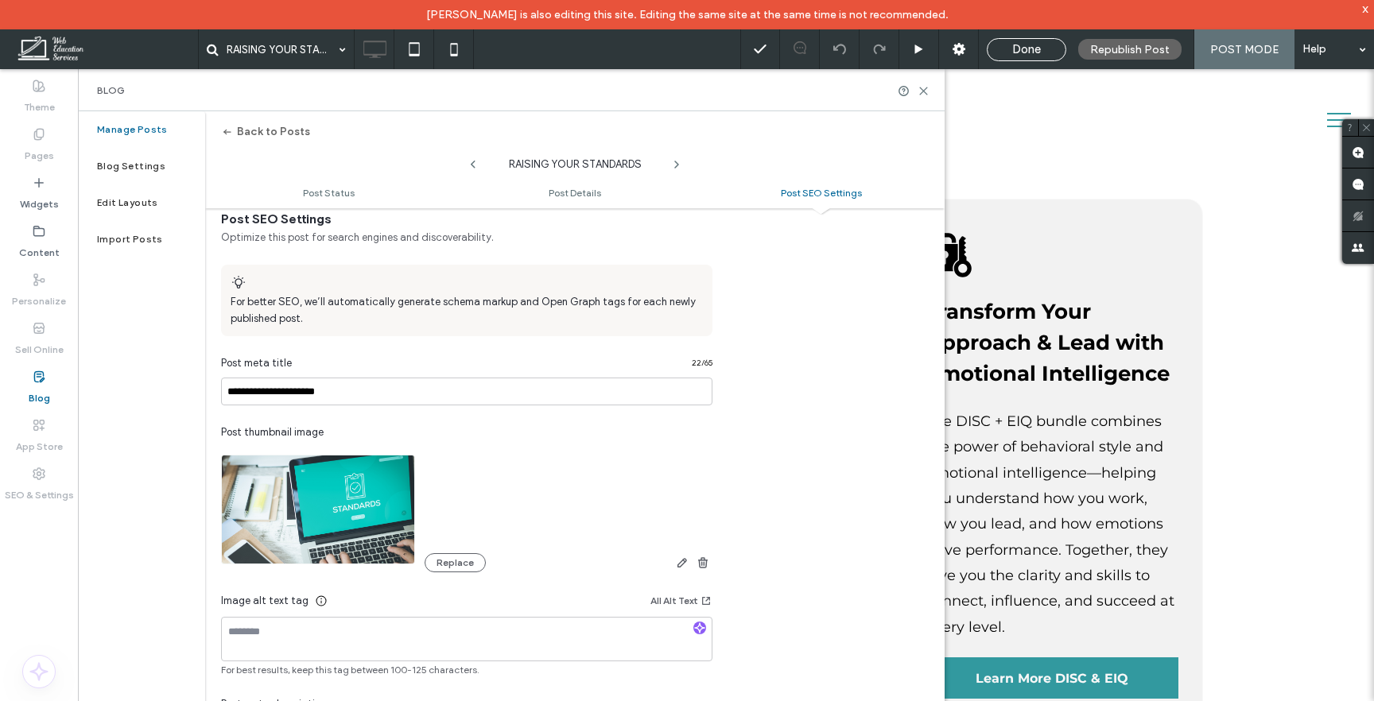
scroll to position [776, 0]
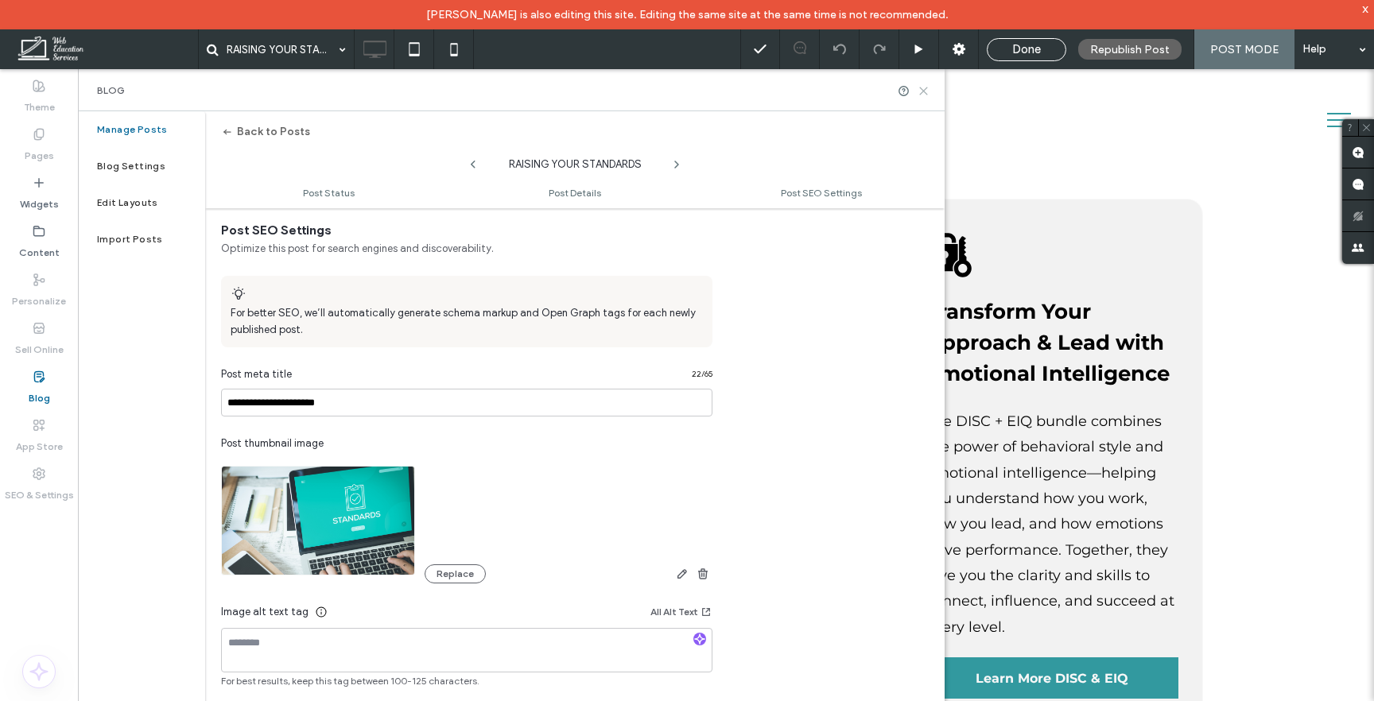
click at [922, 93] on icon at bounding box center [924, 91] width 12 height 12
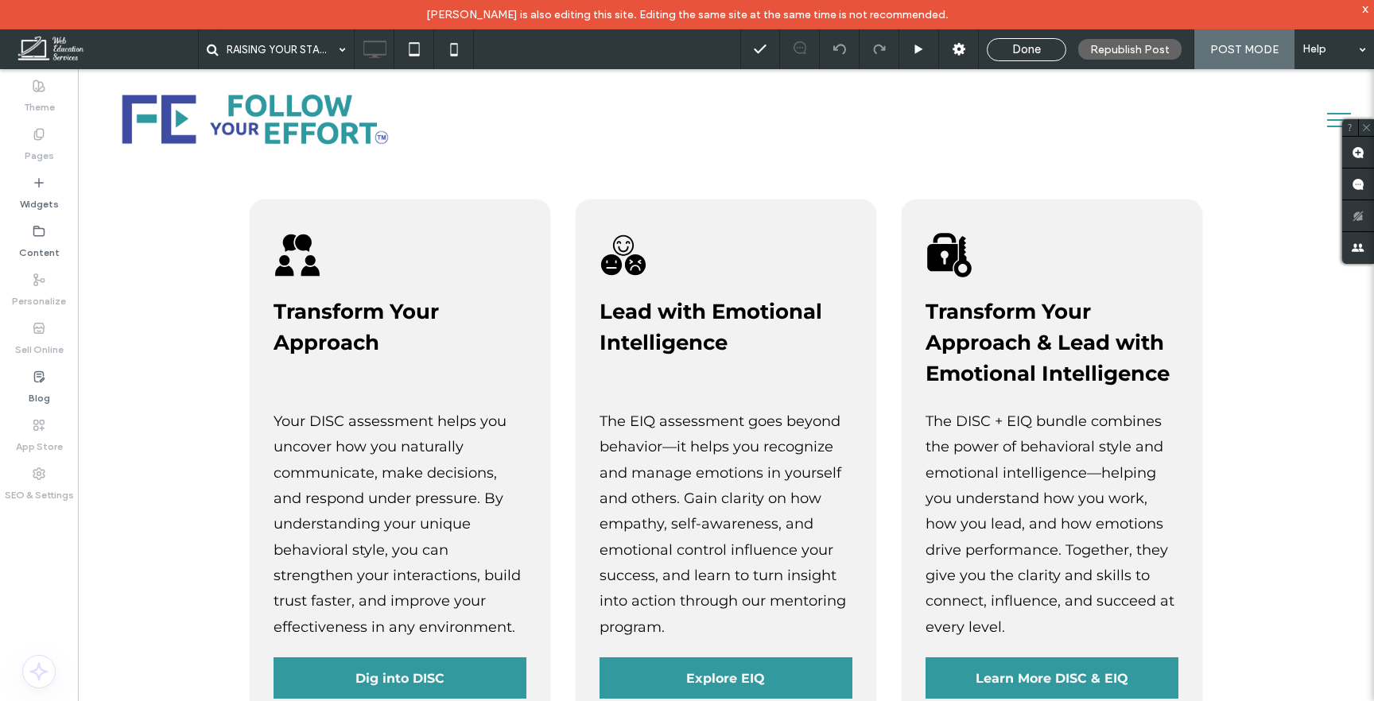
type input "**********"
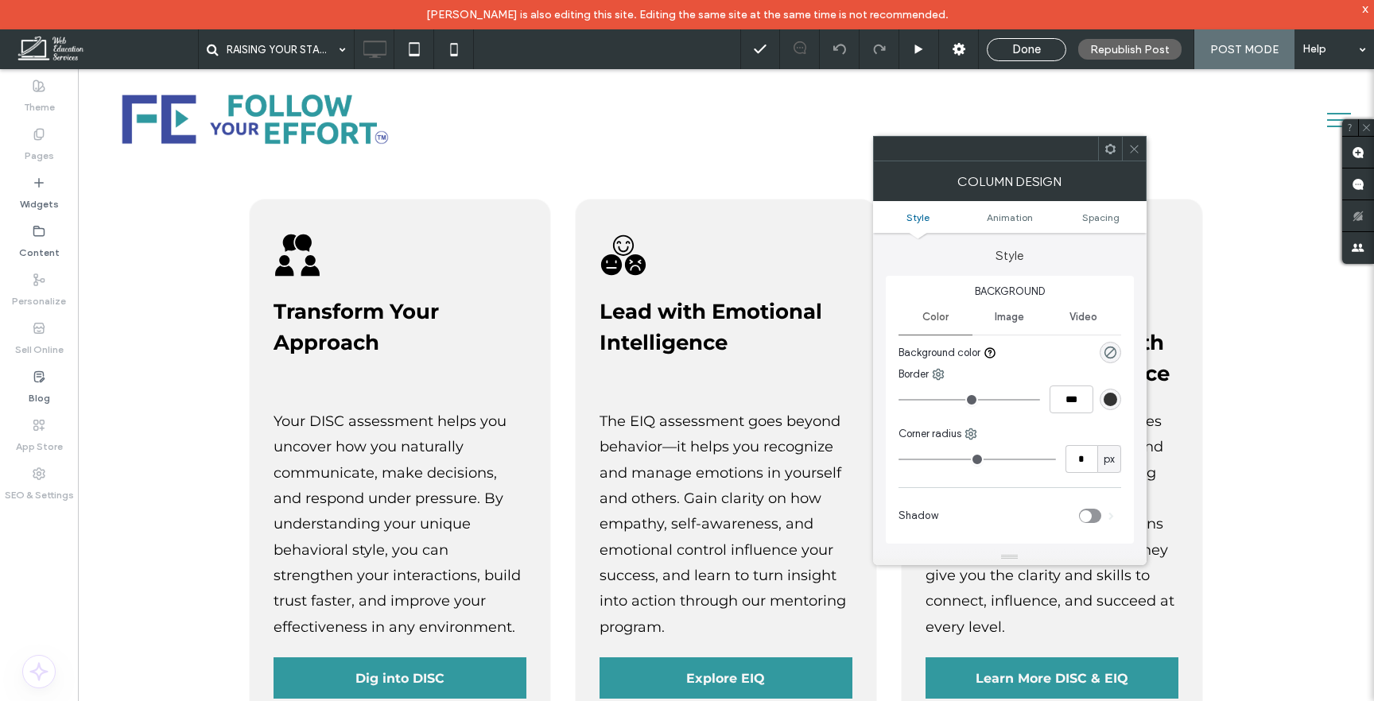
click at [1139, 151] on icon at bounding box center [1134, 149] width 12 height 12
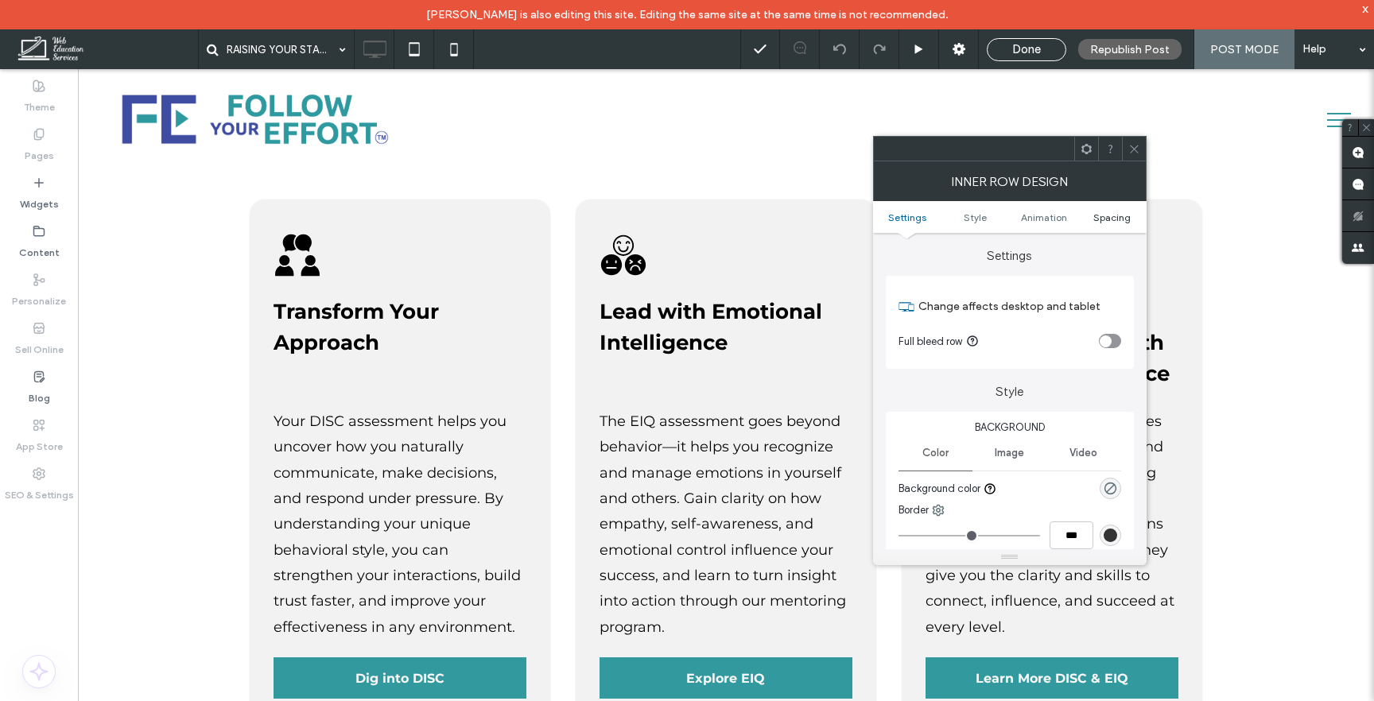
click at [1104, 212] on span "Spacing" at bounding box center [1111, 217] width 37 height 12
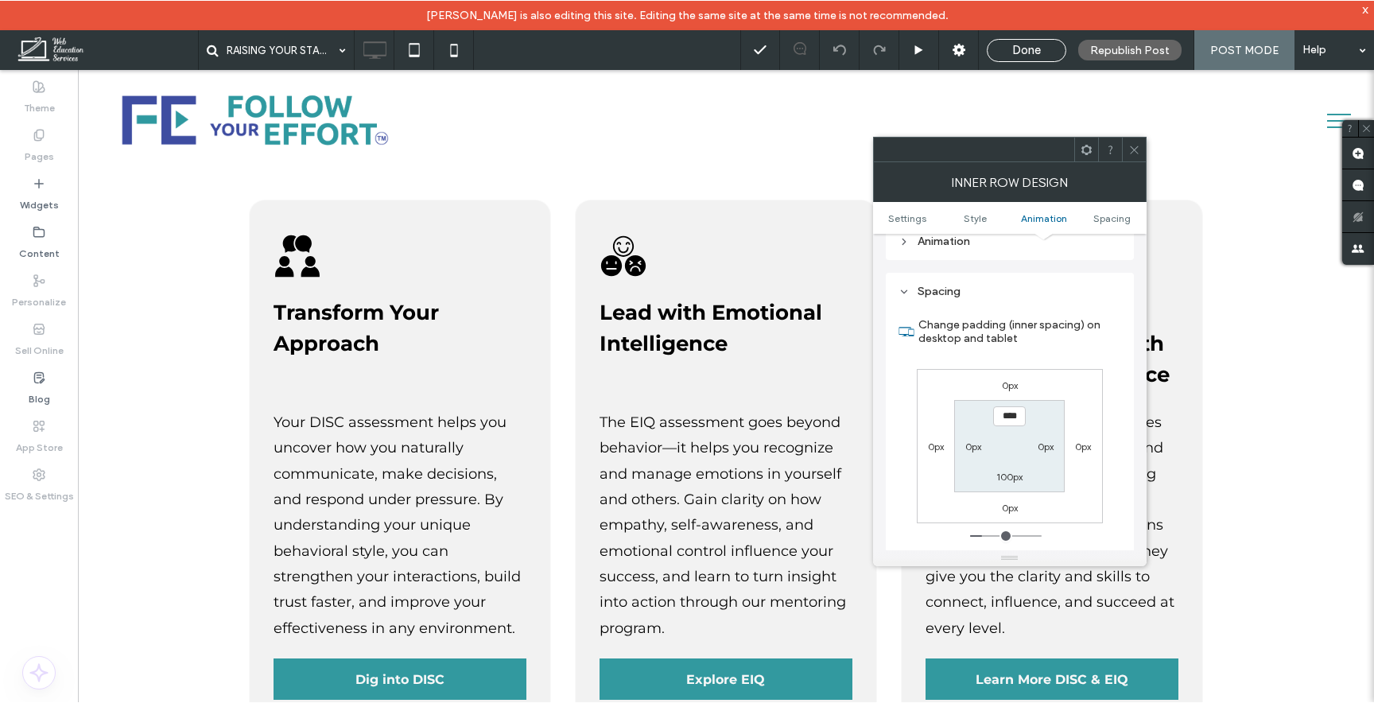
scroll to position [498, 0]
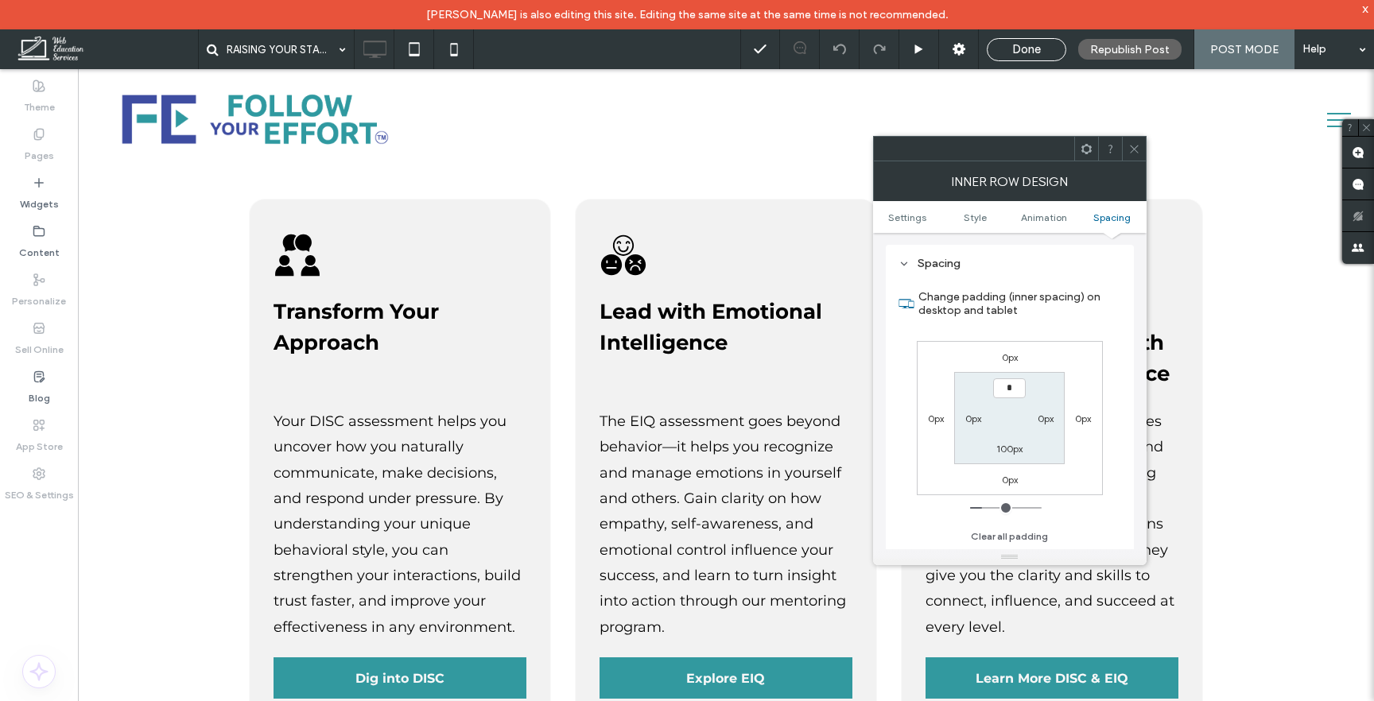
type input "***"
click at [1007, 452] on label "100px" at bounding box center [1009, 449] width 26 height 12
type input "***"
type input "*"
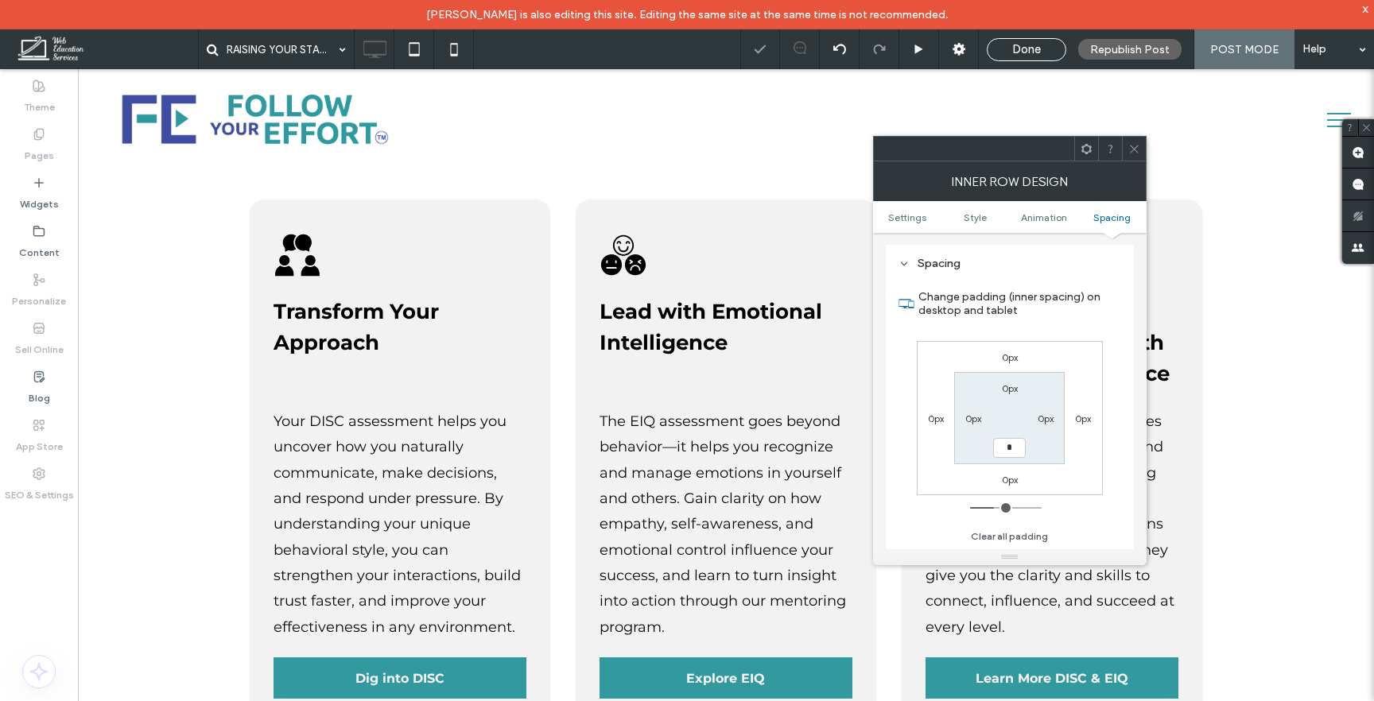
type input "***"
click at [1139, 145] on icon at bounding box center [1134, 149] width 12 height 12
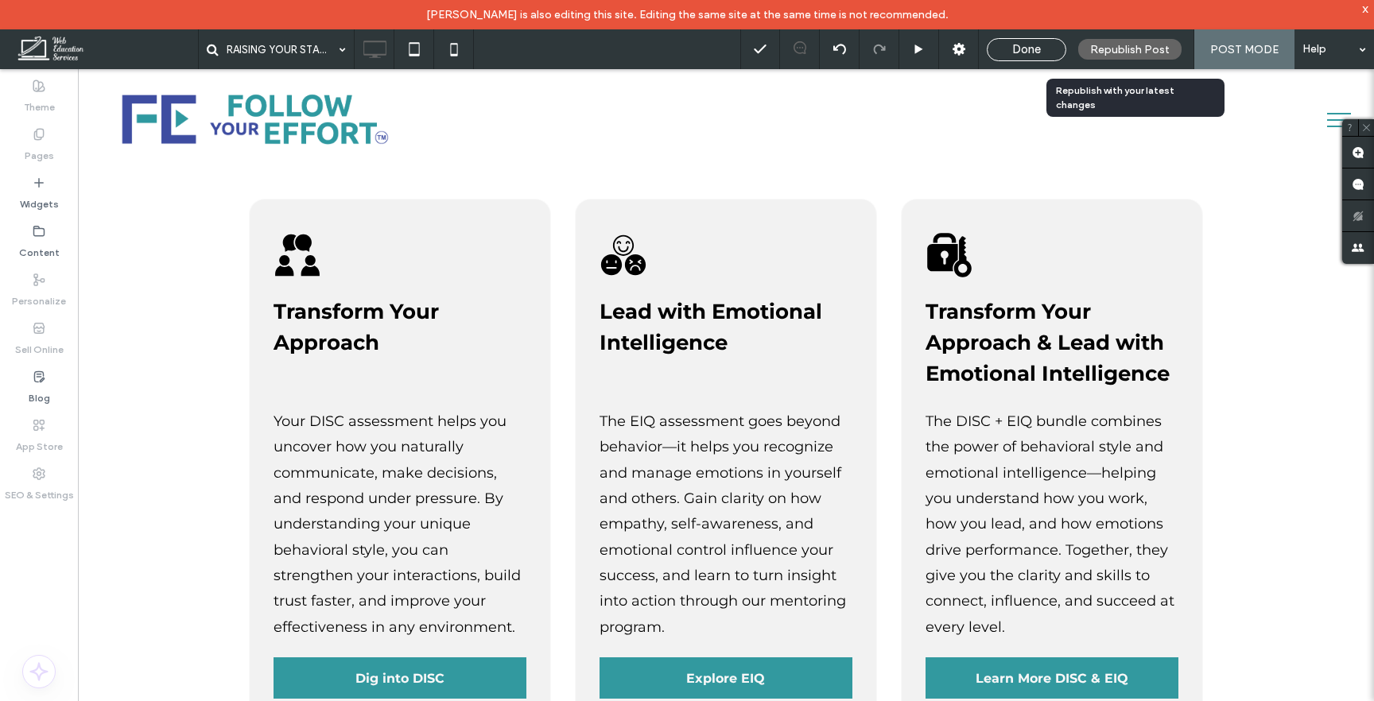
click at [1131, 56] on span "Republish Post" at bounding box center [1130, 50] width 80 height 14
type input "**********"
type input "**"
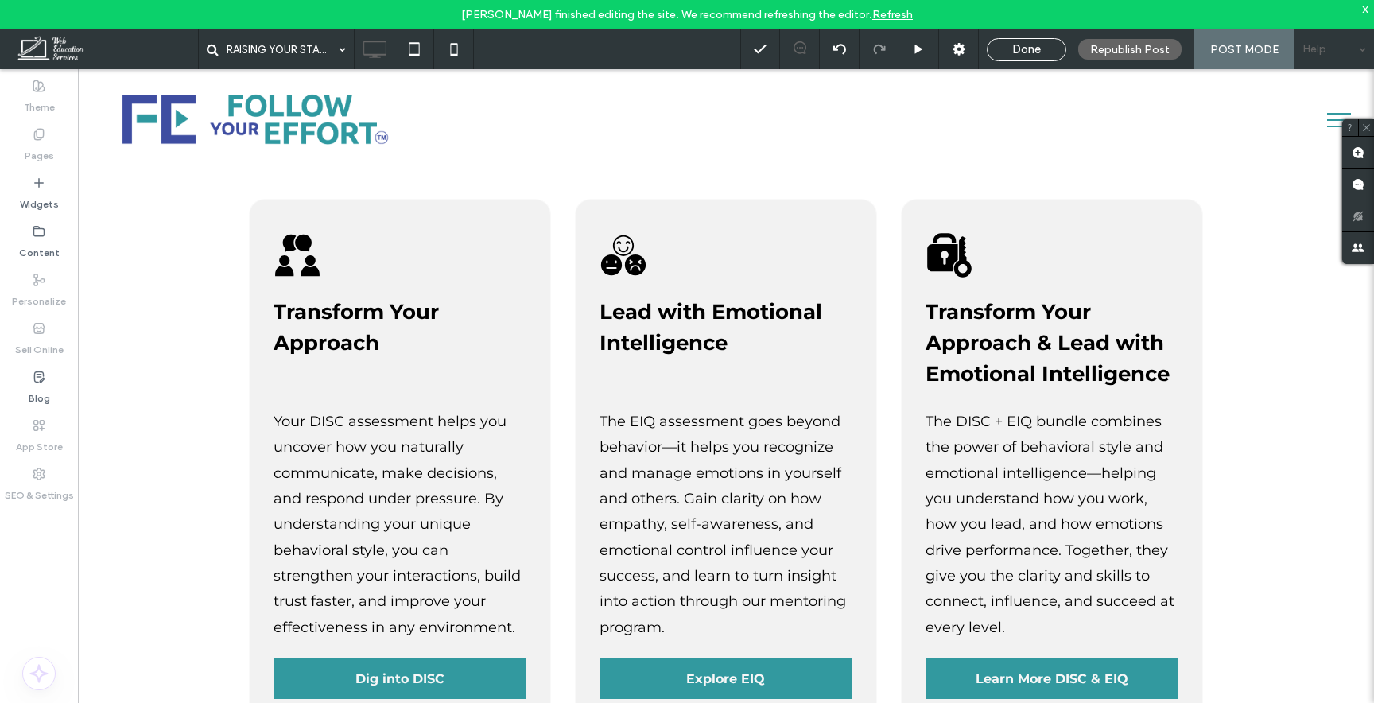
click at [1341, 48] on div "Help" at bounding box center [1334, 49] width 80 height 40
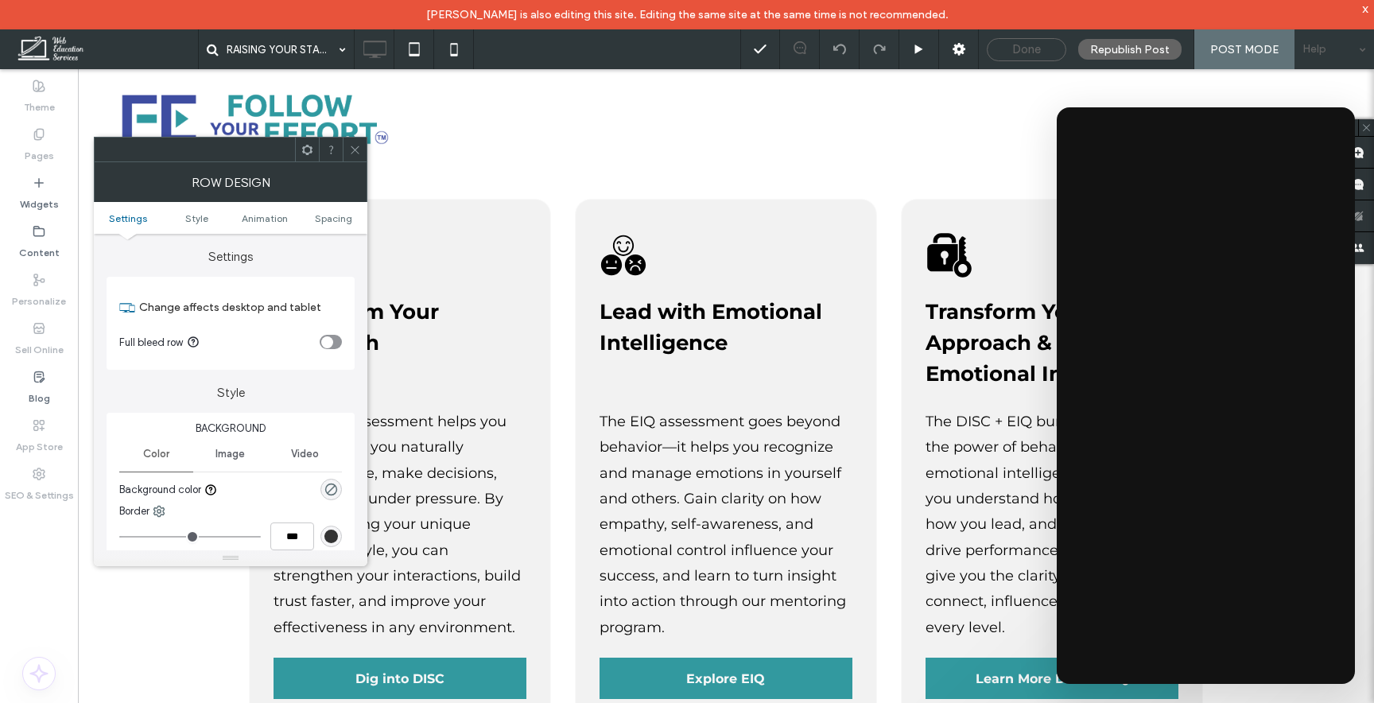
click at [1032, 48] on span "Done" at bounding box center [1026, 49] width 29 height 14
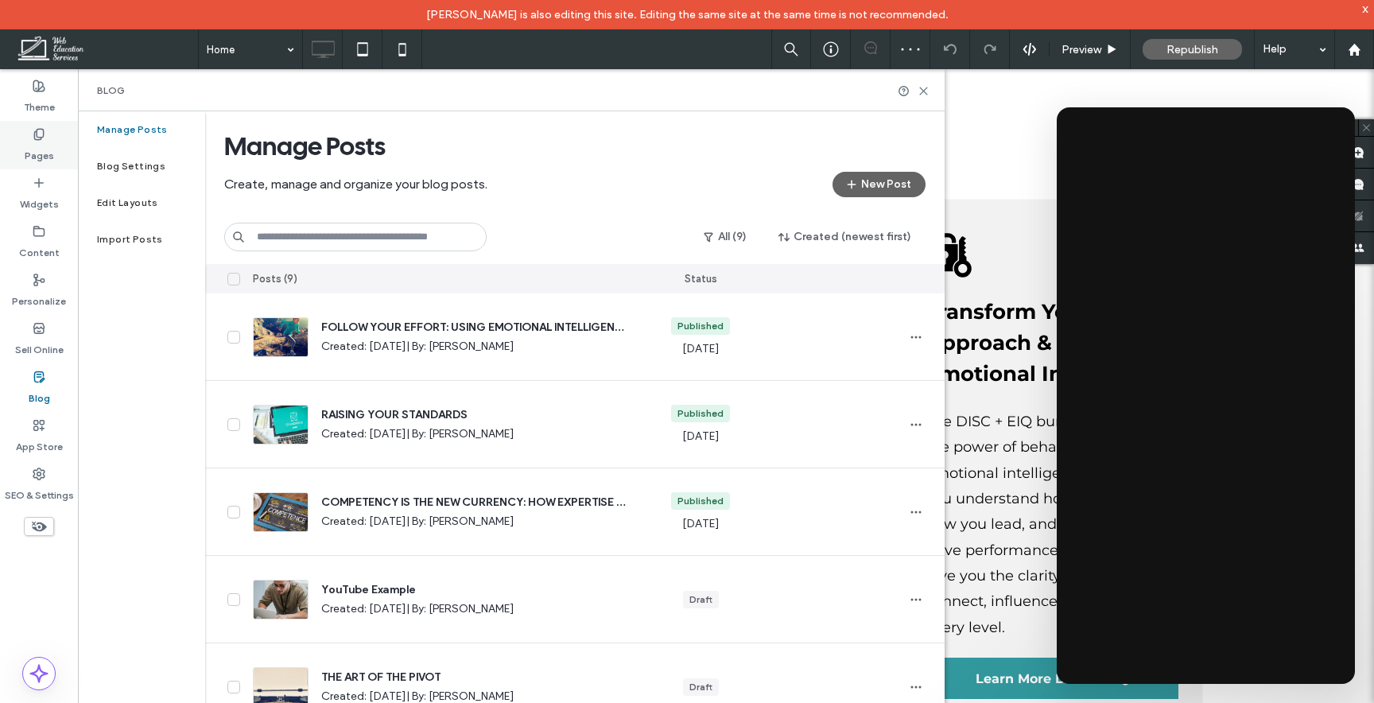
click at [45, 139] on icon at bounding box center [39, 134] width 13 height 13
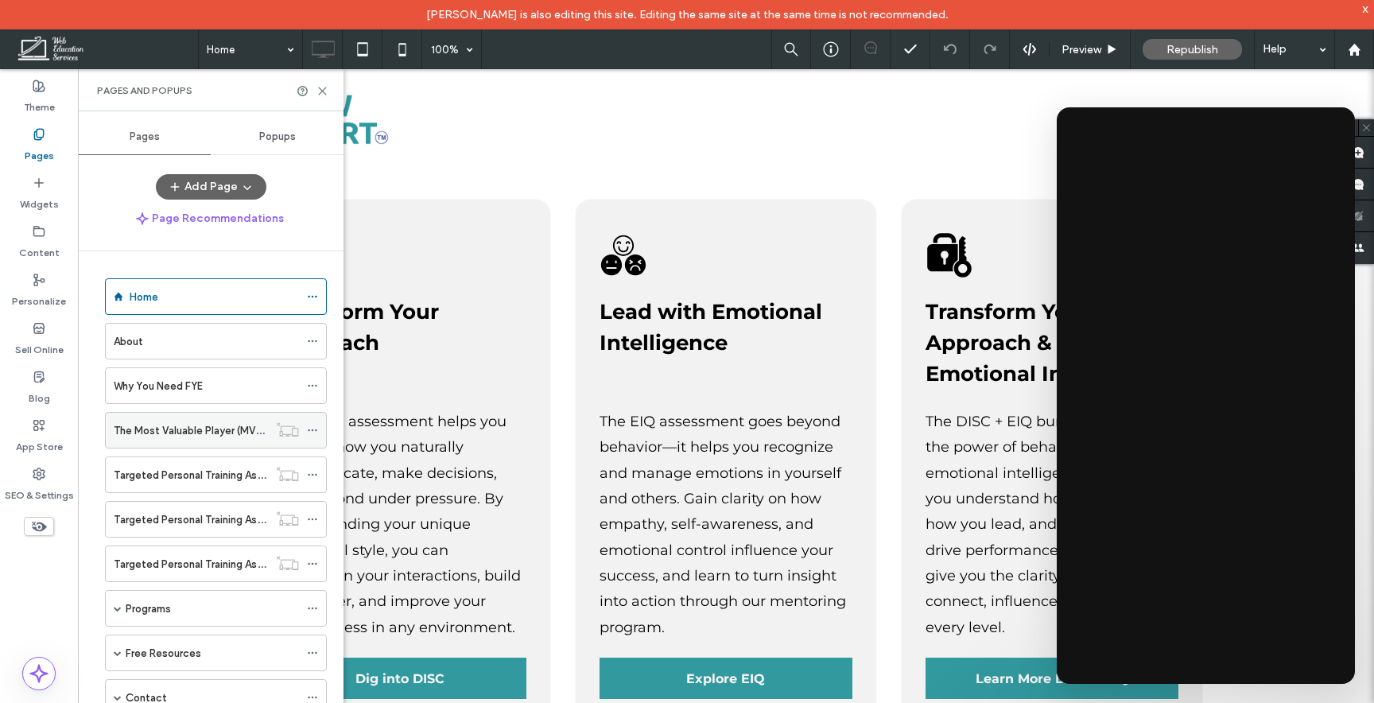
scroll to position [6, 0]
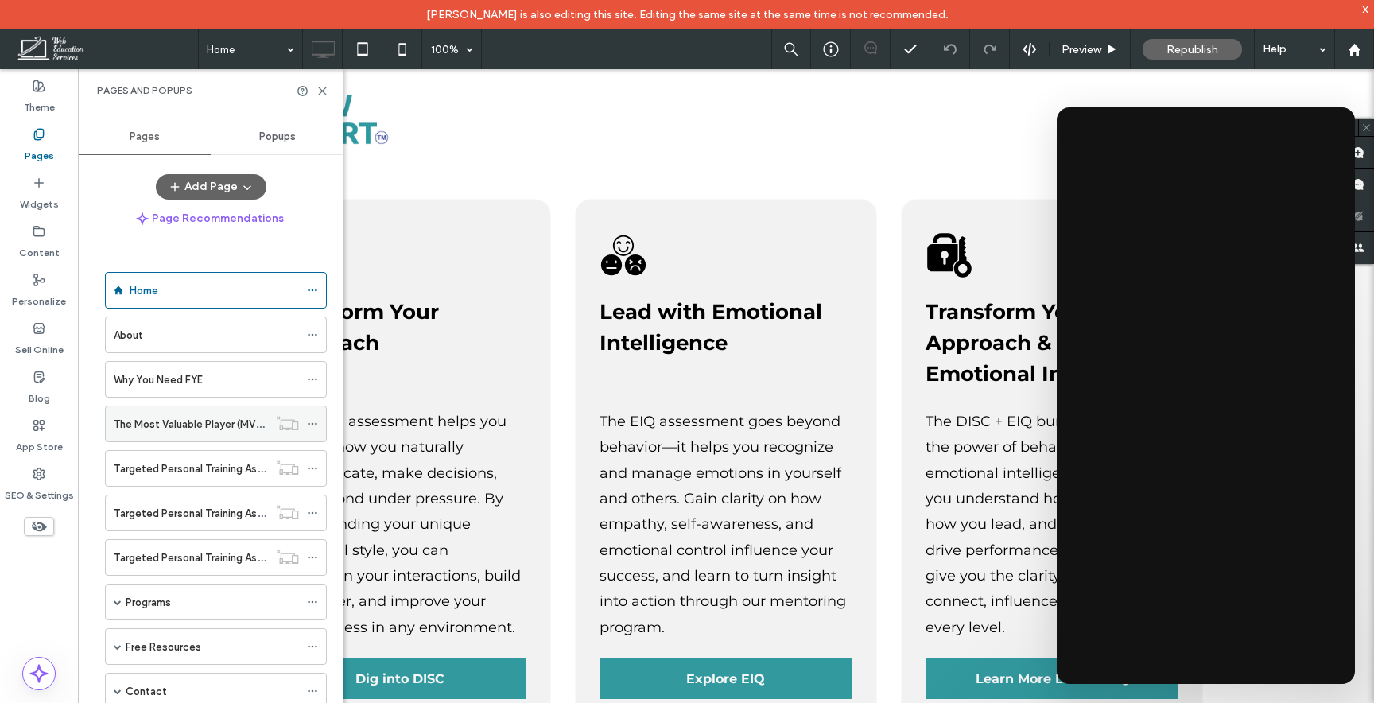
click at [192, 437] on div "The Most Valuable Player (MVP) Program" at bounding box center [191, 423] width 154 height 35
click at [324, 93] on icon at bounding box center [322, 91] width 12 height 12
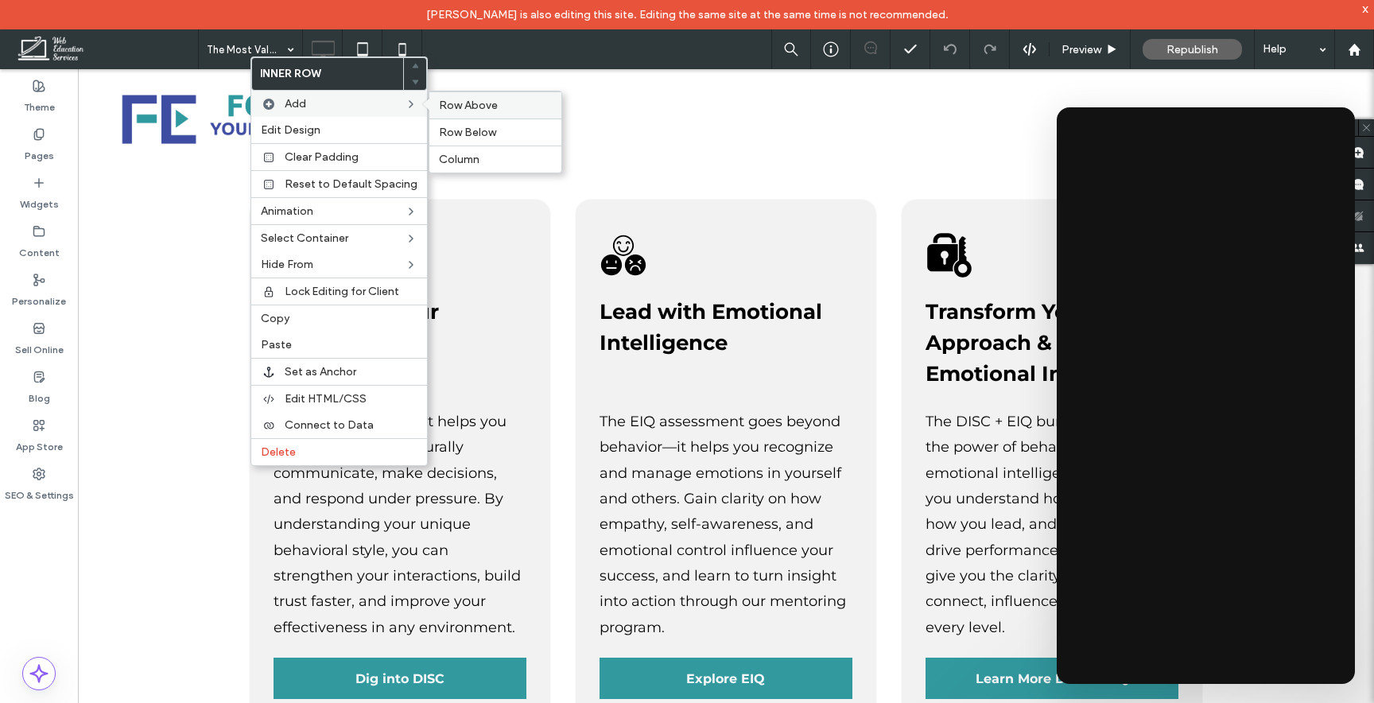
click at [464, 95] on div "Row Above" at bounding box center [495, 104] width 132 height 27
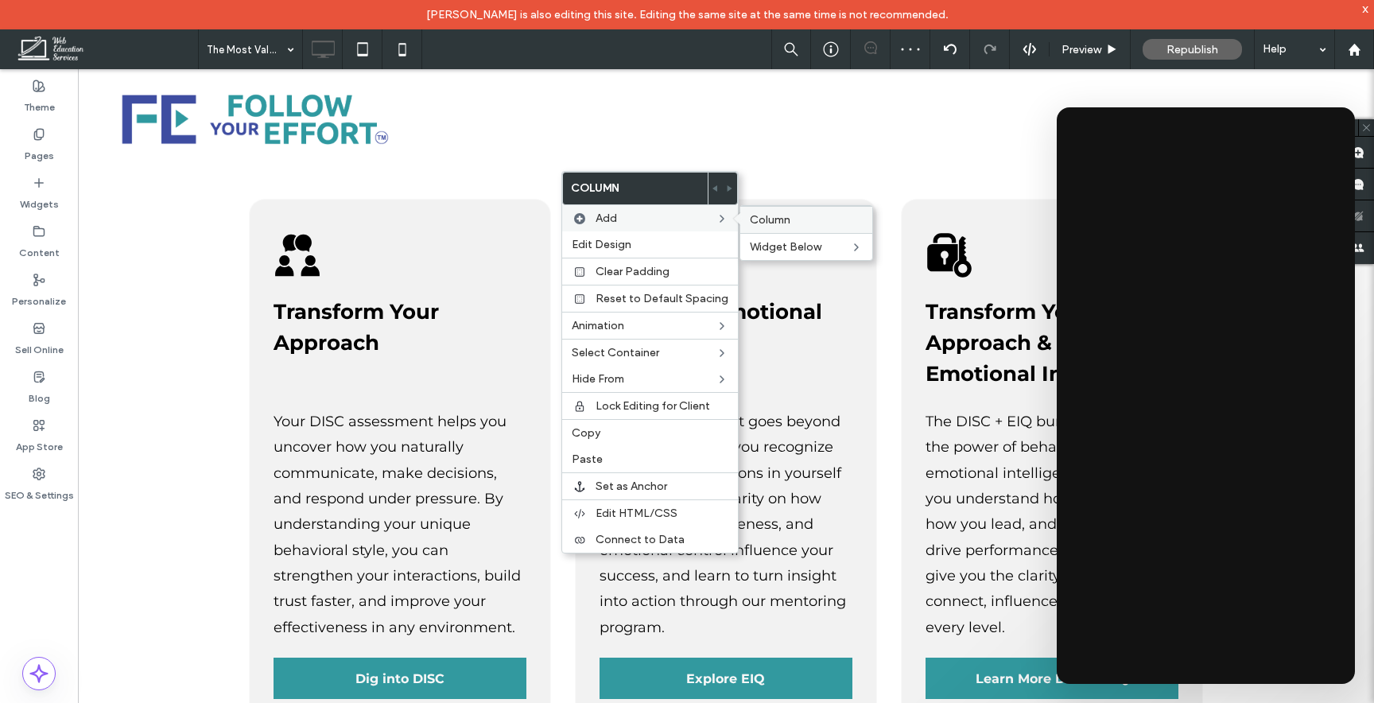
click at [769, 222] on span "Column" at bounding box center [770, 220] width 41 height 14
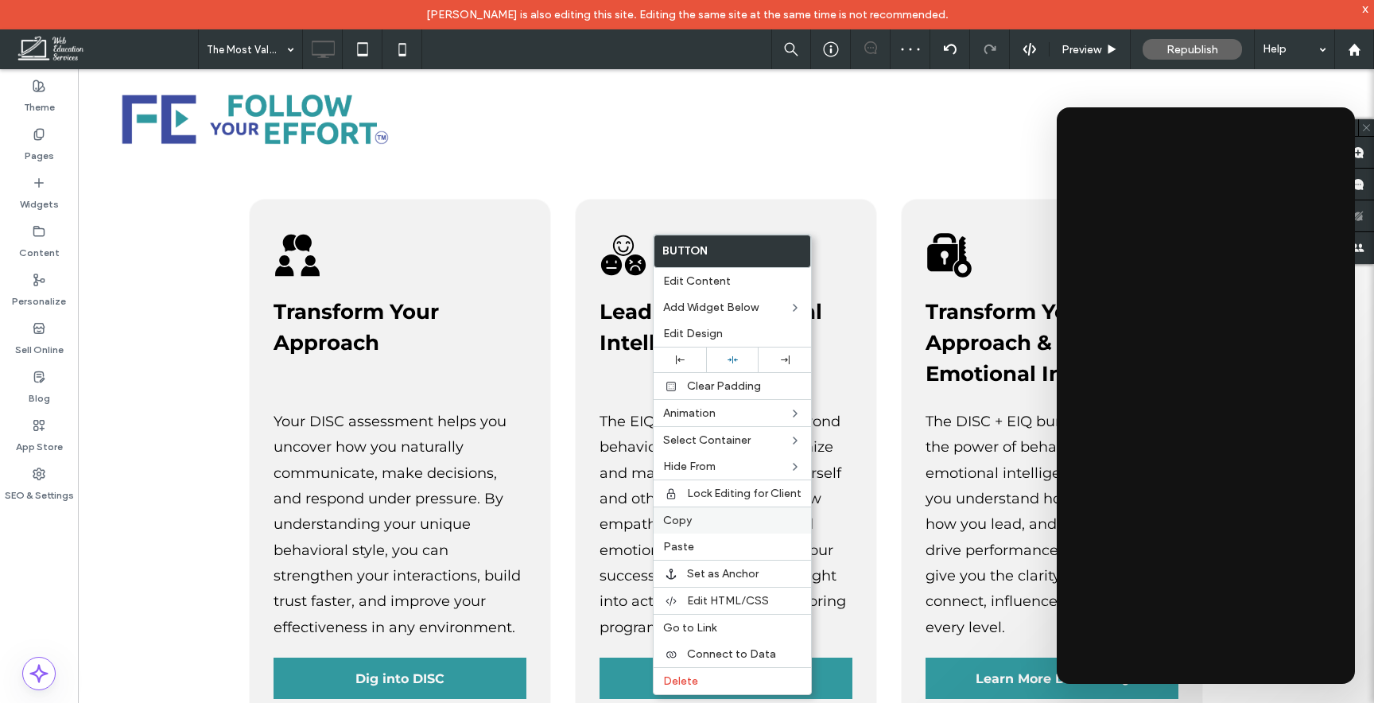
click at [699, 518] on label "Copy" at bounding box center [732, 521] width 138 height 14
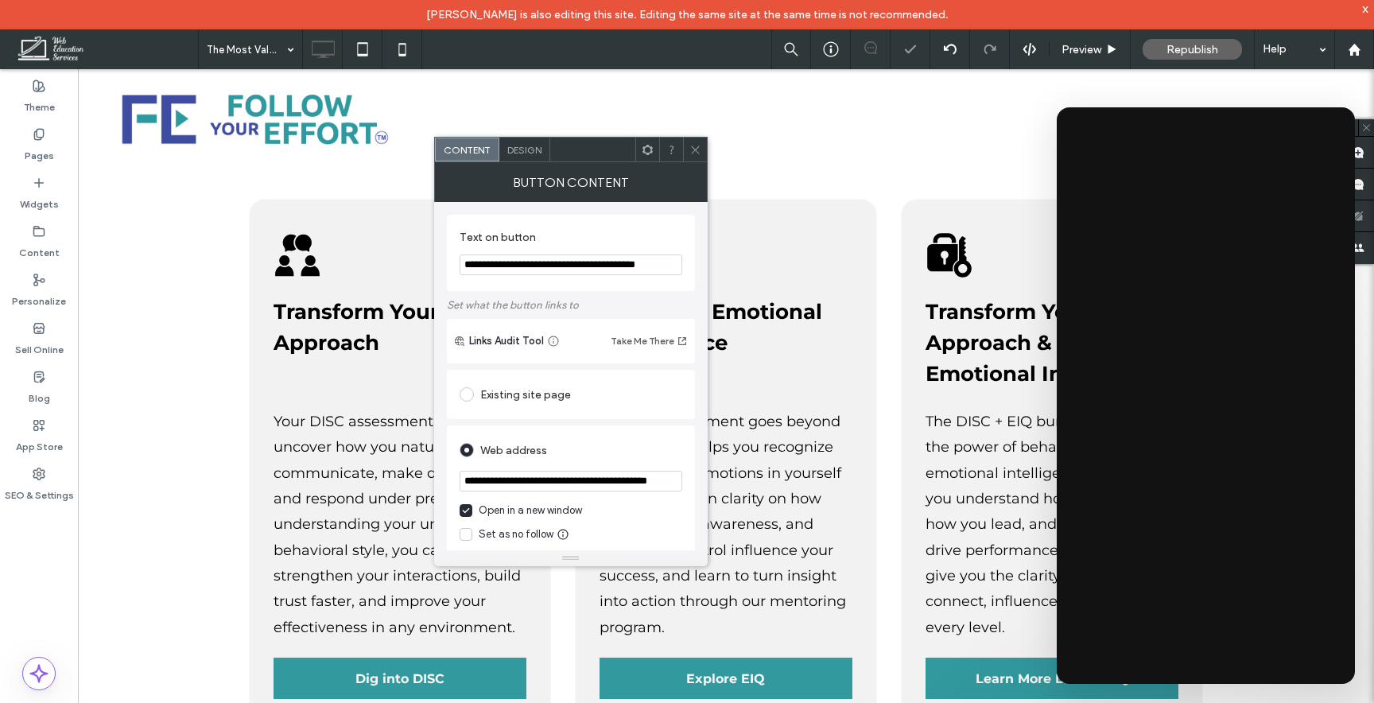
click at [514, 160] on div "Design" at bounding box center [524, 150] width 51 height 24
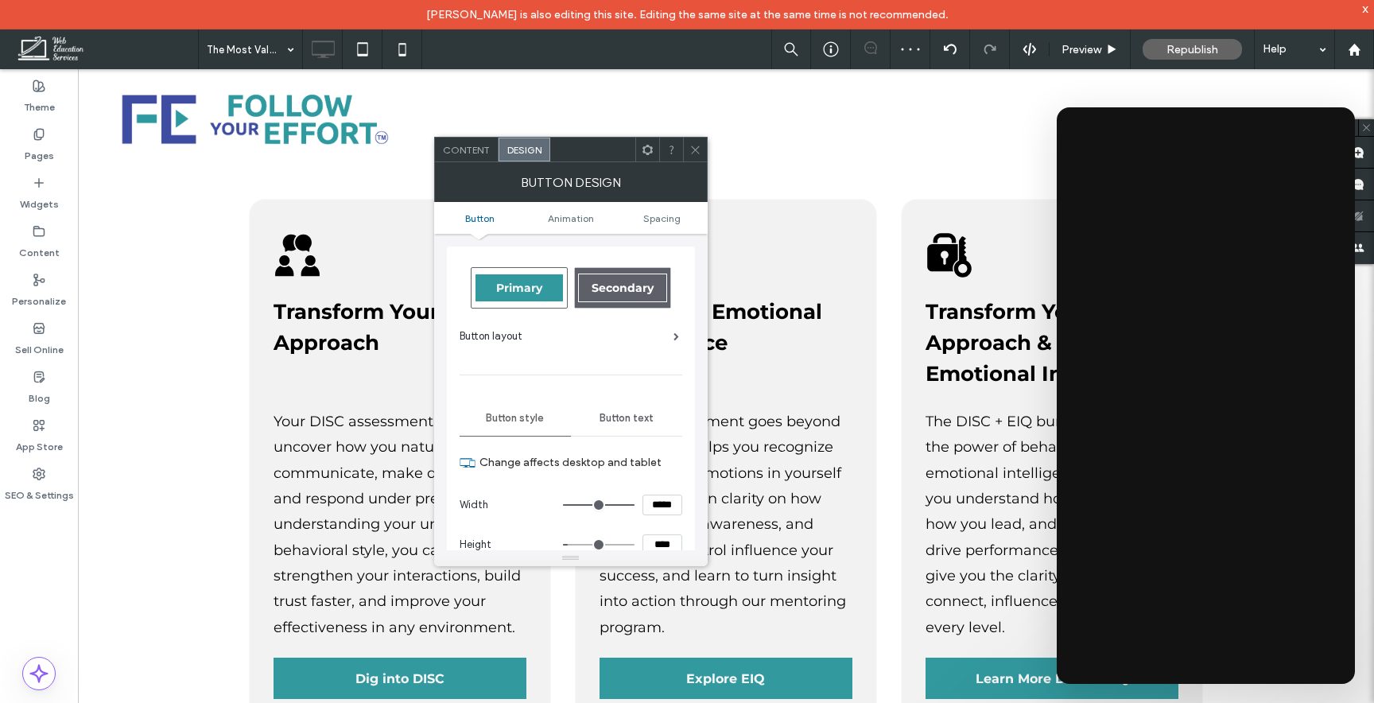
click at [624, 297] on div "Secondary" at bounding box center [622, 288] width 89 height 29
type input "*"
type input "***"
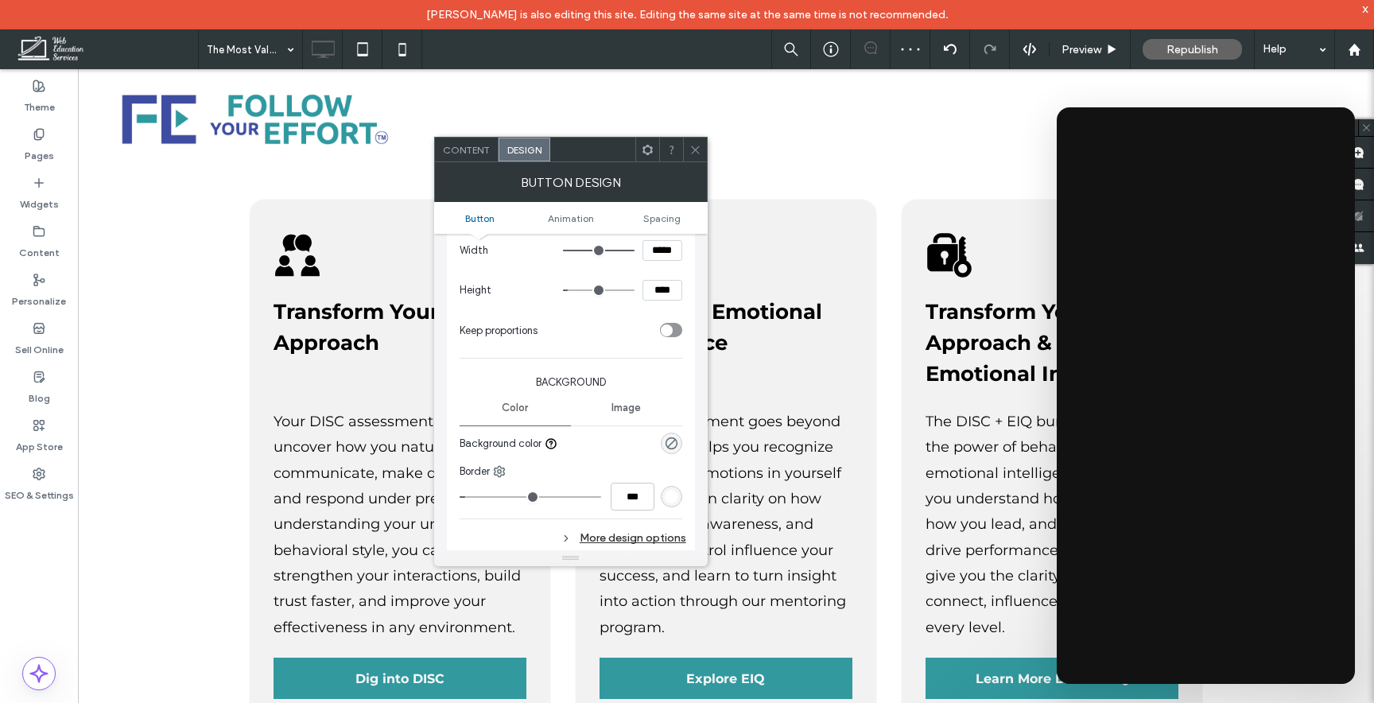
scroll to position [275, 0]
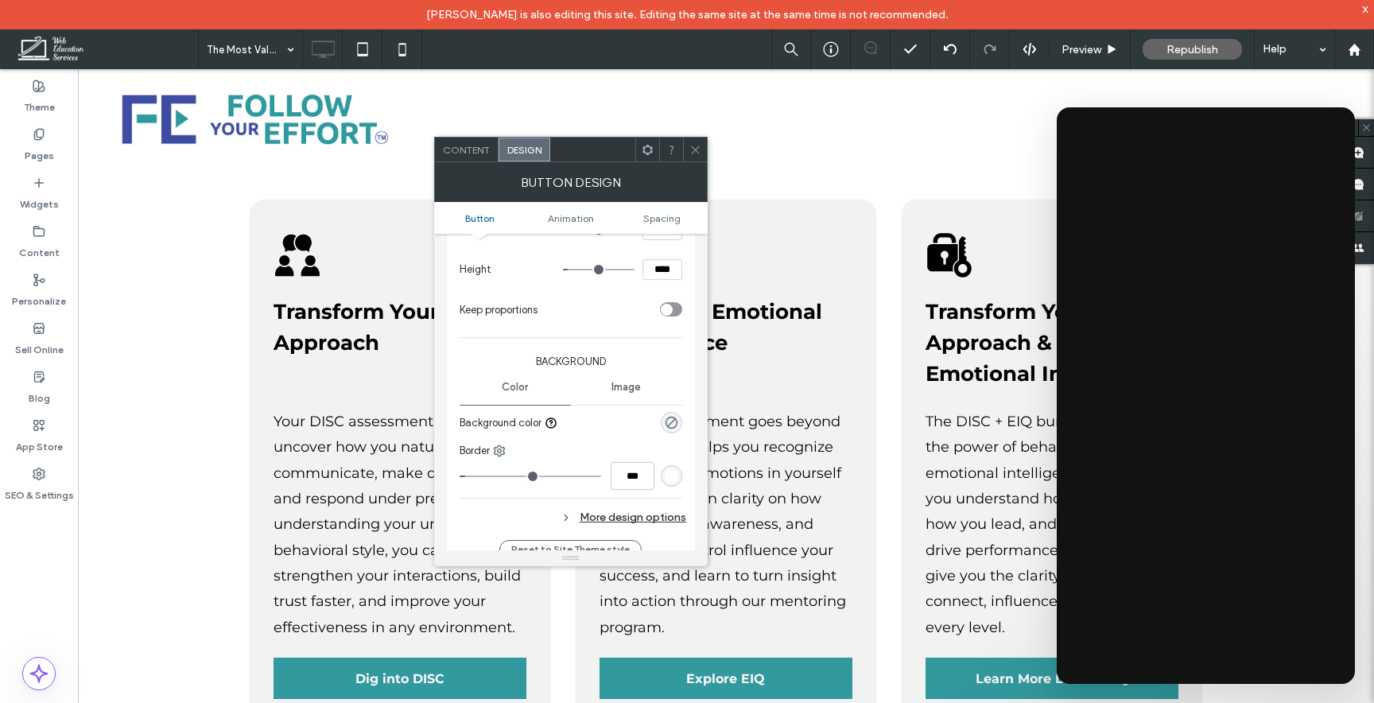
click at [674, 480] on div "rgb(255, 255, 255)" at bounding box center [672, 476] width 14 height 14
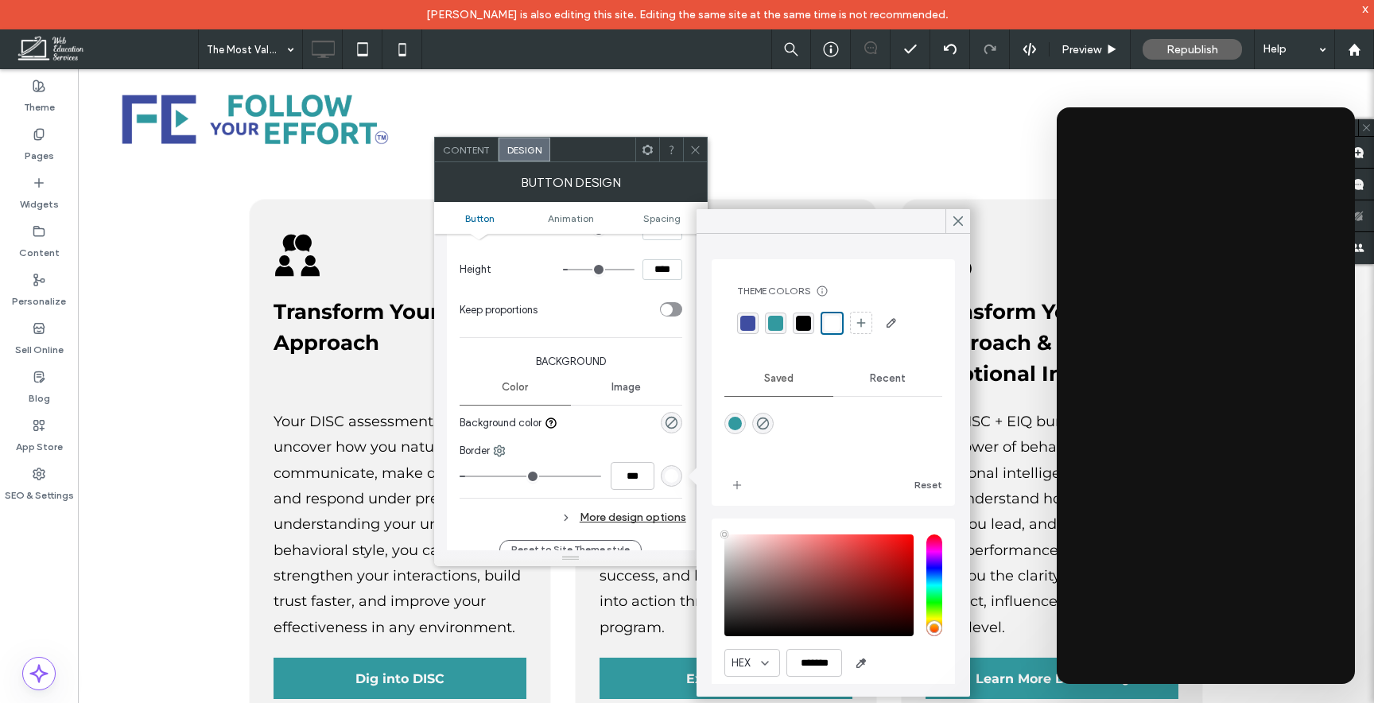
click at [774, 314] on div "rgba(50, 153, 159, 1)" at bounding box center [775, 322] width 21 height 21
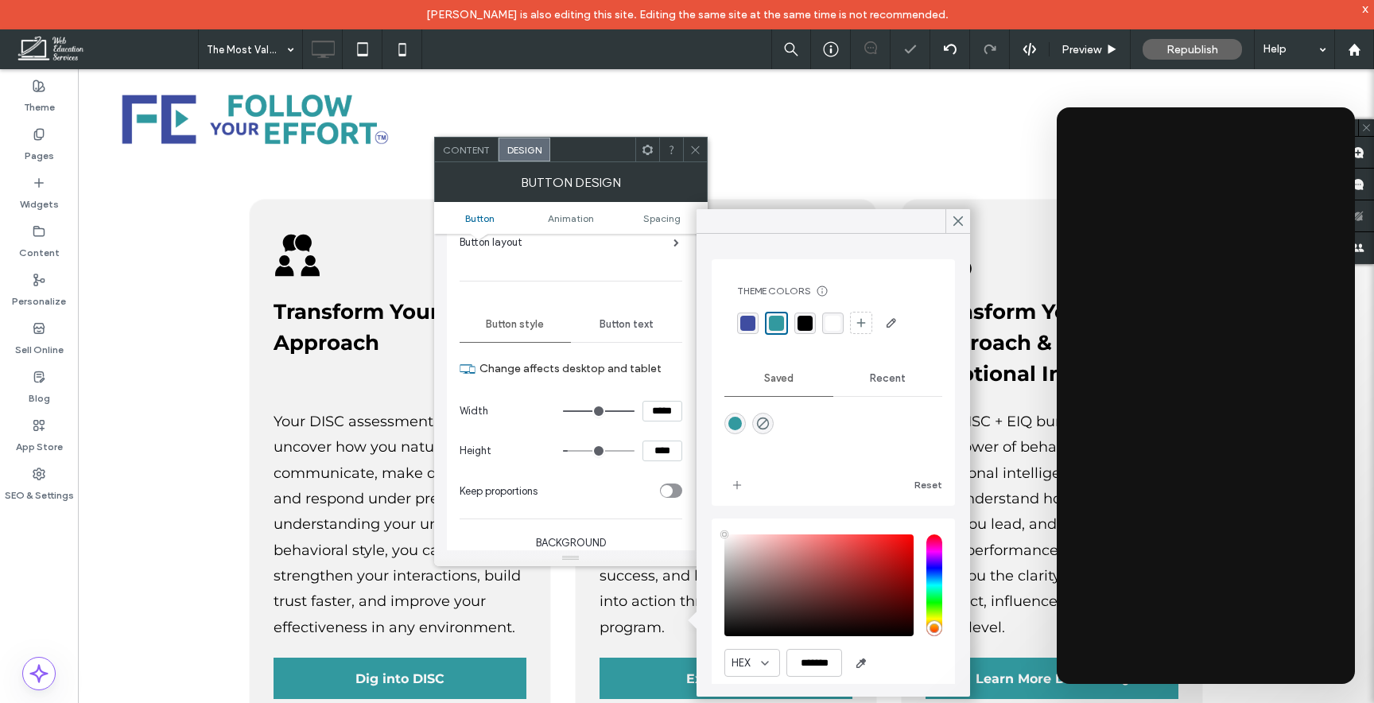
scroll to position [89, 0]
click at [634, 332] on span "Button text" at bounding box center [626, 329] width 54 height 13
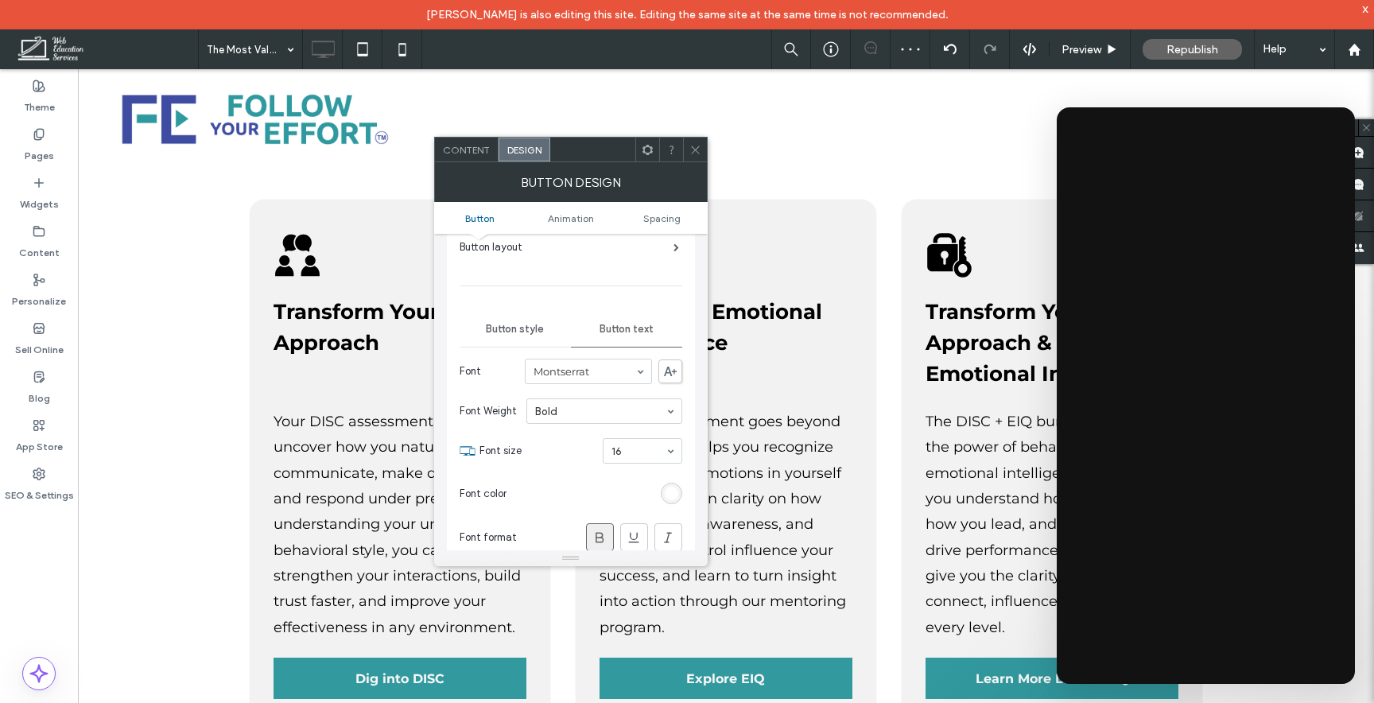
click at [674, 487] on div "rgb(255, 255, 255)" at bounding box center [672, 494] width 14 height 14
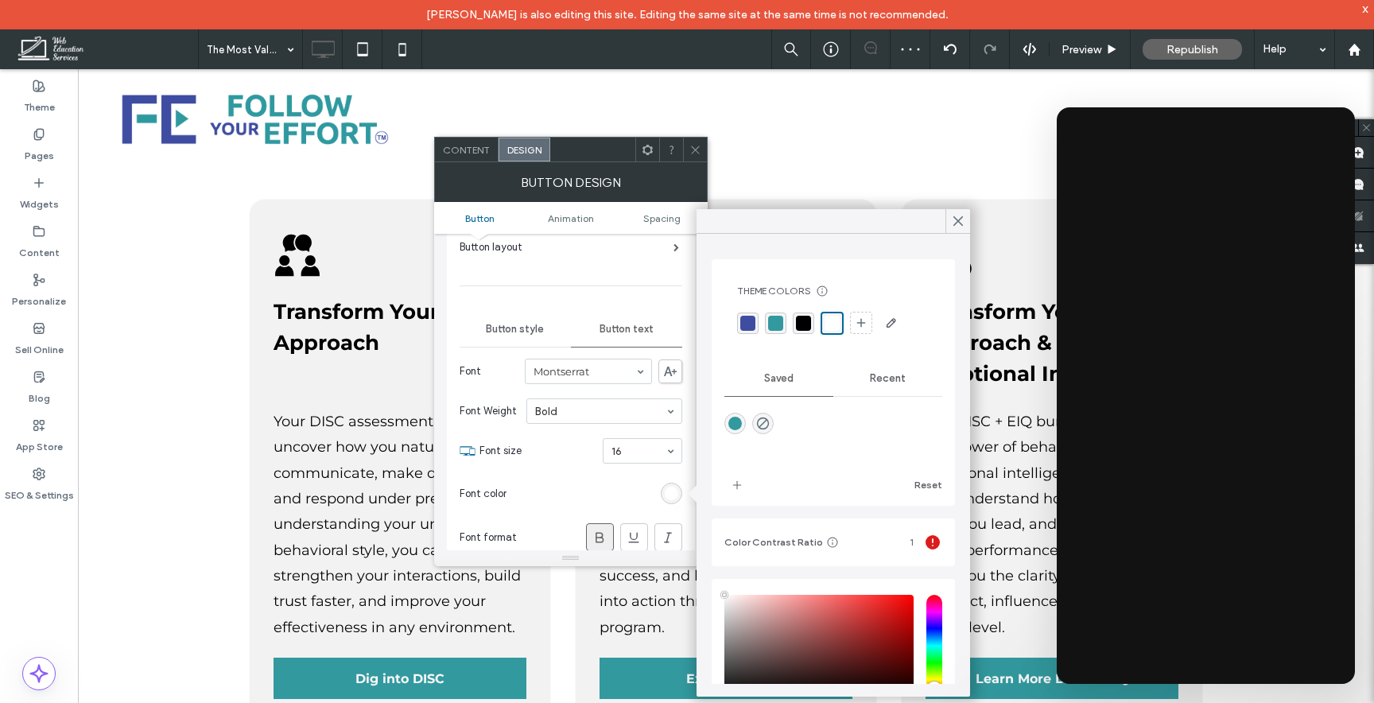
click at [770, 323] on div "rgba(50, 153, 159, 1)" at bounding box center [775, 323] width 15 height 15
click at [963, 218] on icon at bounding box center [958, 221] width 14 height 14
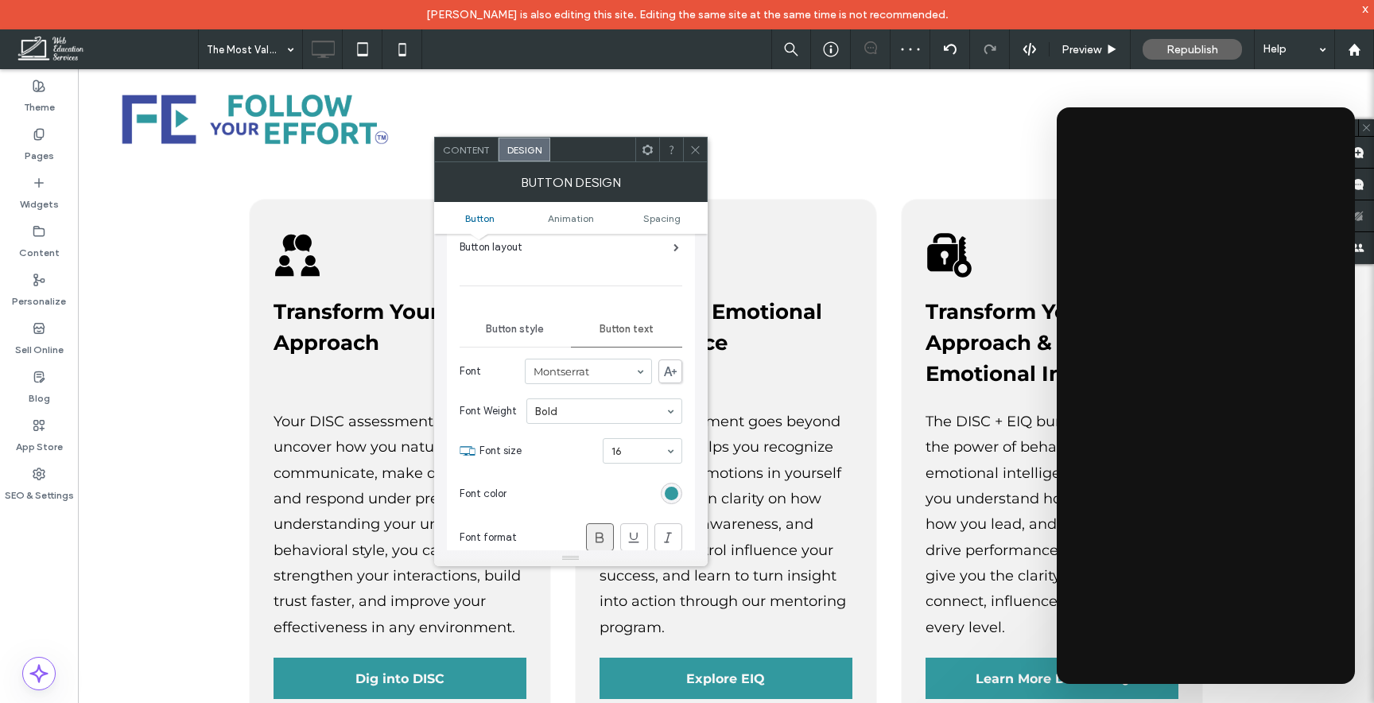
click at [684, 153] on div at bounding box center [695, 150] width 24 height 24
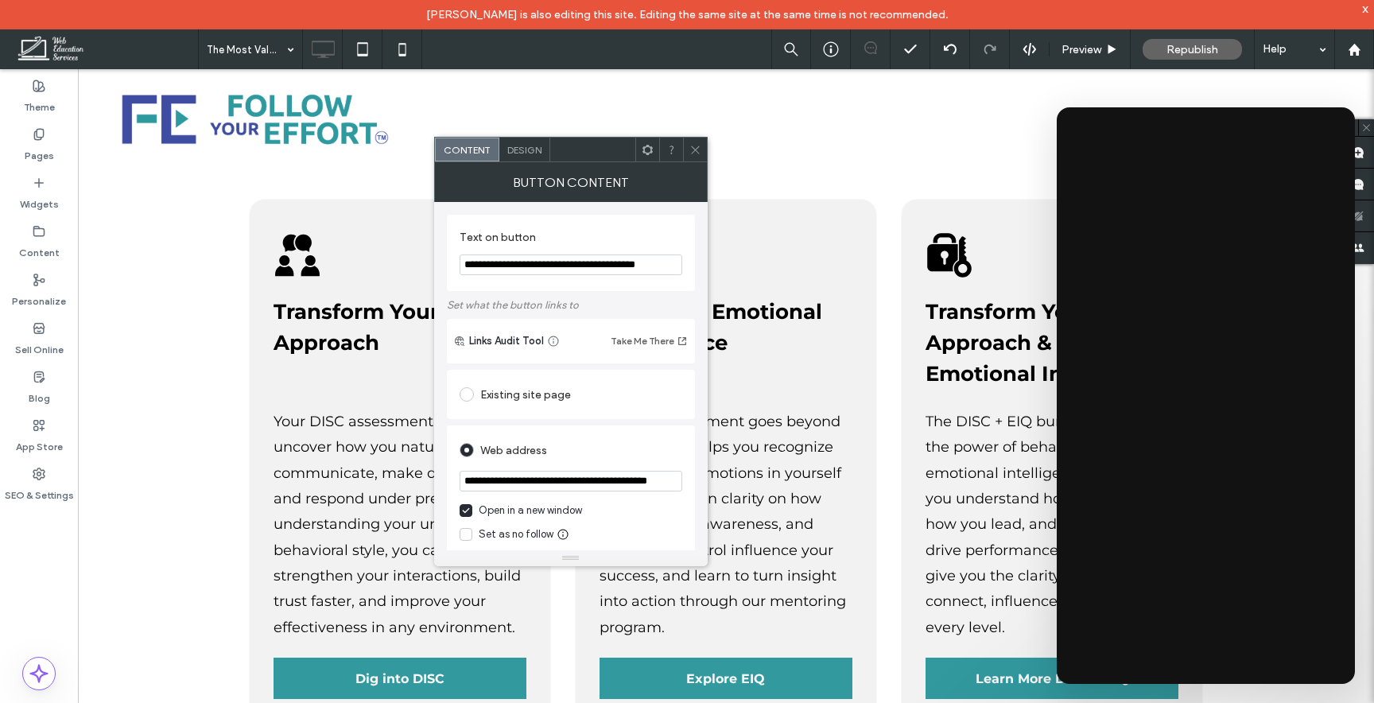
click at [514, 145] on span "Design" at bounding box center [524, 150] width 34 height 12
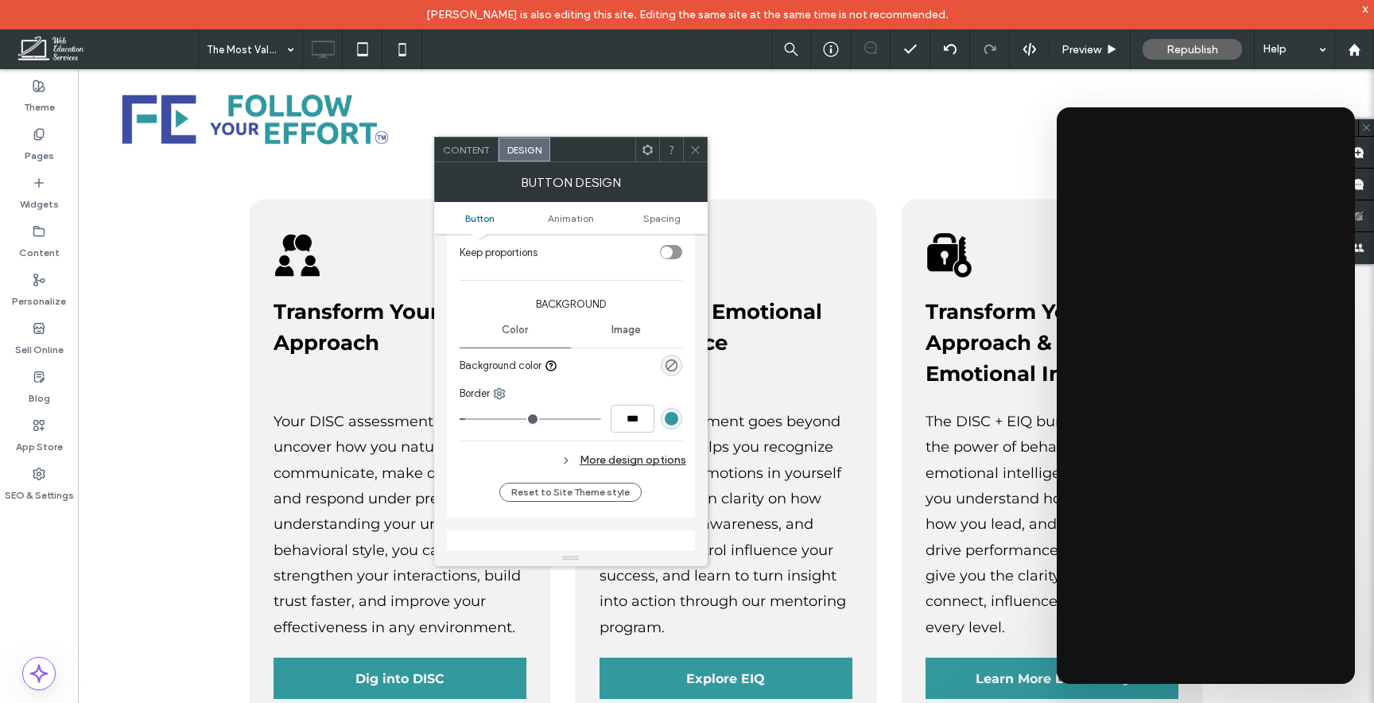
scroll to position [339, 0]
click at [607, 449] on div "More design options" at bounding box center [573, 453] width 227 height 21
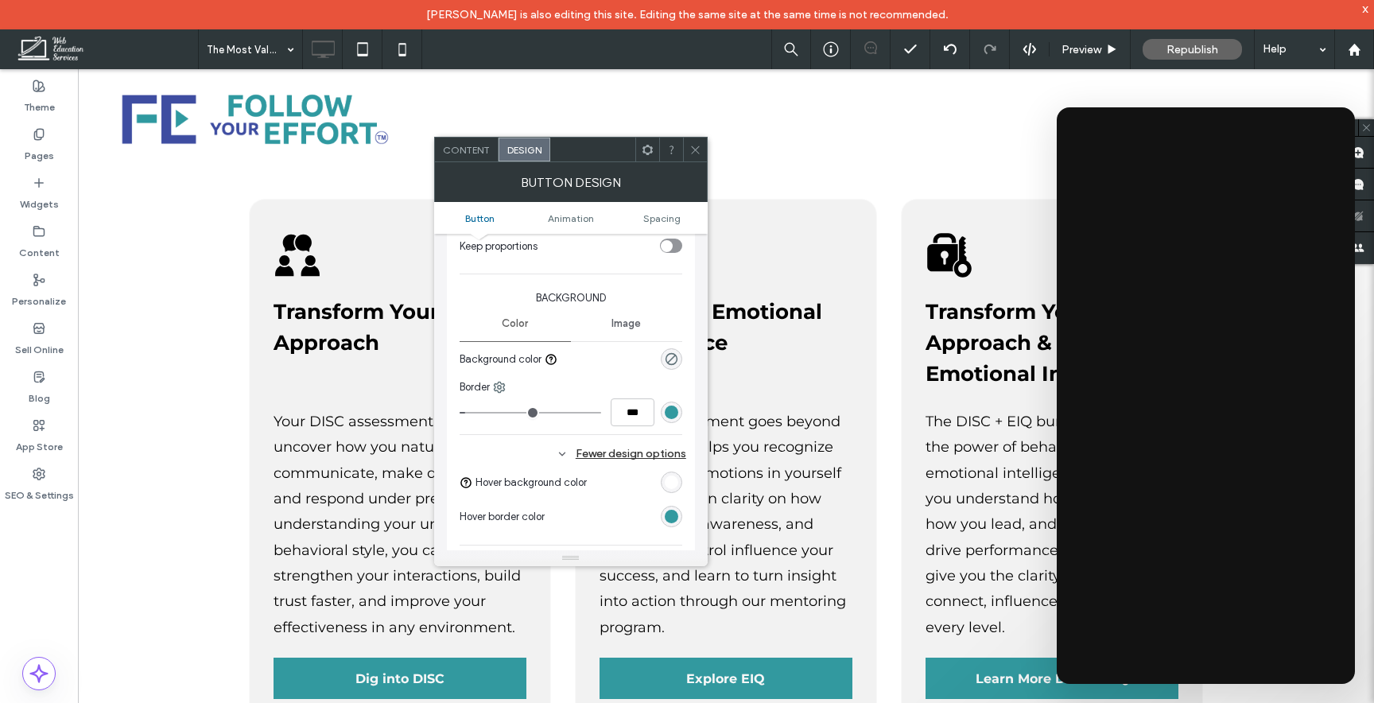
scroll to position [479, 0]
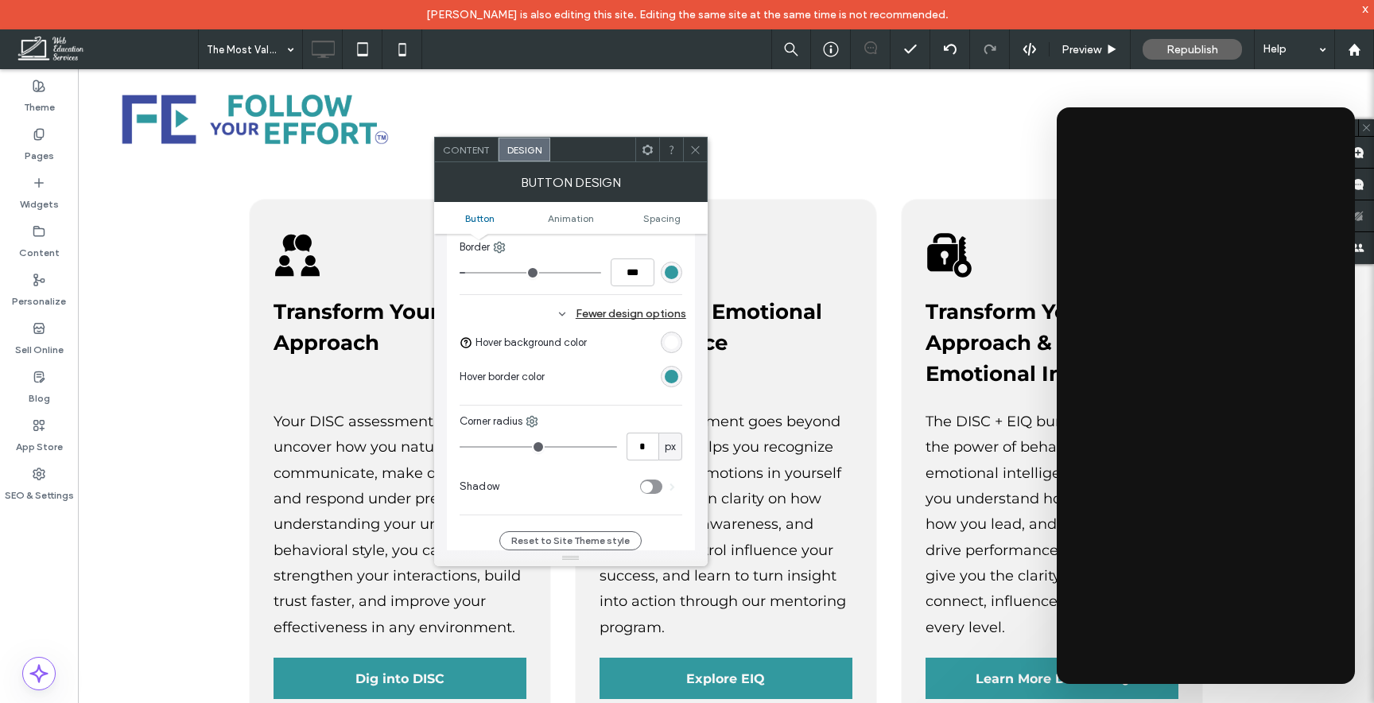
click at [669, 340] on div "rgb(255, 255, 255)" at bounding box center [672, 343] width 14 height 14
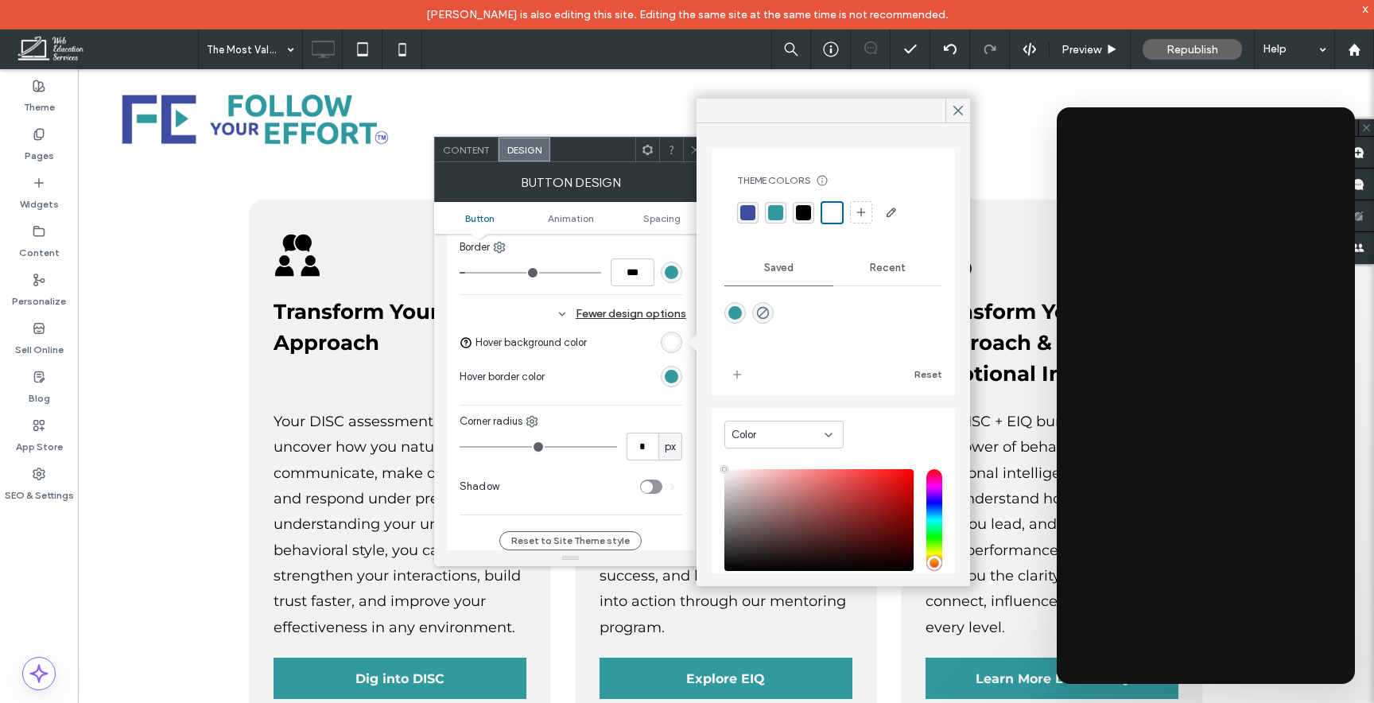
click at [778, 210] on div "rgba(50, 153, 159, 1)" at bounding box center [775, 212] width 15 height 15
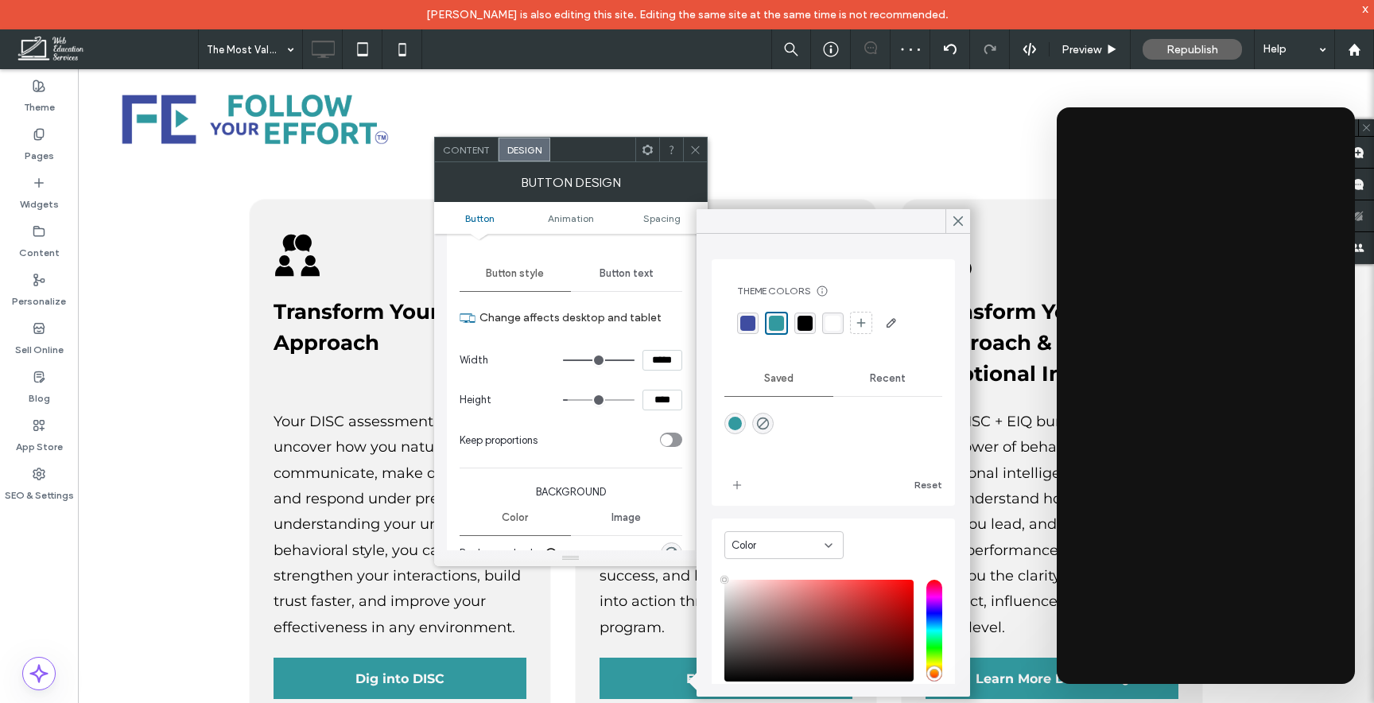
scroll to position [127, 0]
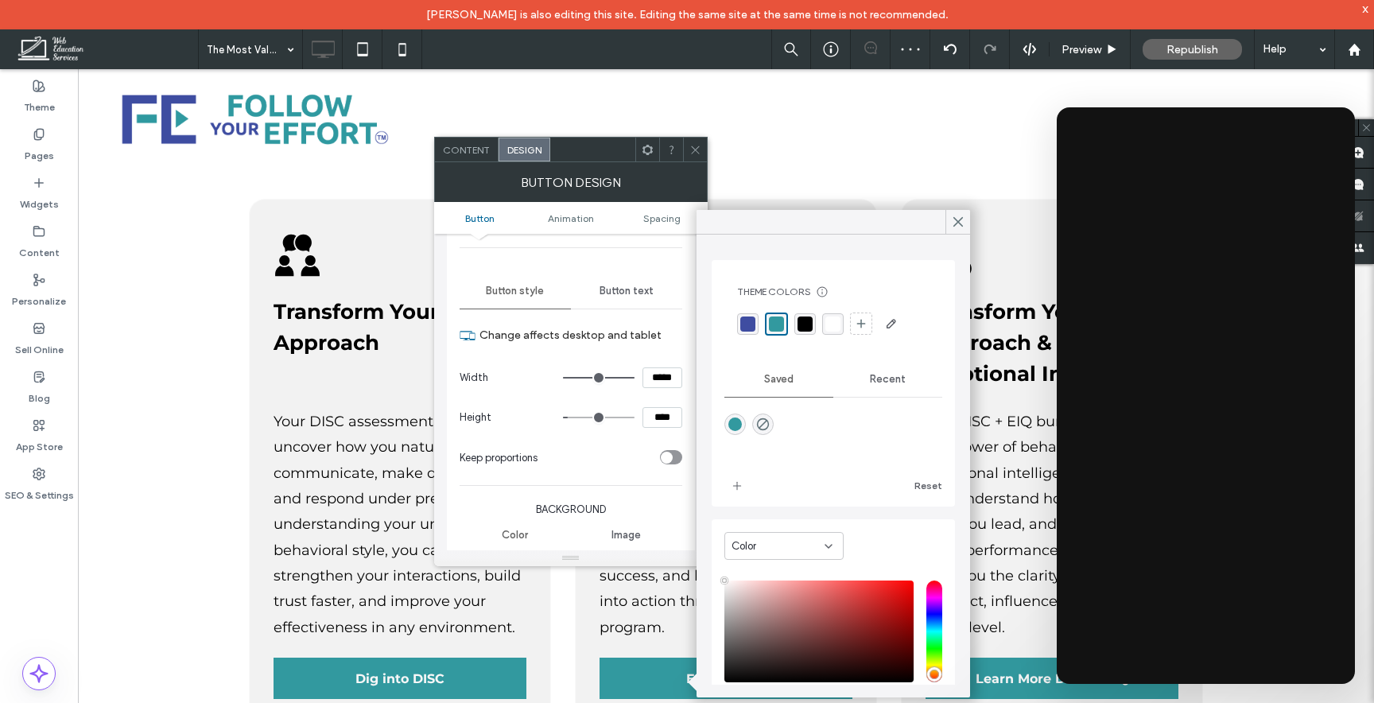
click at [624, 277] on div "Button text" at bounding box center [626, 291] width 111 height 35
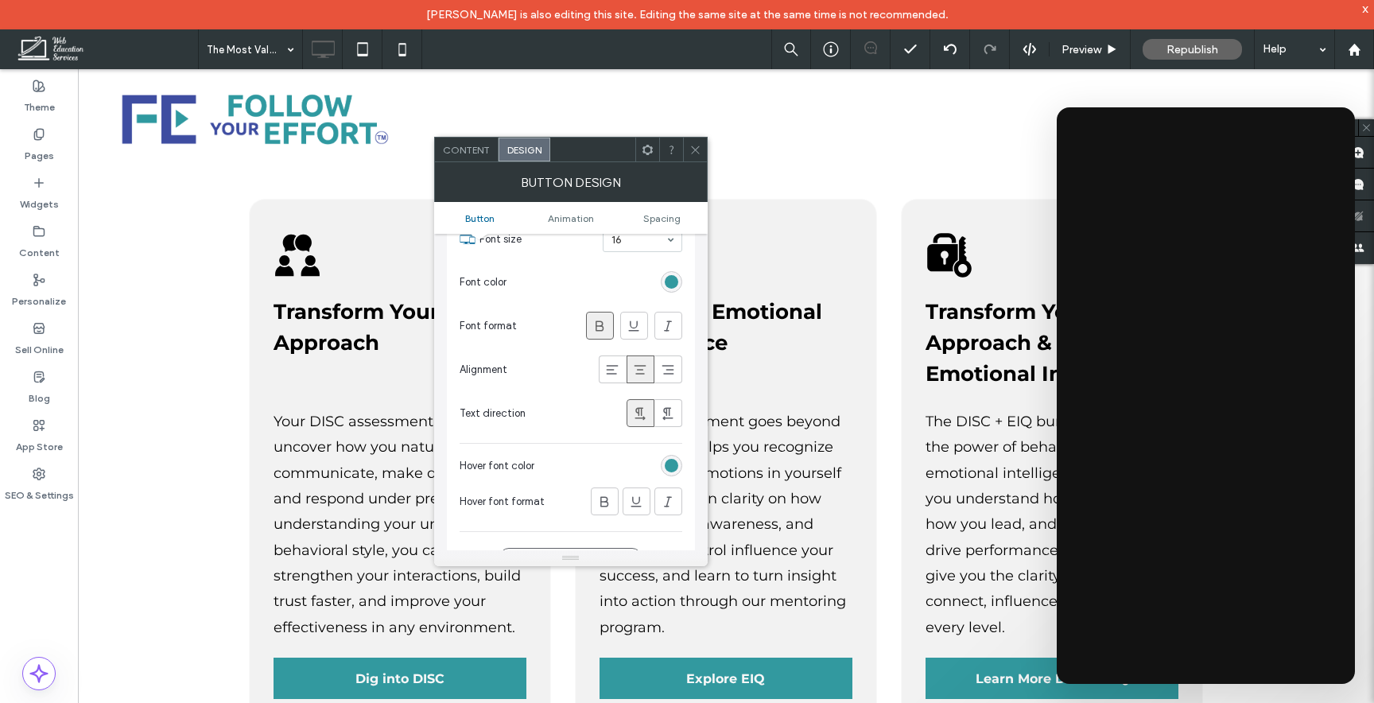
scroll to position [351, 0]
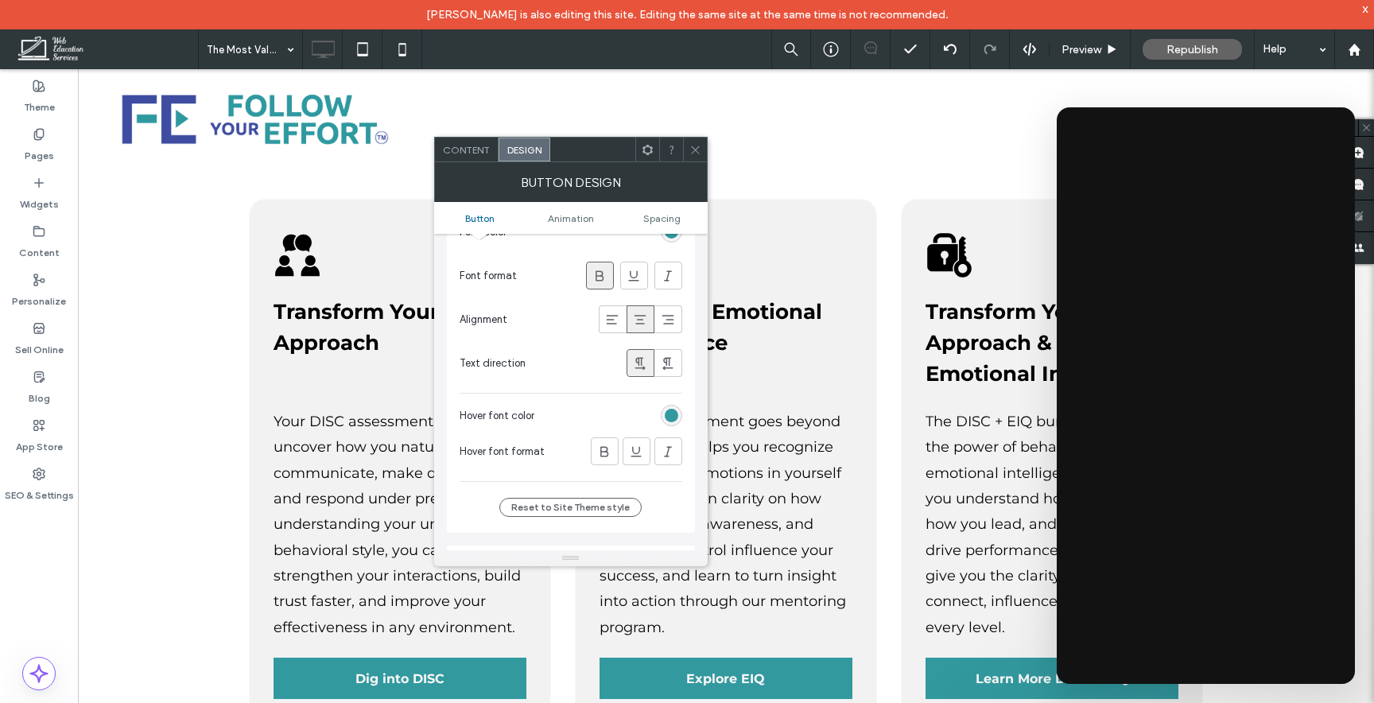
click at [677, 414] on div "rgb(50, 153, 159)" at bounding box center [672, 416] width 14 height 14
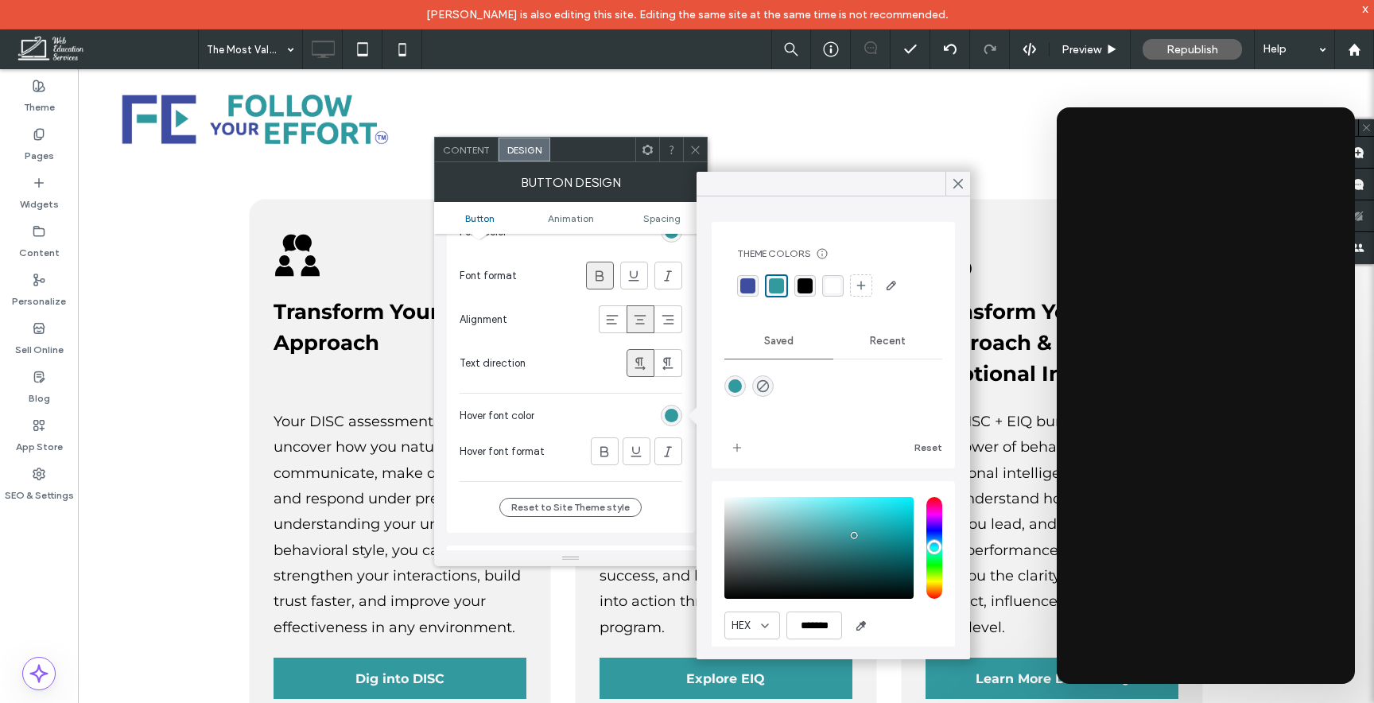
click at [838, 281] on div "rgba(255, 255, 255, 1)" at bounding box center [832, 285] width 15 height 15
click at [956, 180] on icon at bounding box center [958, 184] width 14 height 14
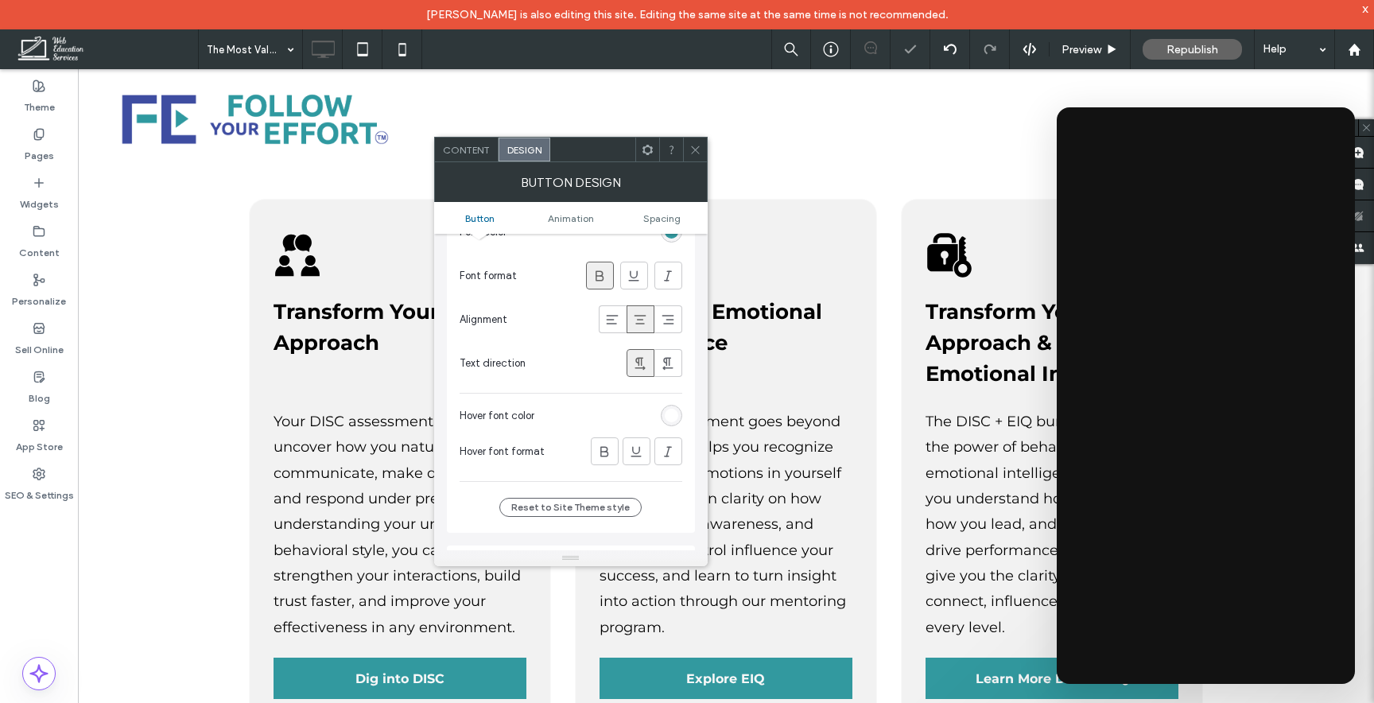
click at [699, 146] on icon at bounding box center [695, 150] width 12 height 12
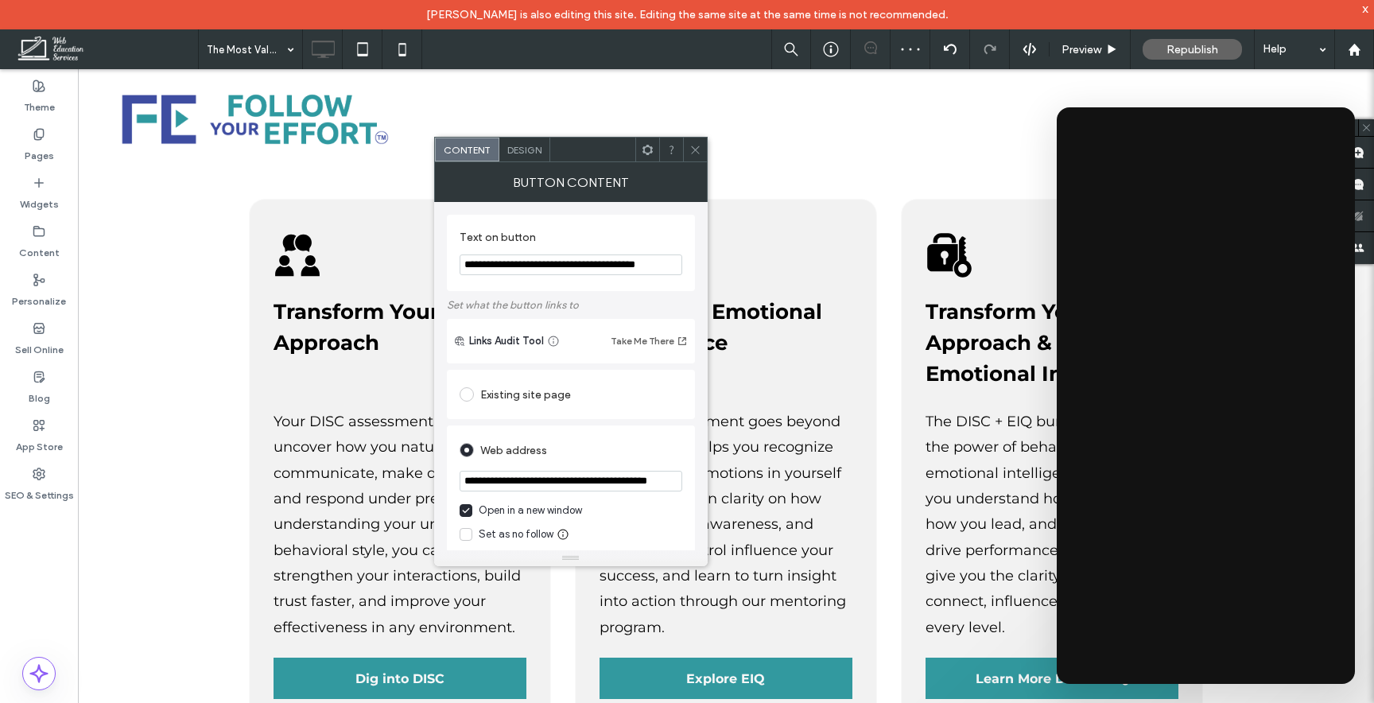
click at [595, 266] on input "**********" at bounding box center [571, 264] width 223 height 21
type input "**********"
click at [691, 145] on icon at bounding box center [695, 150] width 12 height 12
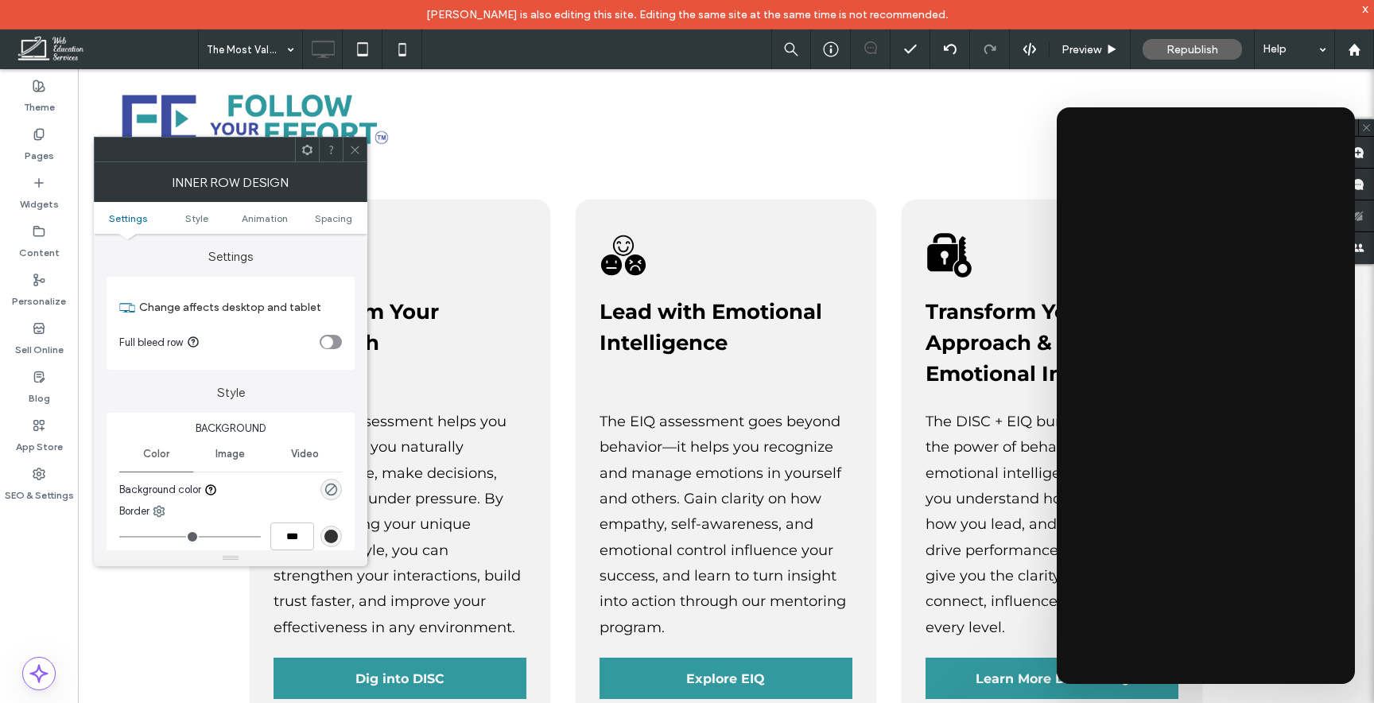
click at [332, 225] on ul "Settings Style Animation Spacing" at bounding box center [231, 218] width 274 height 32
click at [334, 219] on span "Spacing" at bounding box center [333, 218] width 37 height 12
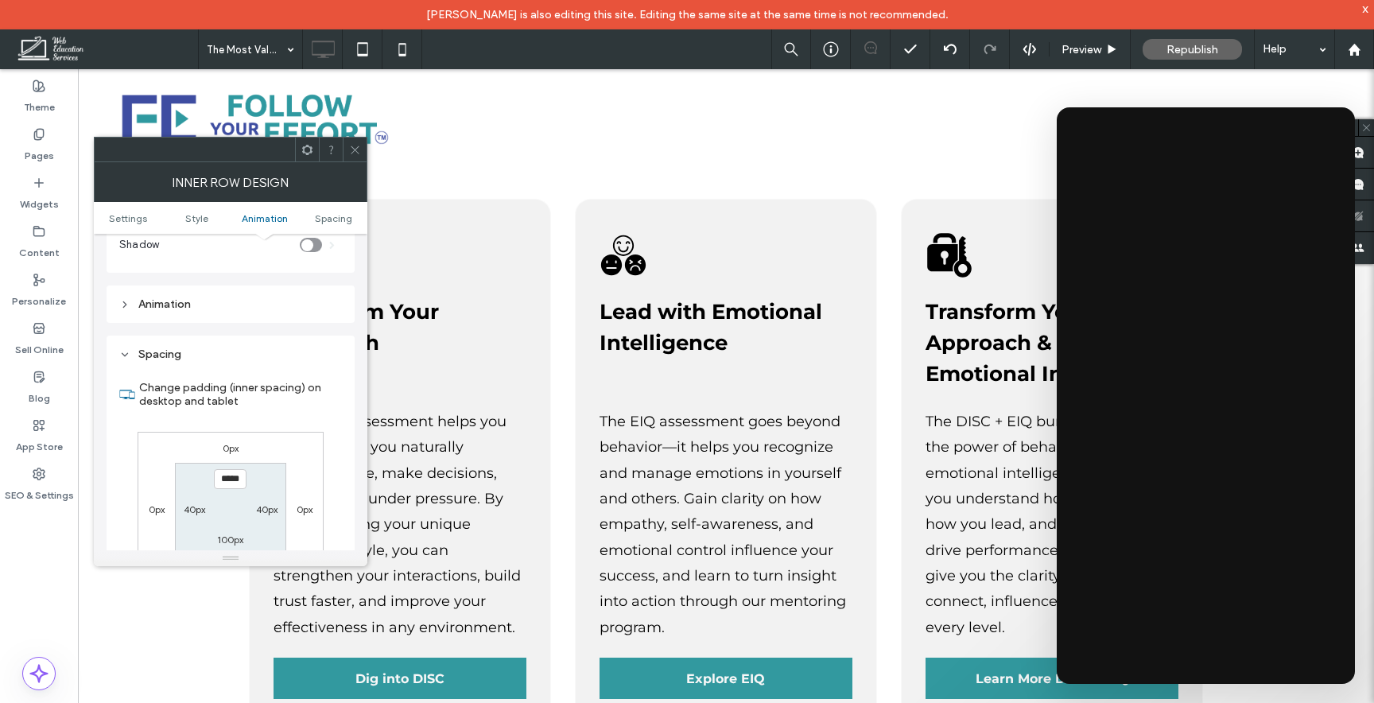
scroll to position [497, 0]
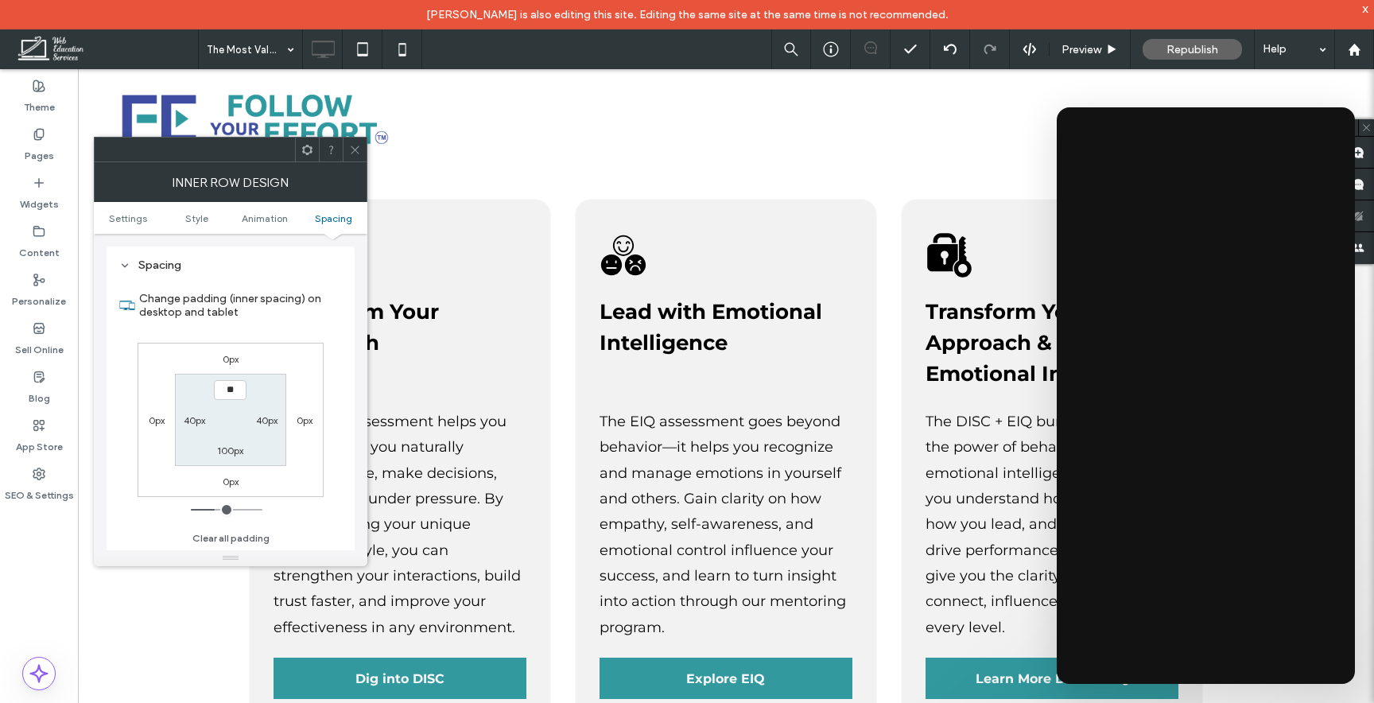
type input "****"
type input "**"
click at [239, 390] on input "****" at bounding box center [230, 390] width 33 height 20
type input "***"
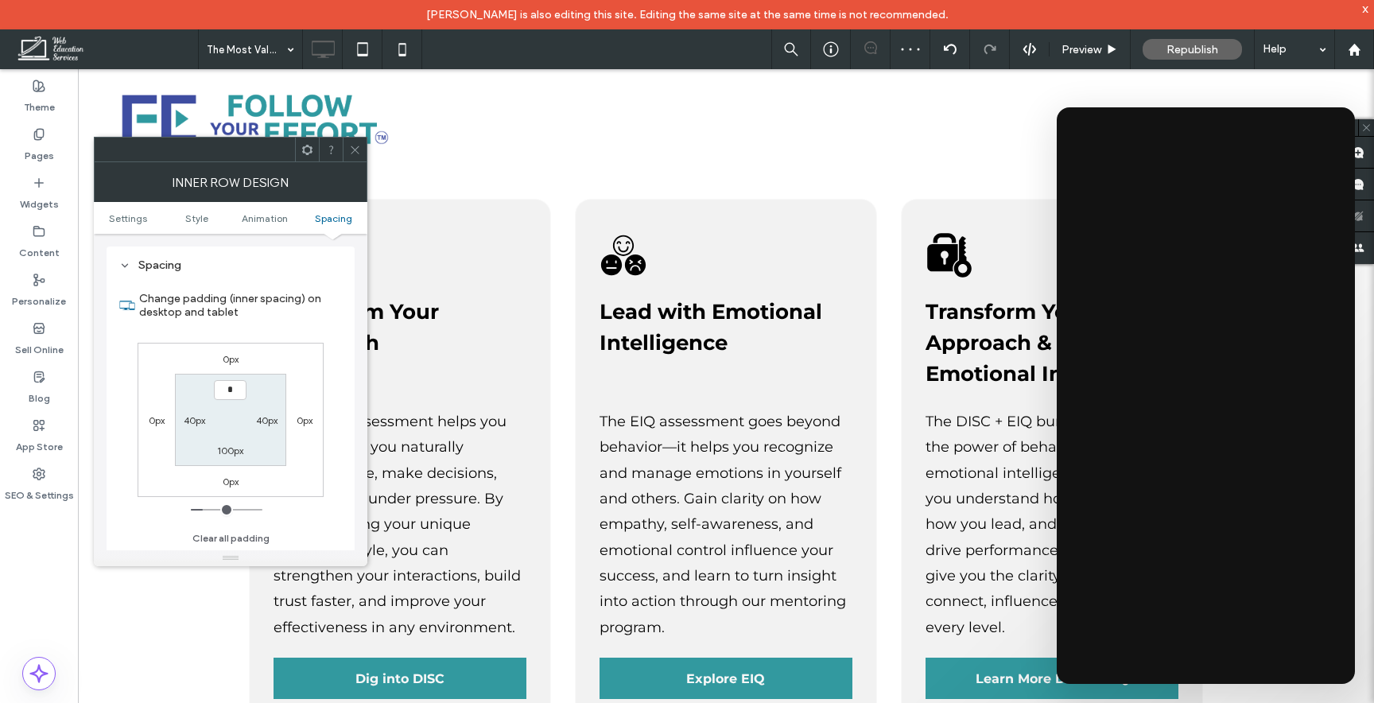
type input "*"
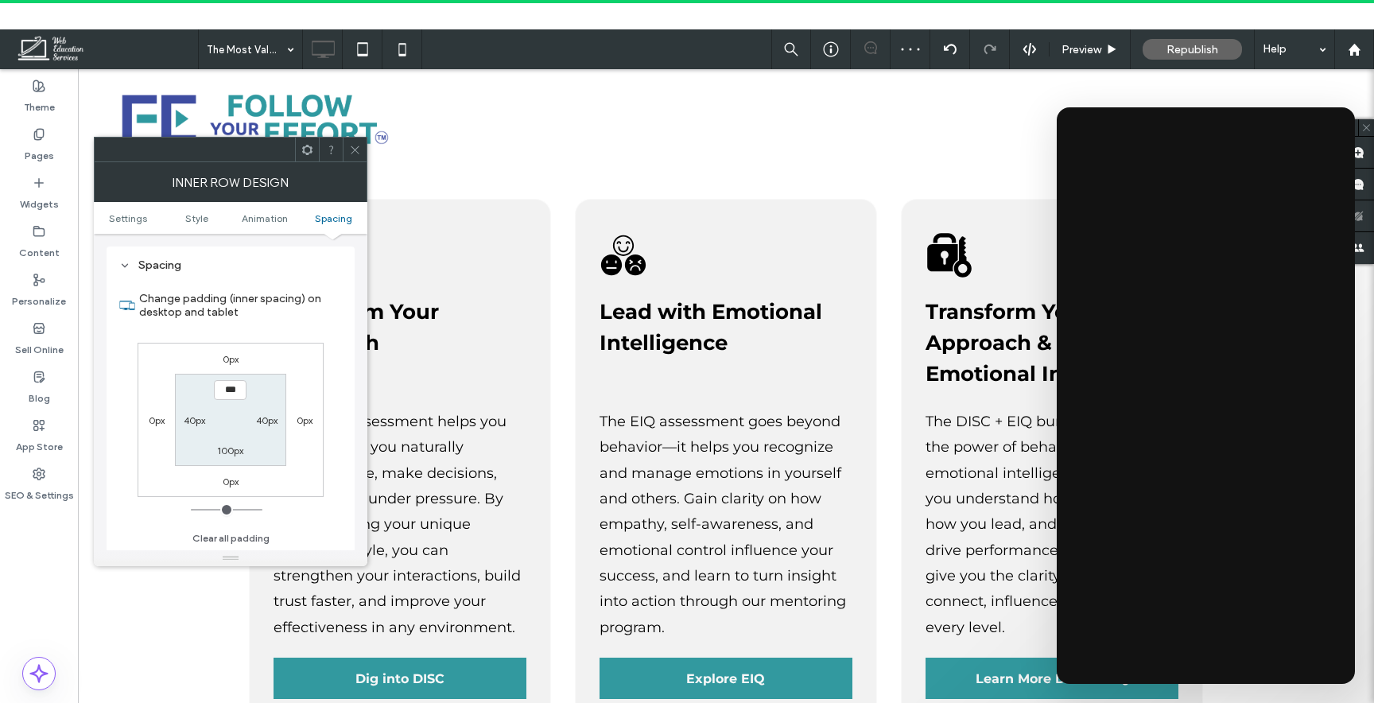
click at [223, 396] on input "***" at bounding box center [230, 390] width 33 height 20
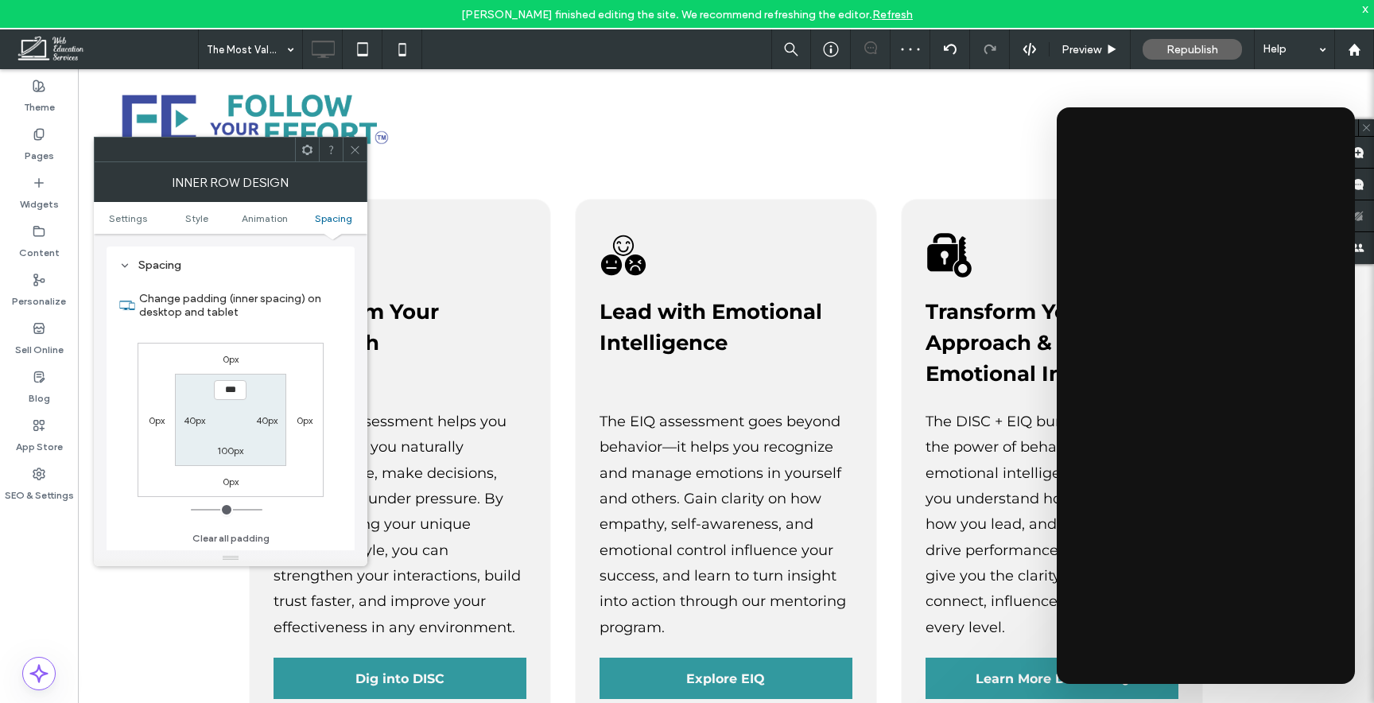
click at [223, 396] on input "***" at bounding box center [230, 390] width 33 height 20
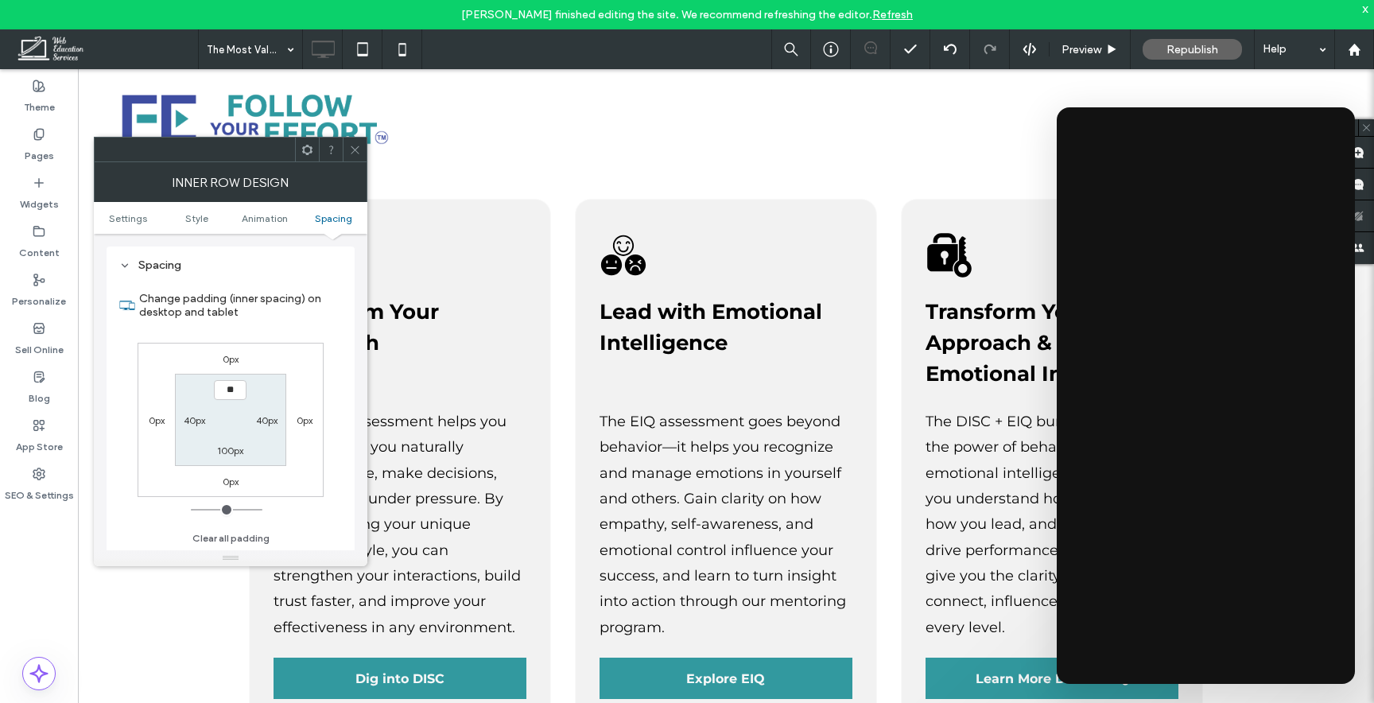
type input "****"
click at [225, 462] on section "**** 40px 100px 40px" at bounding box center [230, 419] width 111 height 91
click at [233, 456] on div "100px" at bounding box center [230, 450] width 26 height 16
click at [235, 449] on label "100px" at bounding box center [230, 450] width 26 height 12
type input "***"
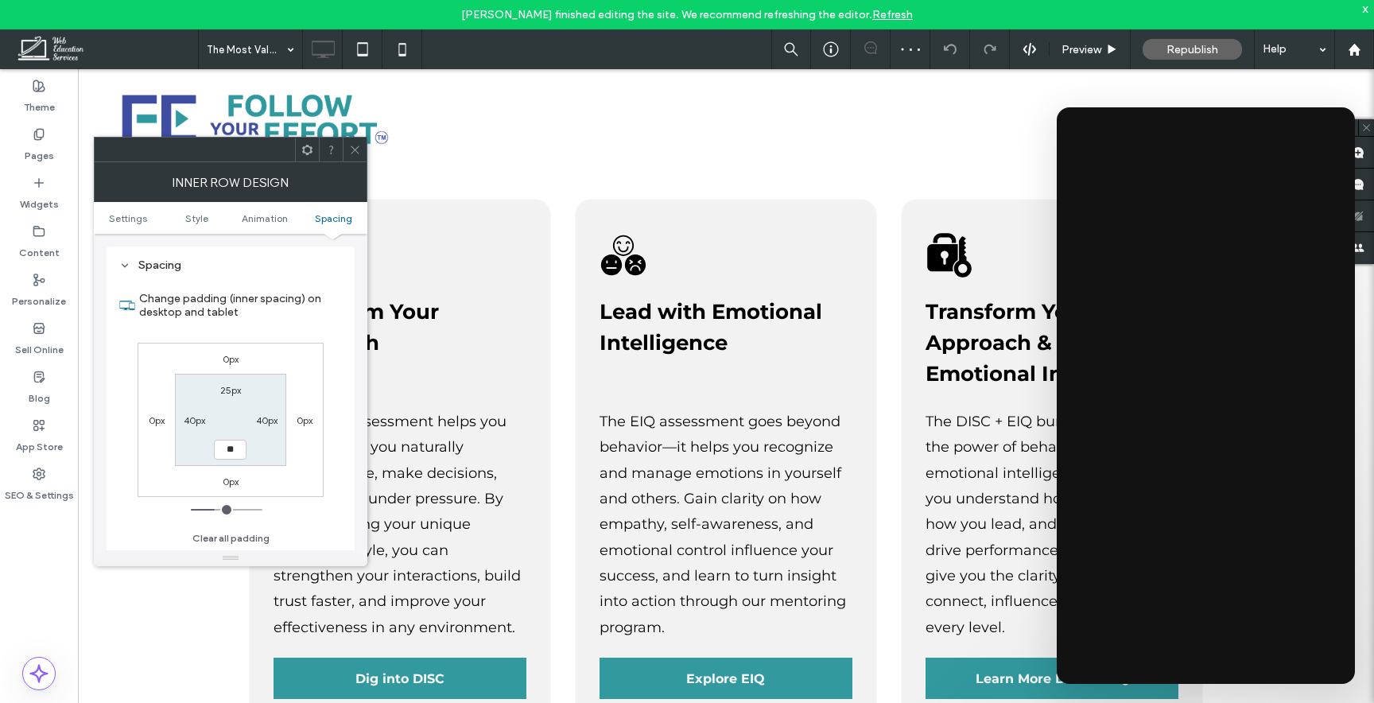
type input "**"
type input "****"
click at [352, 144] on icon at bounding box center [355, 150] width 12 height 12
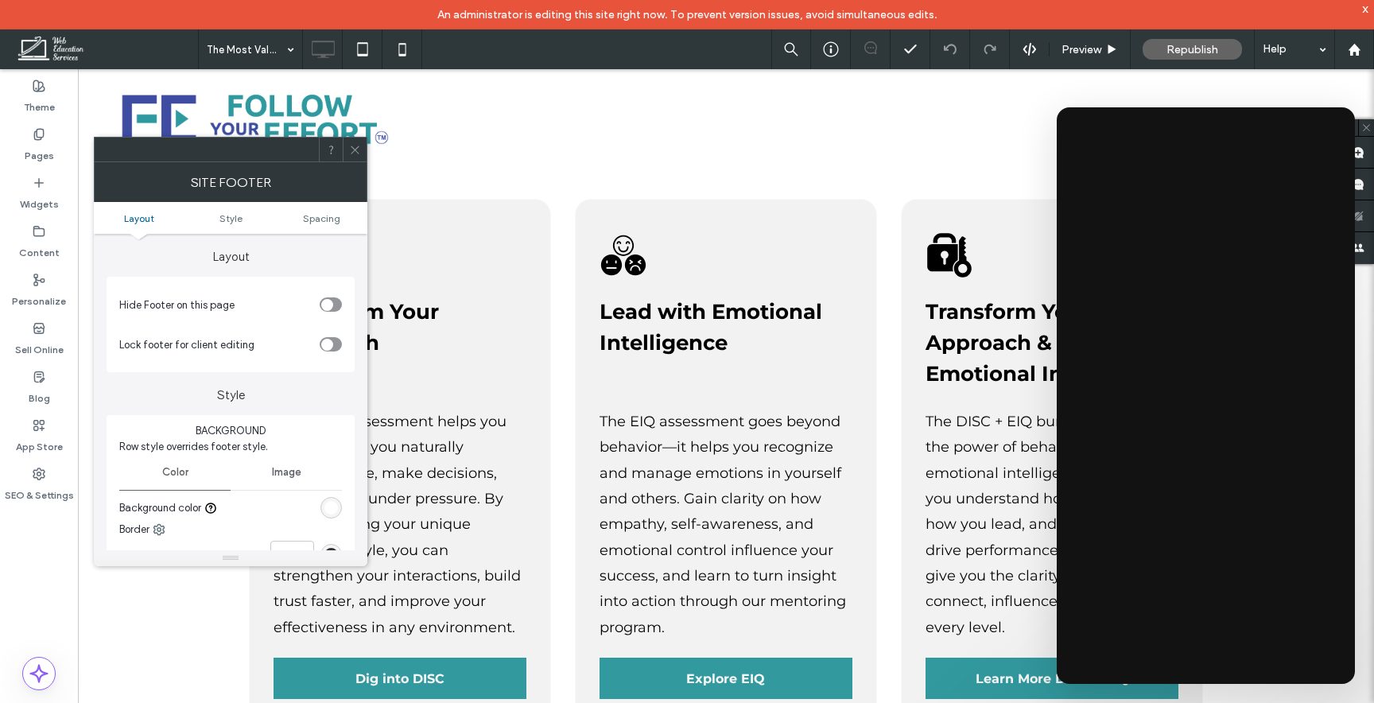
click at [334, 308] on div "toggle" at bounding box center [331, 304] width 22 height 14
click at [354, 146] on icon at bounding box center [355, 150] width 12 height 12
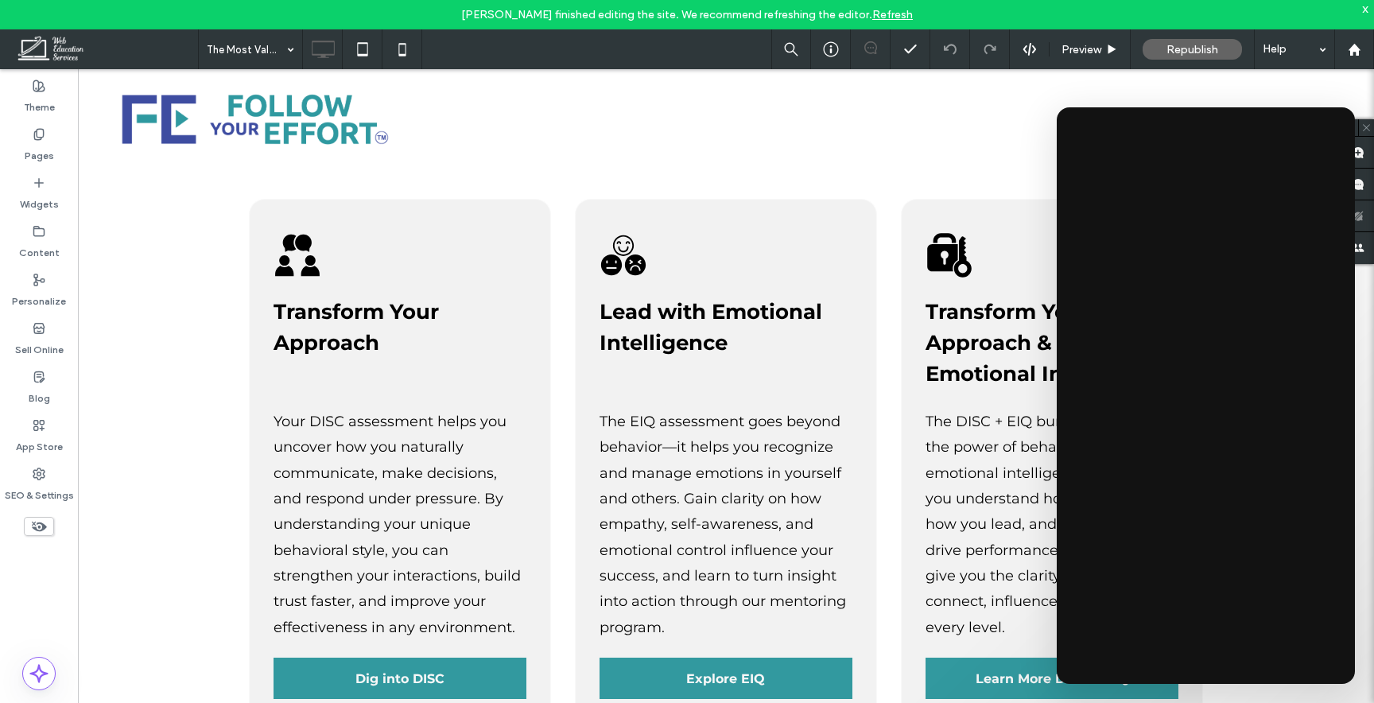
click at [42, 525] on use at bounding box center [39, 527] width 15 height 10
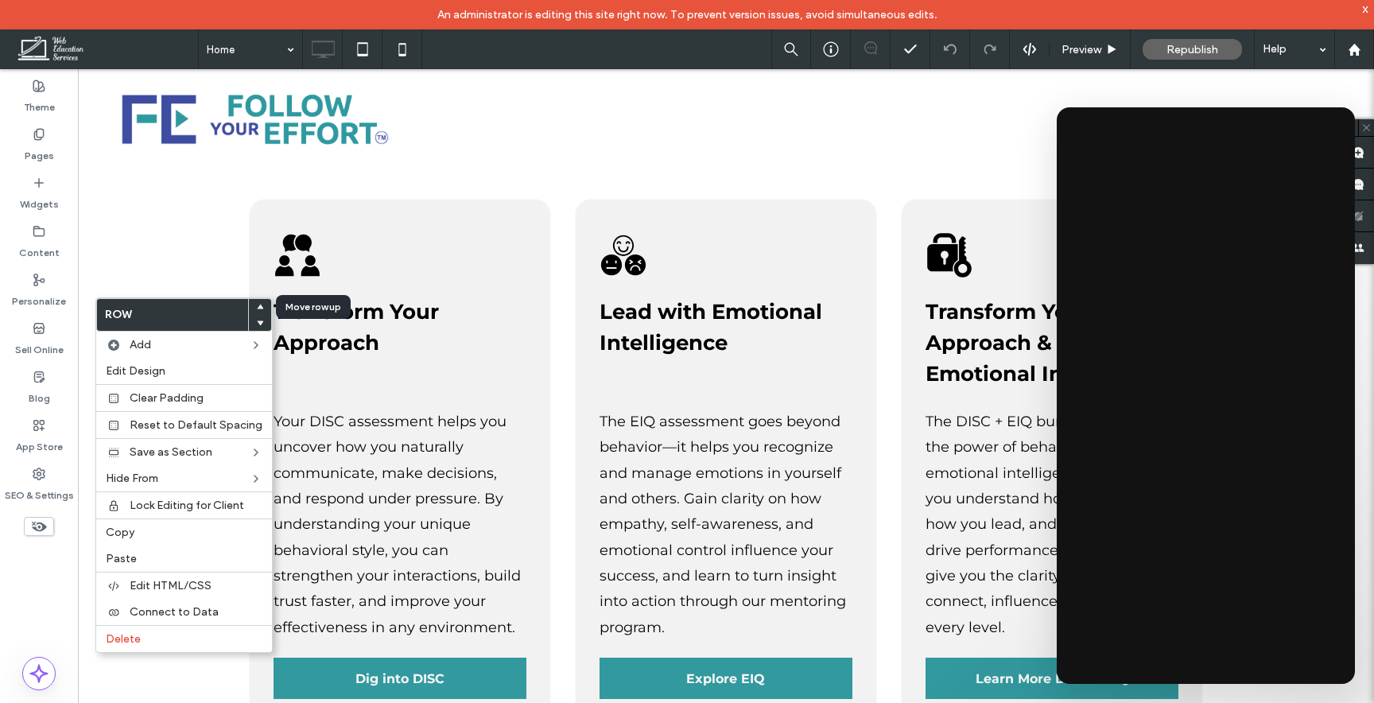
click at [257, 305] on icon at bounding box center [260, 307] width 6 height 6
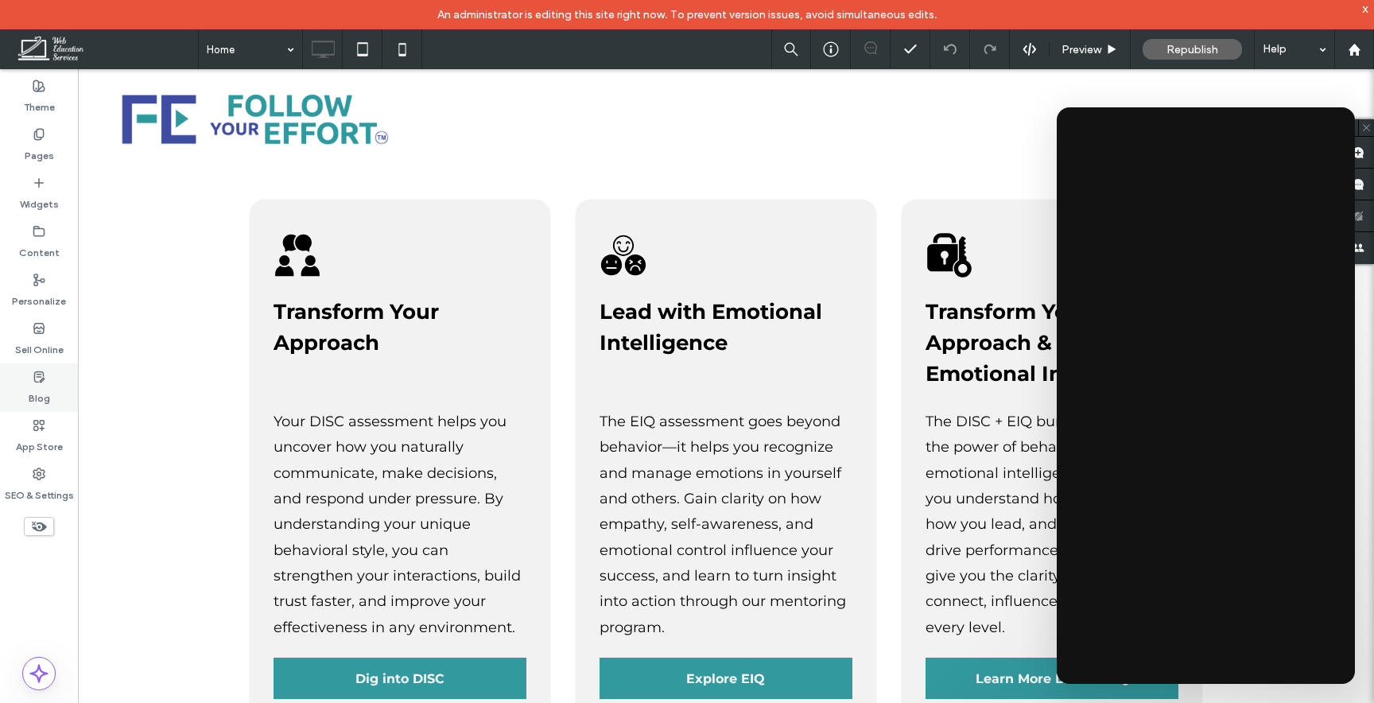
click at [50, 386] on div "Blog" at bounding box center [39, 387] width 78 height 49
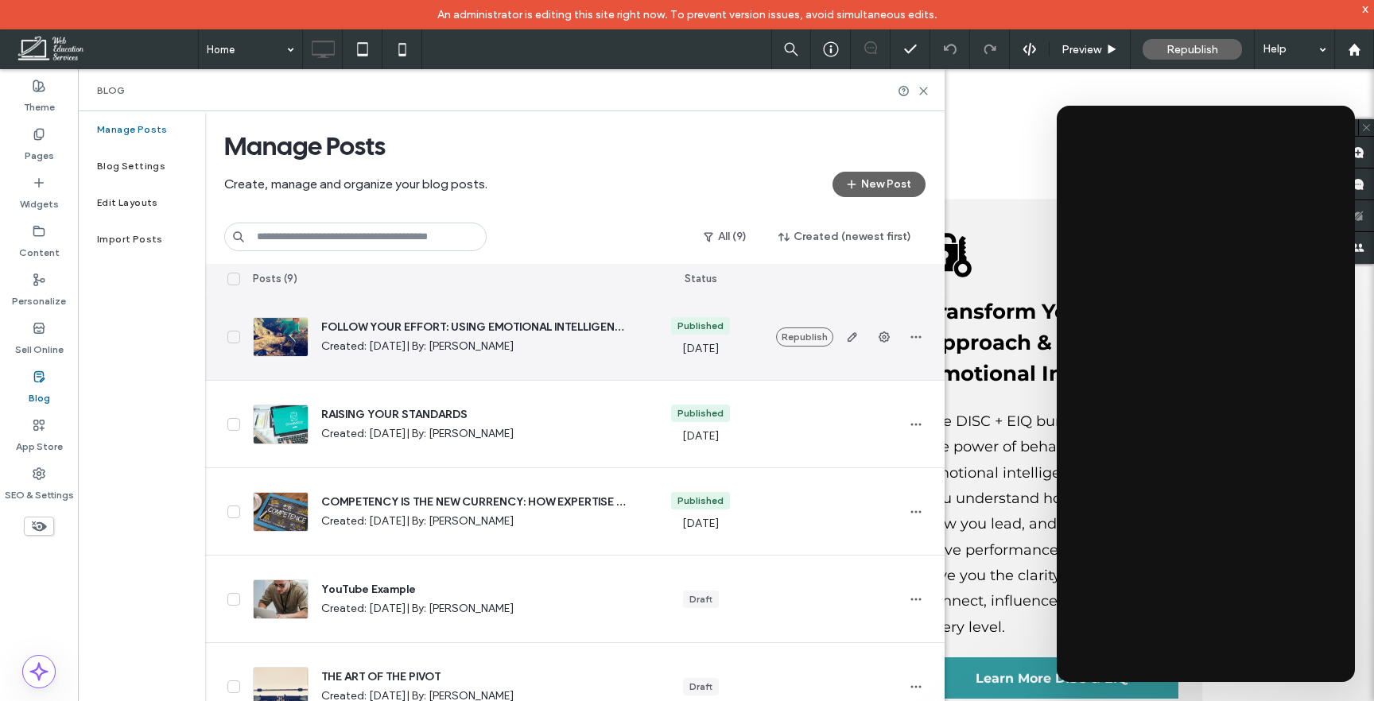
click at [573, 332] on span "FOLLOW YOUR EFFORT: USING EMOTIONAL INTELLIGENCE FOR OPTIMUM PERFORMANCE" at bounding box center [475, 328] width 308 height 16
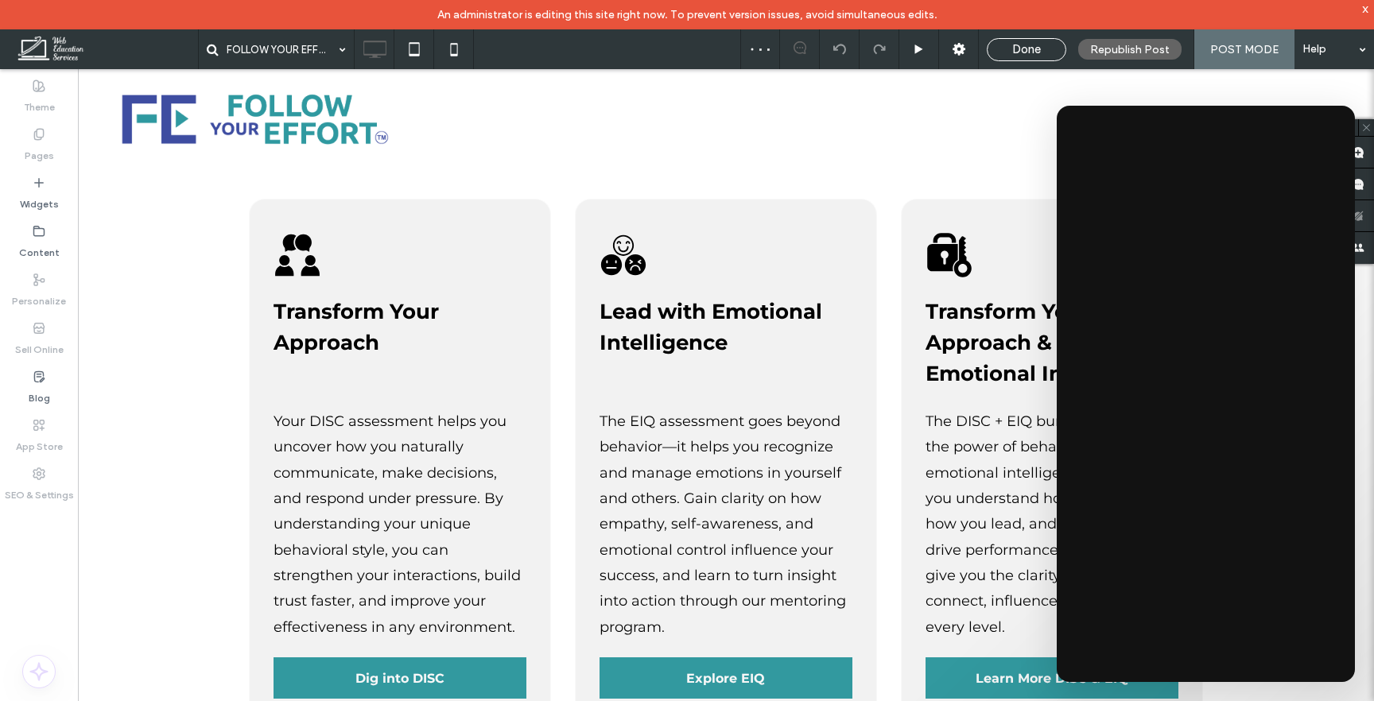
type input "**********"
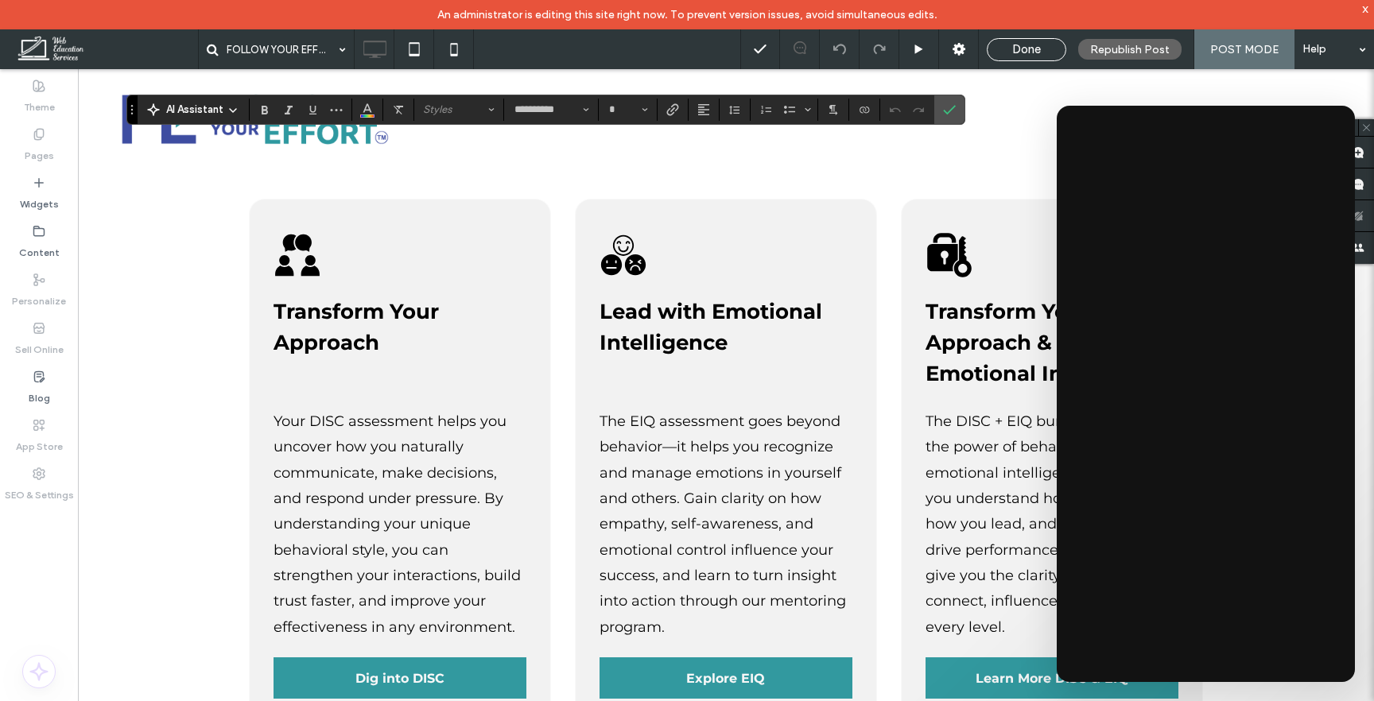
type input "**"
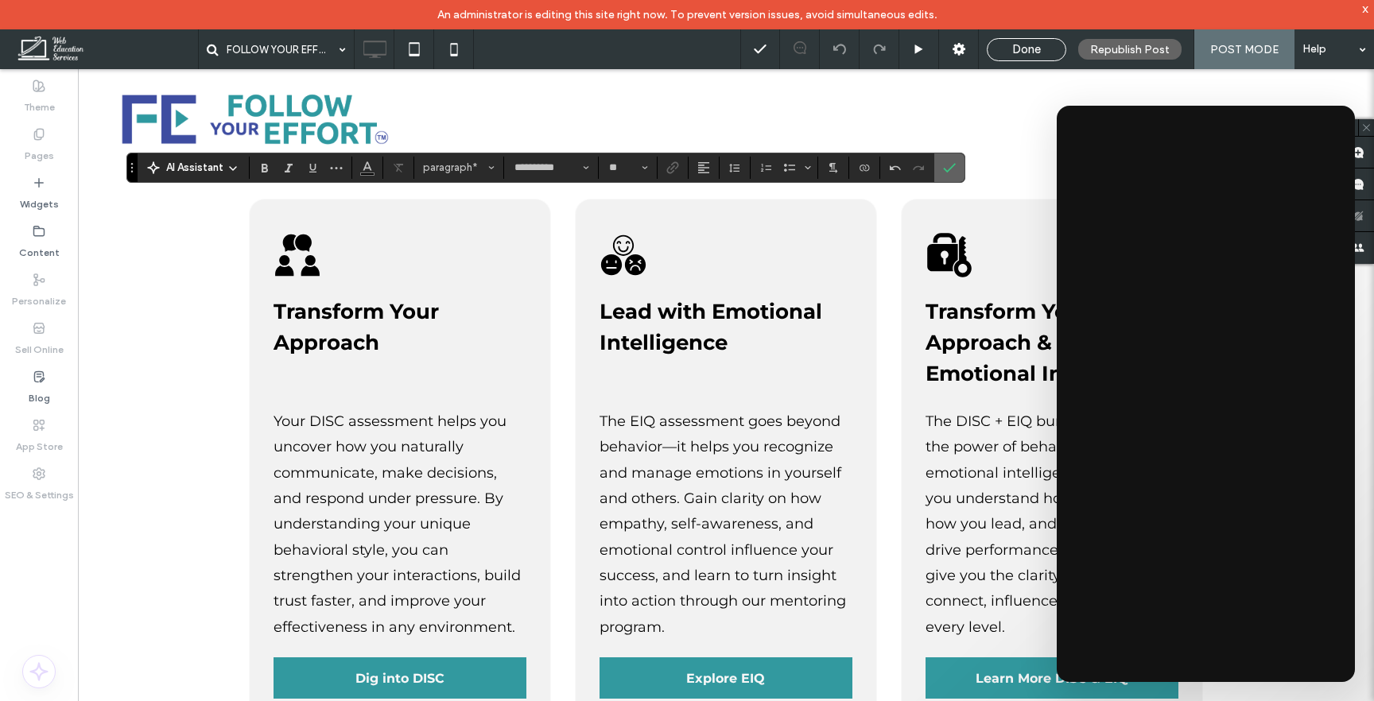
click at [956, 159] on label "Confirm" at bounding box center [949, 167] width 24 height 29
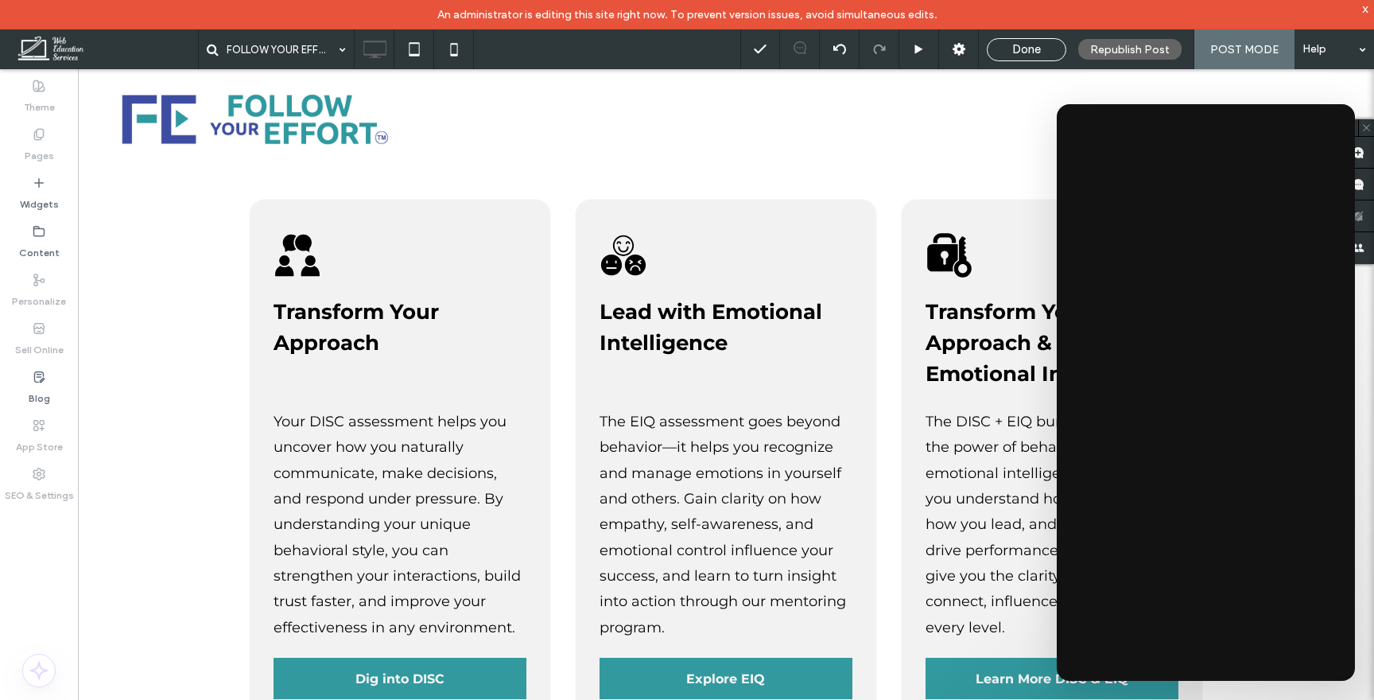
click at [1021, 61] on div "Done Republish Post POST MODE Help" at bounding box center [1057, 49] width 634 height 40
click at [1024, 52] on span "Done" at bounding box center [1026, 49] width 29 height 14
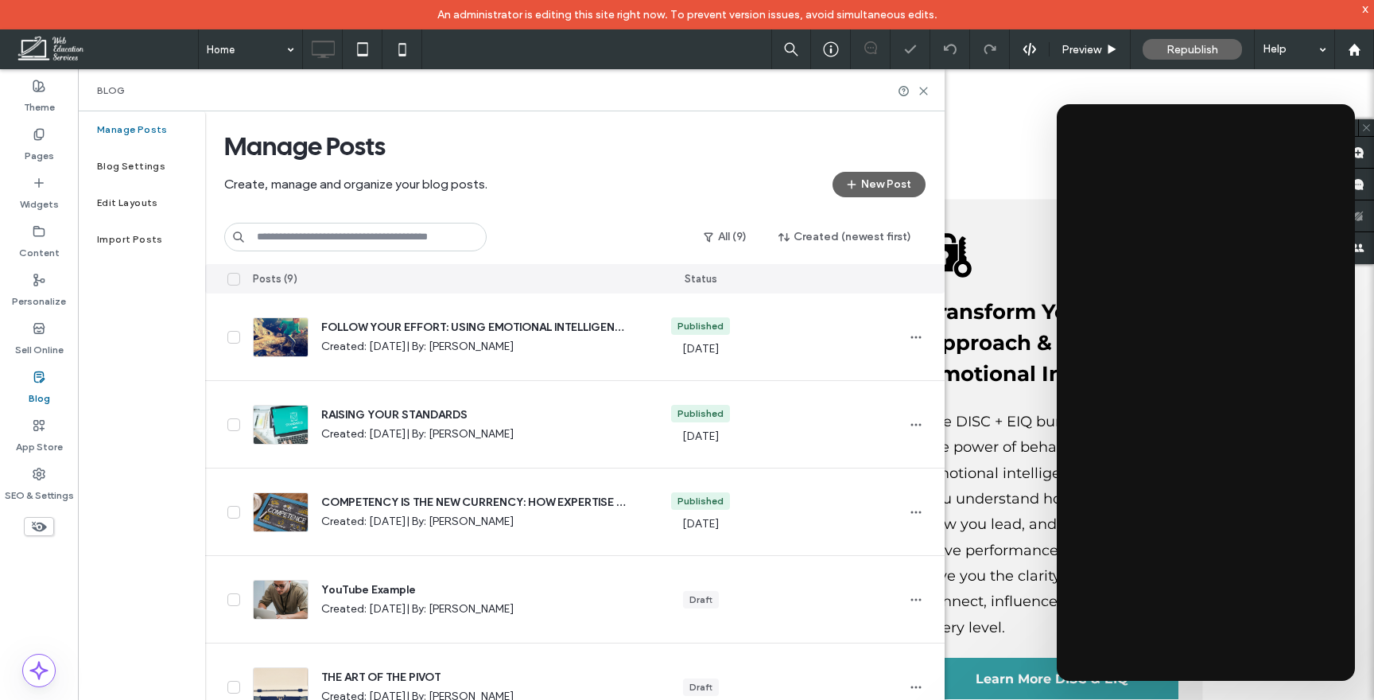
click at [926, 82] on div "Blog" at bounding box center [511, 90] width 867 height 42
click at [924, 88] on icon at bounding box center [924, 91] width 12 height 12
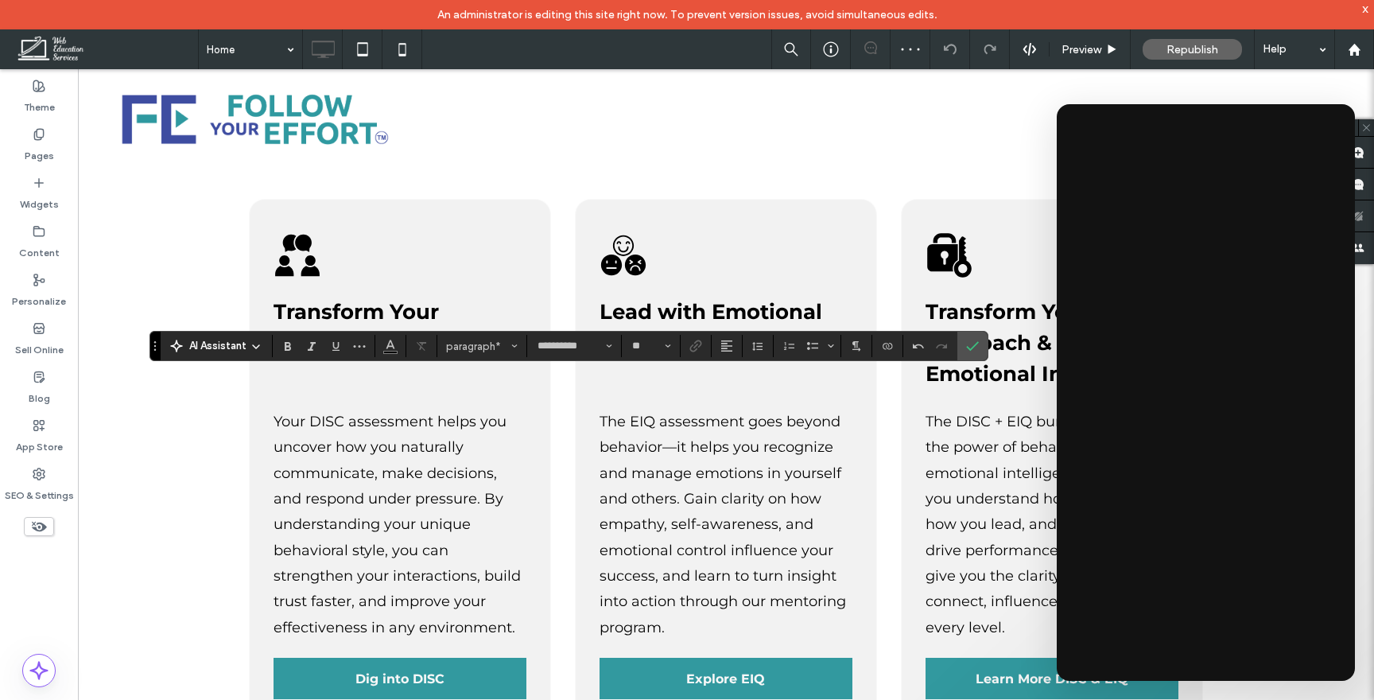
type input "*"
type input "**********"
type input "**"
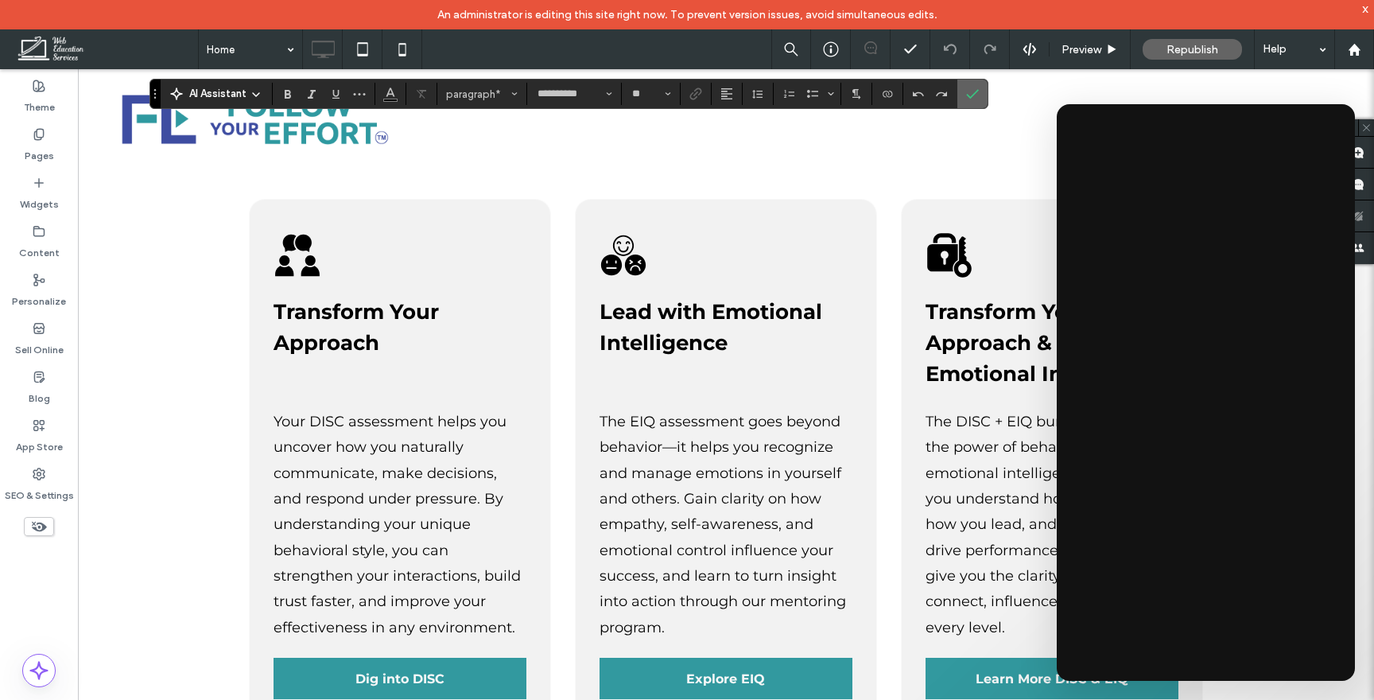
click at [976, 96] on icon "Confirm" at bounding box center [972, 93] width 13 height 13
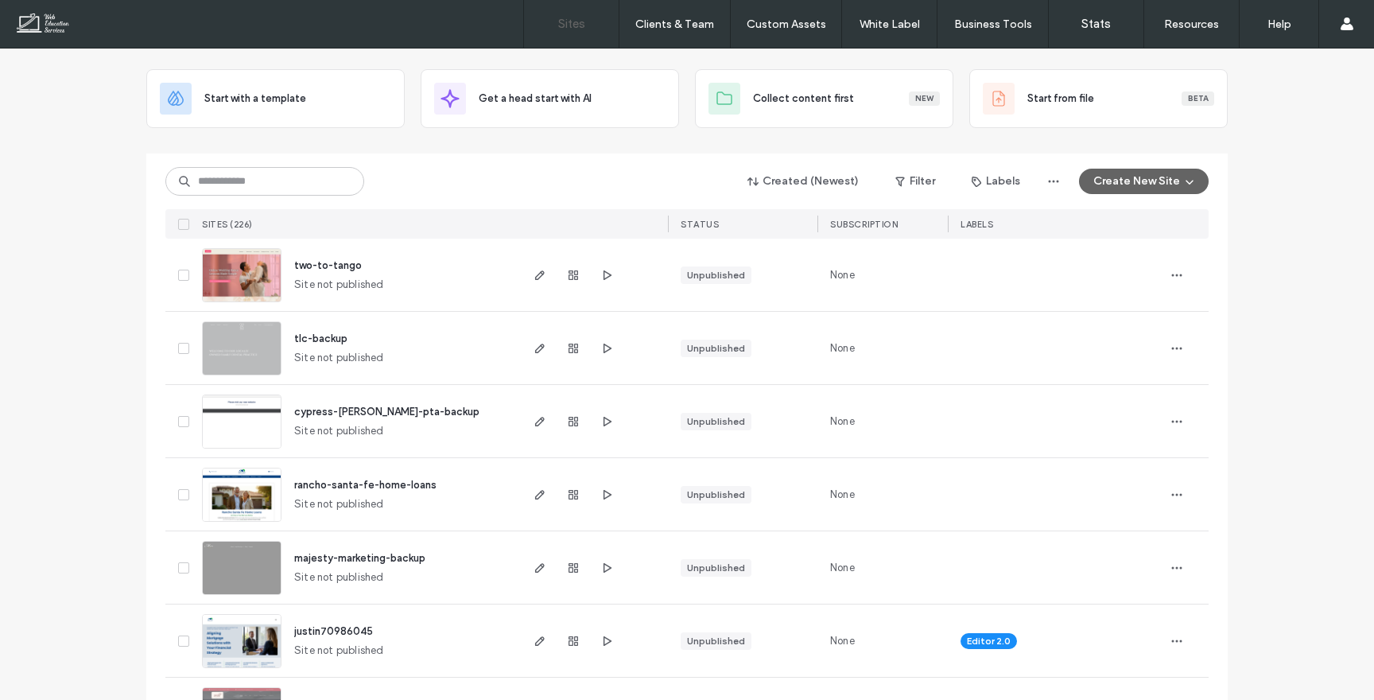
scroll to position [67, 0]
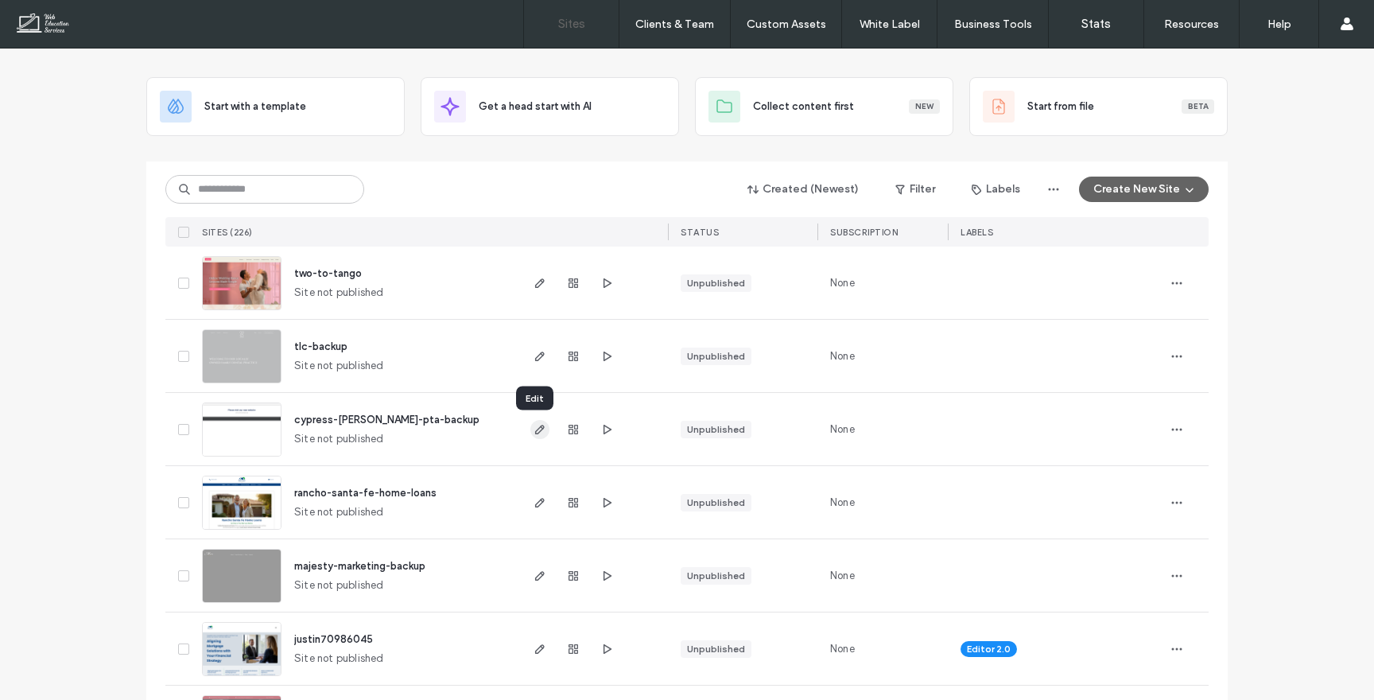
click at [535, 430] on use "button" at bounding box center [540, 430] width 10 height 10
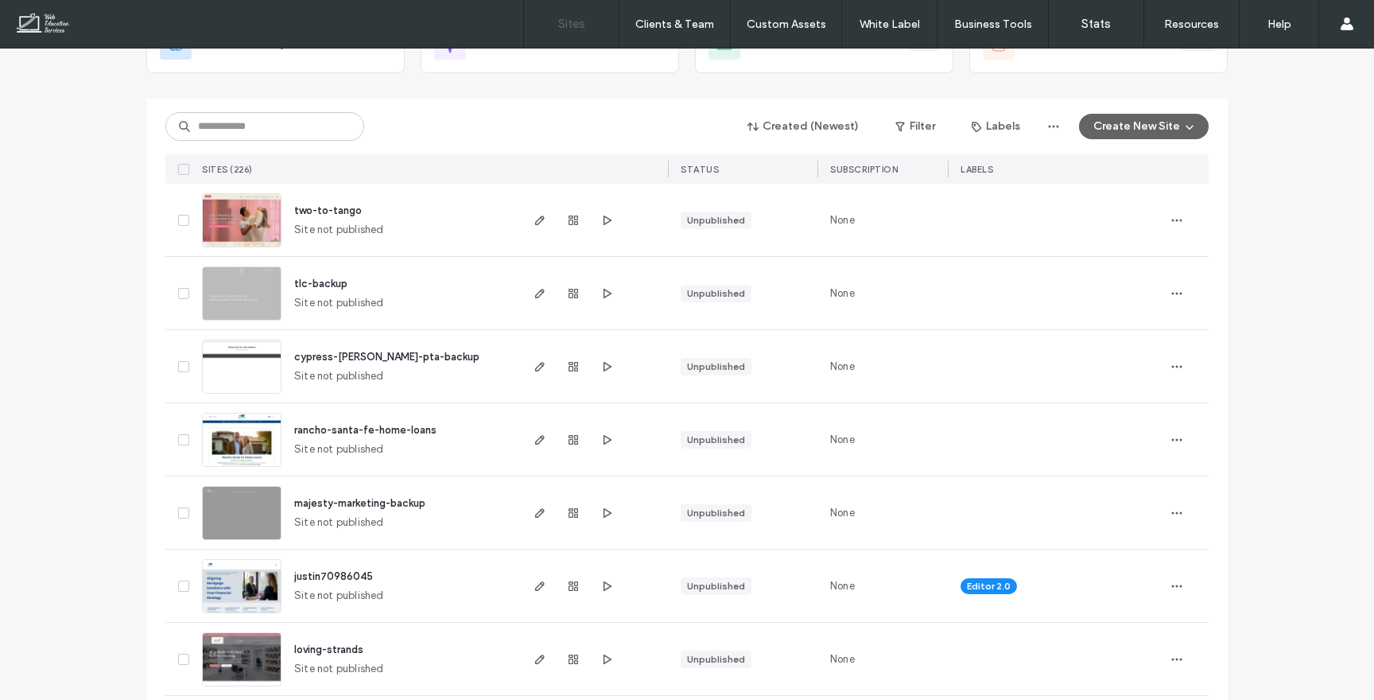
scroll to position [130, 0]
click at [379, 431] on span "rancho-santa-fe-home-loans" at bounding box center [365, 429] width 142 height 12
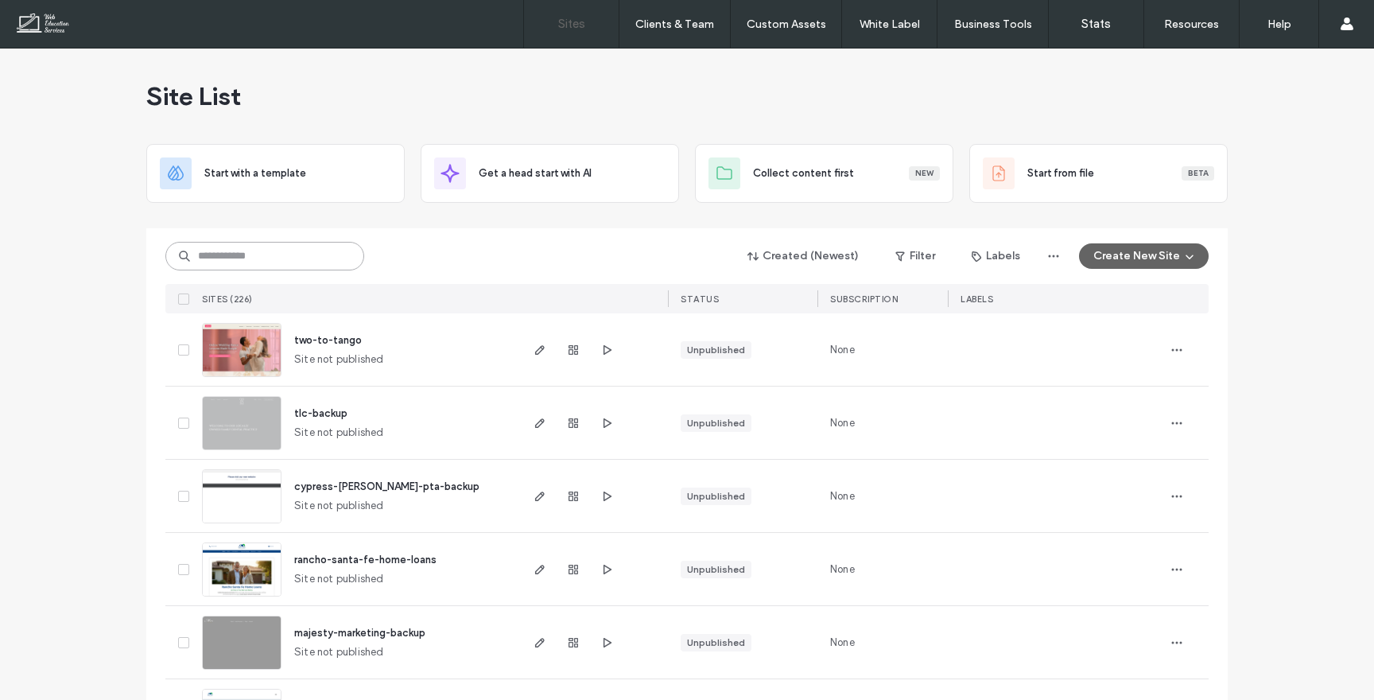
click at [281, 264] on input at bounding box center [264, 256] width 199 height 29
type input "******"
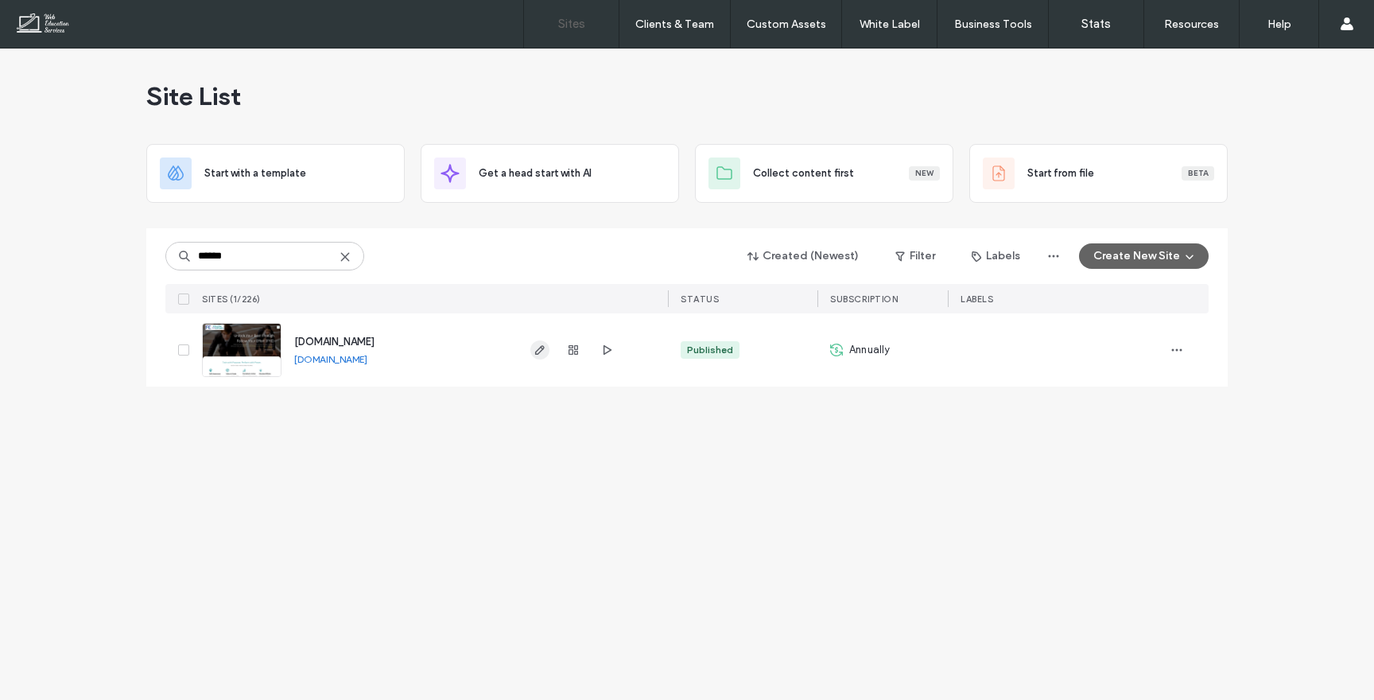
click at [541, 355] on icon "button" at bounding box center [540, 349] width 13 height 13
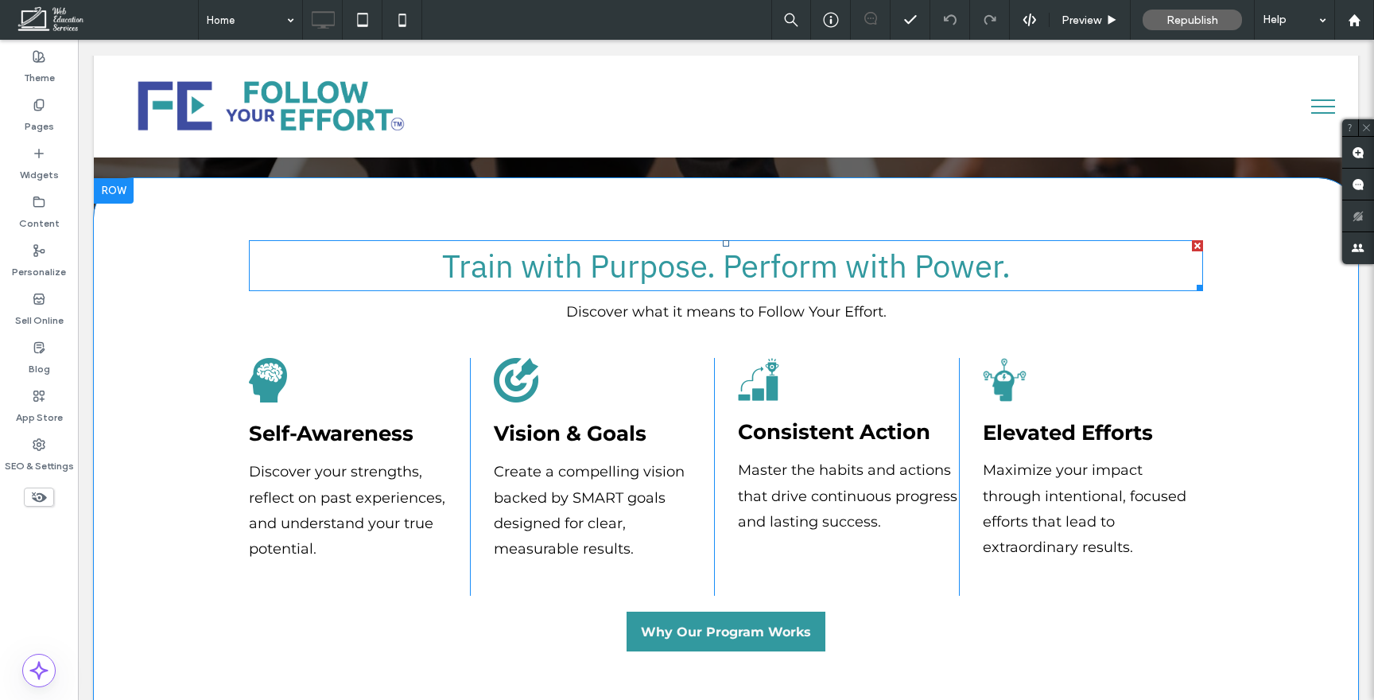
click at [650, 278] on span "Train with Purpose. Perform with Power." at bounding box center [726, 265] width 568 height 41
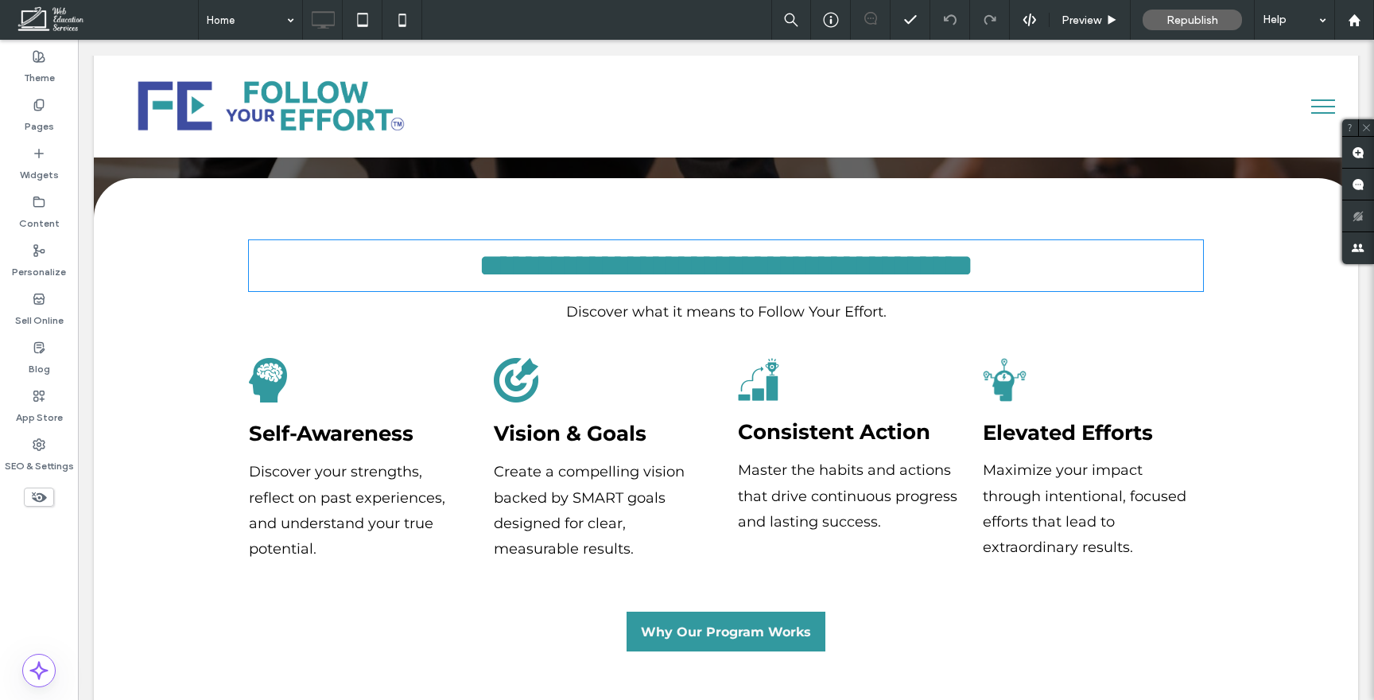
type input "**********"
type input "**"
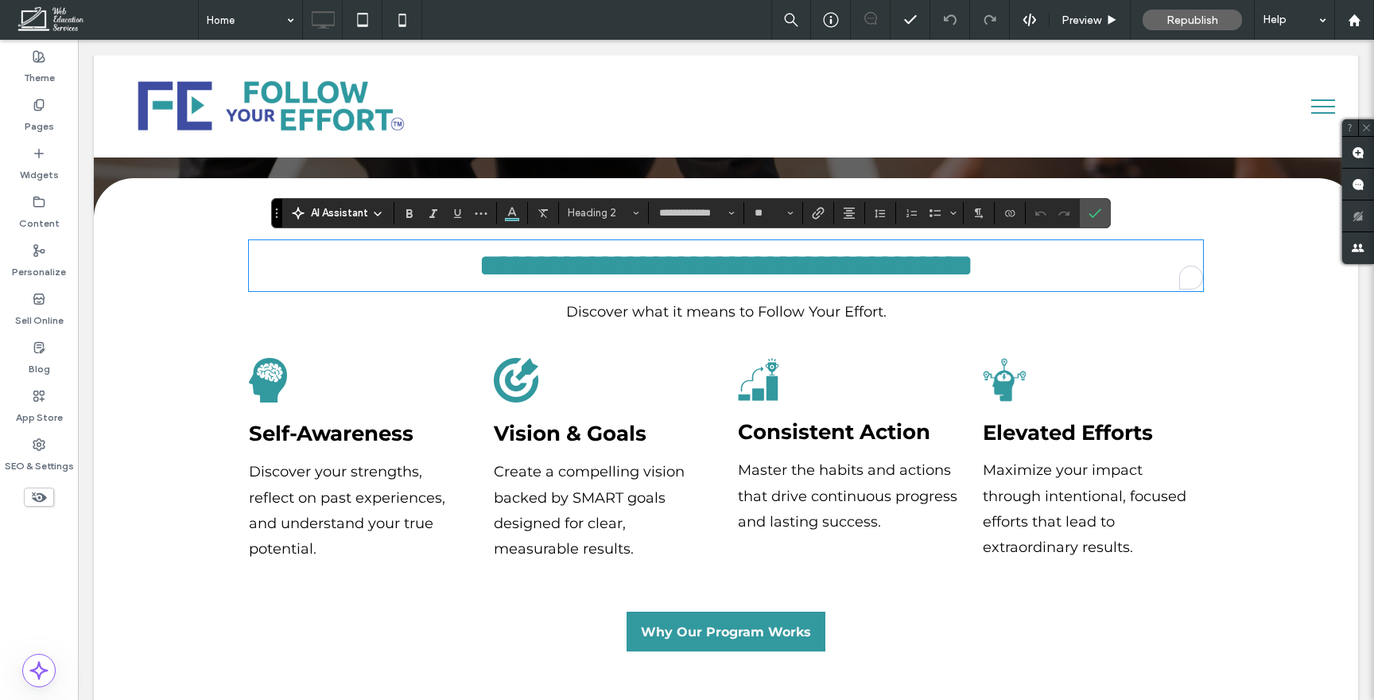
click at [652, 265] on span "**********" at bounding box center [726, 265] width 495 height 31
click at [512, 258] on span "**********" at bounding box center [726, 265] width 495 height 31
click at [747, 262] on span "**********" at bounding box center [726, 265] width 495 height 31
click at [956, 254] on span "**********" at bounding box center [726, 265] width 495 height 31
click at [1096, 210] on icon "Confirm" at bounding box center [1094, 213] width 13 height 13
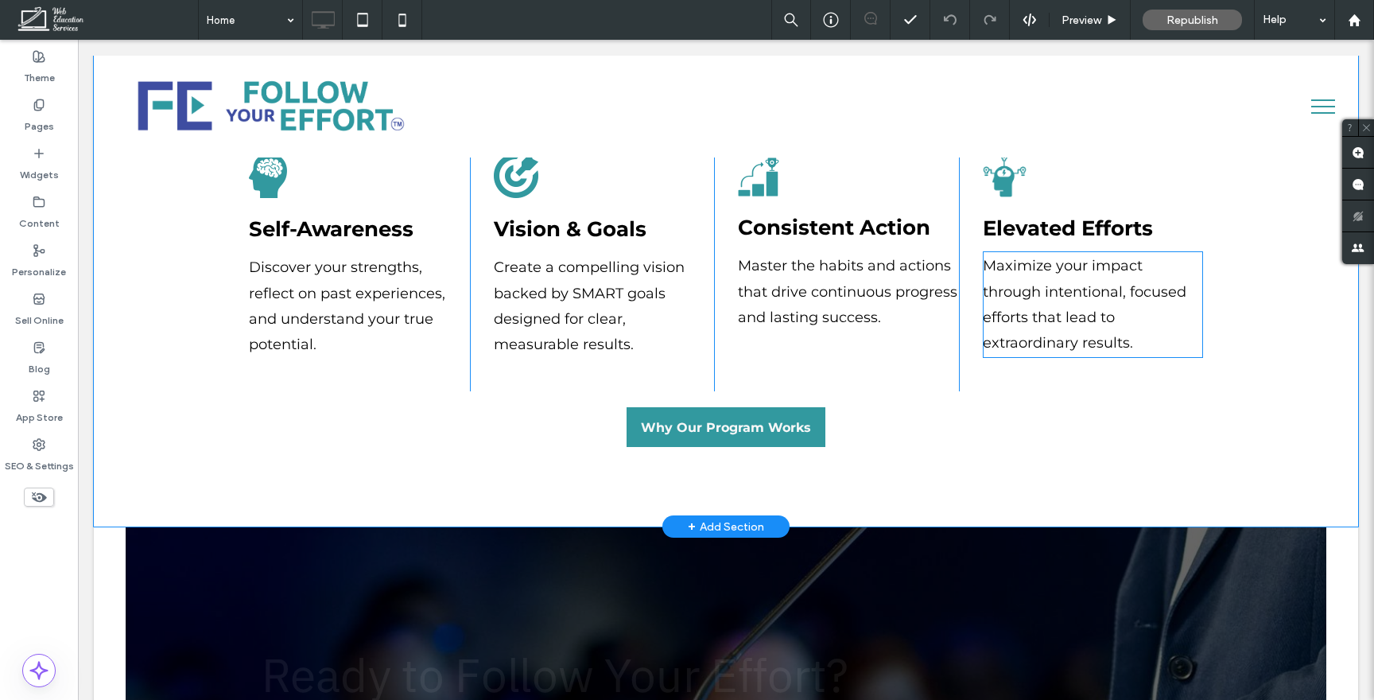
scroll to position [571, 0]
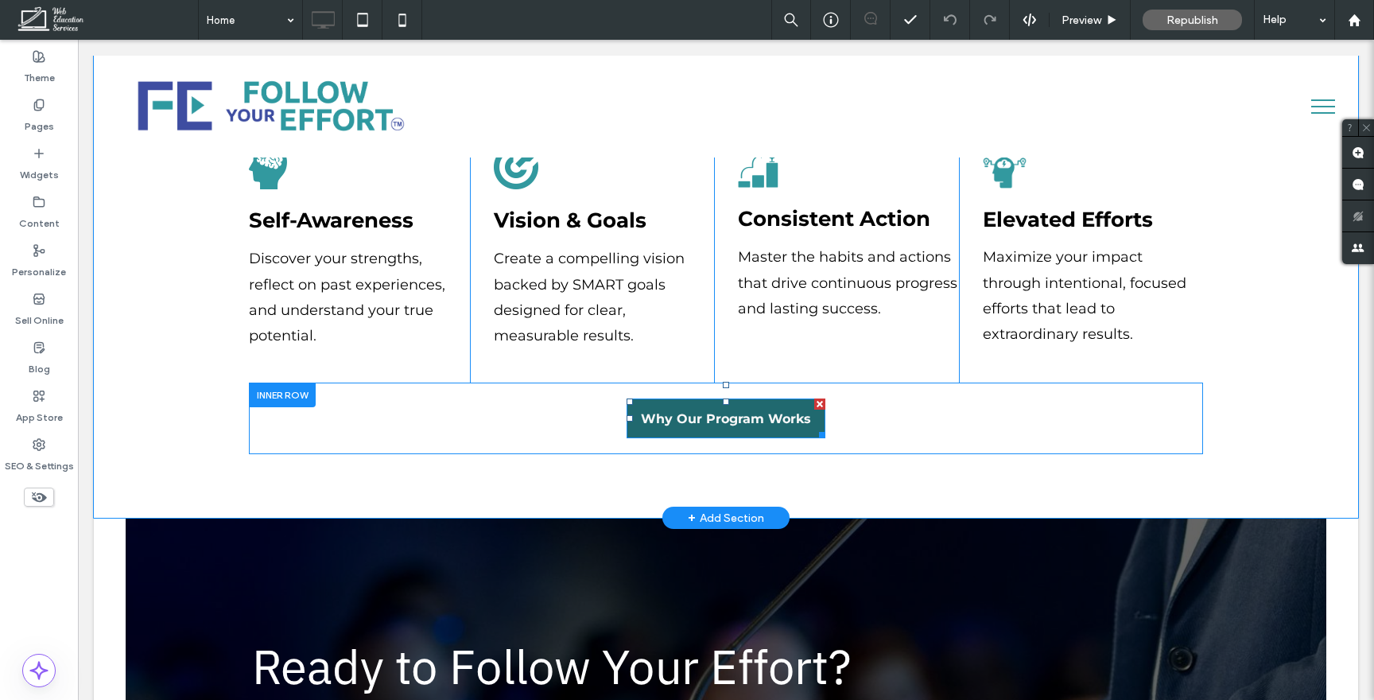
click at [763, 416] on span "Why Our Program Works" at bounding box center [726, 418] width 170 height 15
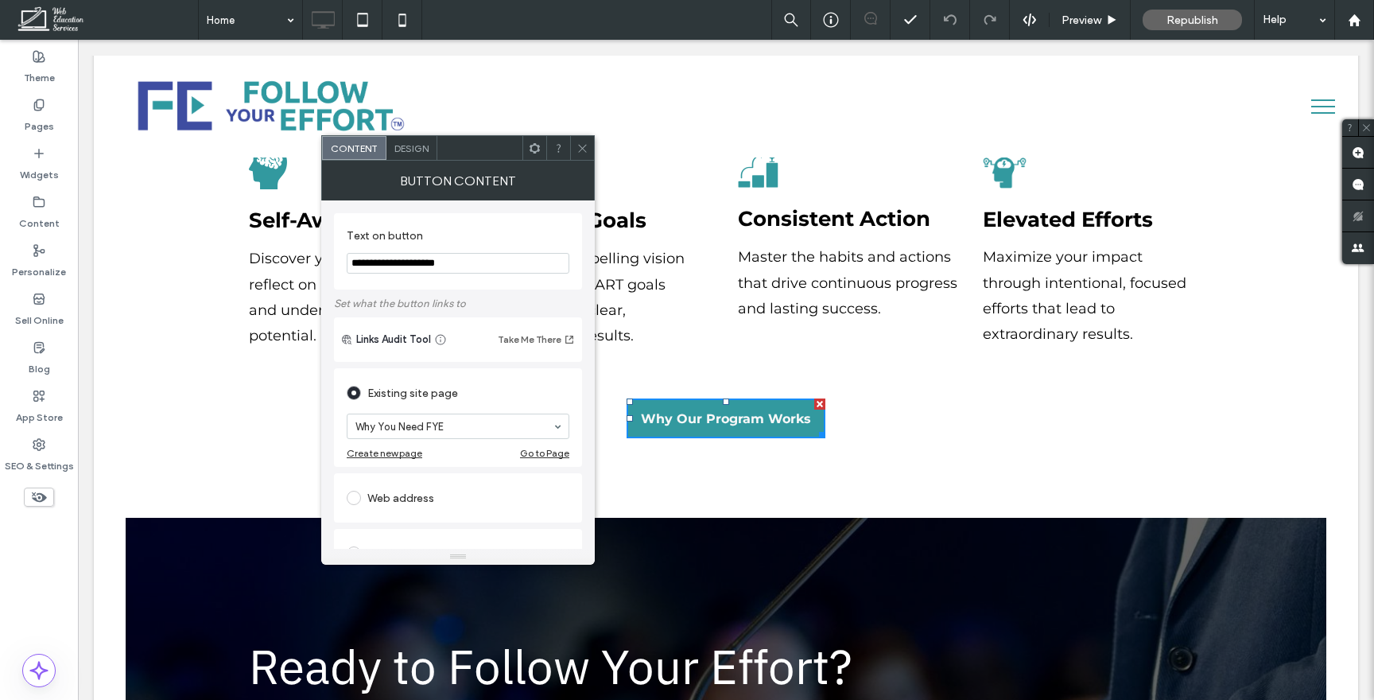
click at [478, 250] on section "**********" at bounding box center [458, 251] width 223 height 60
click at [414, 262] on input "**********" at bounding box center [458, 263] width 223 height 21
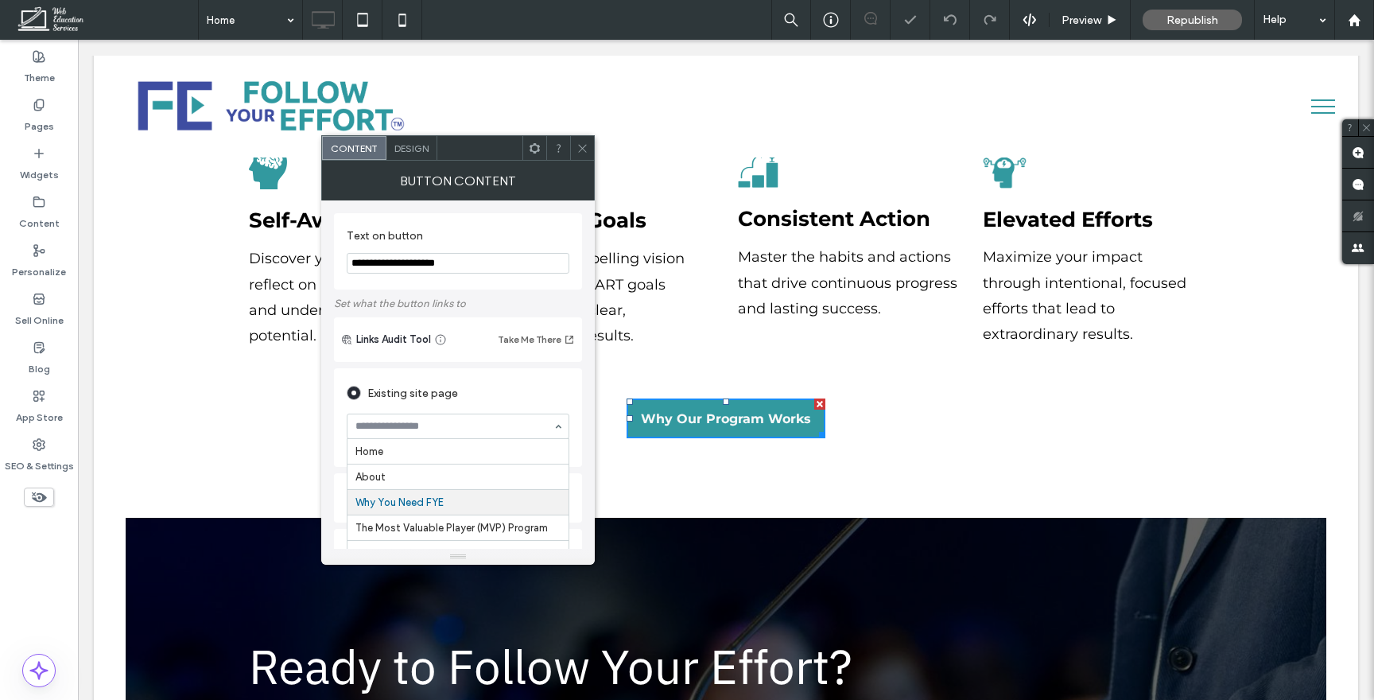
scroll to position [52, 0]
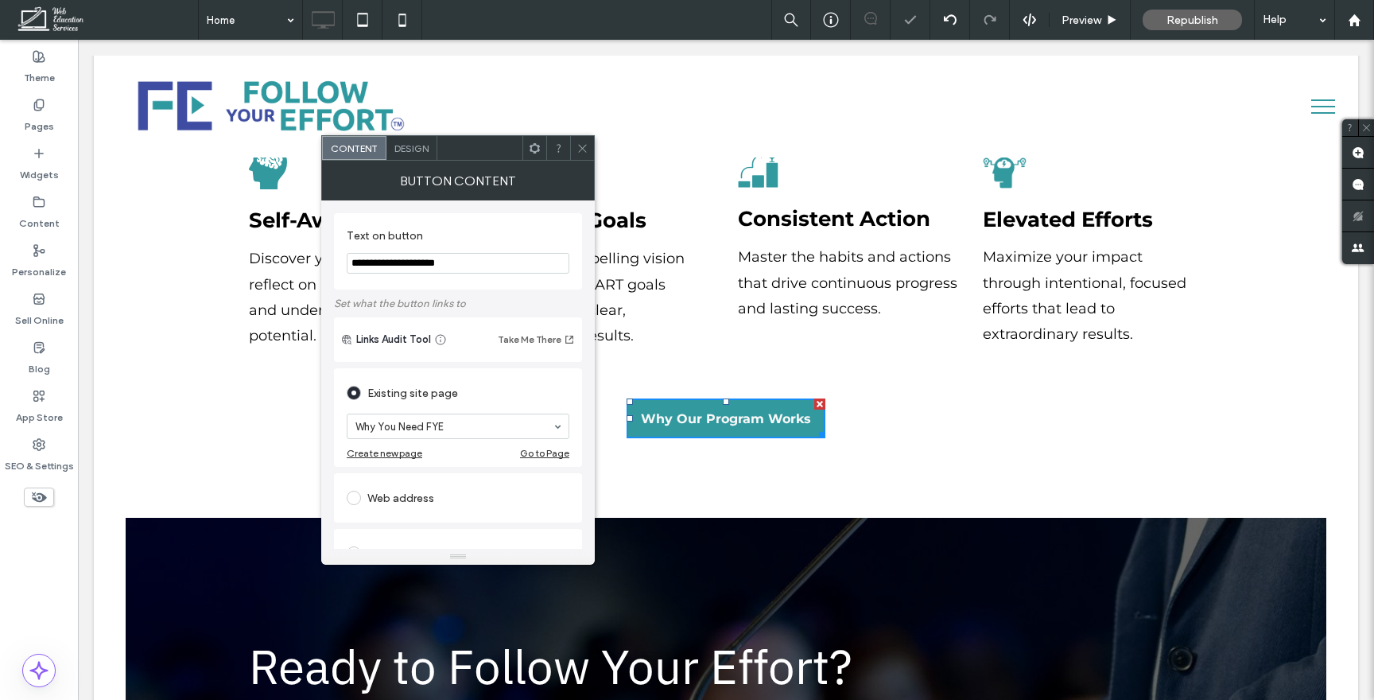
click at [577, 151] on icon at bounding box center [582, 148] width 12 height 12
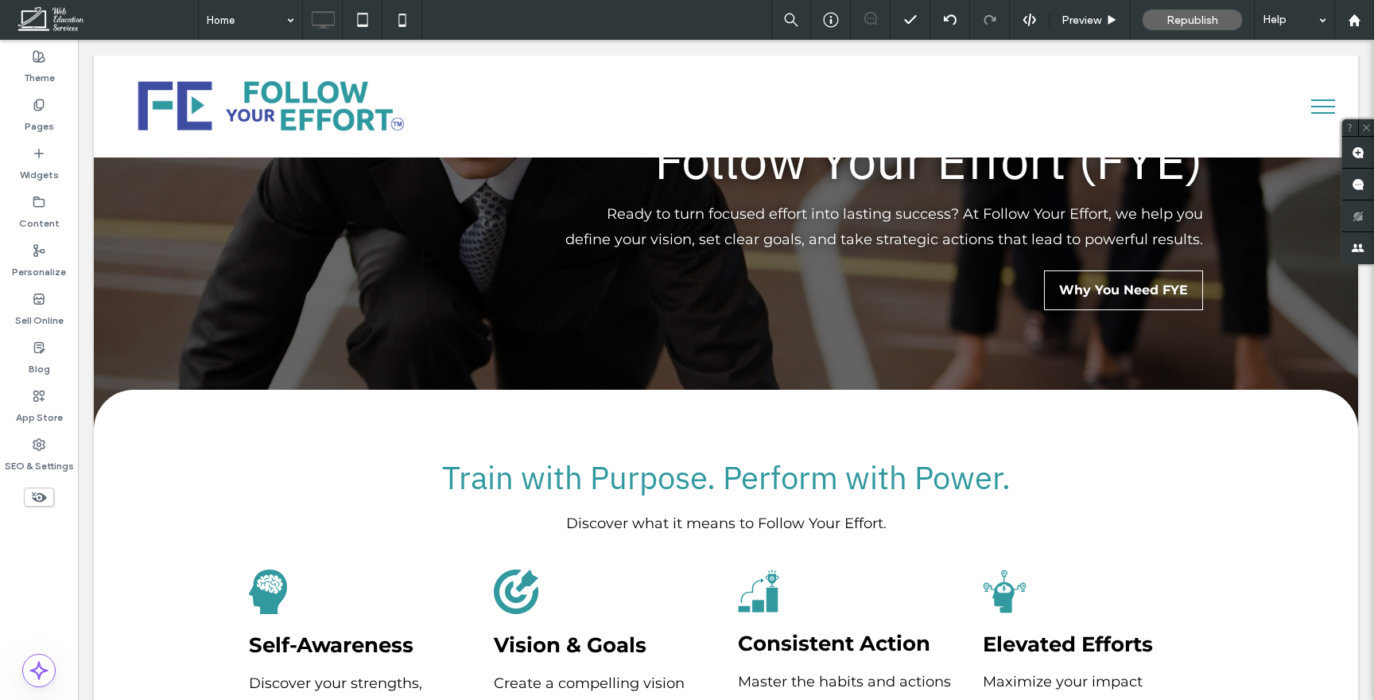
scroll to position [0, 0]
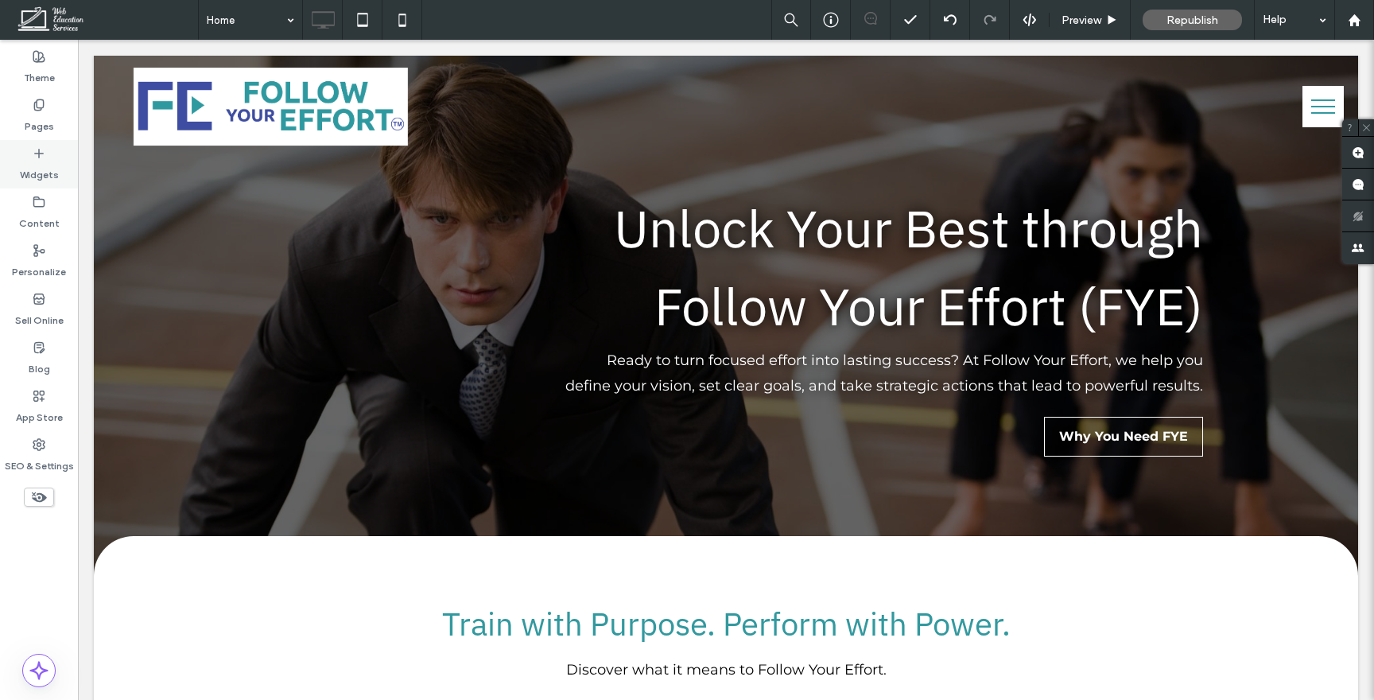
click at [46, 169] on label "Widgets" at bounding box center [39, 171] width 39 height 22
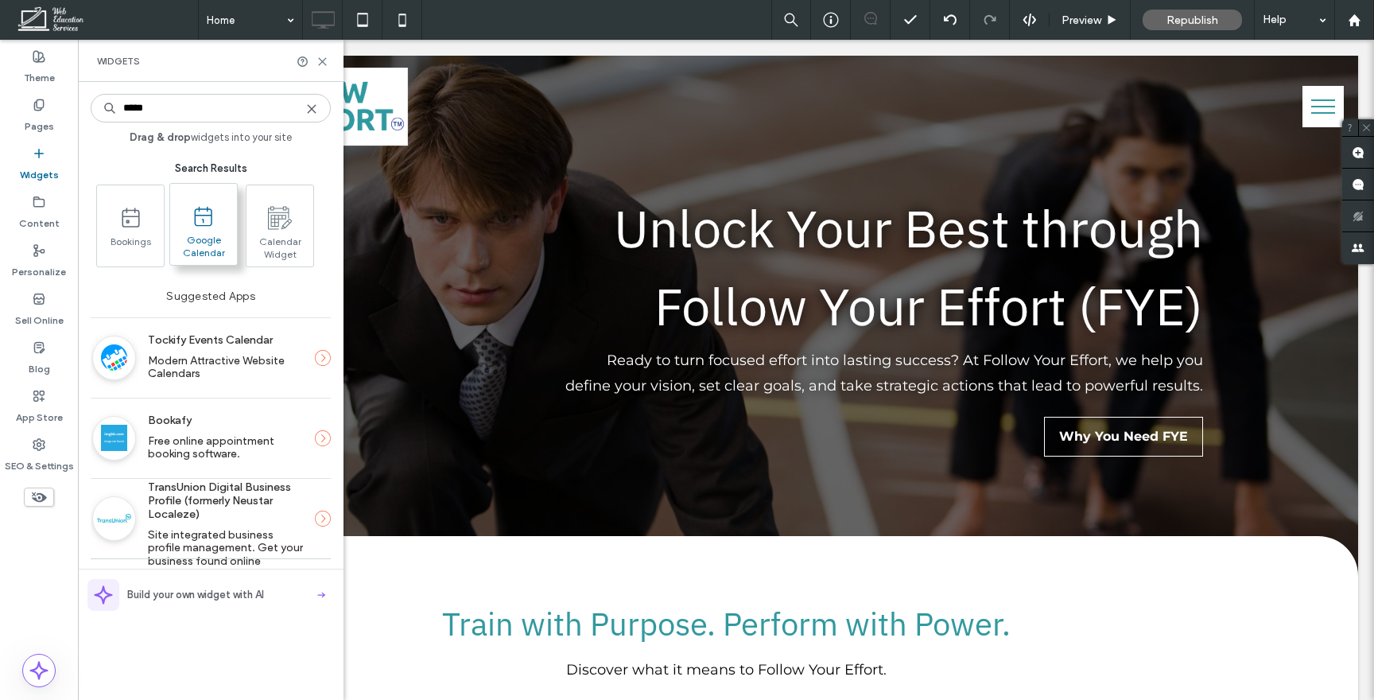
type input "*****"
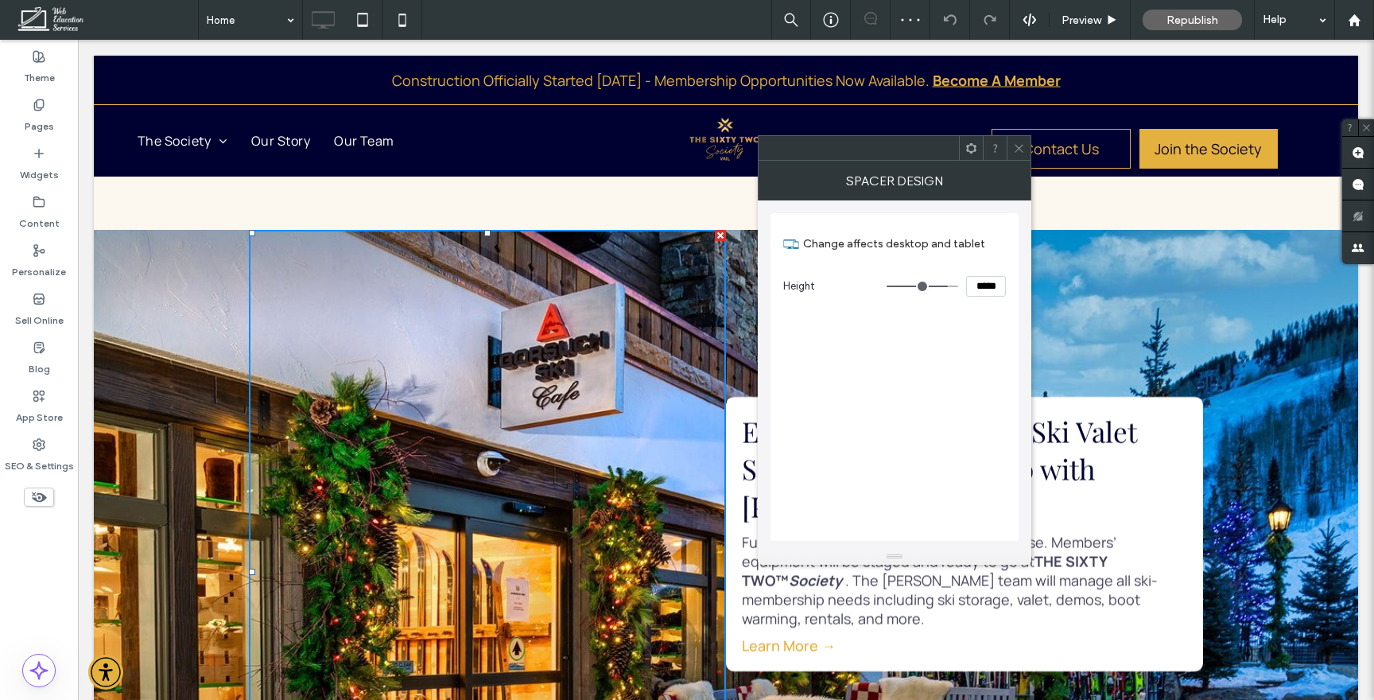
scroll to position [2027, 0]
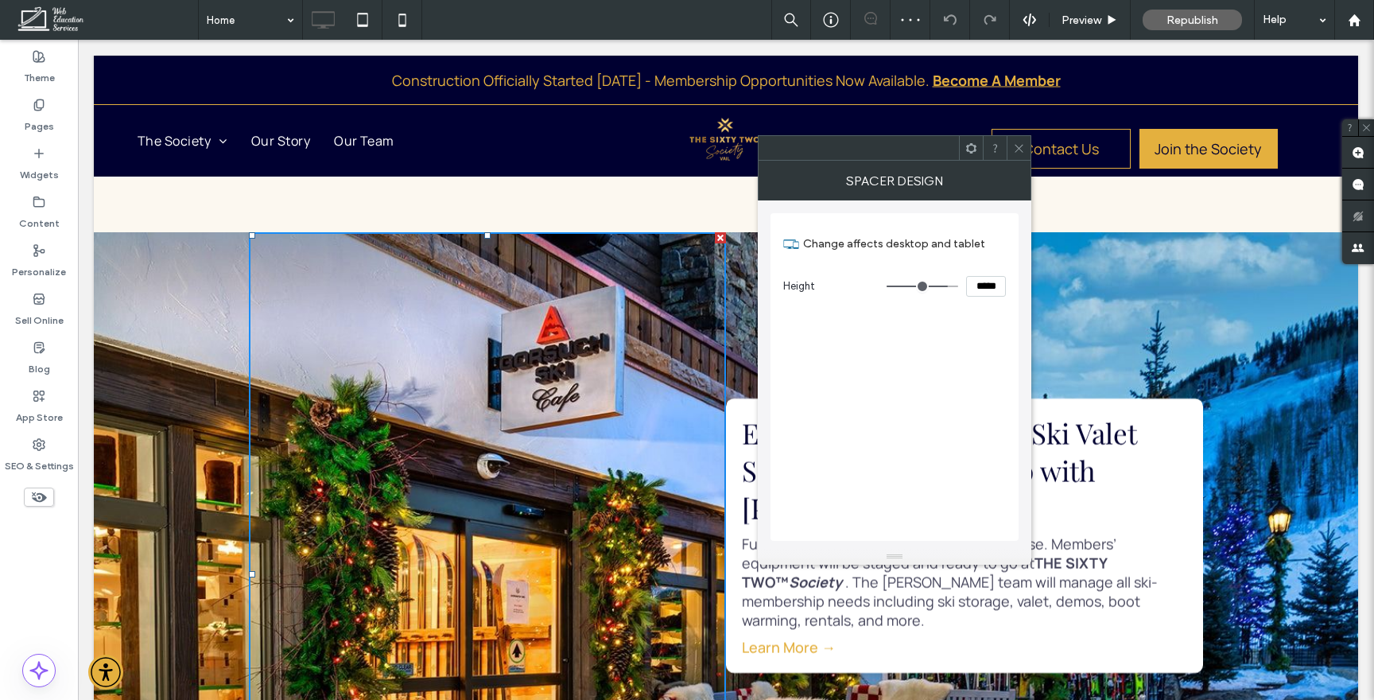
click at [471, 322] on div at bounding box center [487, 574] width 477 height 684
click at [1014, 160] on div at bounding box center [895, 147] width 274 height 25
click at [1020, 152] on icon at bounding box center [1019, 148] width 12 height 12
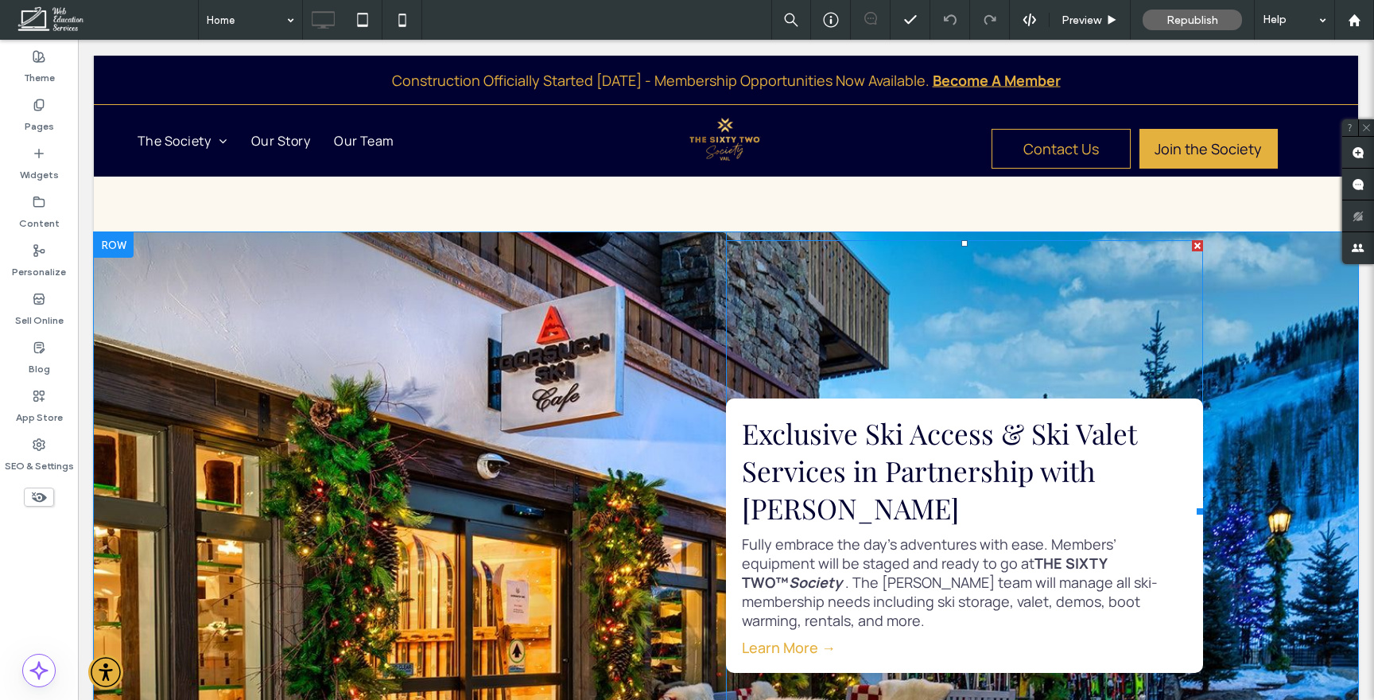
click at [903, 426] on span at bounding box center [964, 377] width 477 height 274
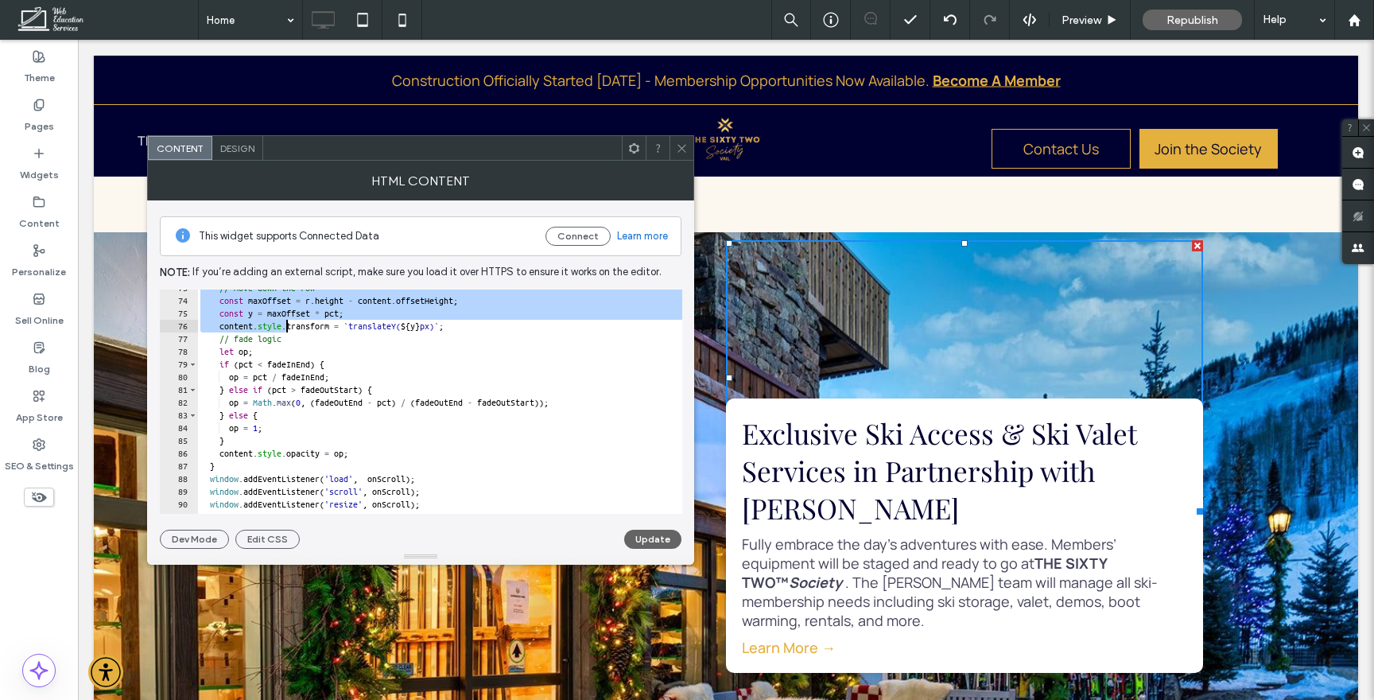
scroll to position [946, 0]
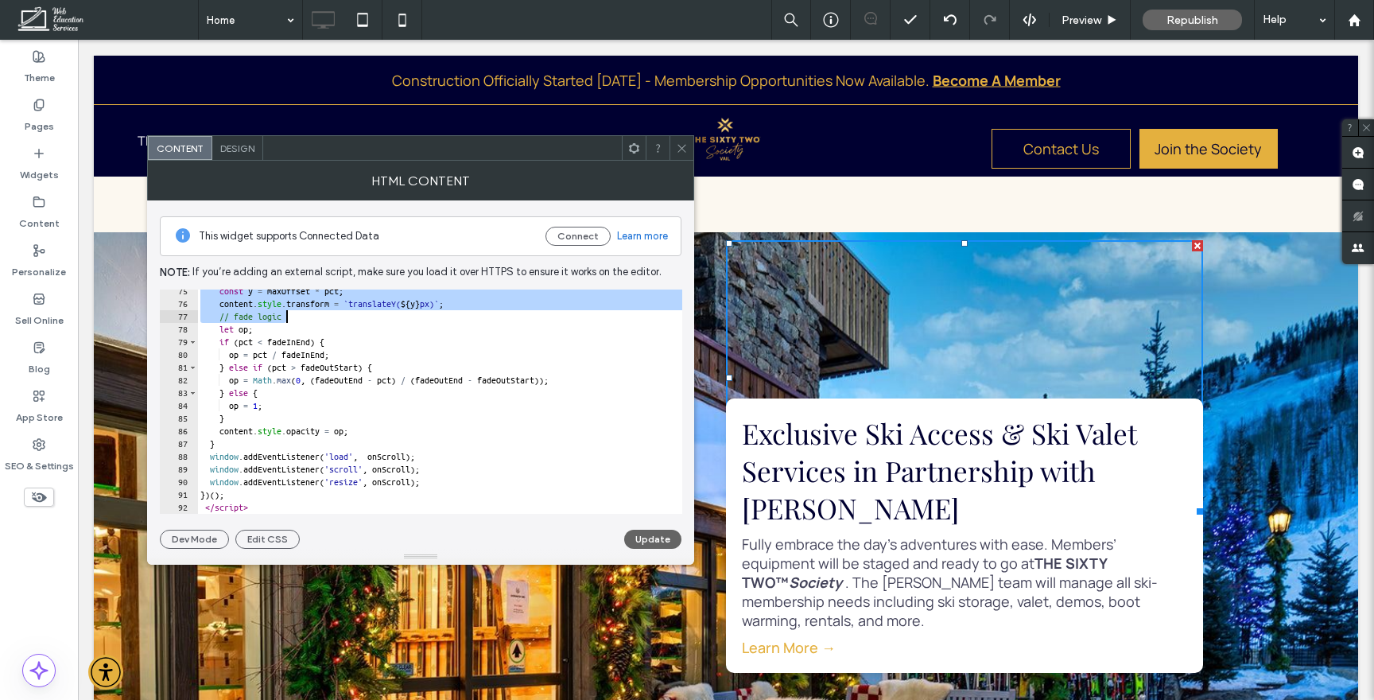
drag, startPoint x: 199, startPoint y: 296, endPoint x: 286, endPoint y: 322, distance: 91.3
click at [286, 322] on div "const y = maxOffset * pct ; content . style . transform = ` translateY( ${ y } …" at bounding box center [466, 410] width 539 height 250
type textarea "**********"
click at [675, 152] on div at bounding box center [681, 148] width 24 height 24
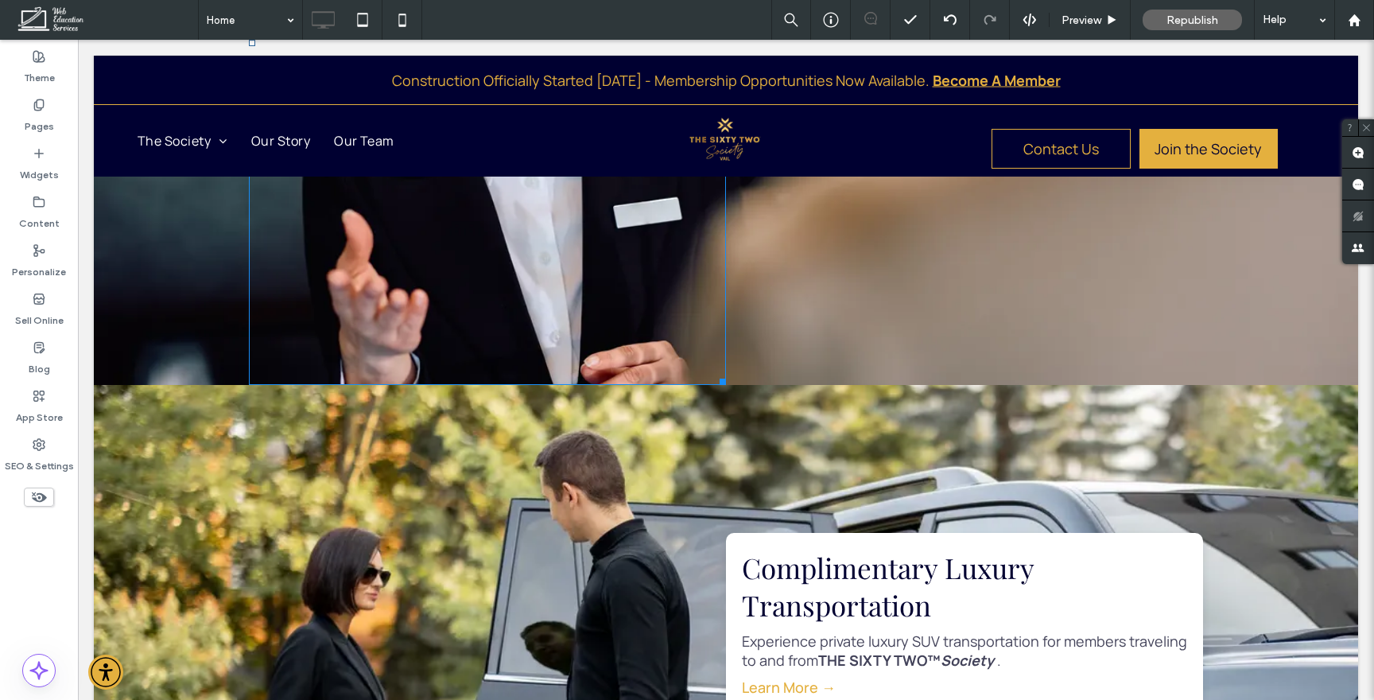
scroll to position [3311, 0]
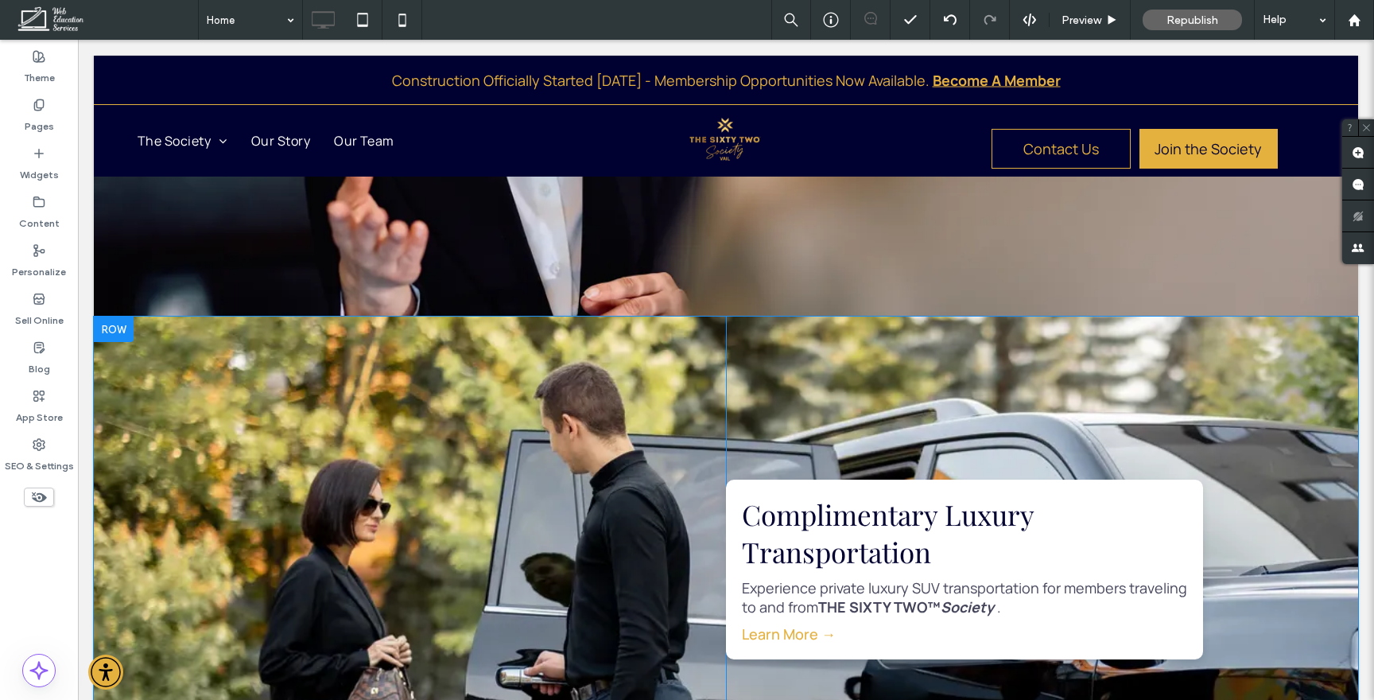
click at [812, 382] on div "Complimentary Luxury Transportation Experience private luxury SUV transportatio…" at bounding box center [964, 414] width 477 height 180
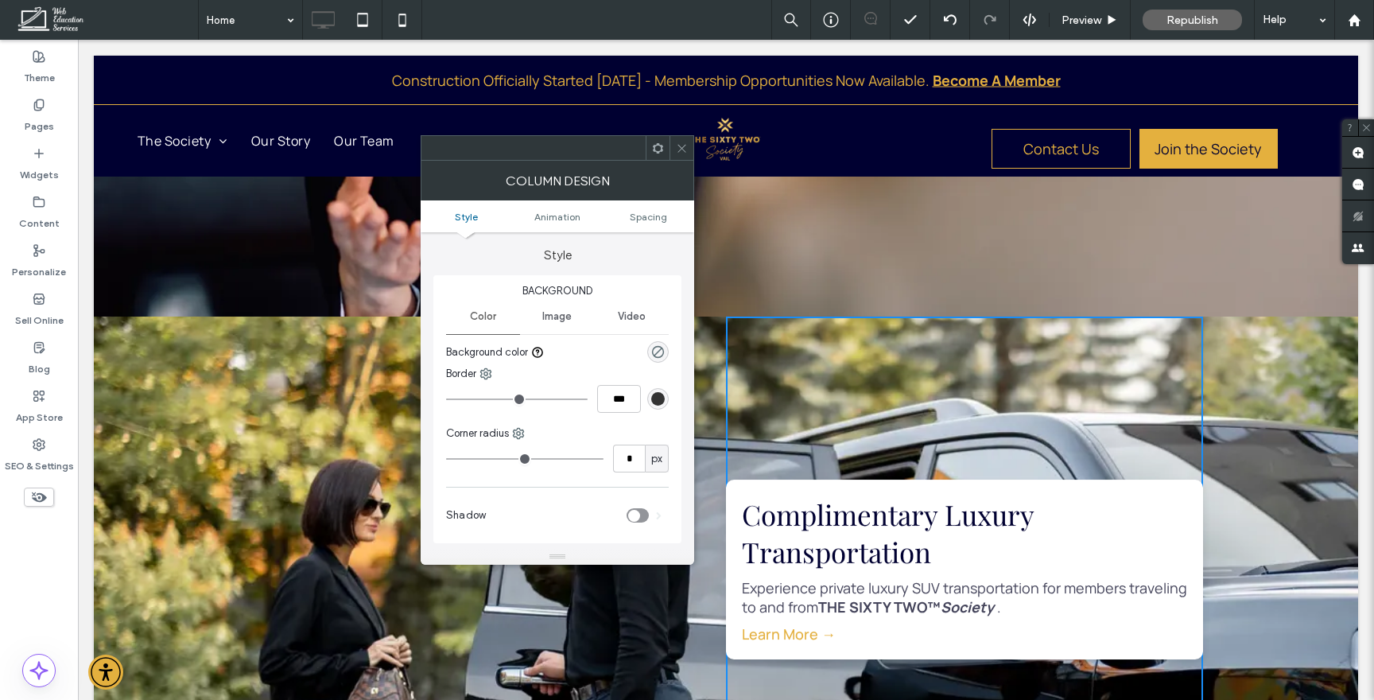
click at [681, 152] on icon at bounding box center [682, 148] width 12 height 12
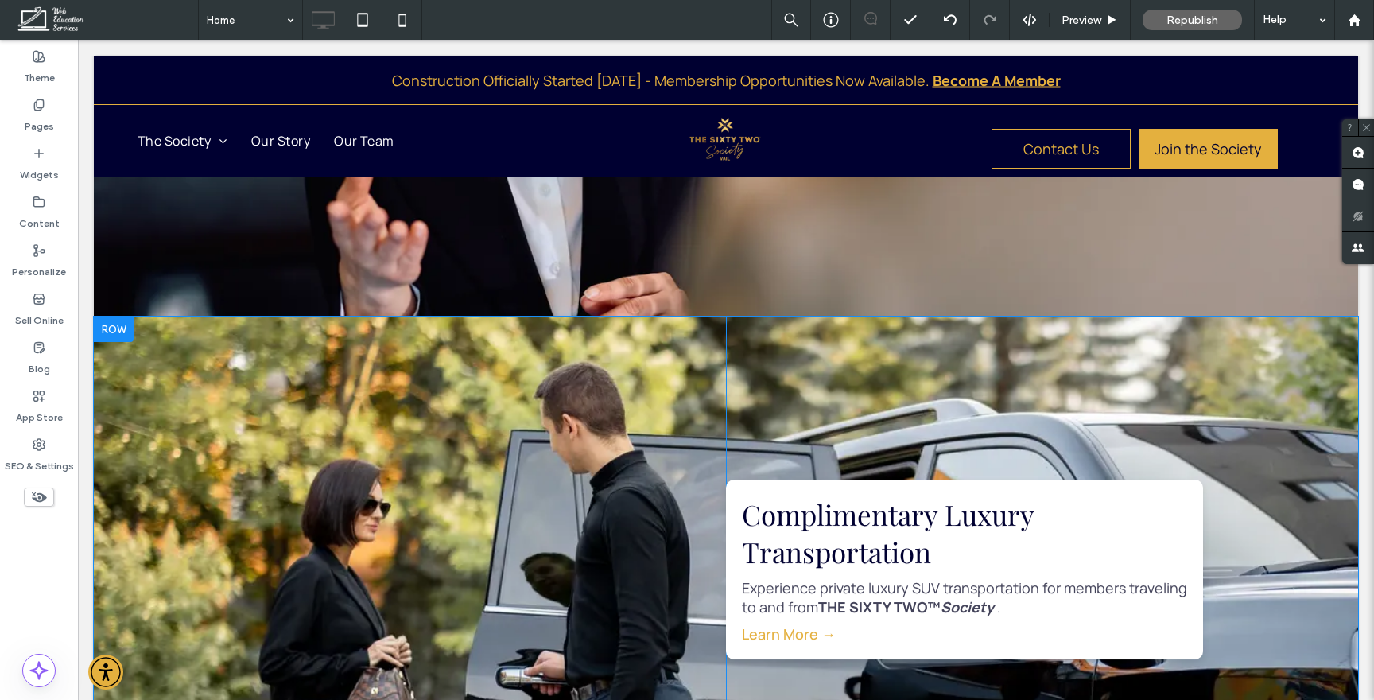
click at [809, 495] on h3 "Complimentary Luxury Transportation" at bounding box center [964, 532] width 445 height 75
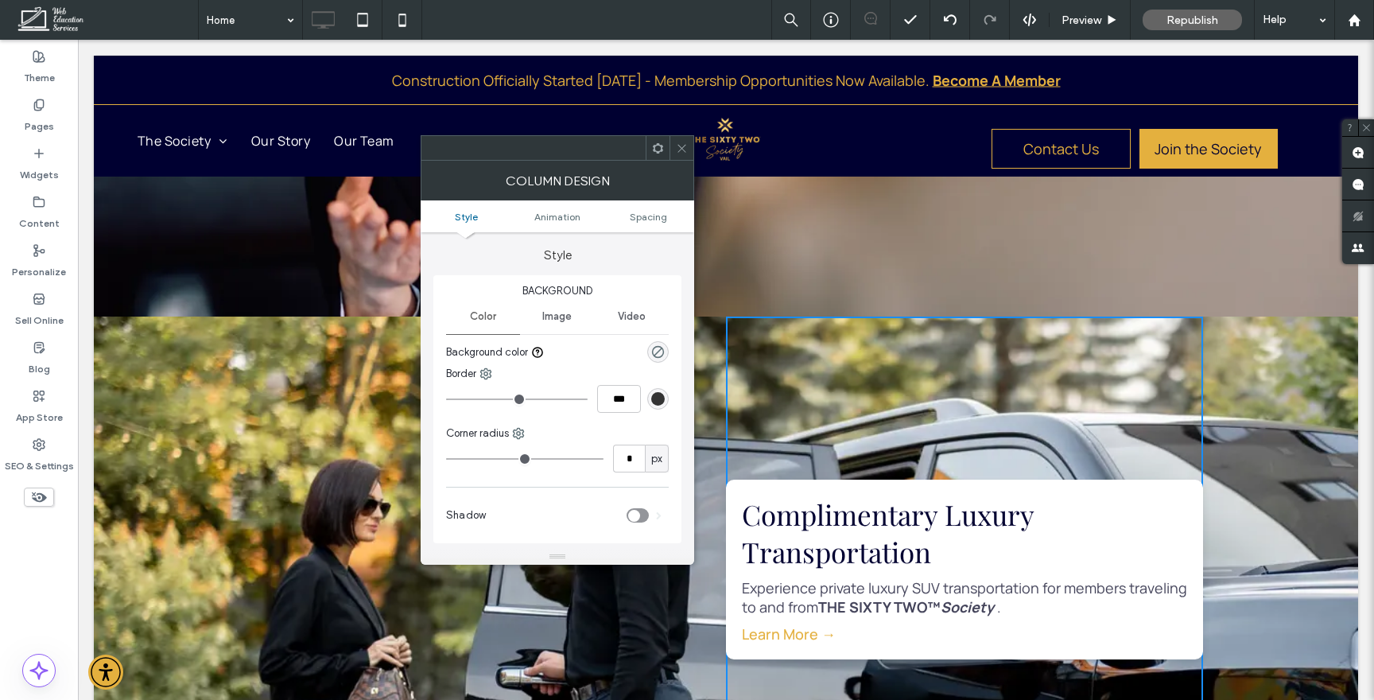
click at [681, 151] on icon at bounding box center [682, 148] width 12 height 12
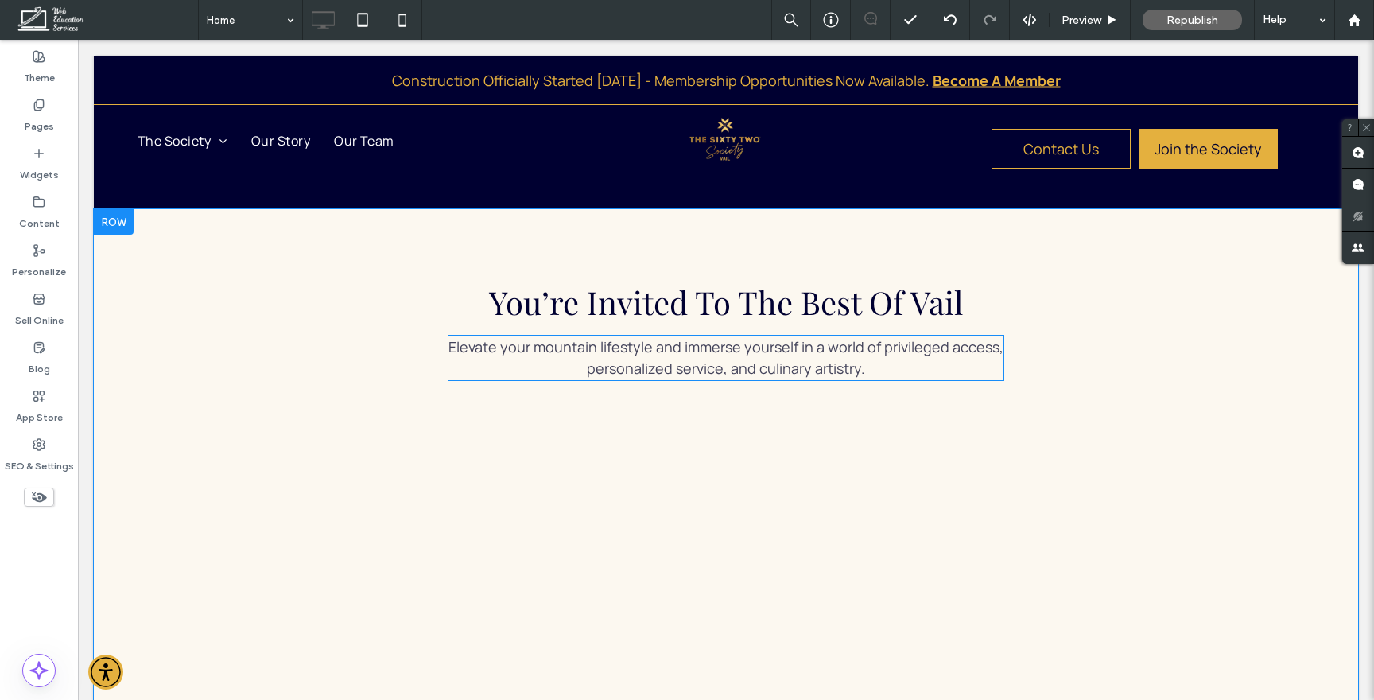
scroll to position [1231, 0]
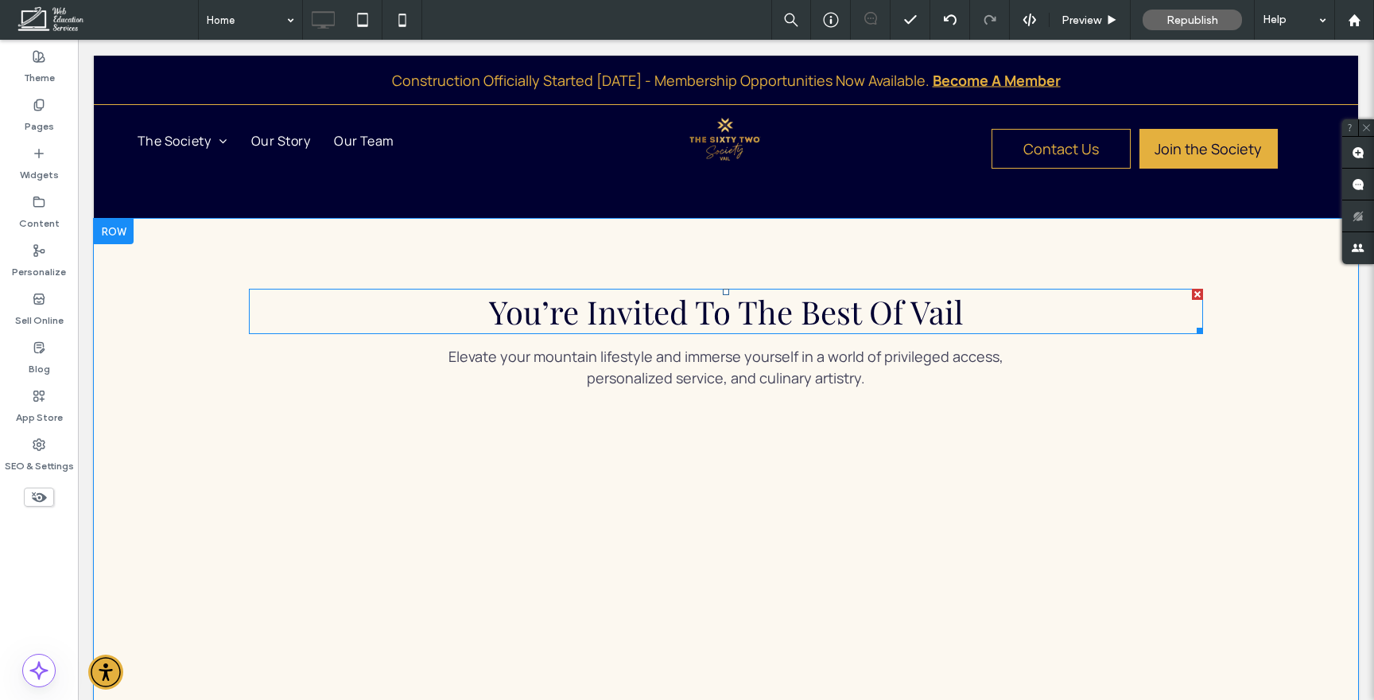
click at [735, 293] on span "You’re Invited To The Best Of Vail" at bounding box center [726, 311] width 474 height 42
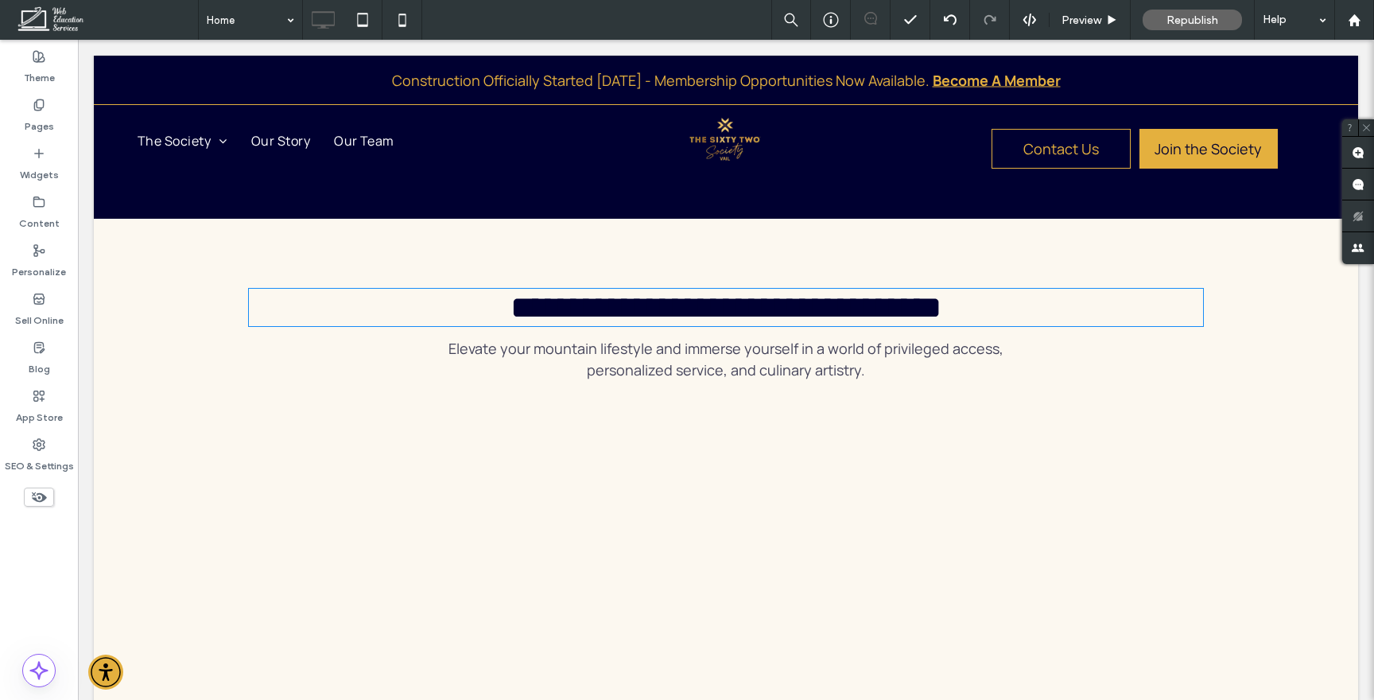
type input "**********"
type input "**"
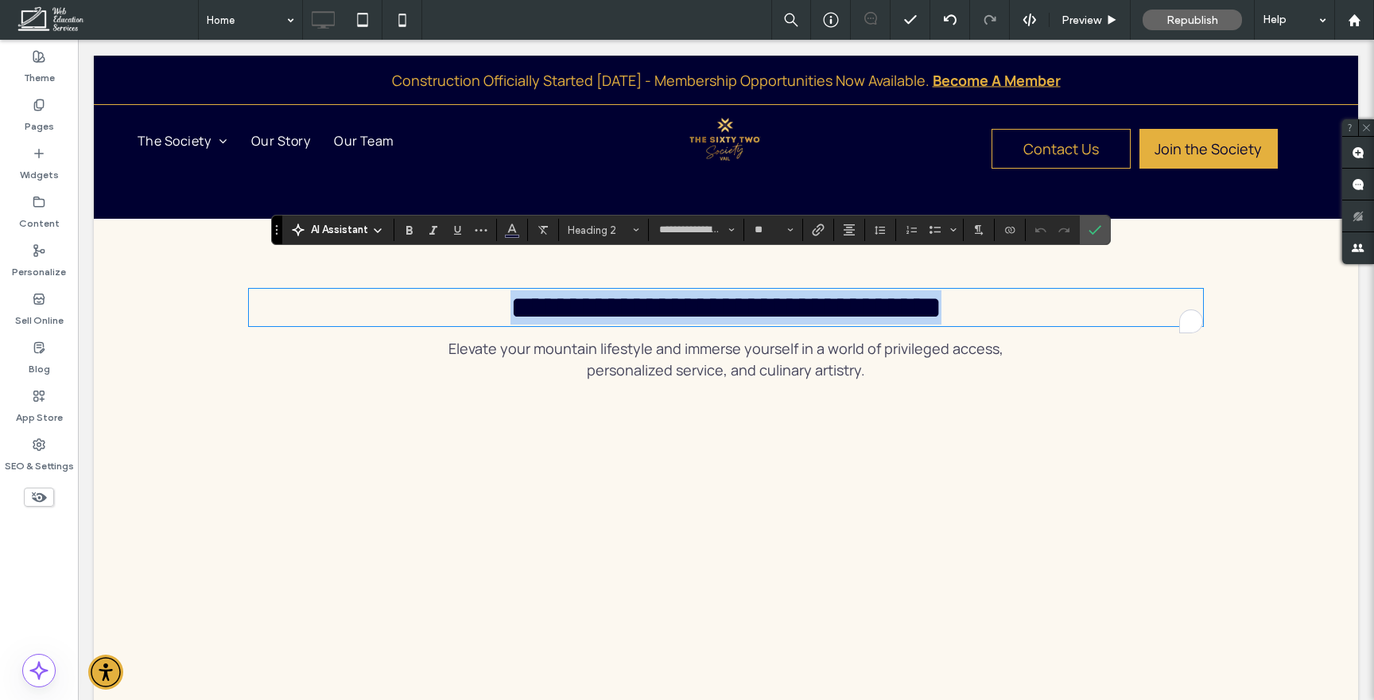
click at [689, 292] on span "**********" at bounding box center [725, 307] width 431 height 31
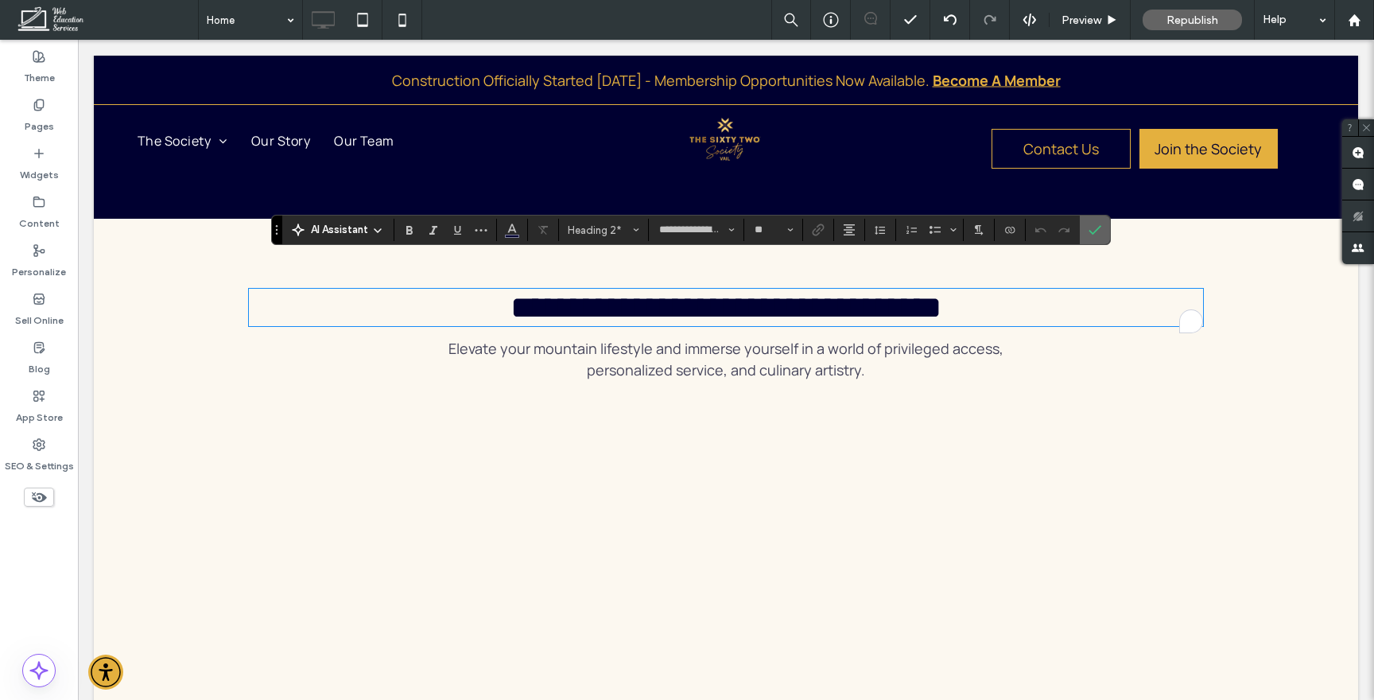
click at [1095, 224] on icon "Confirm" at bounding box center [1094, 229] width 13 height 13
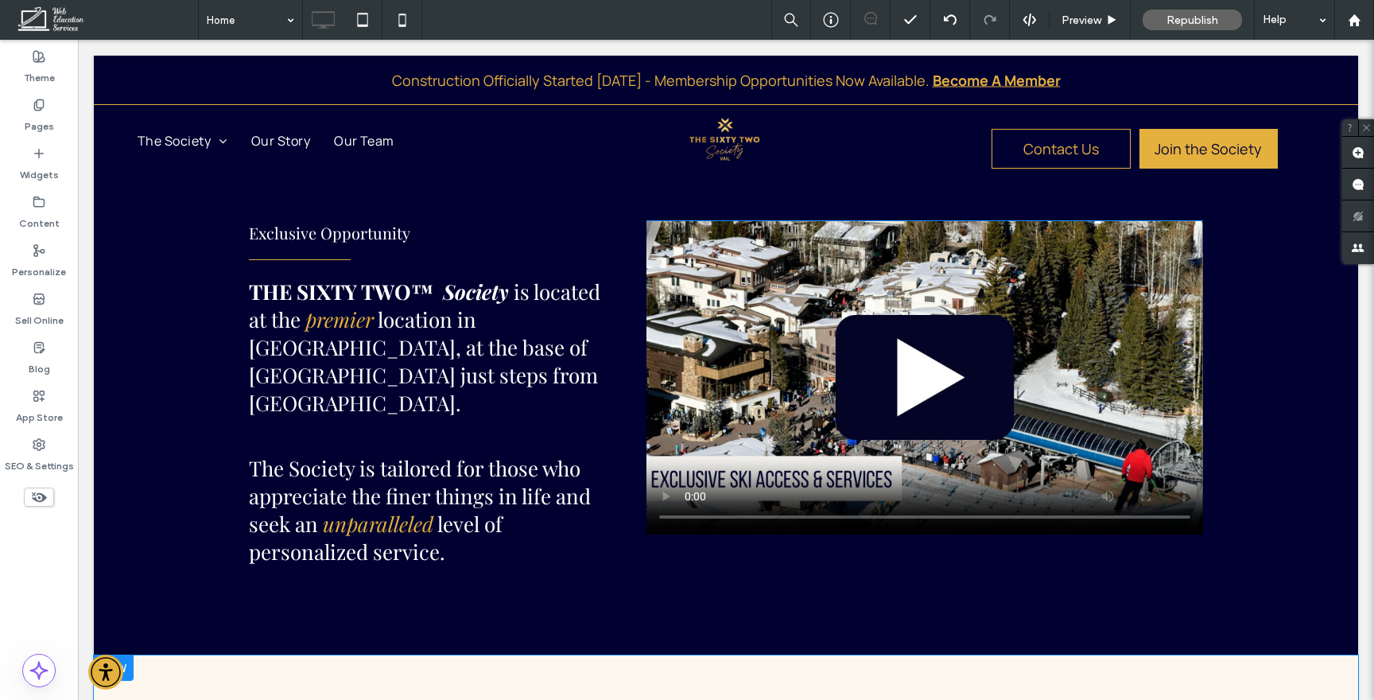
scroll to position [756, 0]
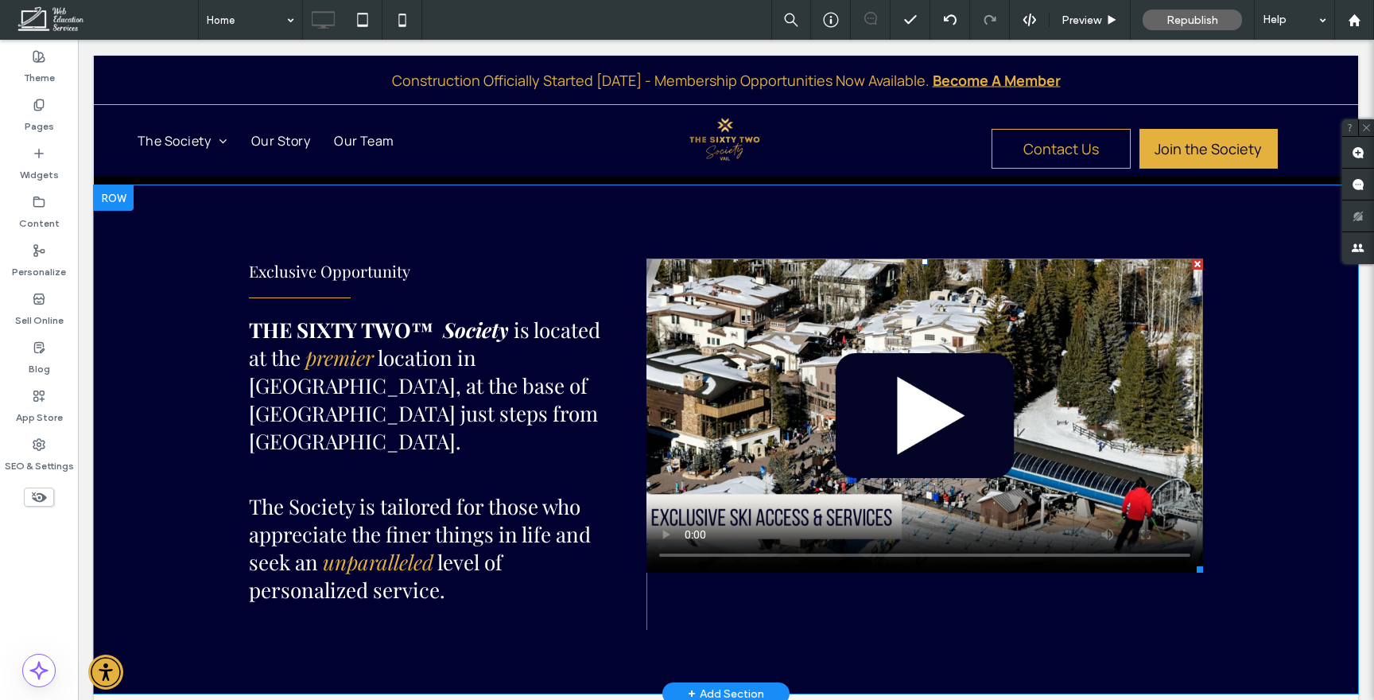
click at [925, 308] on span at bounding box center [924, 415] width 557 height 314
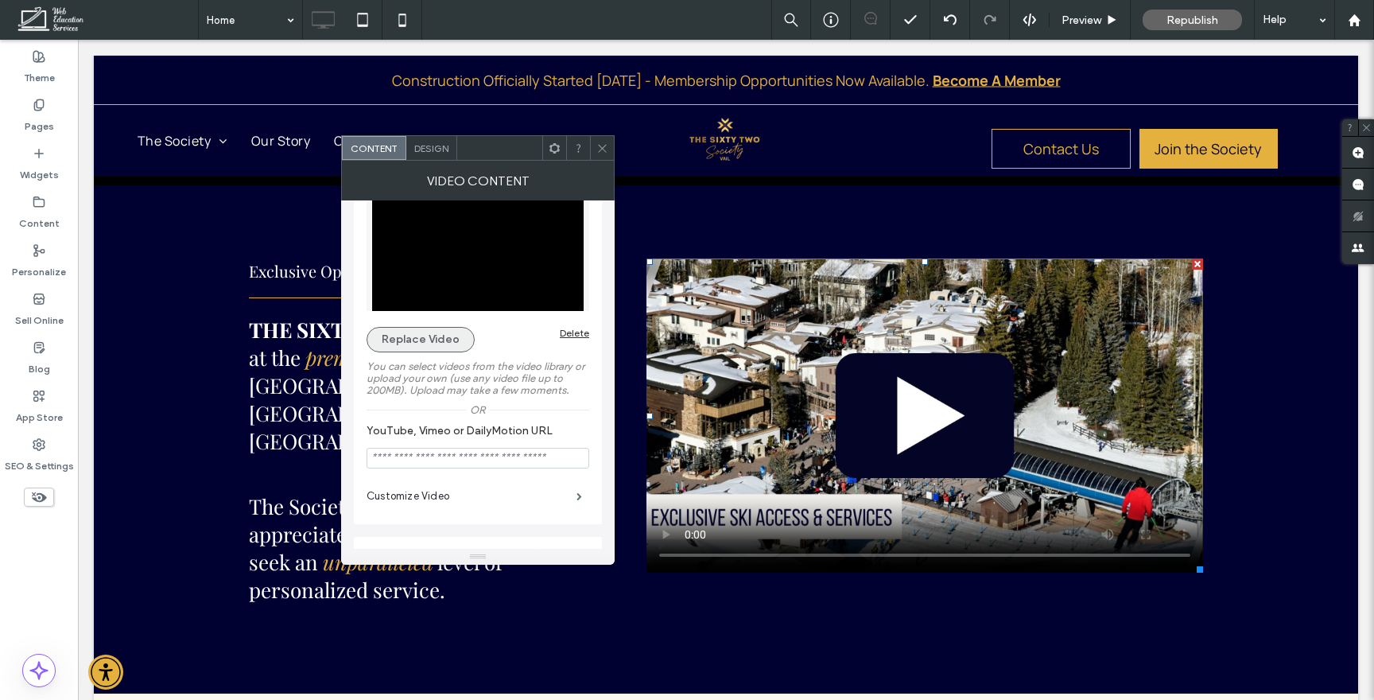
scroll to position [37, 0]
click at [607, 151] on icon at bounding box center [602, 148] width 12 height 12
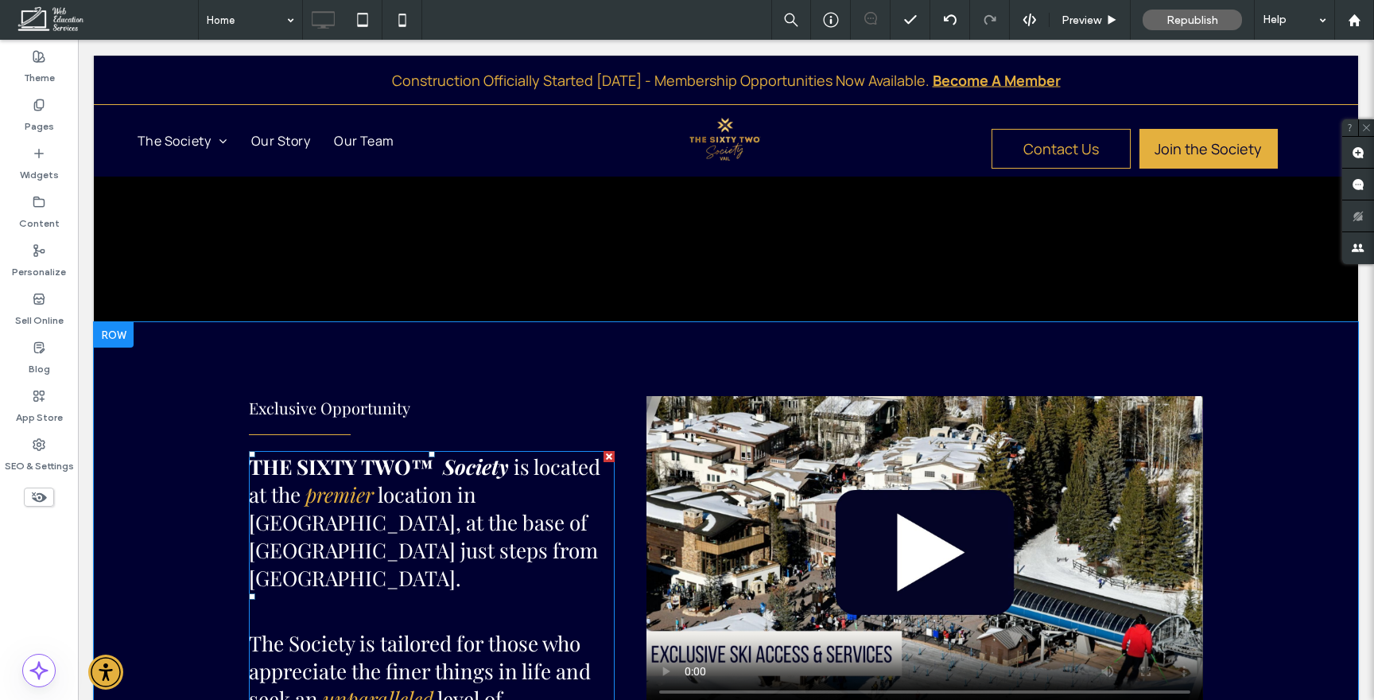
scroll to position [565, 0]
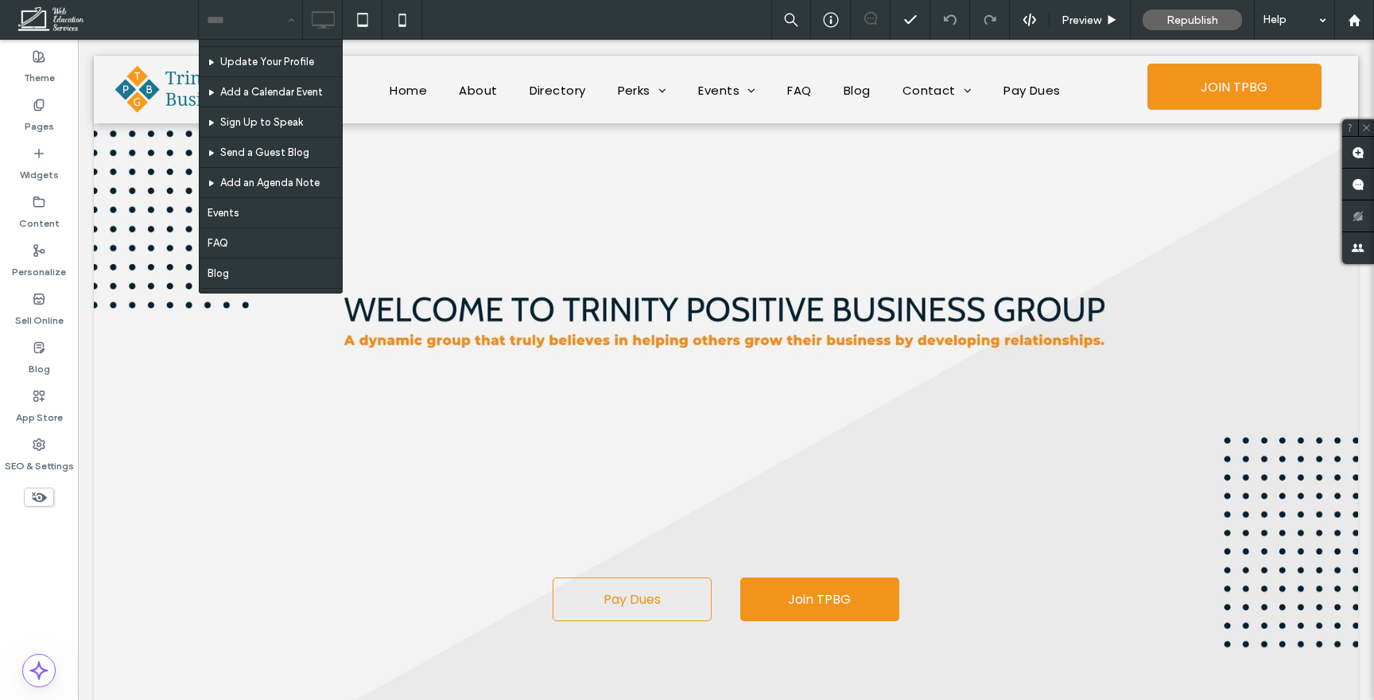
scroll to position [146, 0]
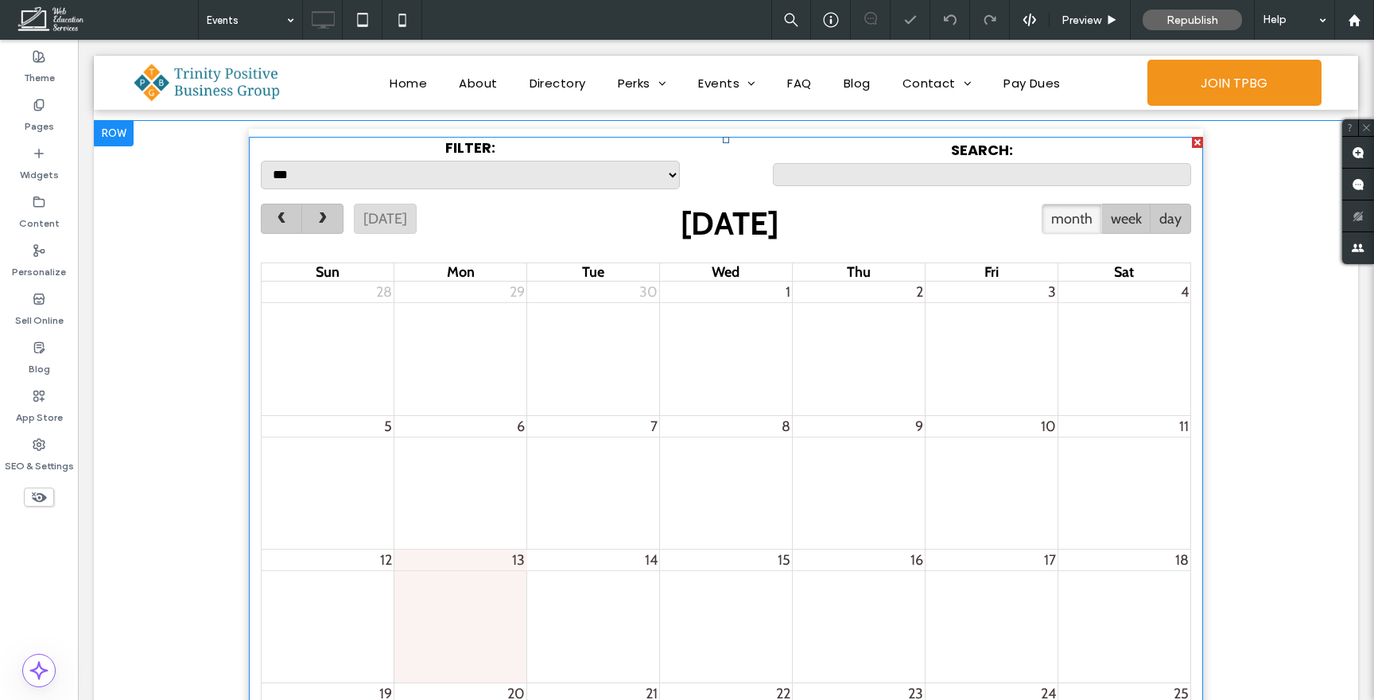
scroll to position [1254, 0]
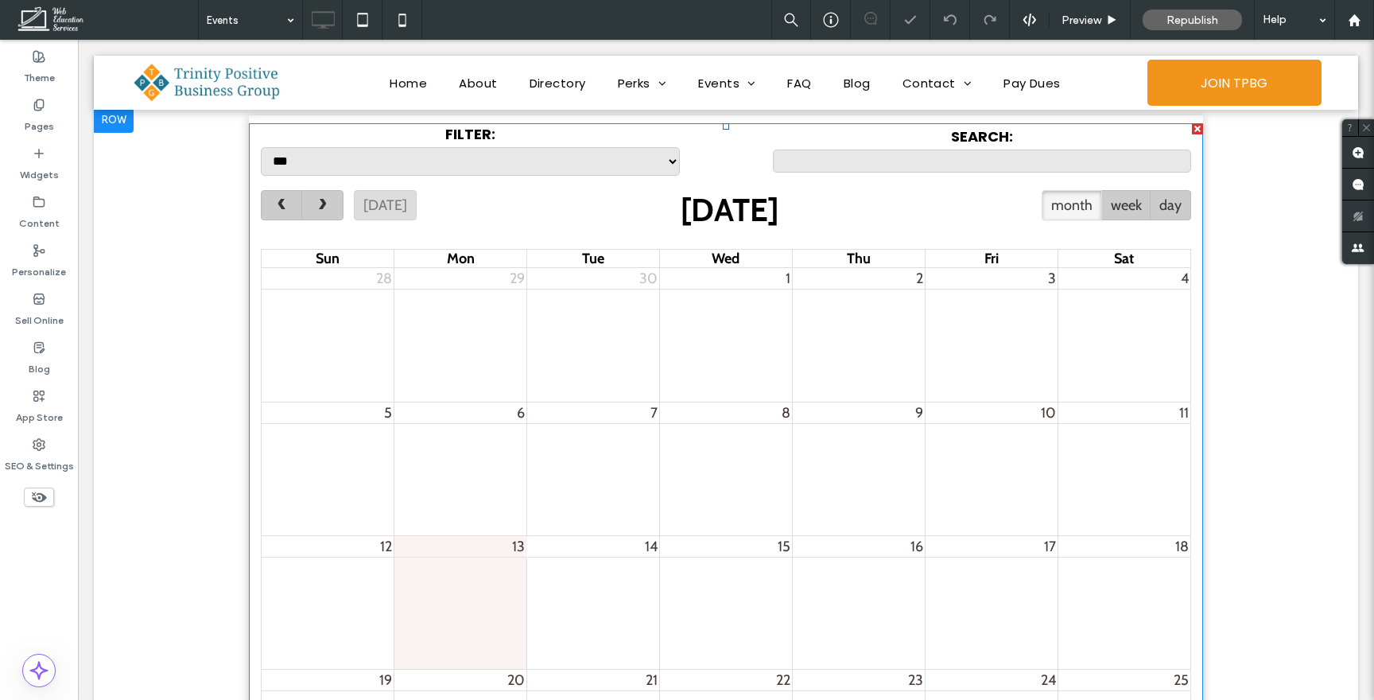
click at [557, 222] on span at bounding box center [726, 574] width 954 height 902
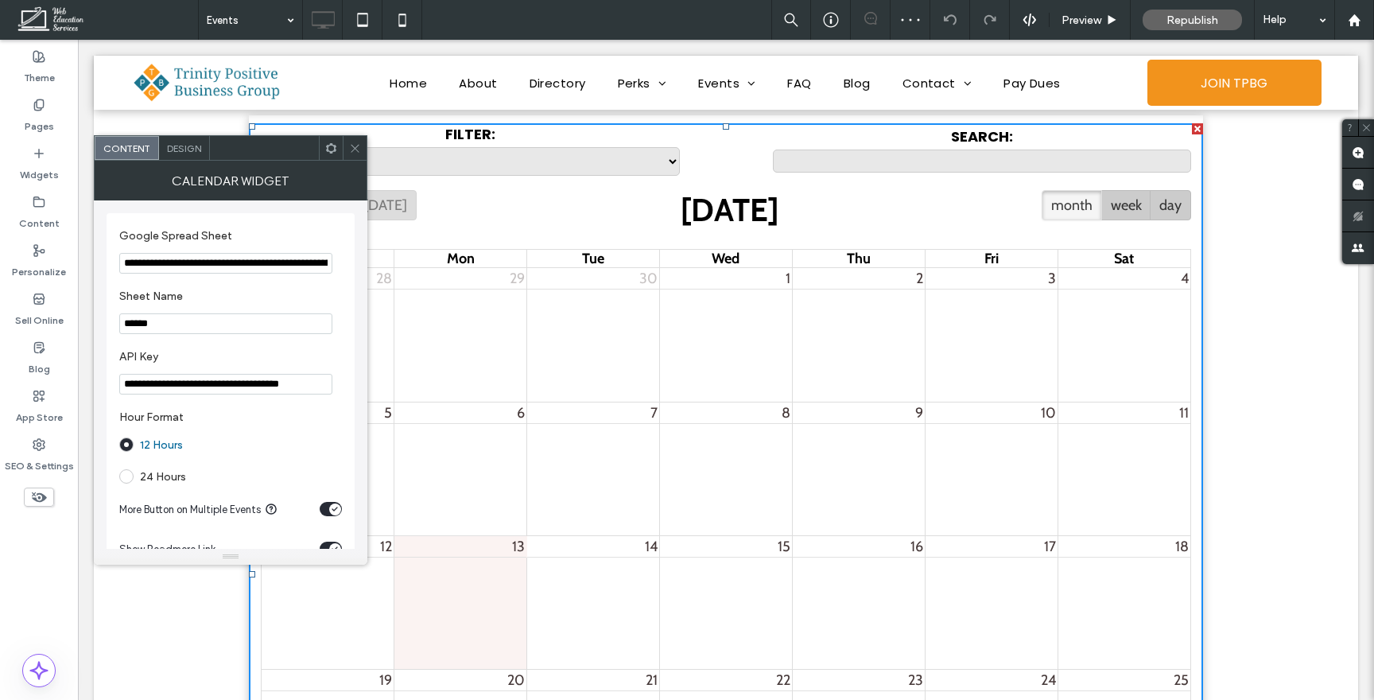
click at [255, 264] on input "**********" at bounding box center [225, 263] width 213 height 21
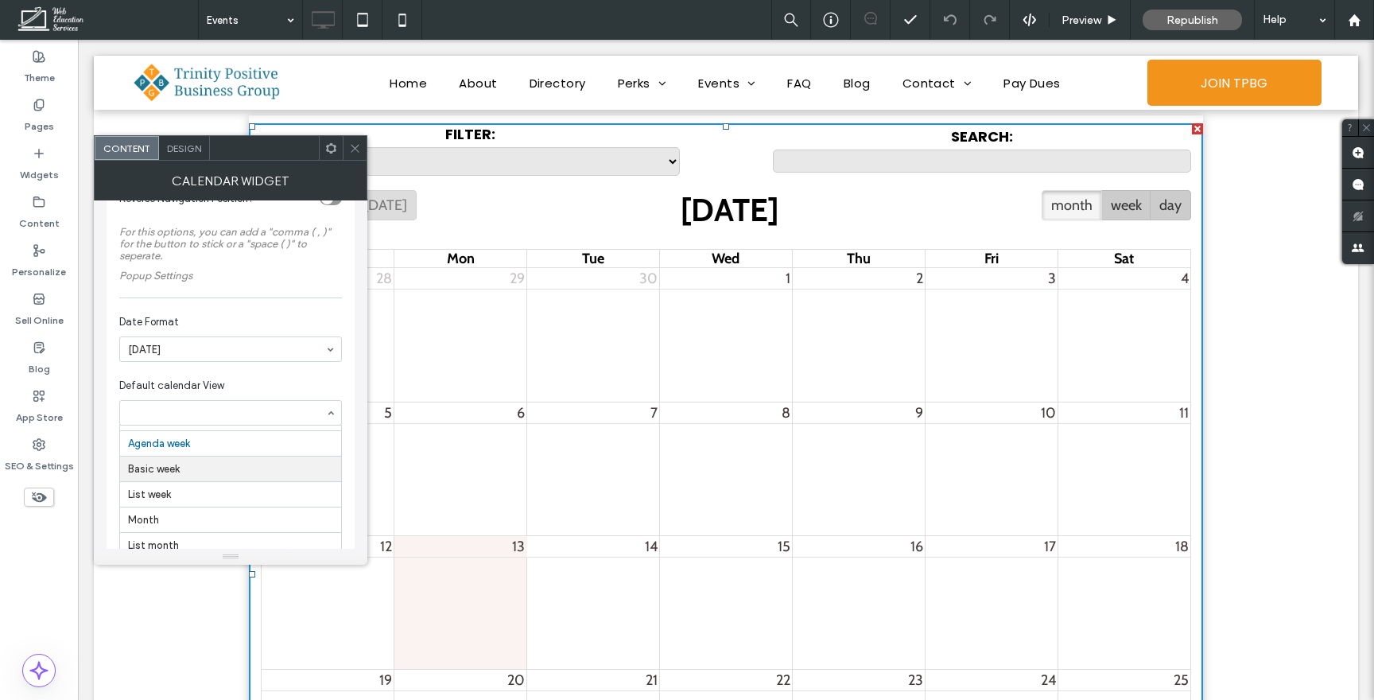
scroll to position [685, 0]
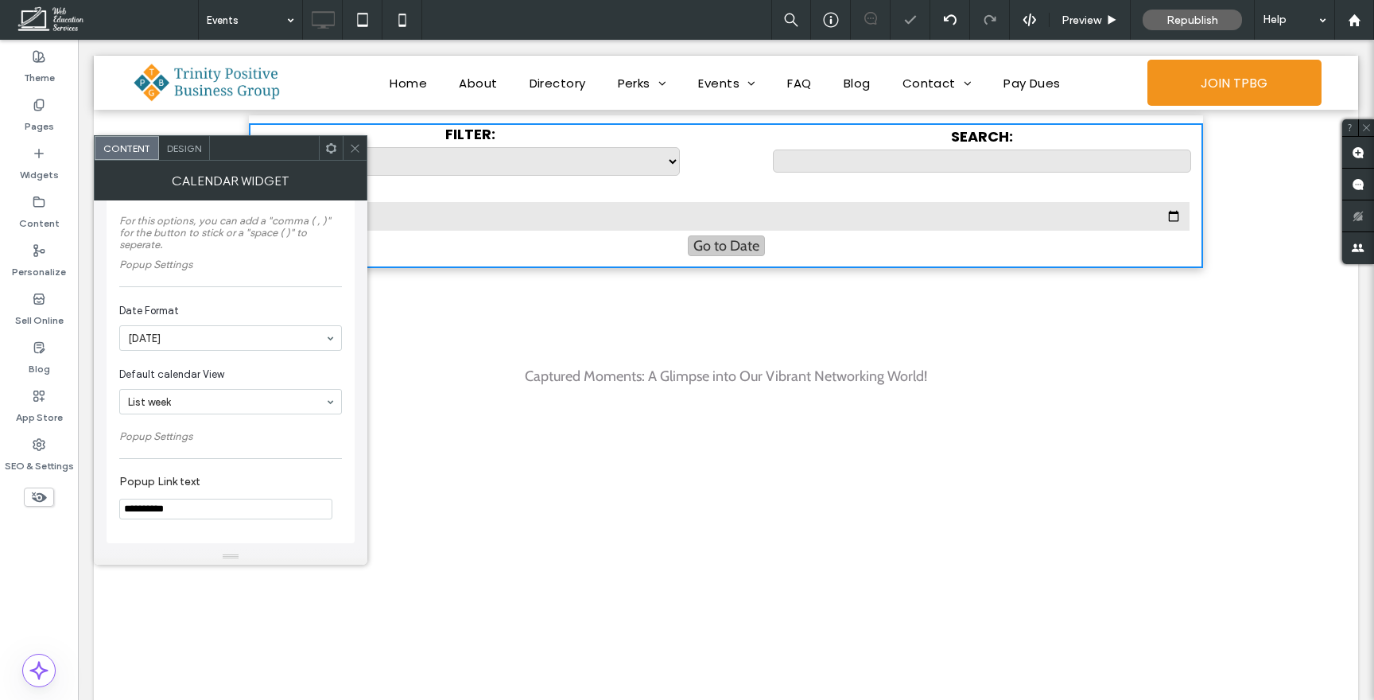
type input "**********"
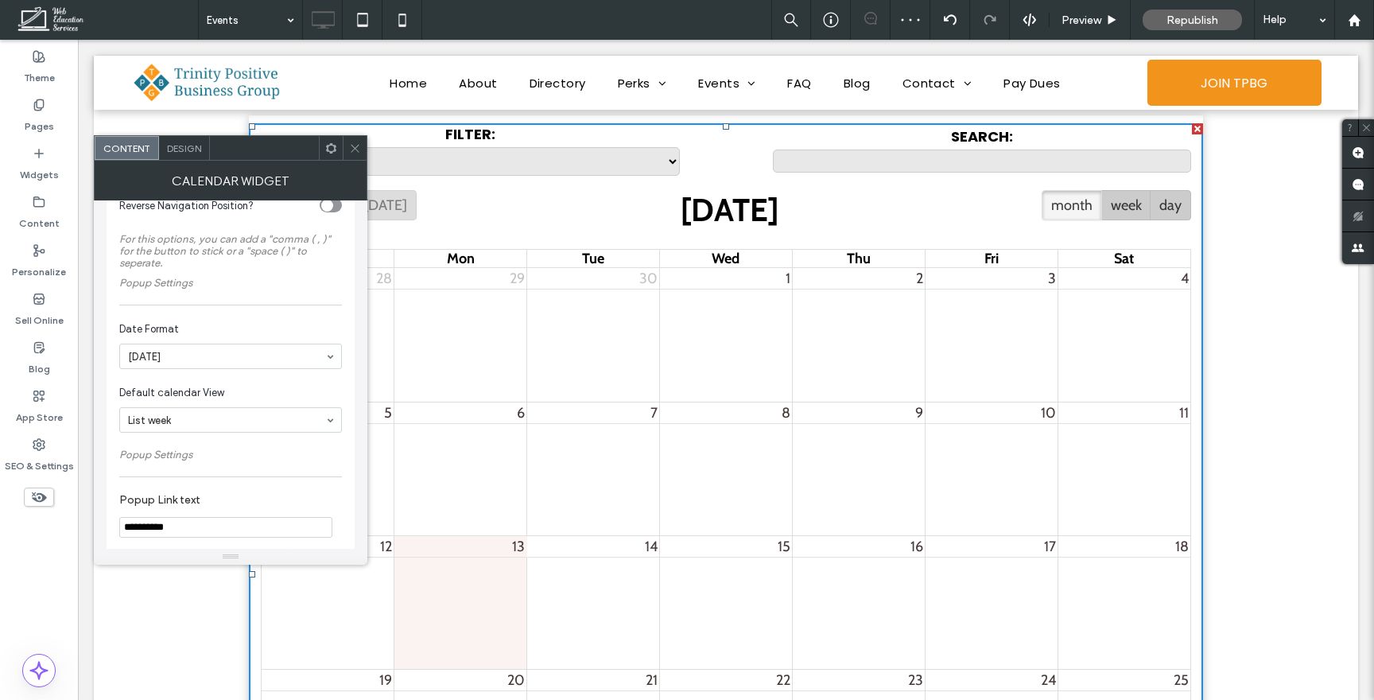
scroll to position [664, 0]
click at [359, 146] on icon at bounding box center [355, 148] width 12 height 12
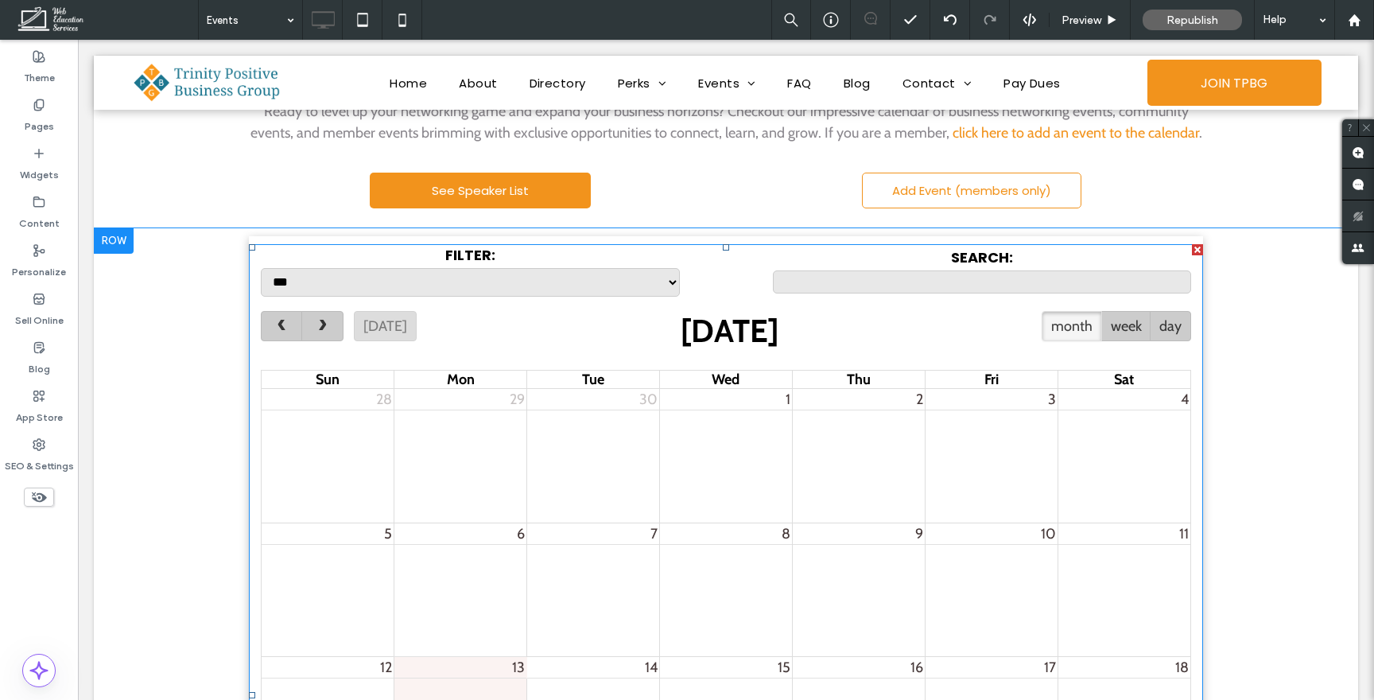
scroll to position [1104, 0]
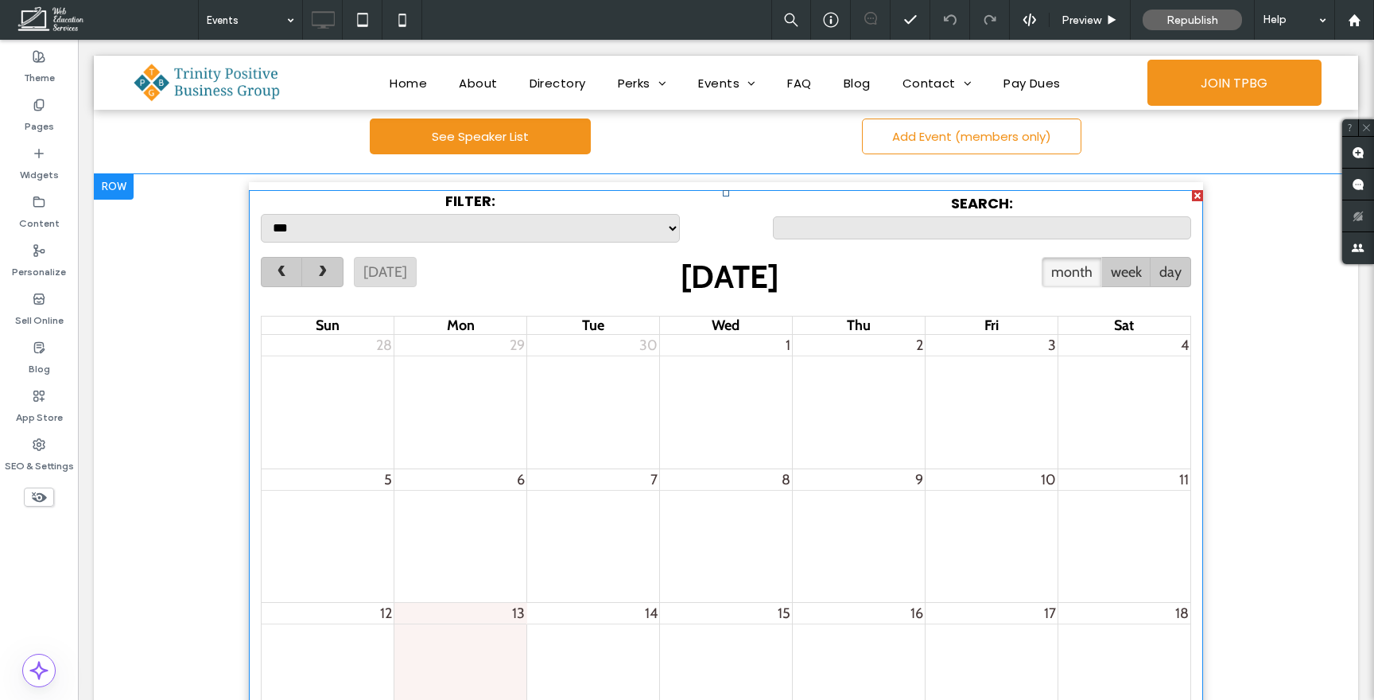
scroll to position [1195, 0]
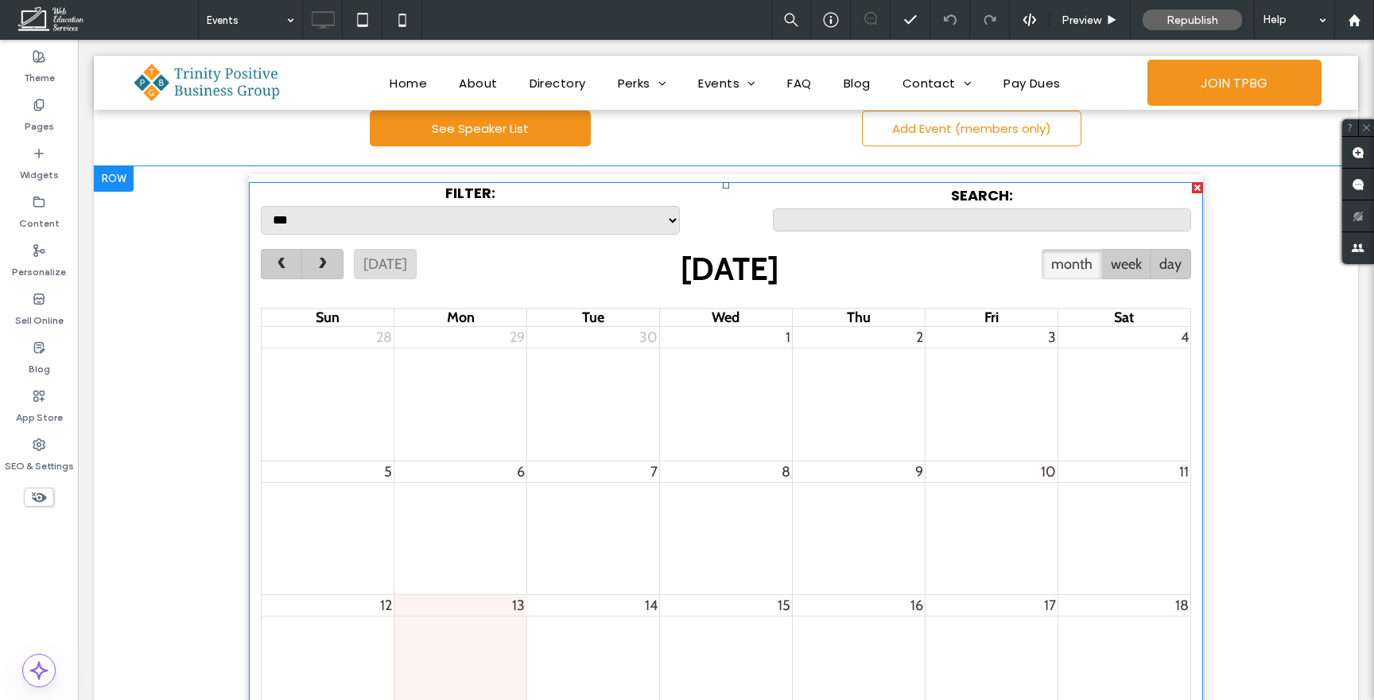
click at [1140, 185] on span at bounding box center [726, 633] width 954 height 902
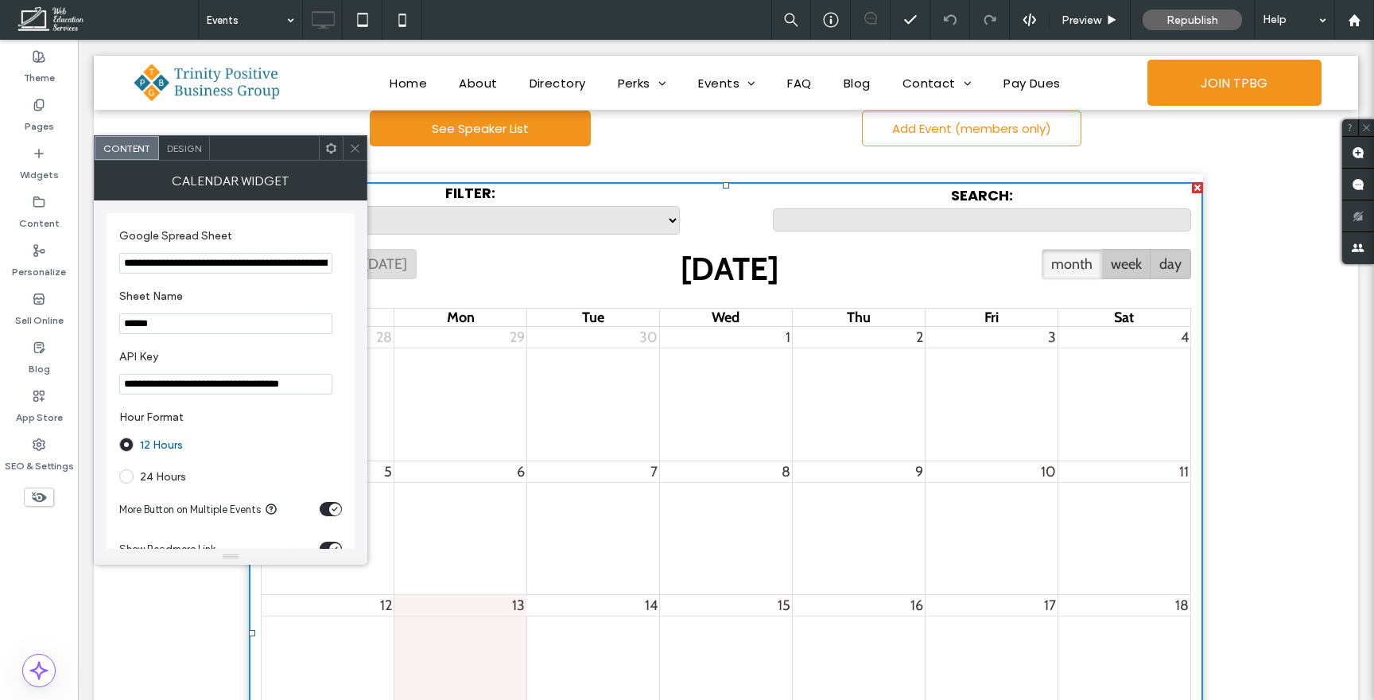
click at [352, 142] on span at bounding box center [355, 148] width 12 height 24
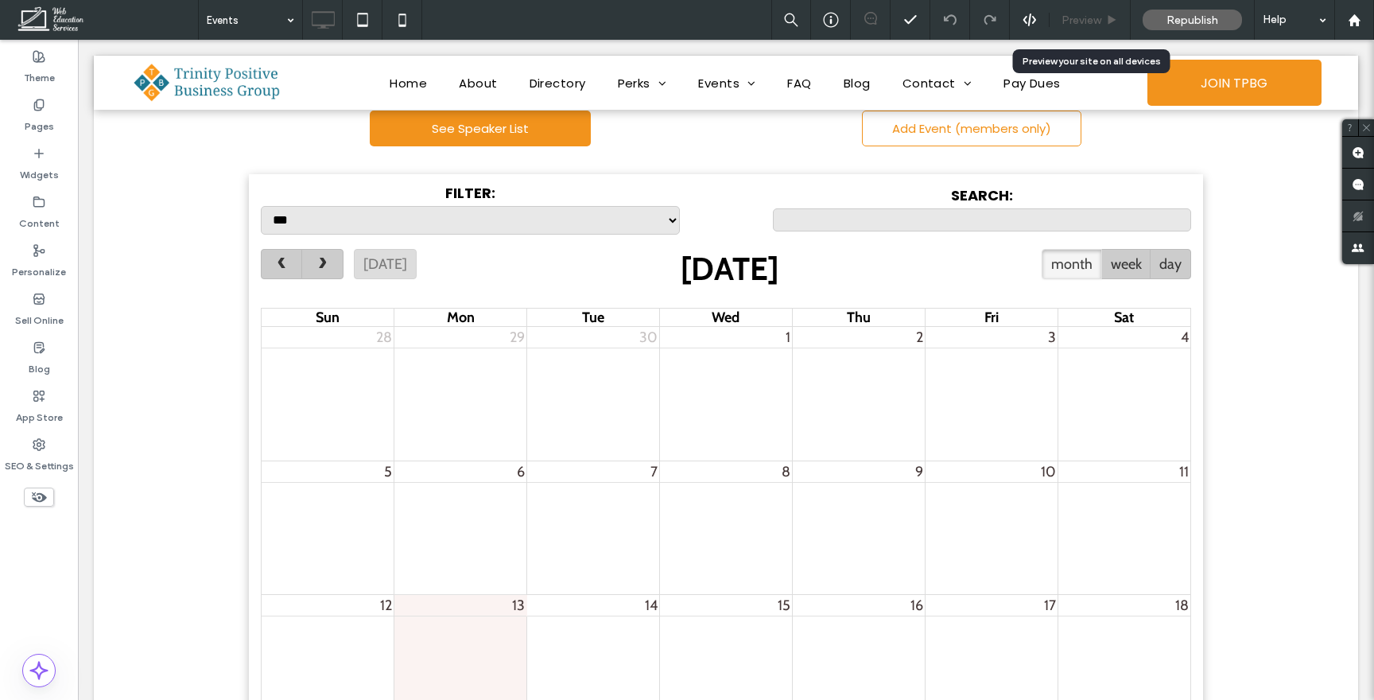
click at [1108, 19] on icon at bounding box center [1112, 20] width 12 height 12
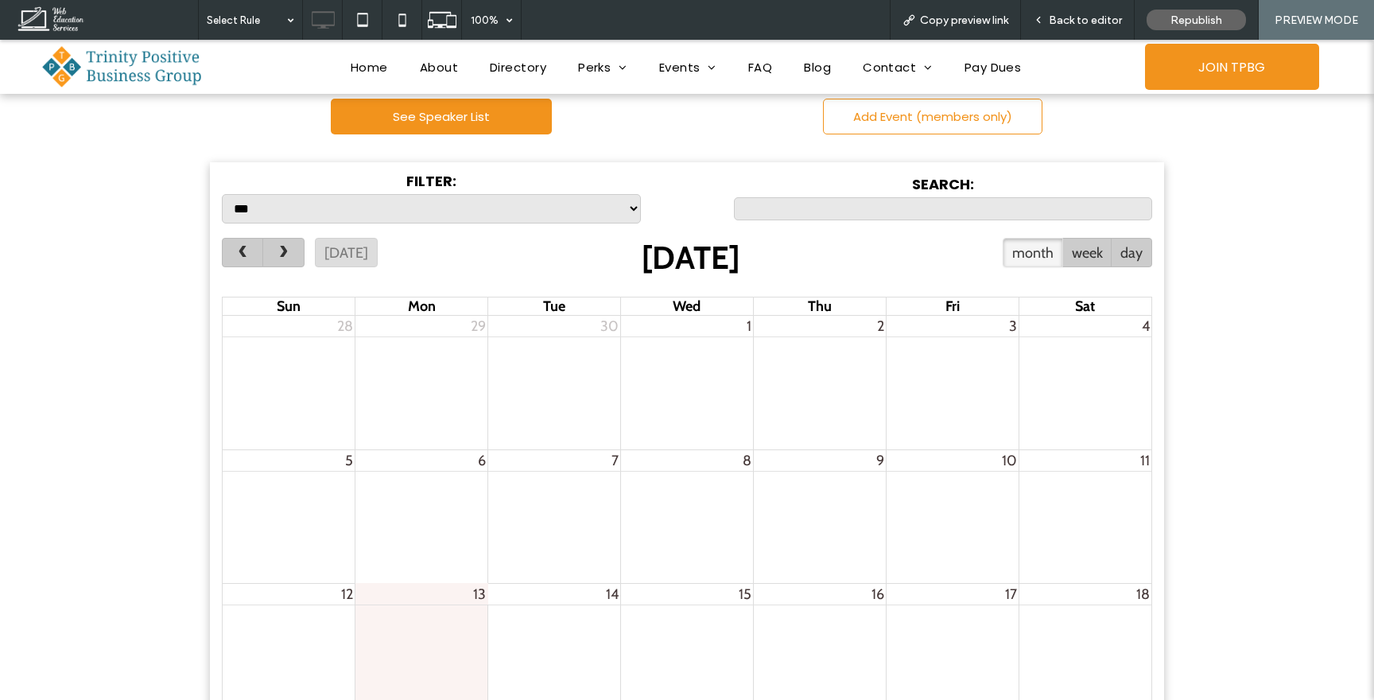
scroll to position [1204, 0]
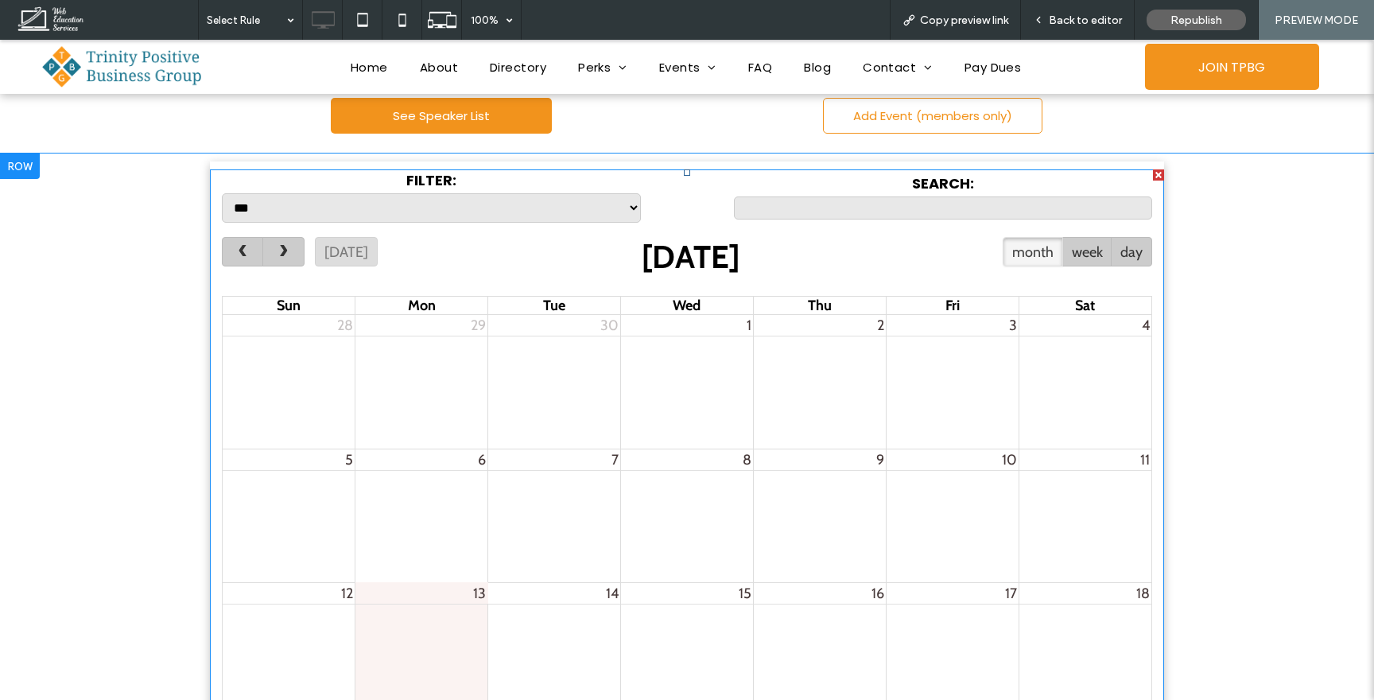
click at [1087, 181] on span at bounding box center [687, 620] width 954 height 902
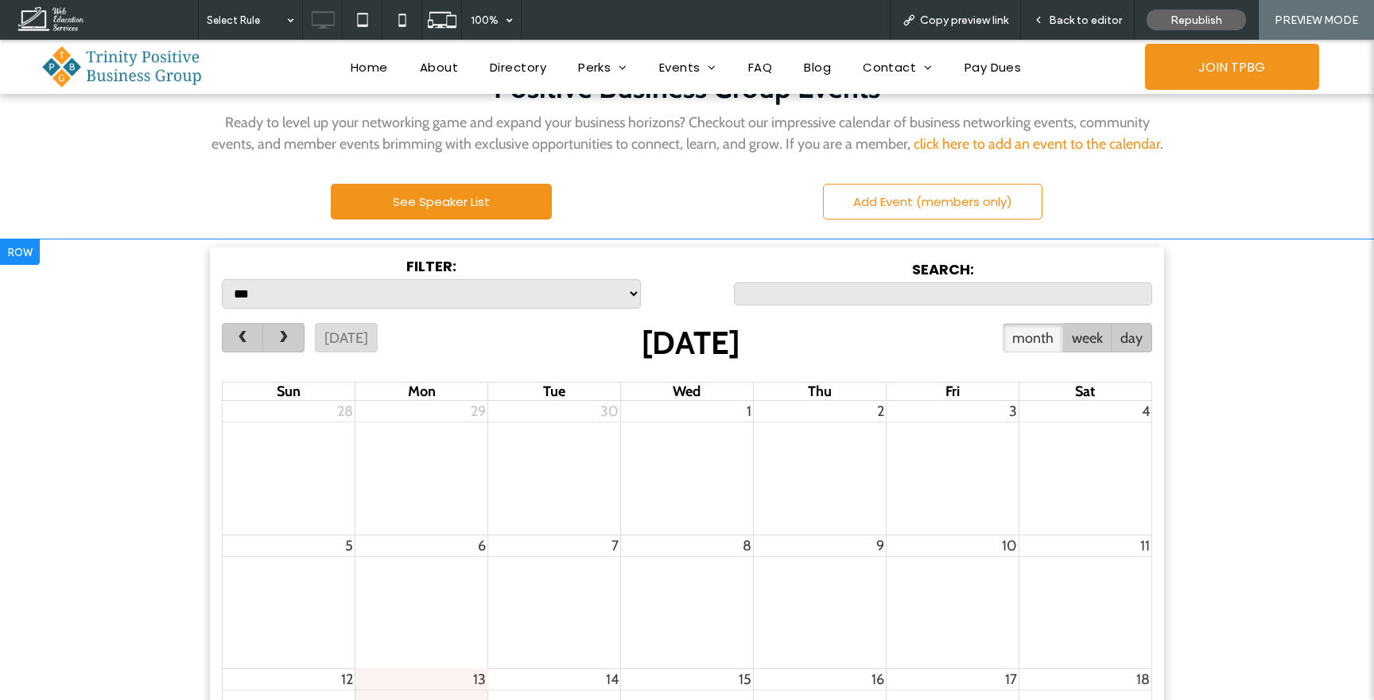
scroll to position [1114, 0]
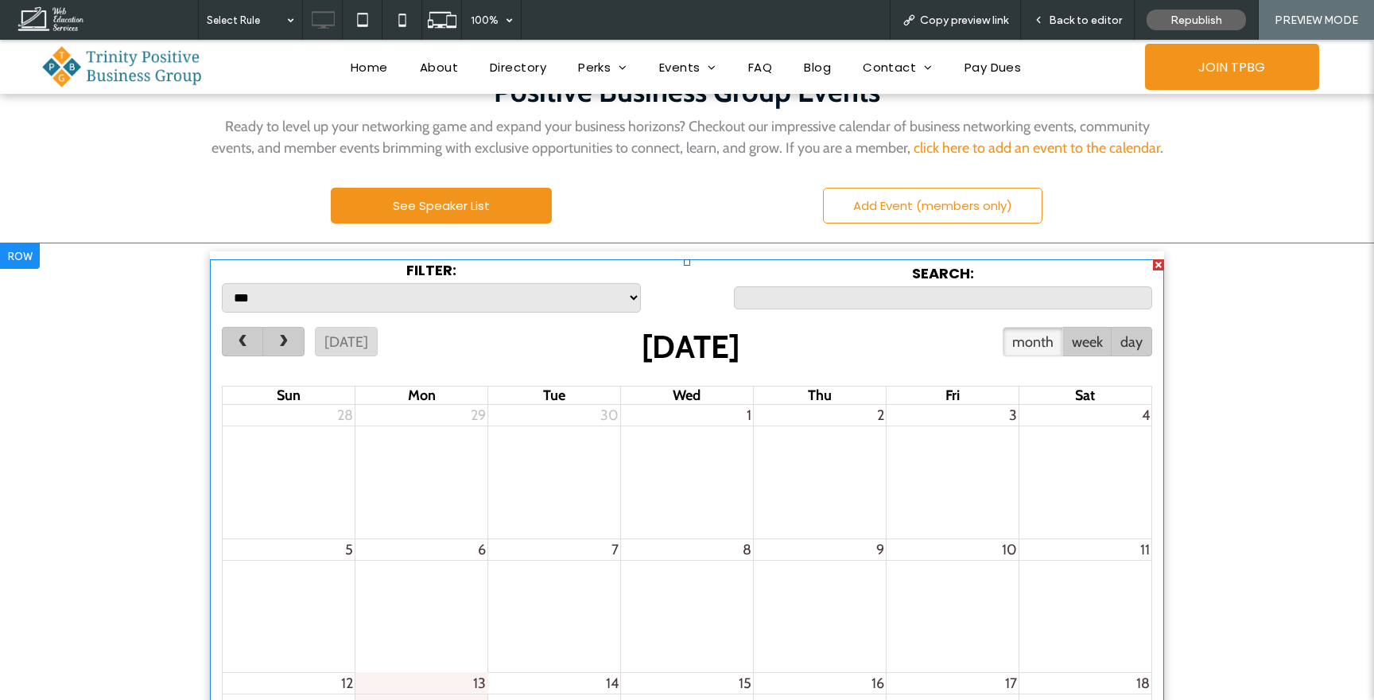
click at [1082, 273] on span at bounding box center [687, 710] width 954 height 902
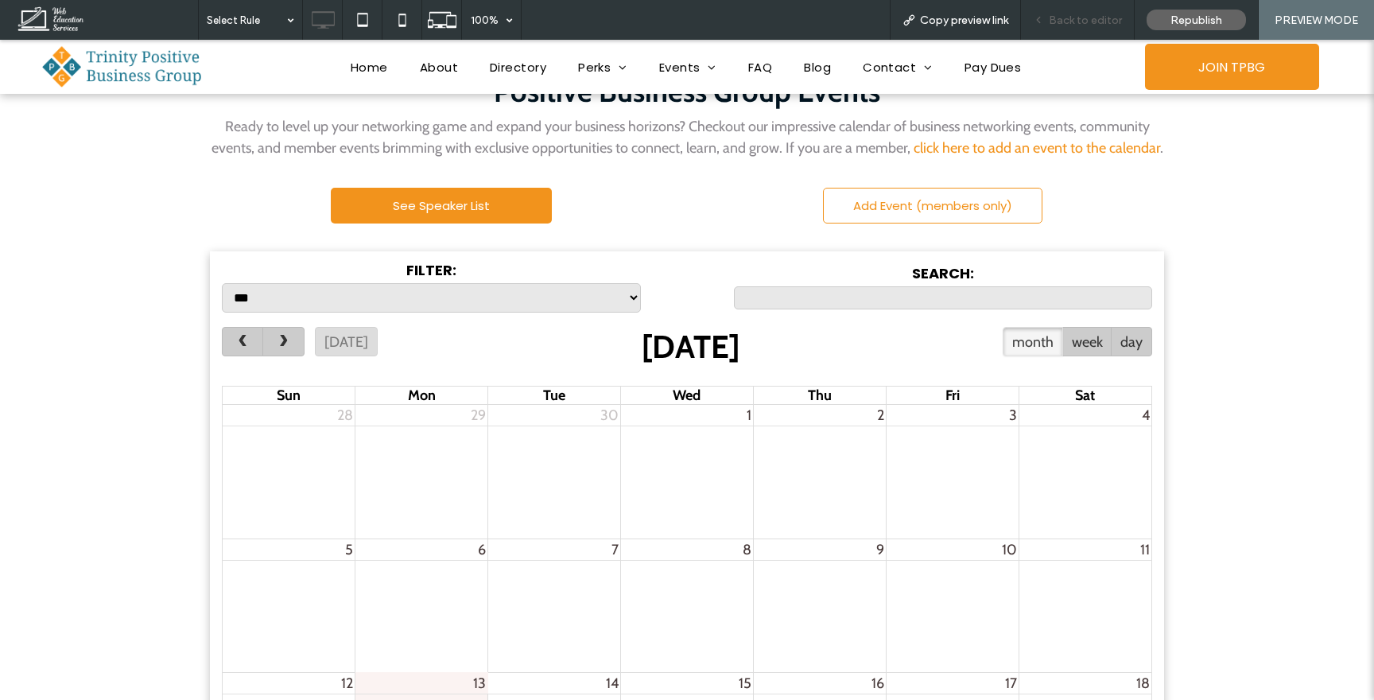
click at [1099, 25] on span "Back to editor" at bounding box center [1085, 21] width 73 height 14
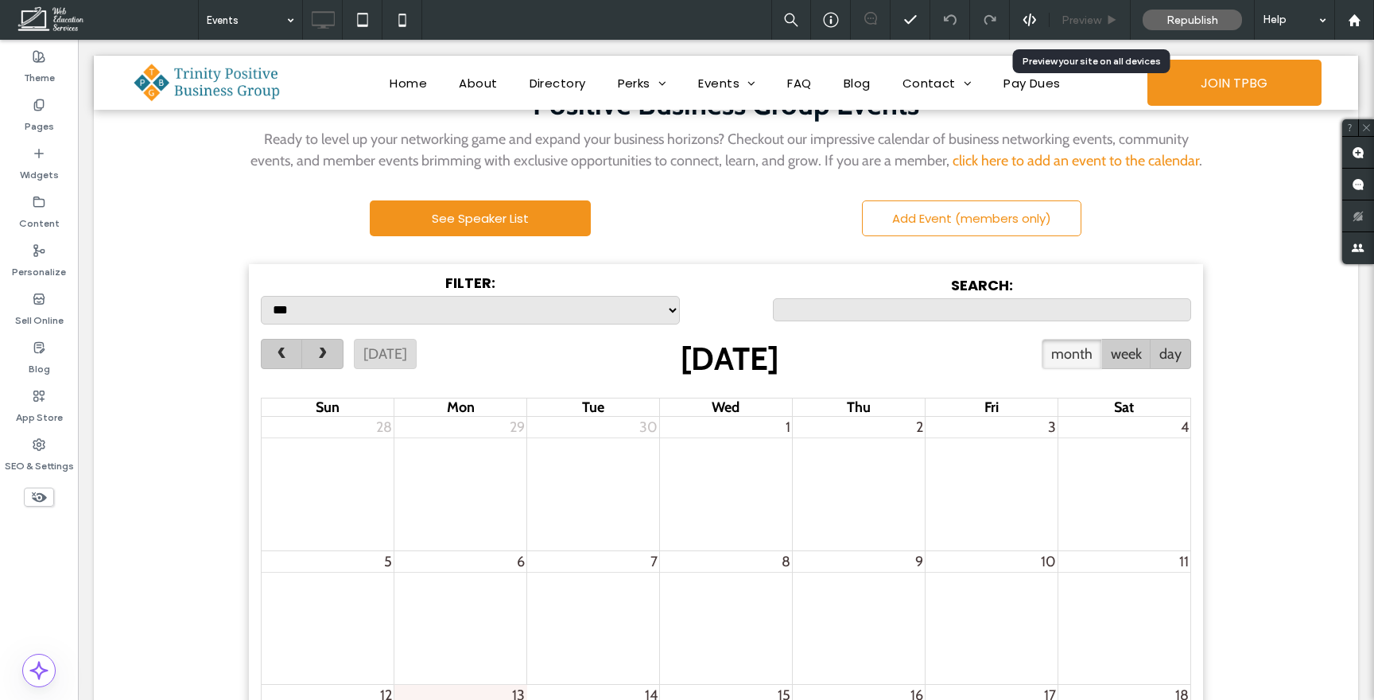
scroll to position [1105, 0]
click at [1351, 14] on icon at bounding box center [1355, 21] width 14 height 14
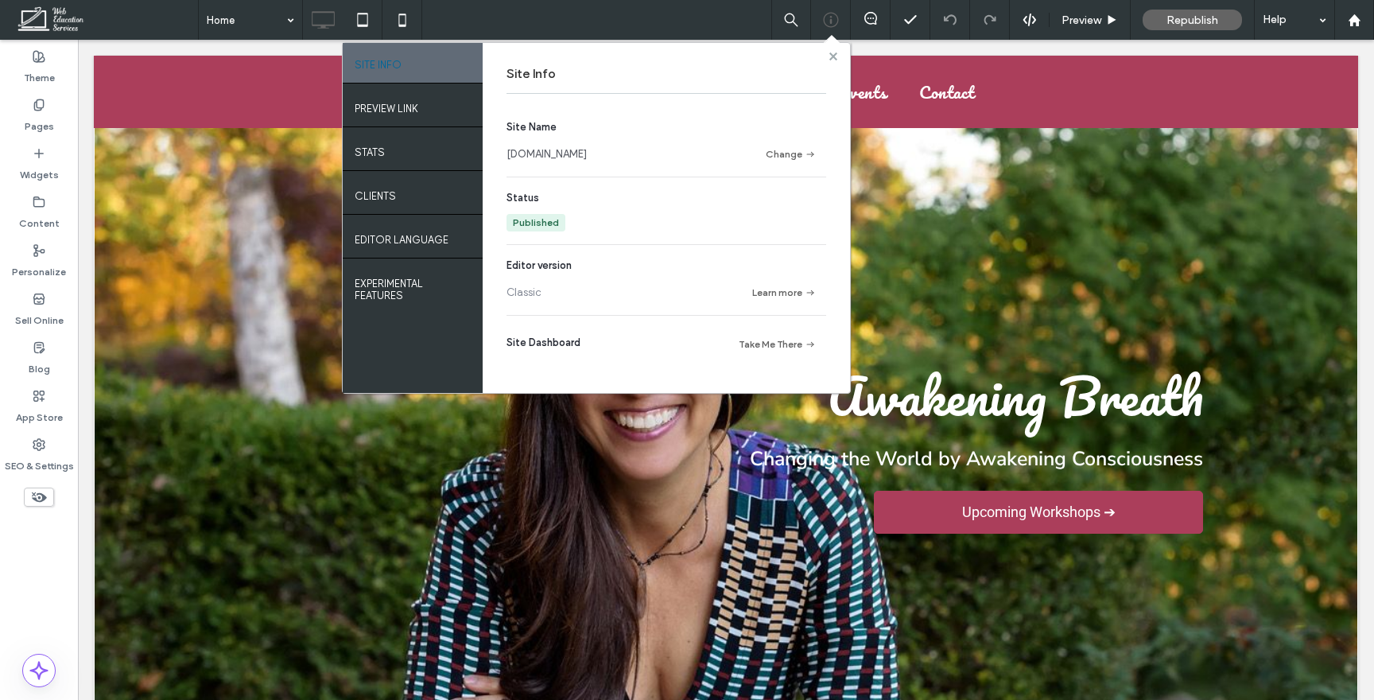
click at [836, 52] on use at bounding box center [832, 56] width 8 height 8
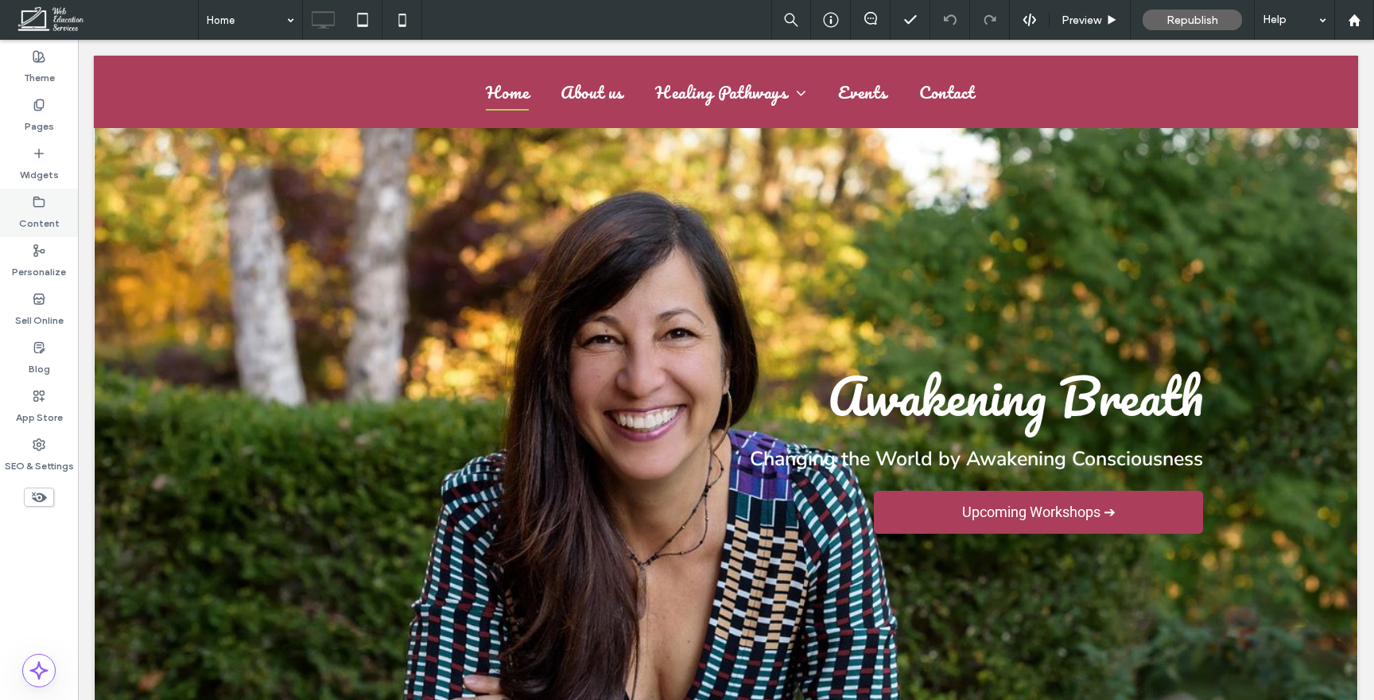
click at [35, 215] on label "Content" at bounding box center [39, 219] width 41 height 22
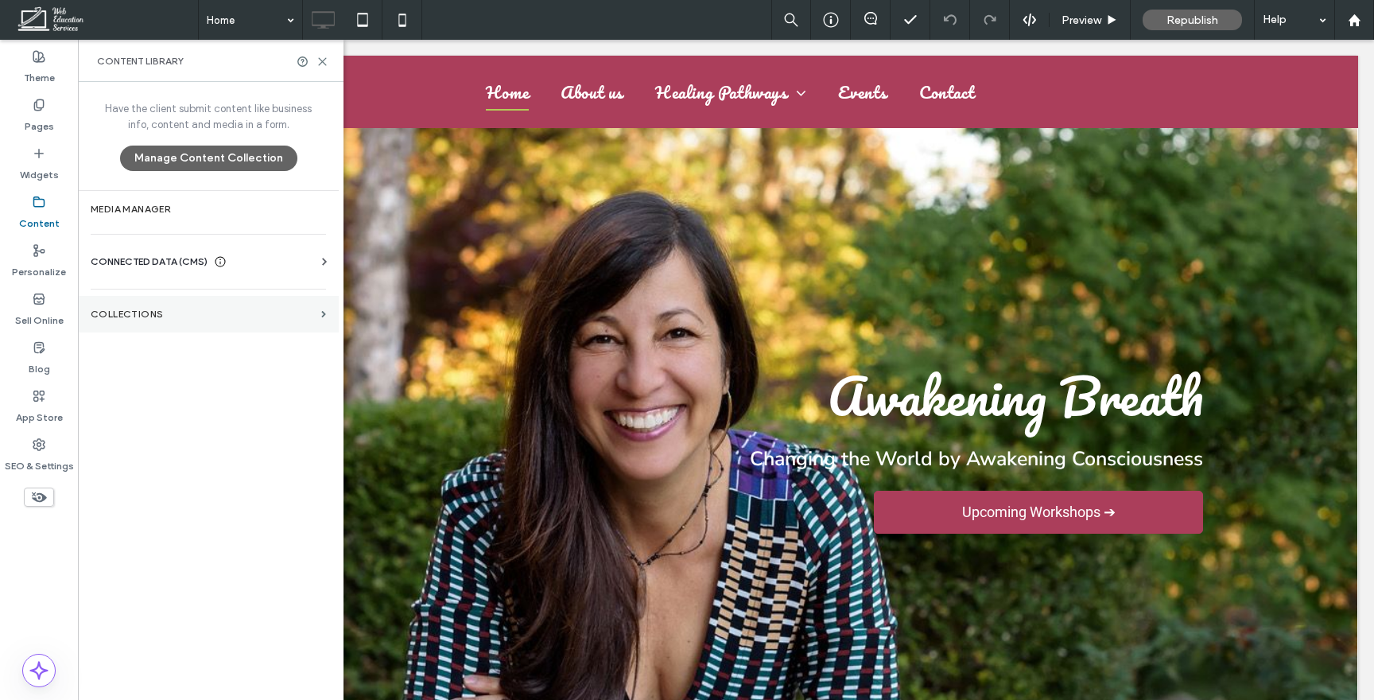
click at [122, 312] on label "Collections" at bounding box center [203, 313] width 224 height 11
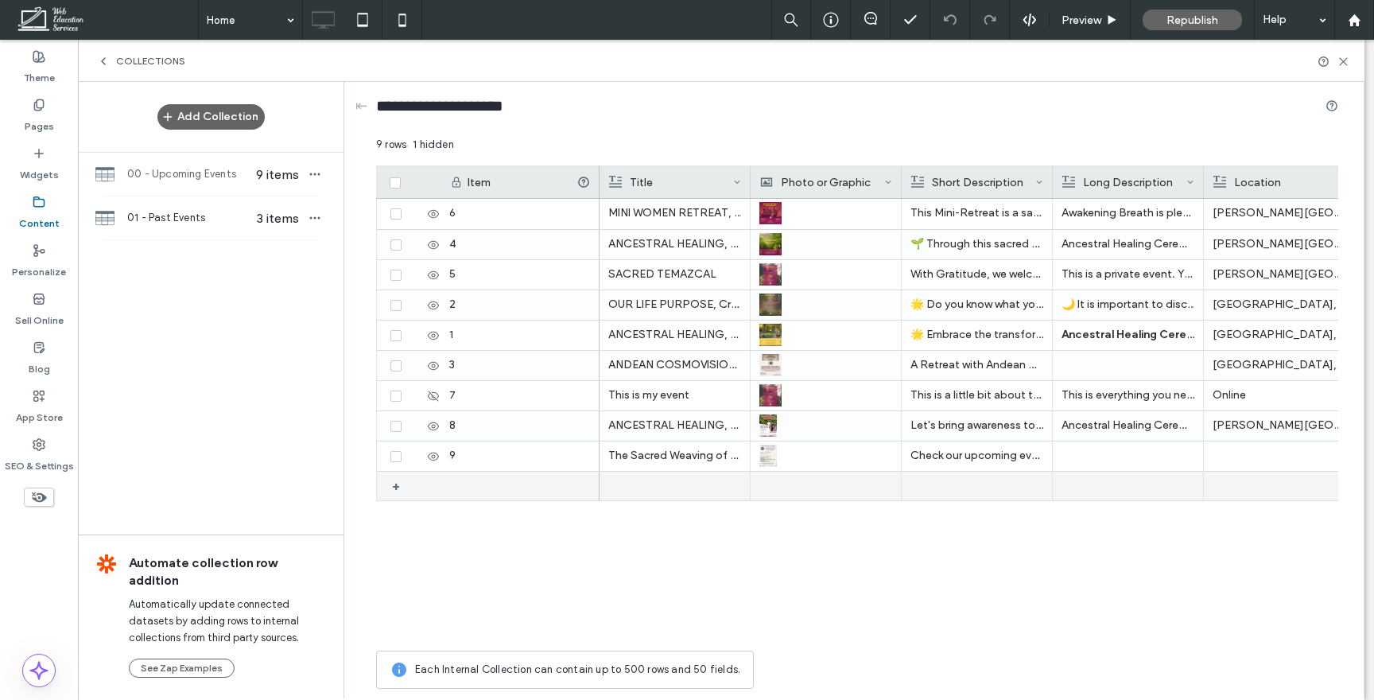
click at [390, 491] on div "+" at bounding box center [399, 485] width 26 height 29
click at [413, 485] on icon at bounding box center [414, 486] width 13 height 13
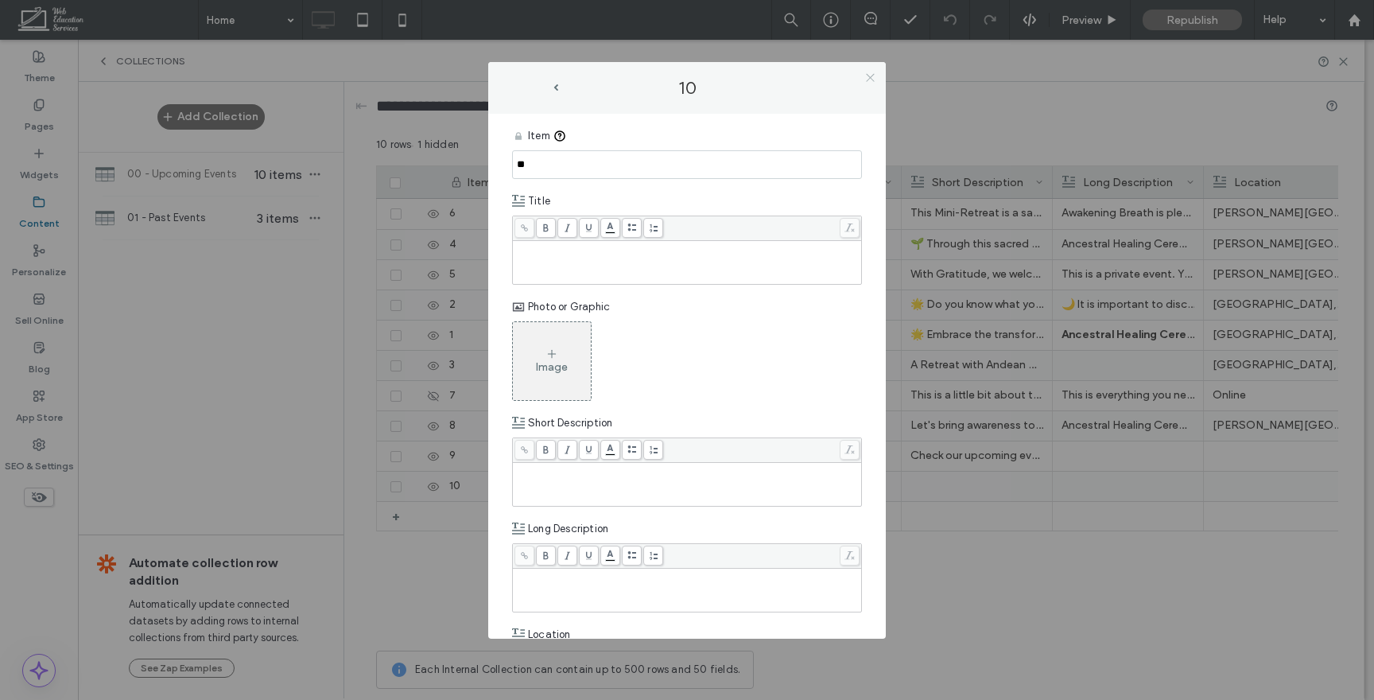
click at [871, 72] on icon at bounding box center [870, 78] width 12 height 12
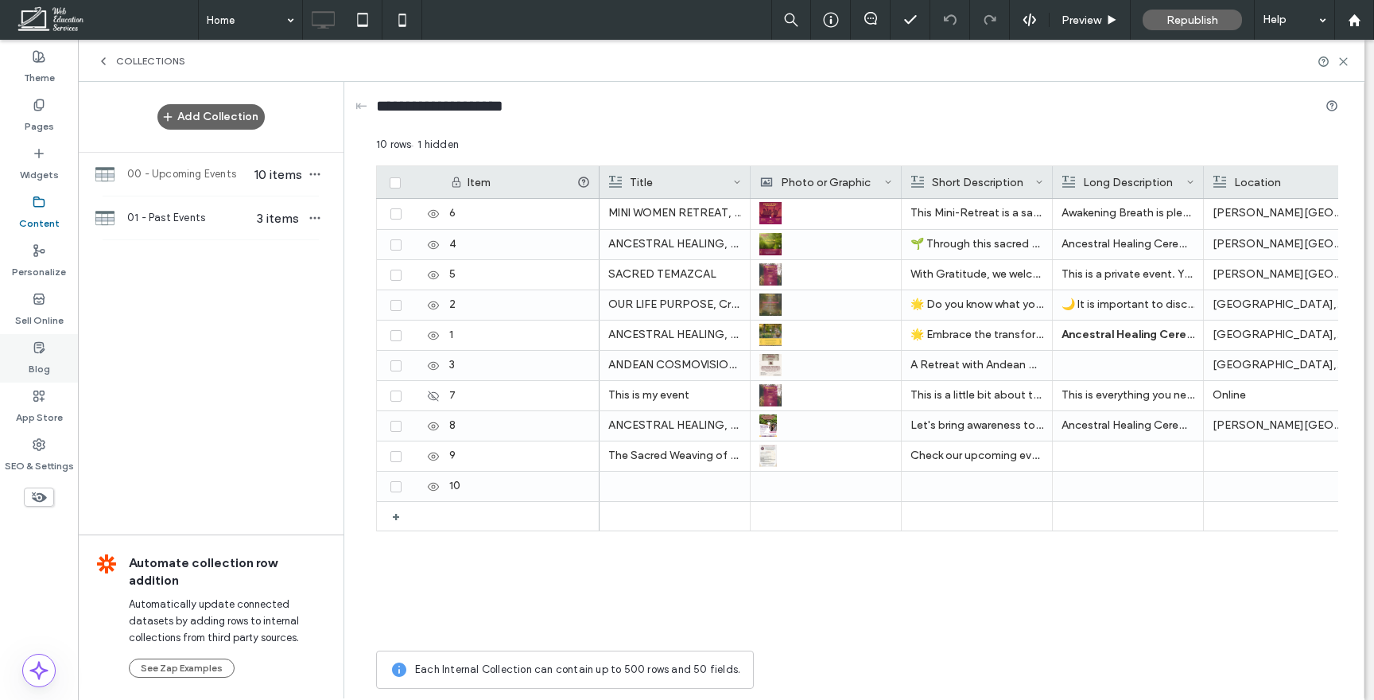
click at [38, 356] on label "Blog" at bounding box center [39, 365] width 21 height 22
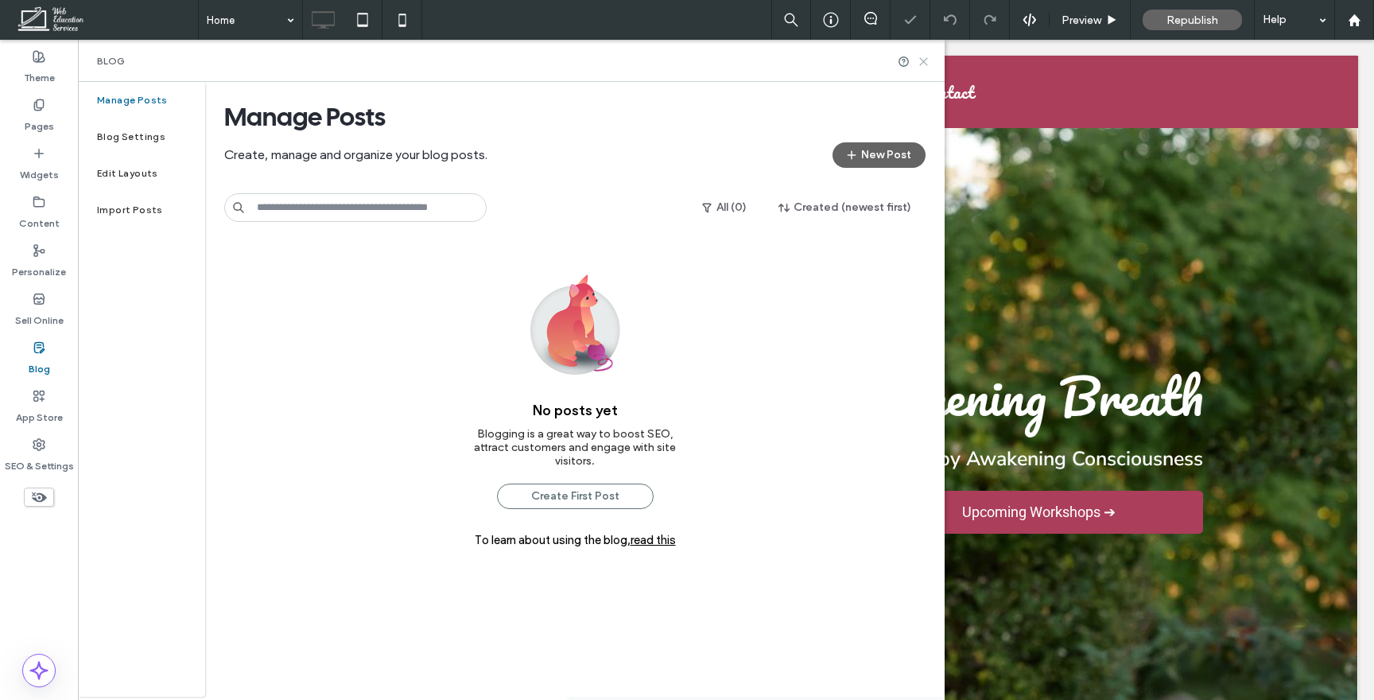
click at [923, 62] on icon at bounding box center [924, 62] width 12 height 12
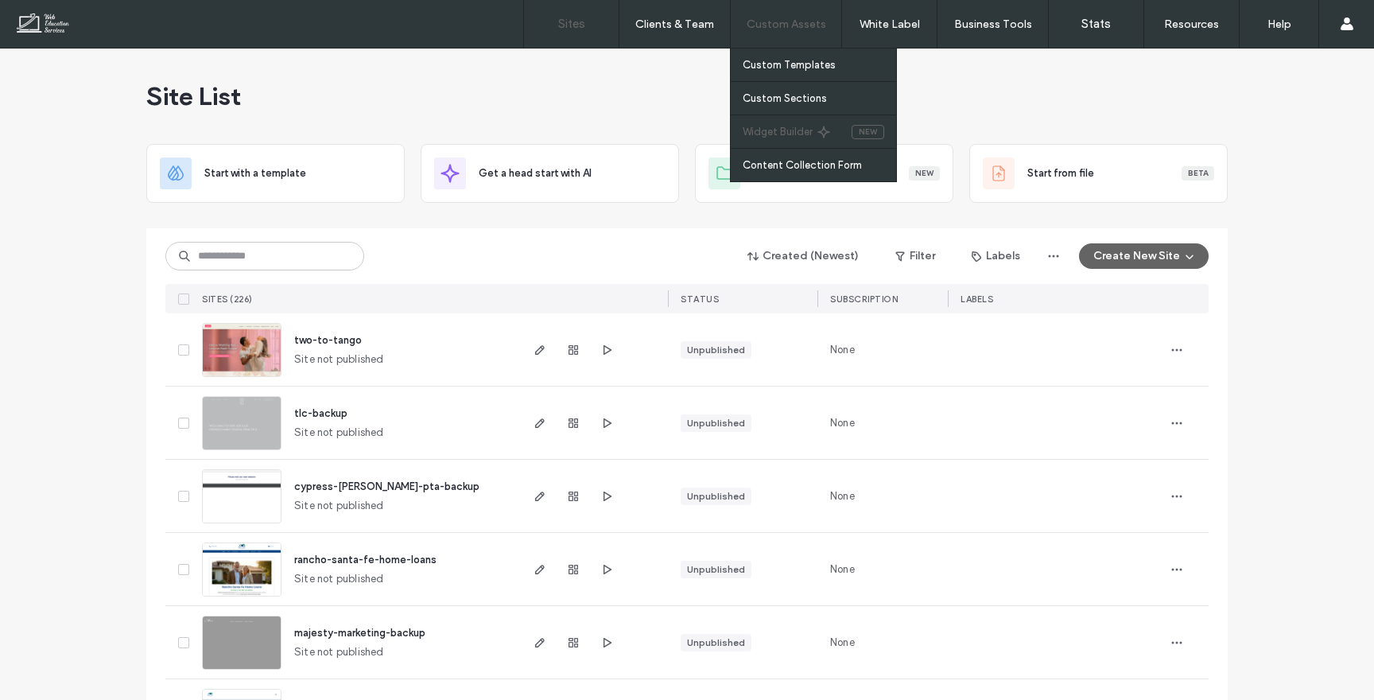
click at [803, 129] on label "Widget Builder" at bounding box center [778, 132] width 70 height 12
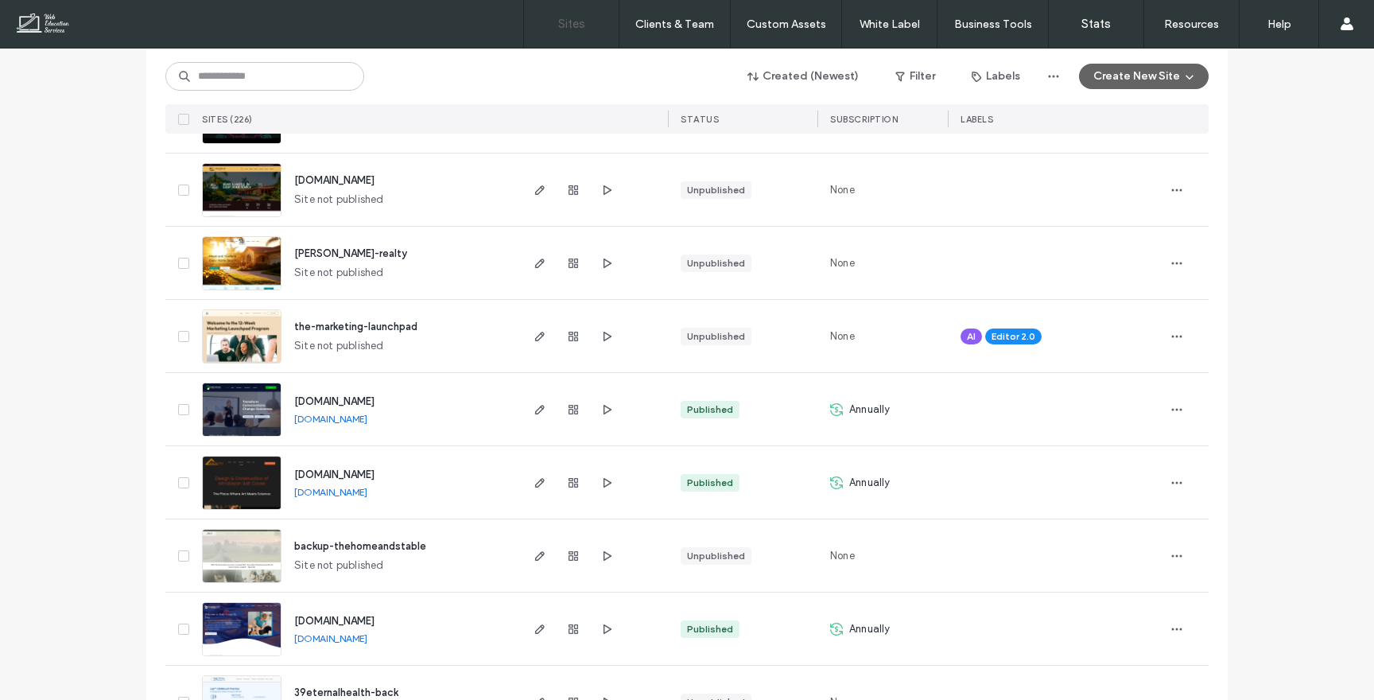
scroll to position [1915, 0]
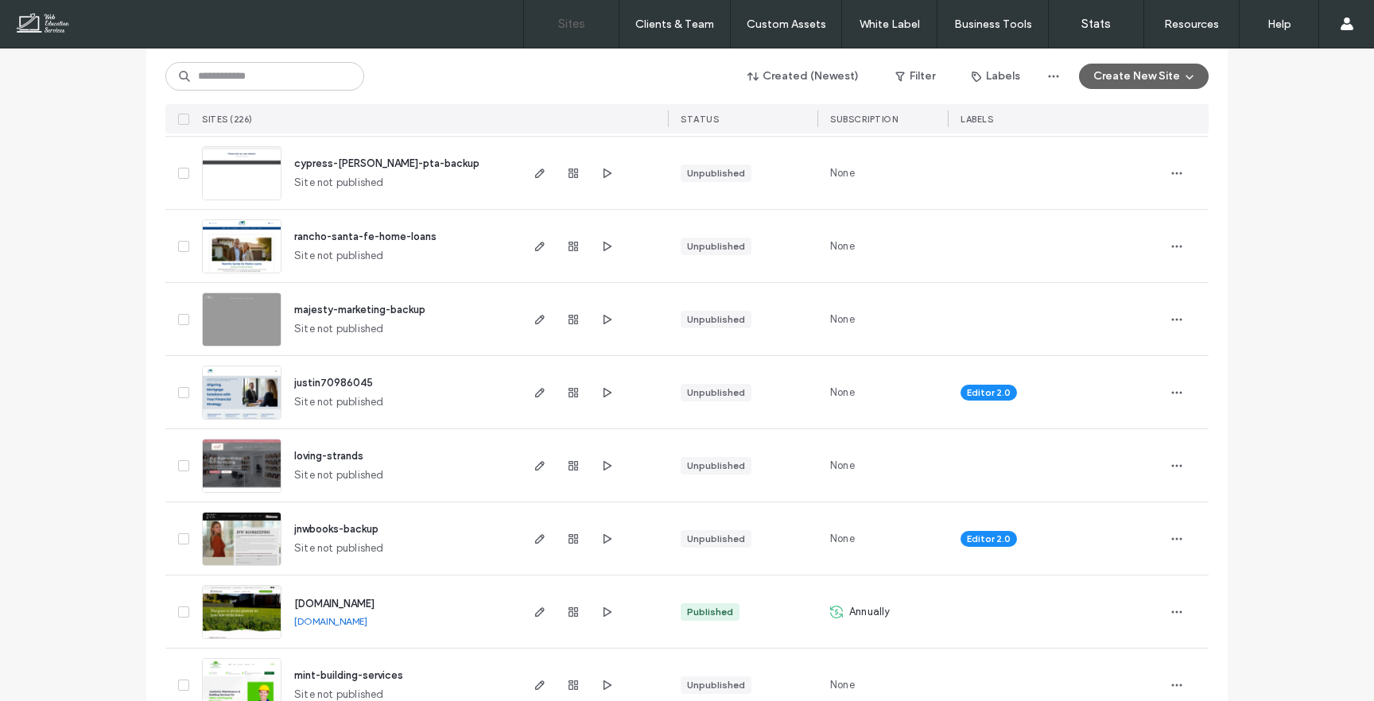
scroll to position [363, 0]
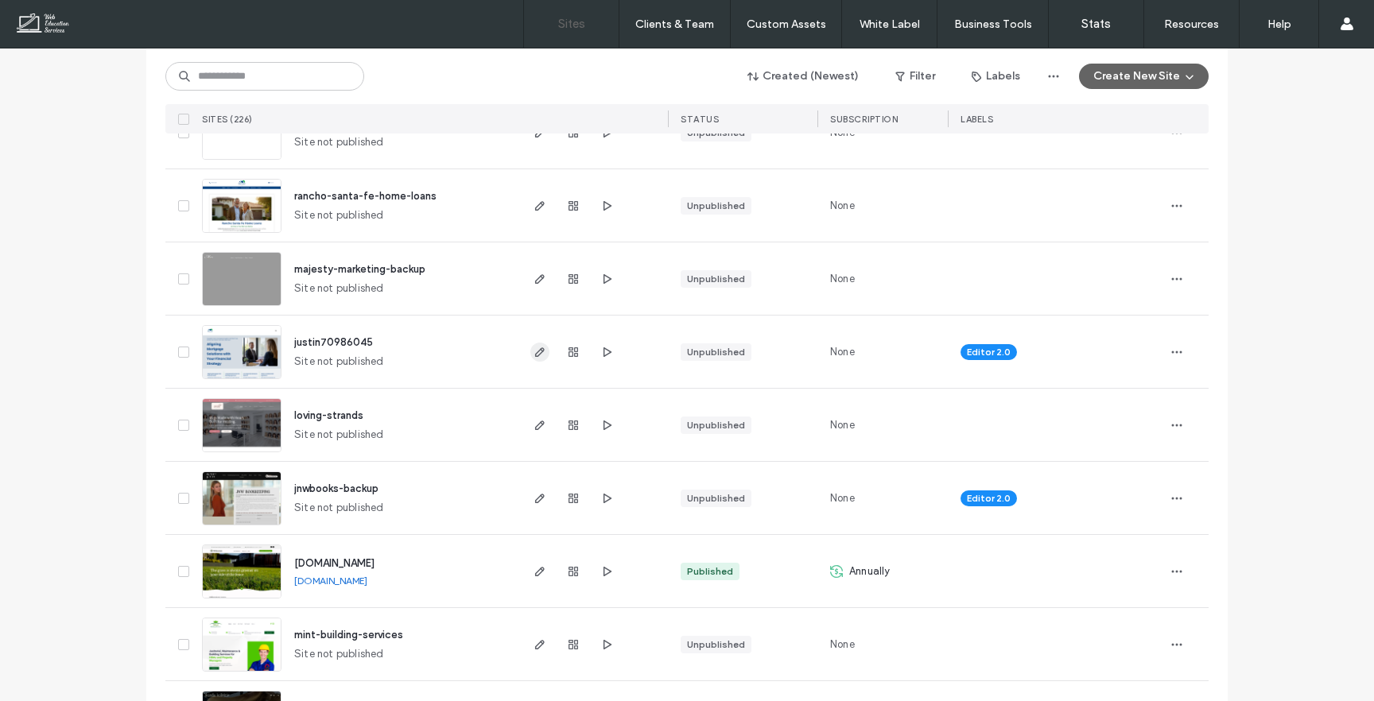
click at [537, 353] on icon "button" at bounding box center [540, 352] width 13 height 13
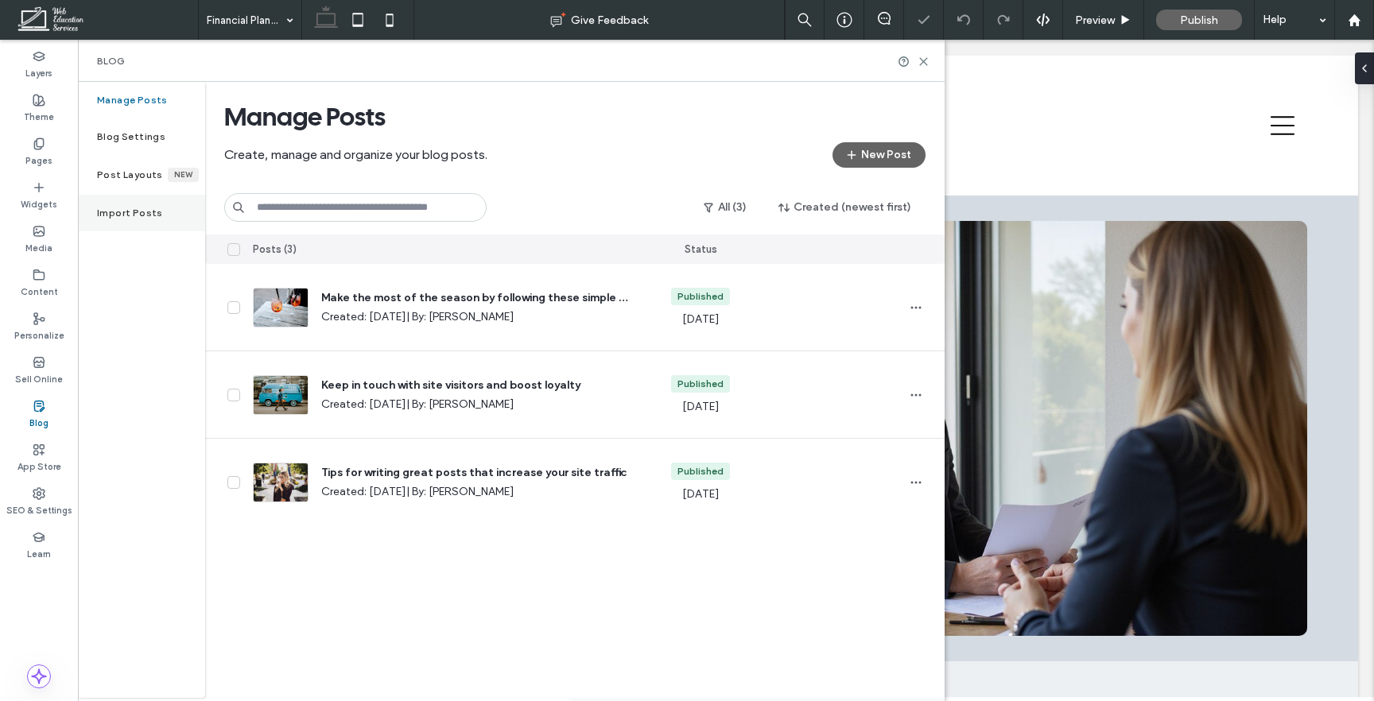
click at [148, 216] on label "Import Posts" at bounding box center [130, 213] width 66 height 11
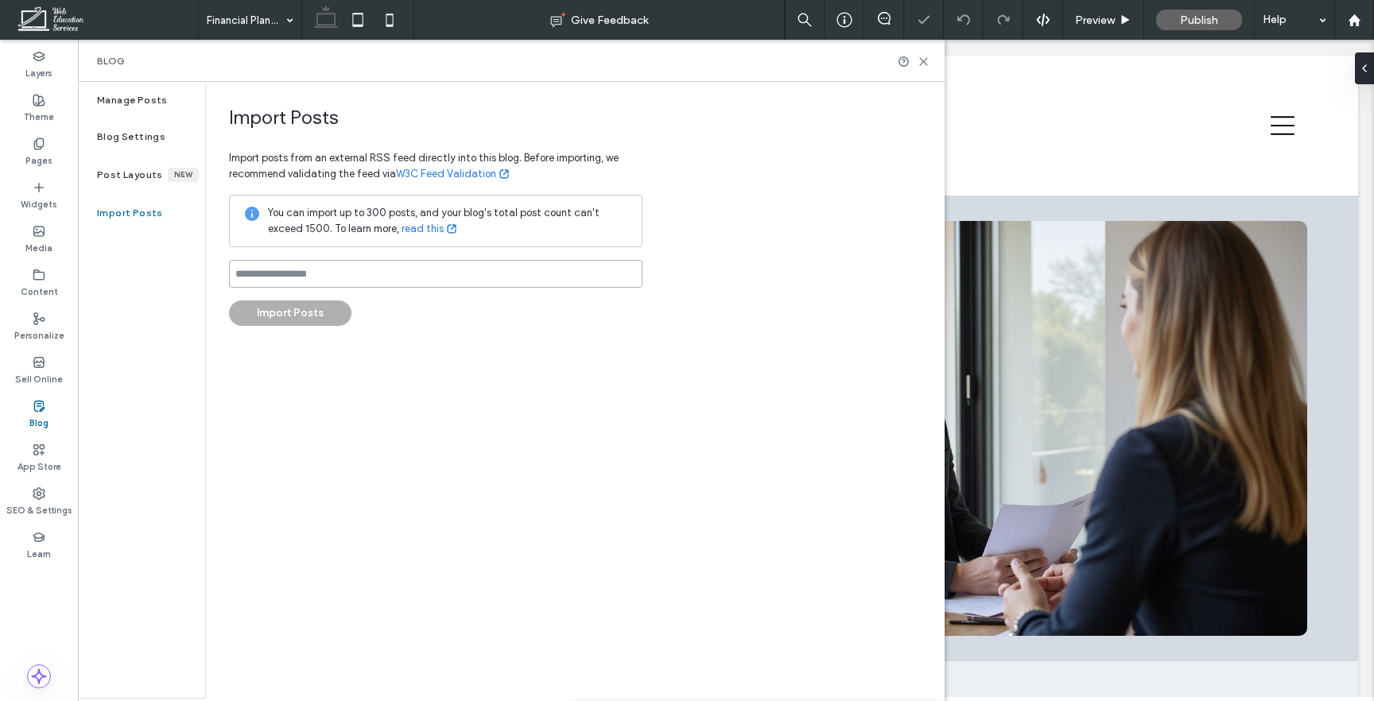
click at [347, 266] on input at bounding box center [435, 274] width 413 height 28
paste input "**********"
click at [450, 270] on input "**********" at bounding box center [435, 274] width 413 height 28
click at [300, 277] on input "**********" at bounding box center [435, 274] width 413 height 28
type input "**********"
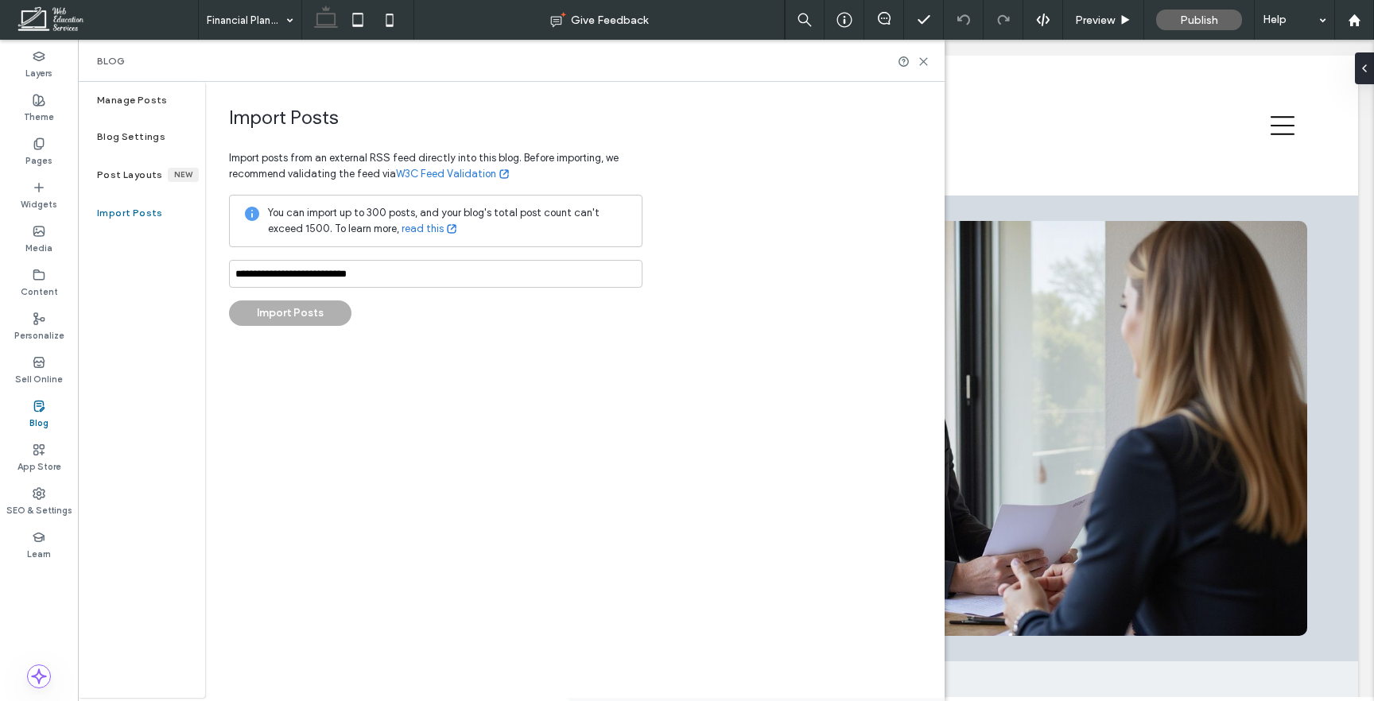
click at [305, 211] on span "You can import up to 300 posts, and your blog's total post count can't exceed 1…" at bounding box center [434, 221] width 332 height 28
click at [326, 305] on button "Import Posts" at bounding box center [290, 313] width 122 height 25
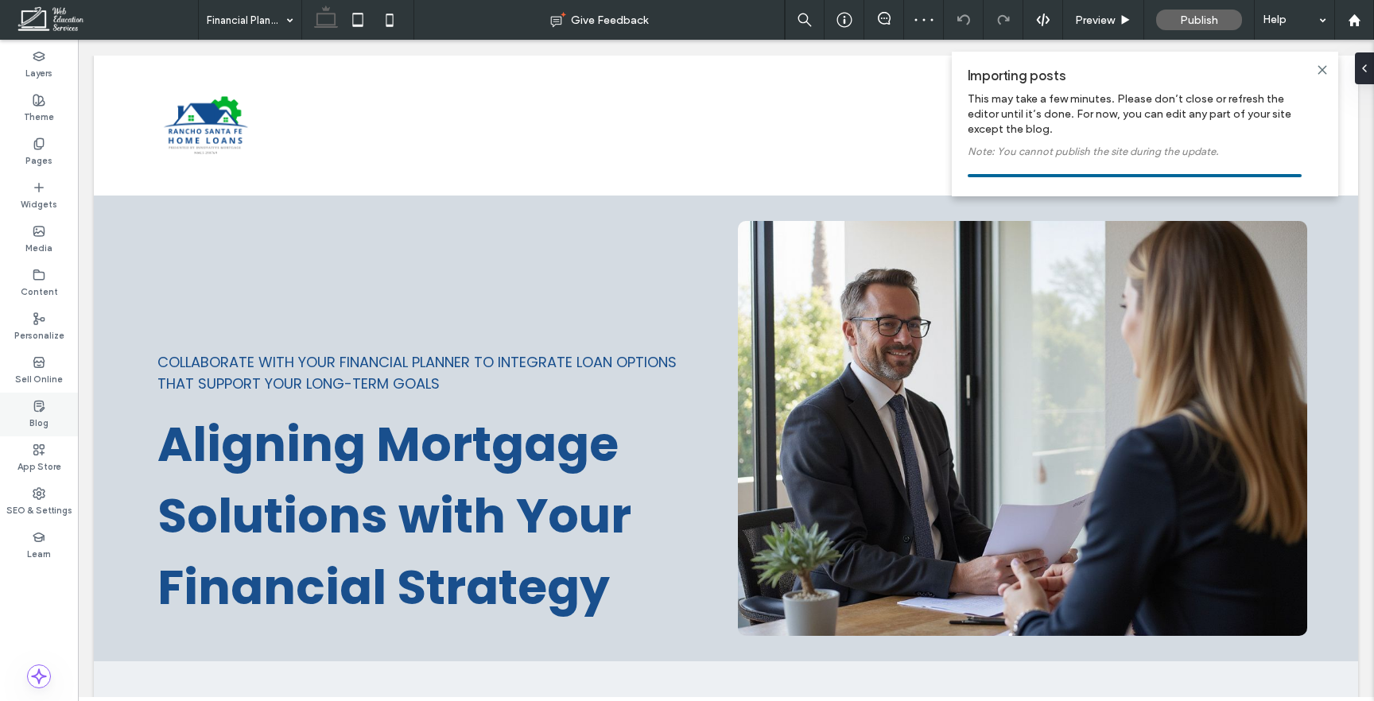
click at [46, 405] on div "Blog" at bounding box center [39, 415] width 78 height 44
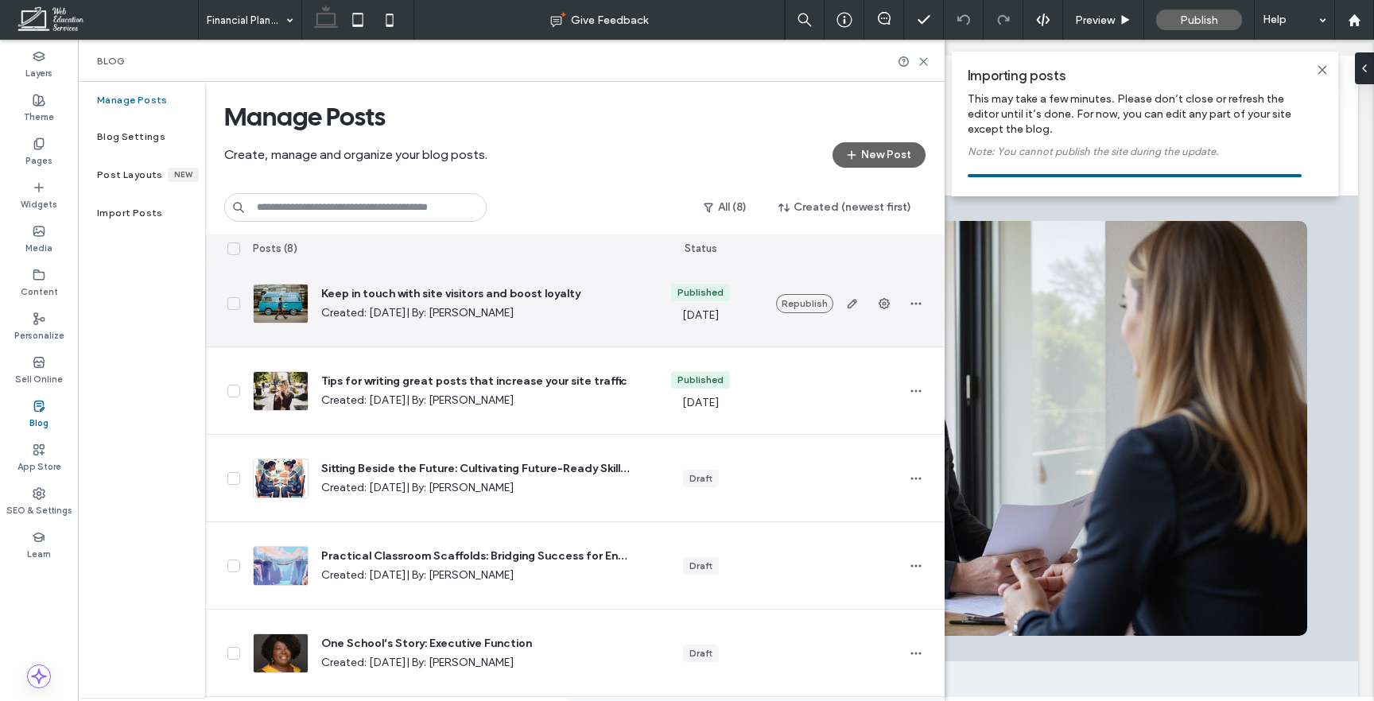
scroll to position [108, 0]
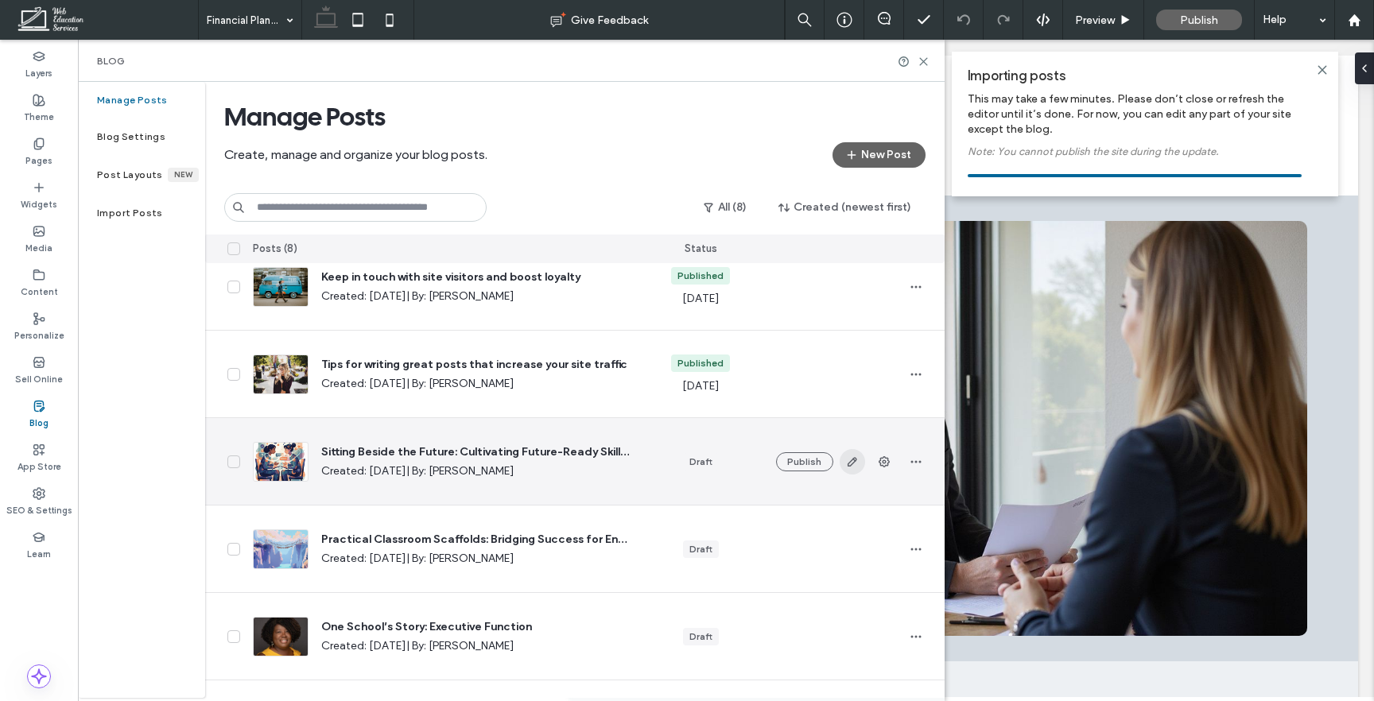
click at [858, 460] on span "button" at bounding box center [852, 461] width 25 height 25
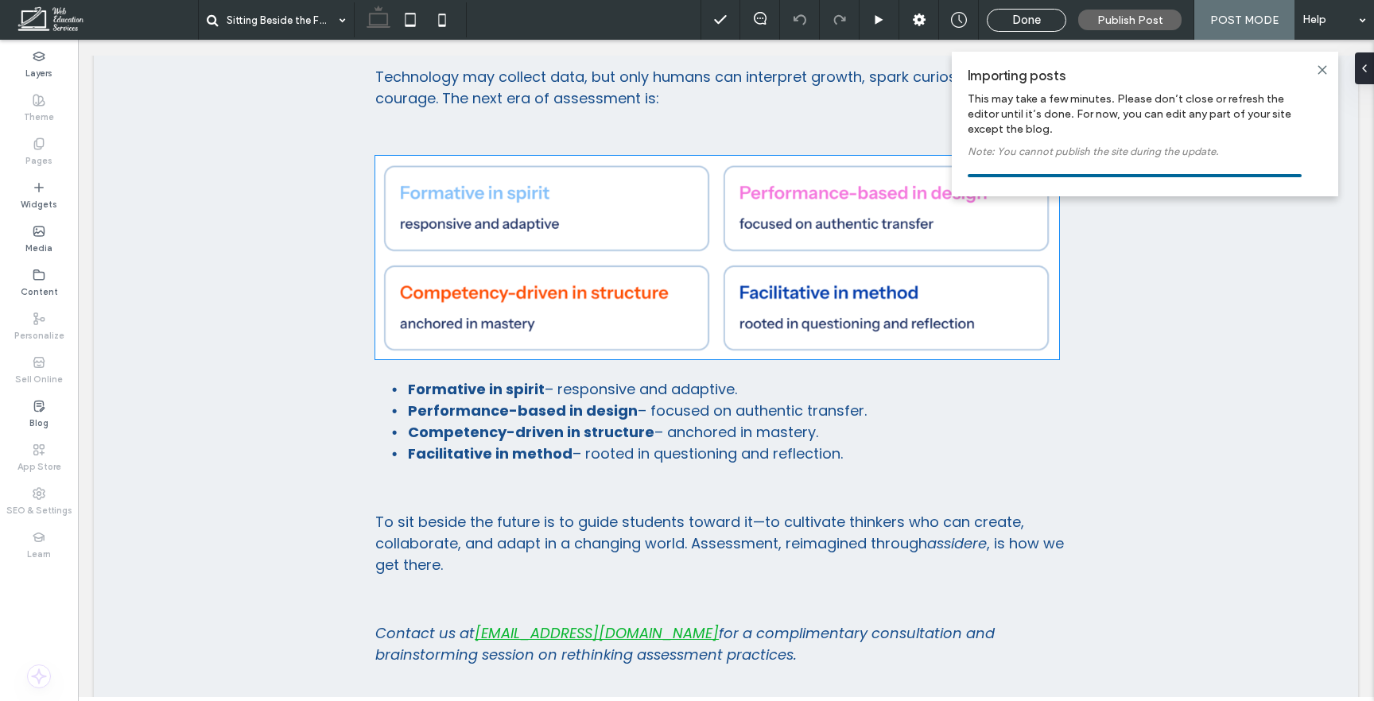
scroll to position [3911, 0]
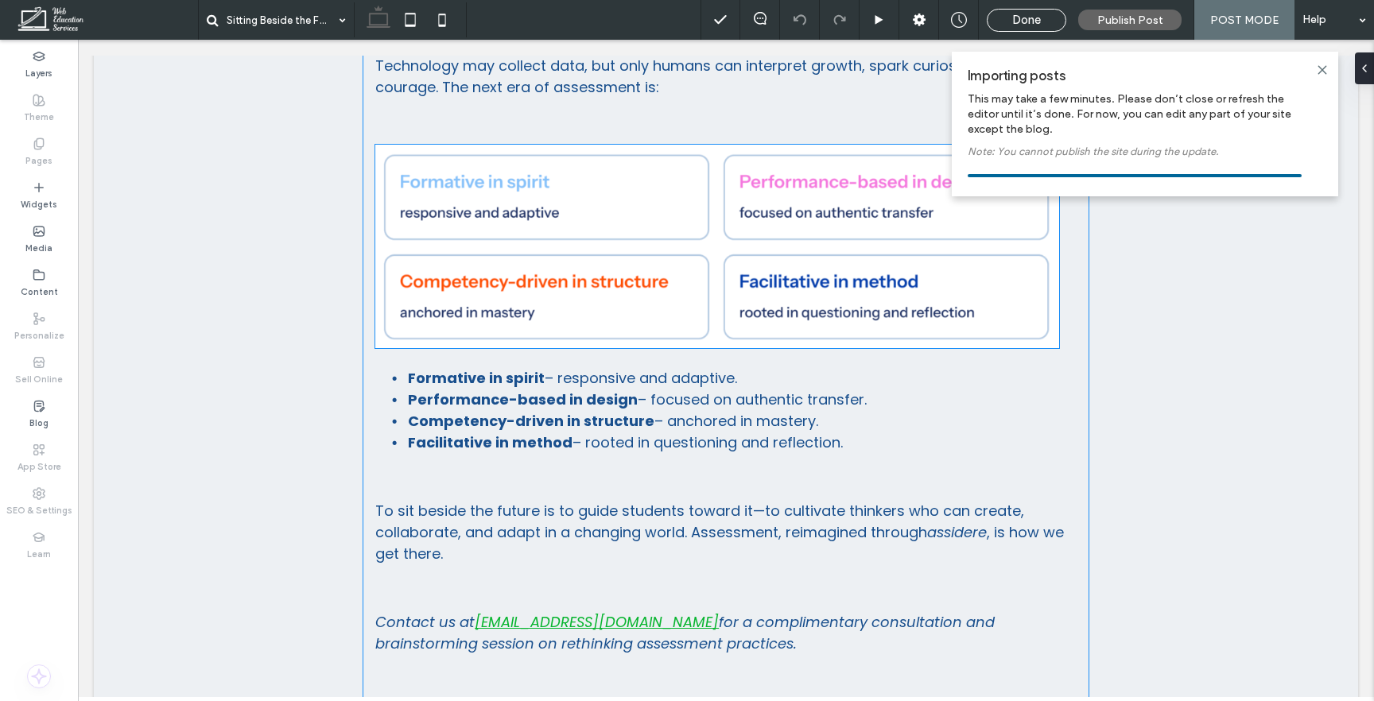
click at [743, 231] on img at bounding box center [717, 247] width 684 height 204
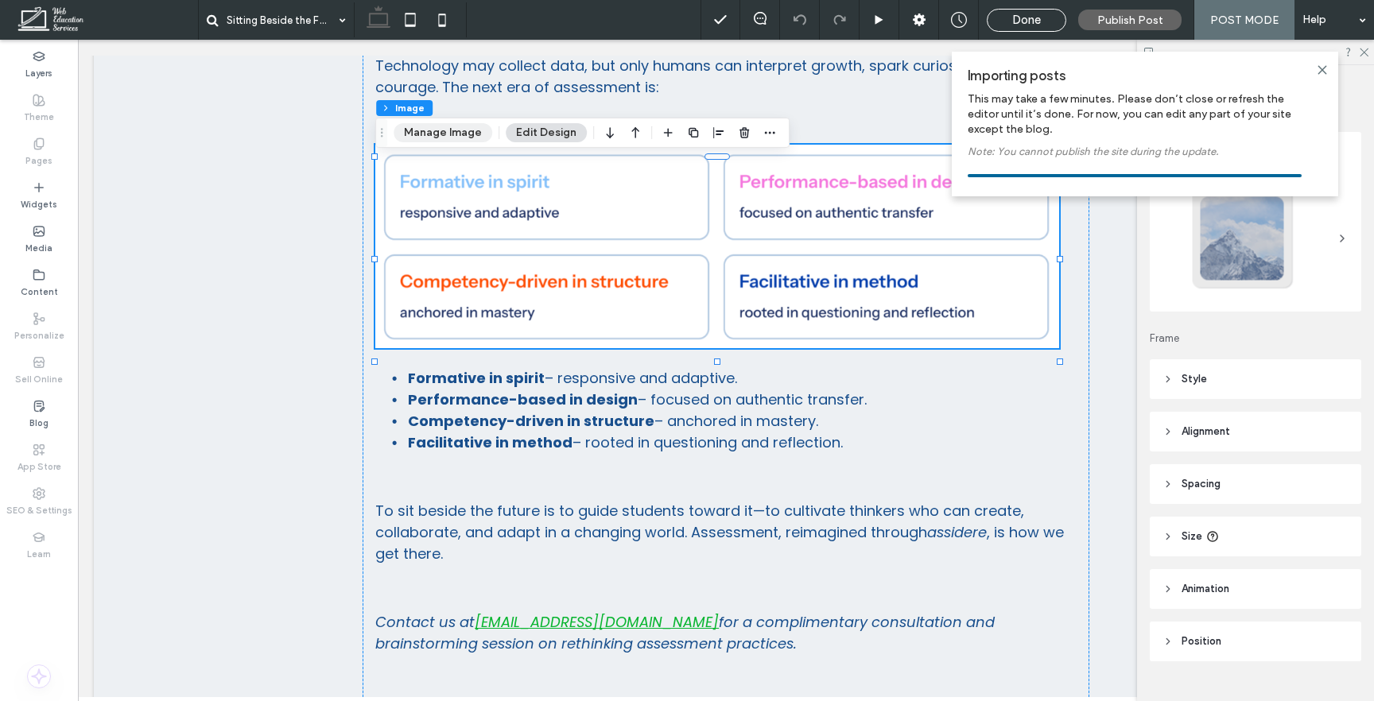
click at [460, 134] on button "Manage Image" at bounding box center [443, 132] width 99 height 19
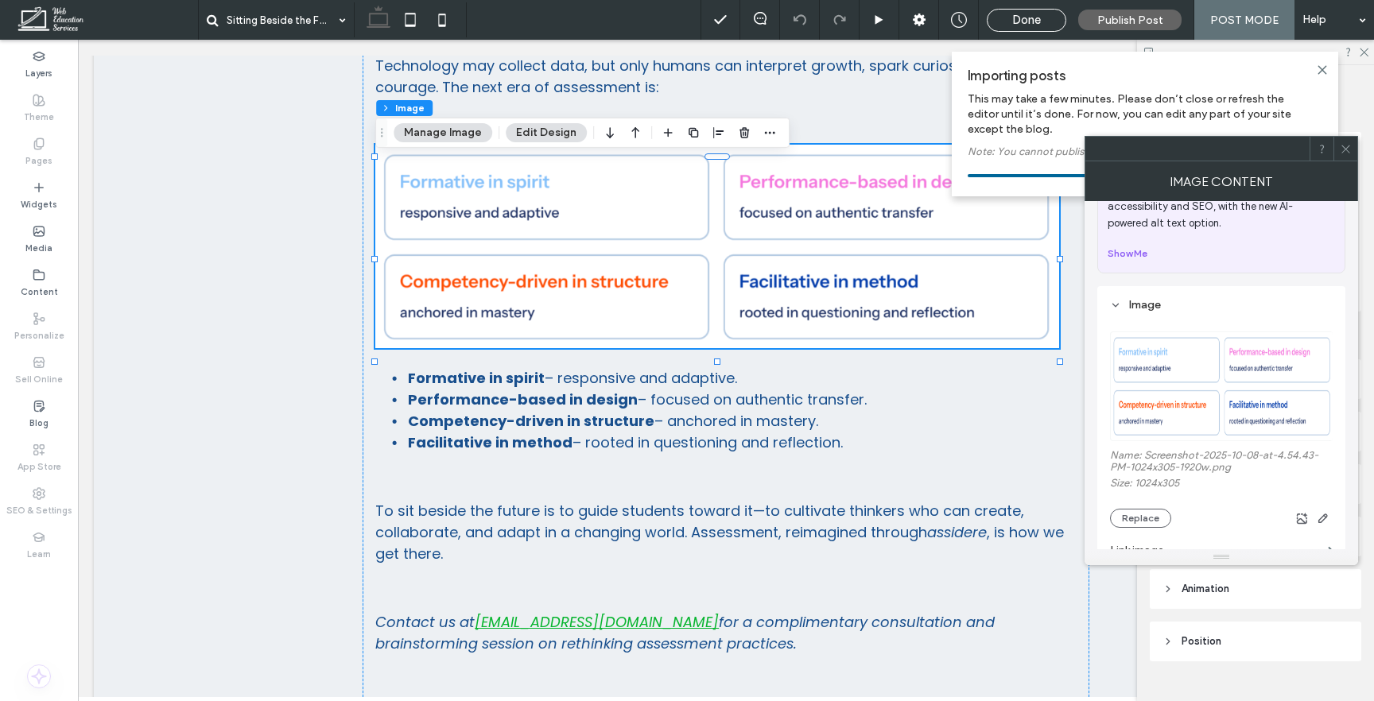
scroll to position [70, 0]
click at [1196, 455] on label "Name: Screenshot-2025-10-08-at-4.54.43-PM-1024x305-1920w.png" at bounding box center [1221, 455] width 223 height 28
click at [1320, 511] on icon "button" at bounding box center [1323, 510] width 13 height 13
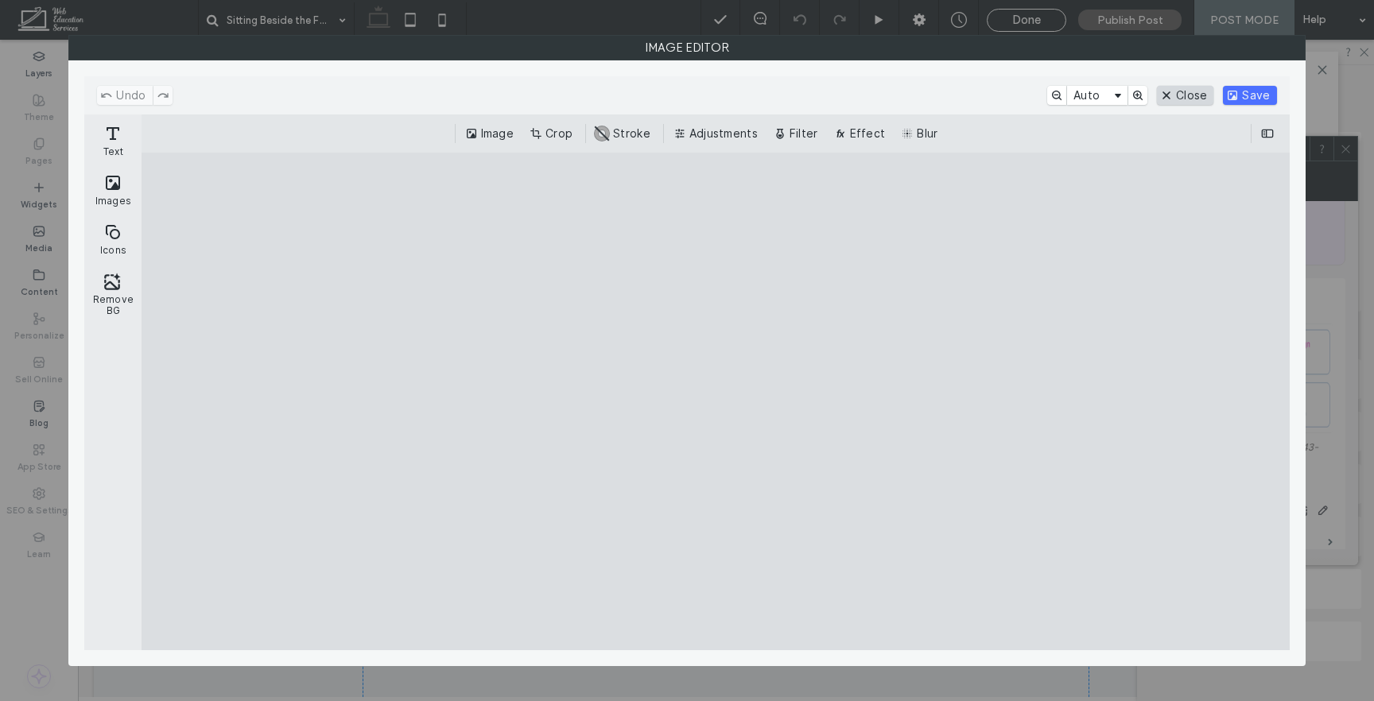
click at [1193, 91] on button "Close" at bounding box center [1185, 95] width 56 height 19
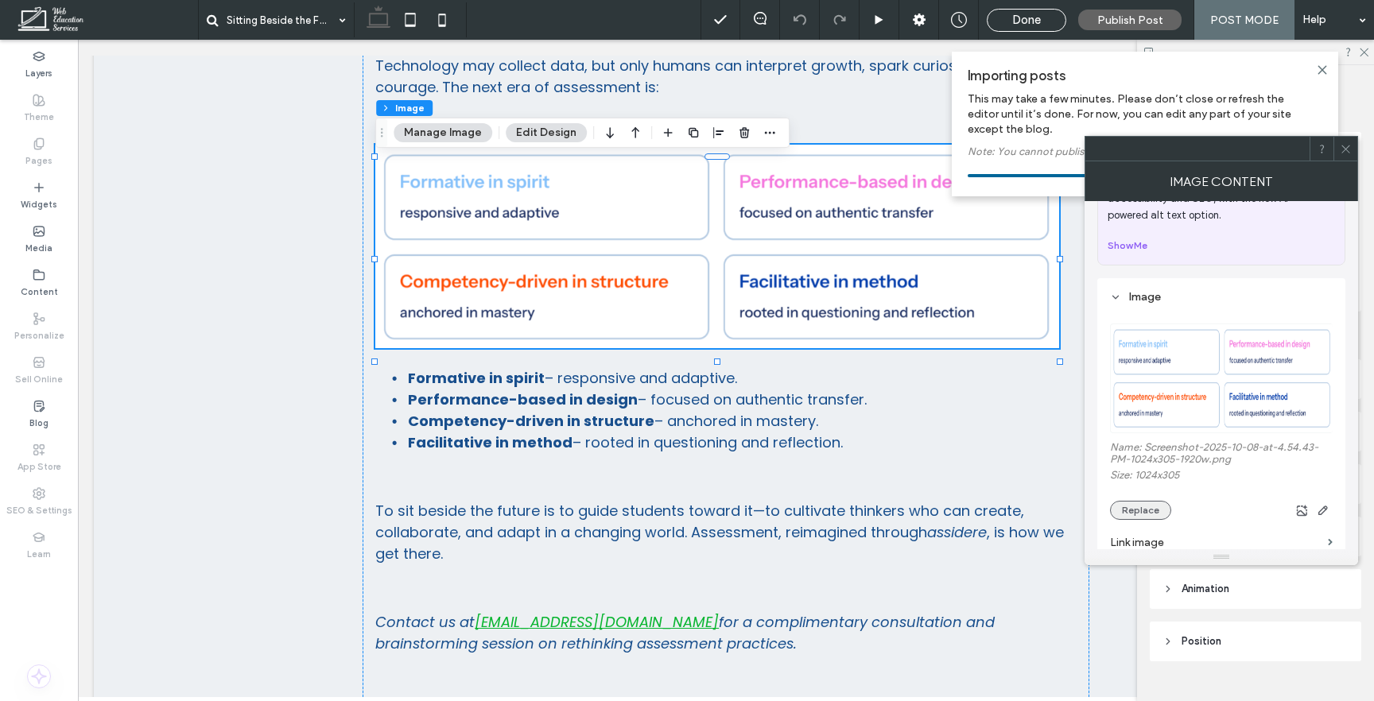
click at [1149, 511] on button "Replace" at bounding box center [1140, 510] width 61 height 19
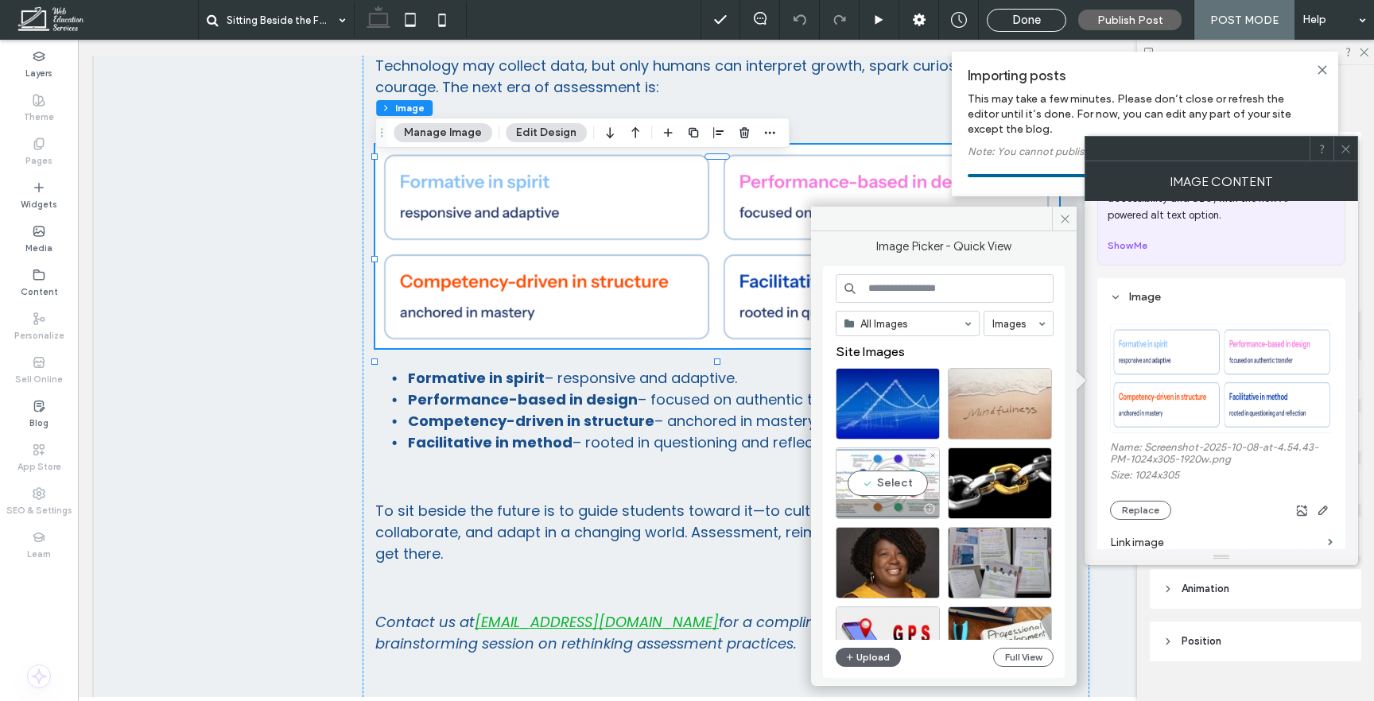
scroll to position [6, 0]
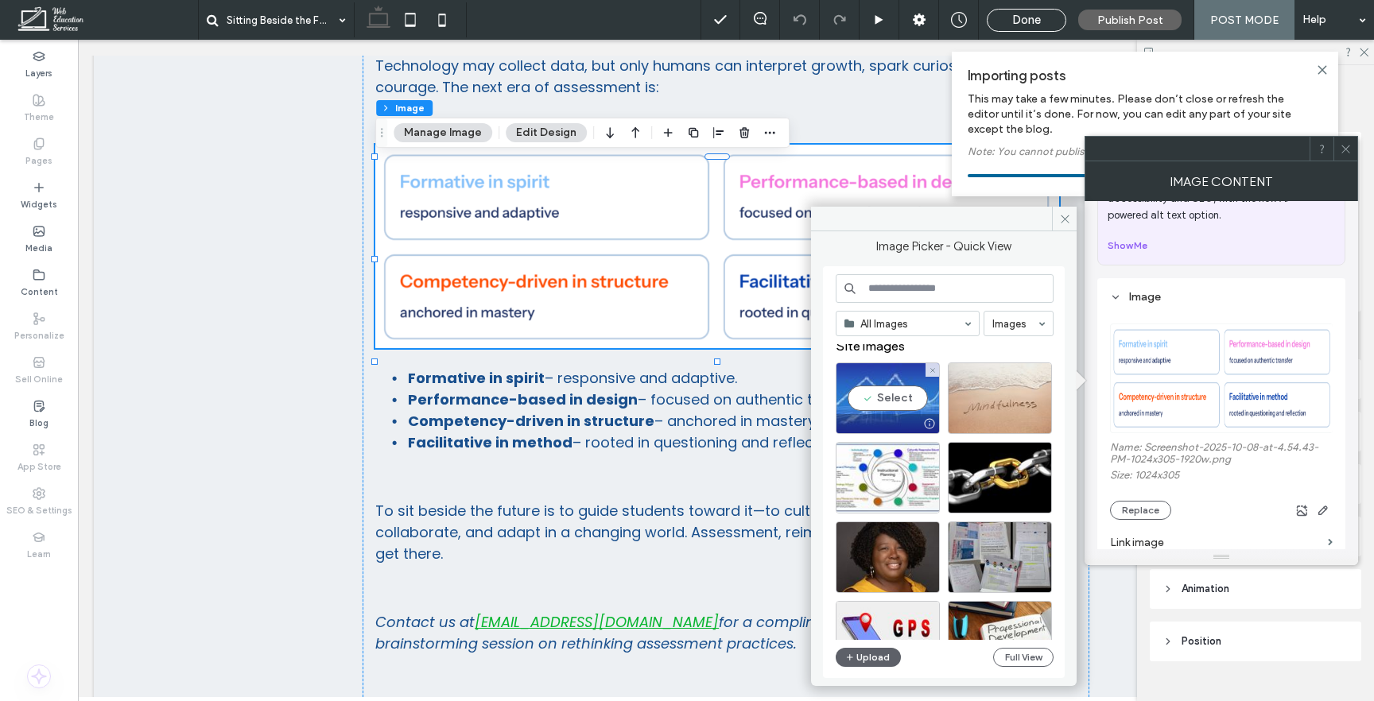
click at [877, 399] on div "Select" at bounding box center [888, 399] width 104 height 72
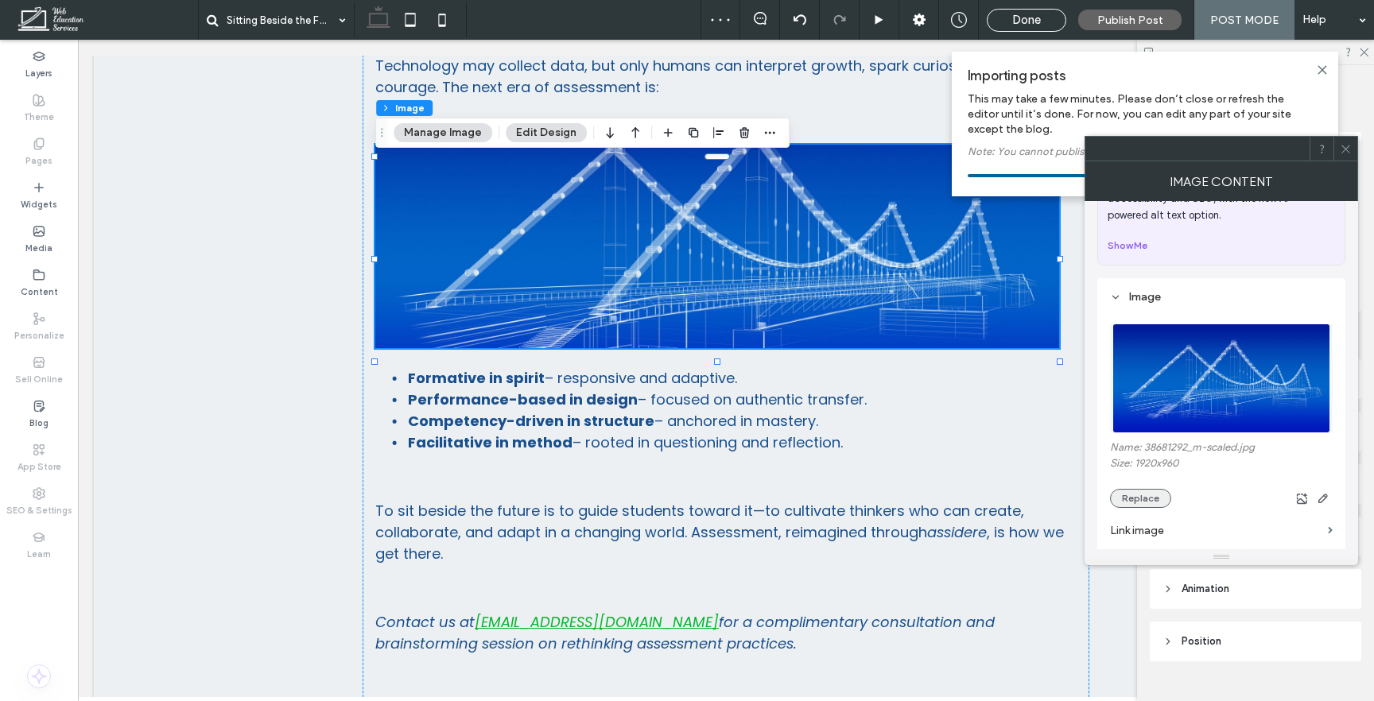
click at [1146, 497] on button "Replace" at bounding box center [1140, 498] width 61 height 19
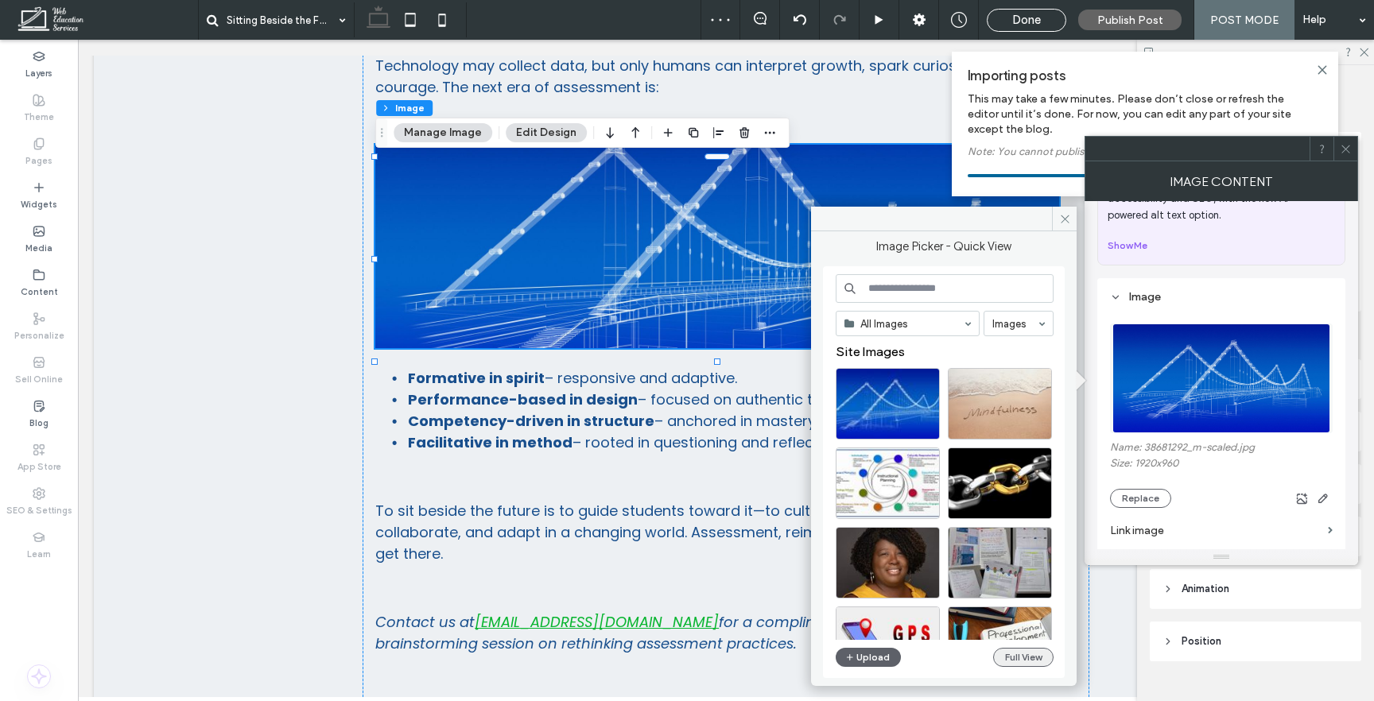
click at [1019, 661] on button "Full View" at bounding box center [1023, 657] width 60 height 19
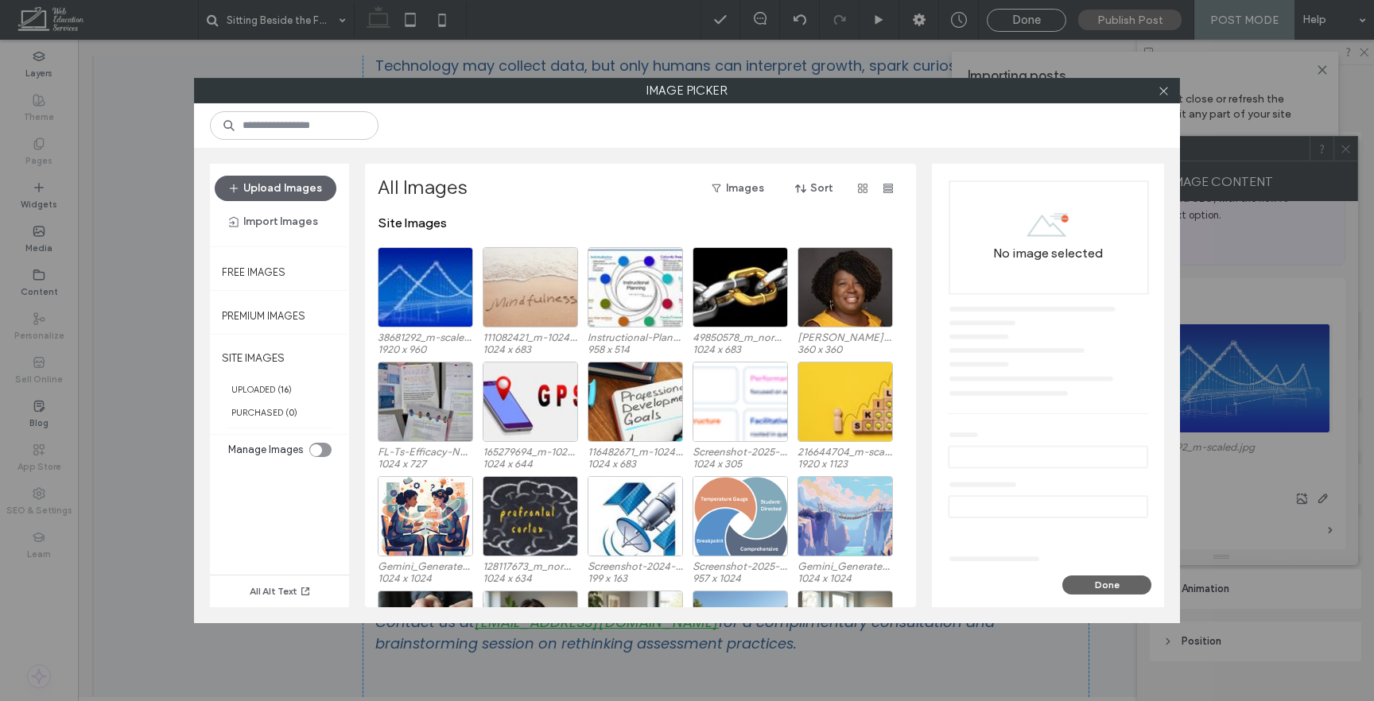
click at [327, 445] on div "toggle" at bounding box center [320, 450] width 22 height 14
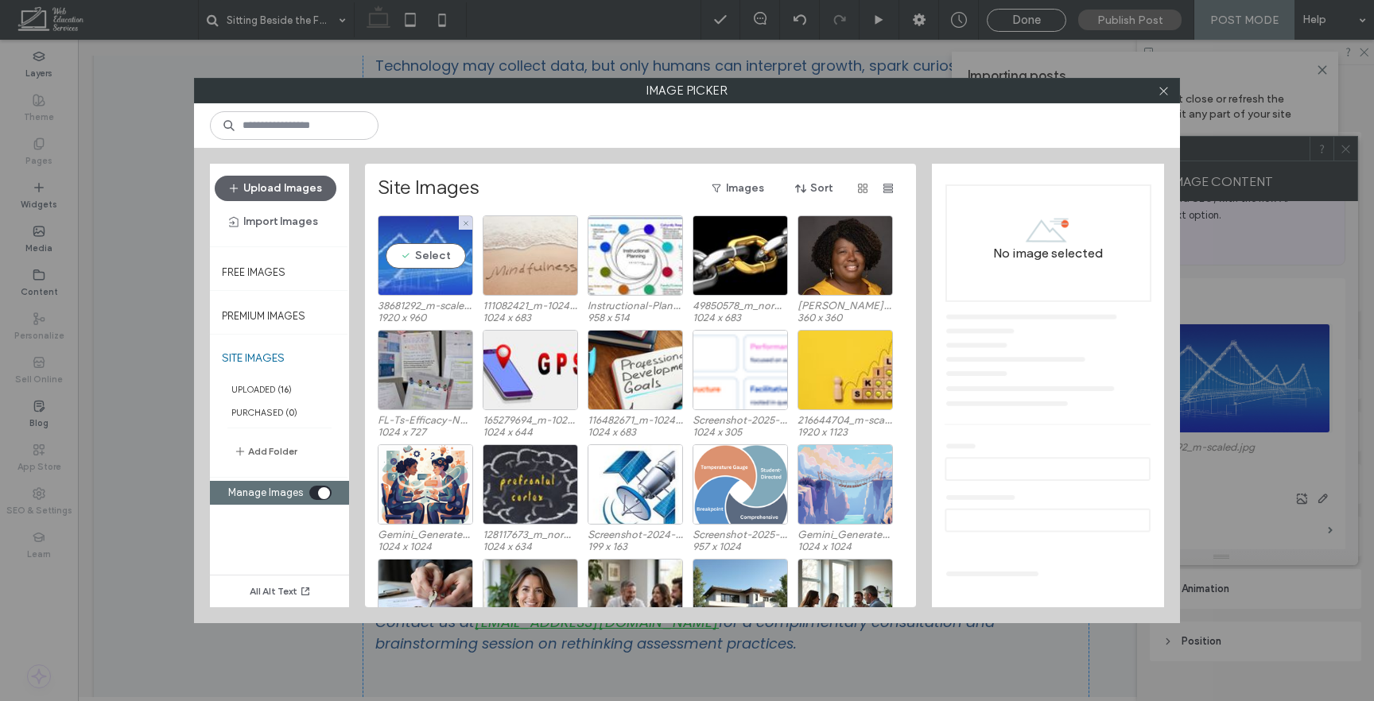
click at [426, 242] on div "Select" at bounding box center [425, 255] width 95 height 80
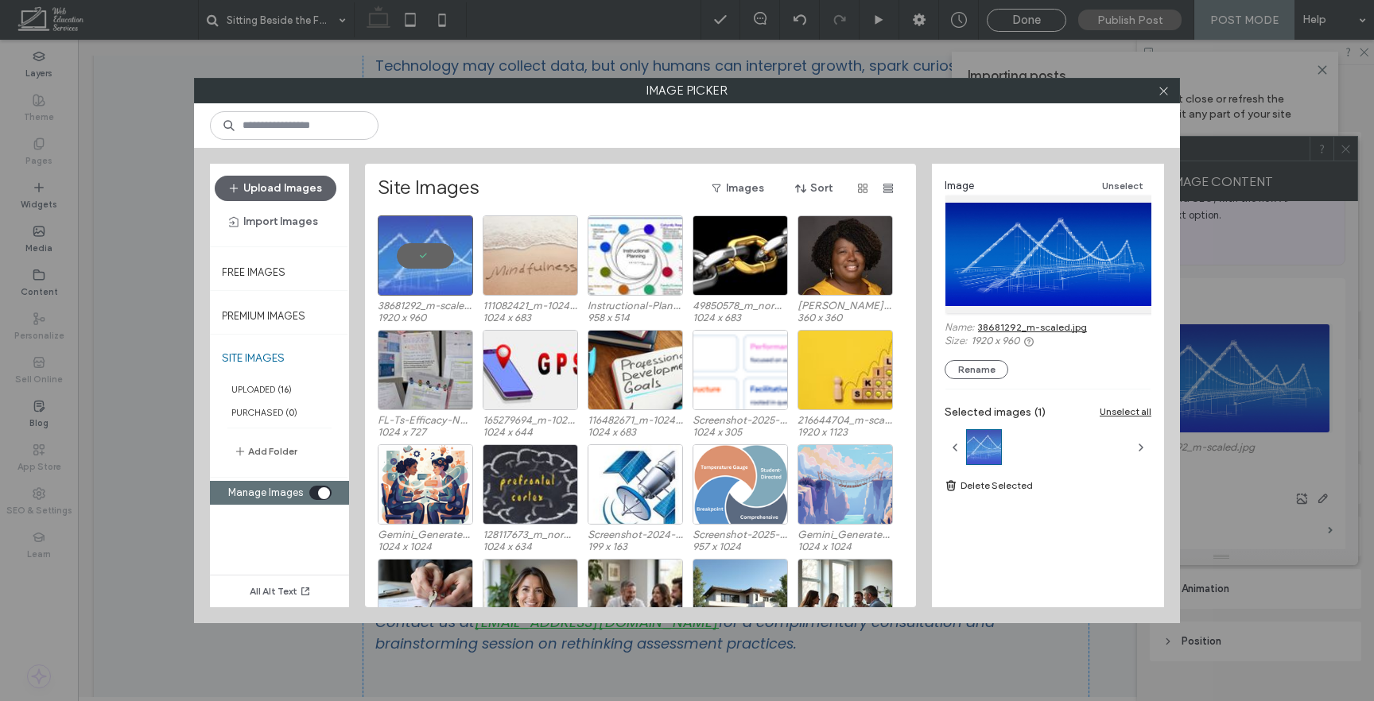
click at [1026, 326] on link "38681292_m-scaled.jpg" at bounding box center [1032, 327] width 109 height 12
